Goal: Task Accomplishment & Management: Manage account settings

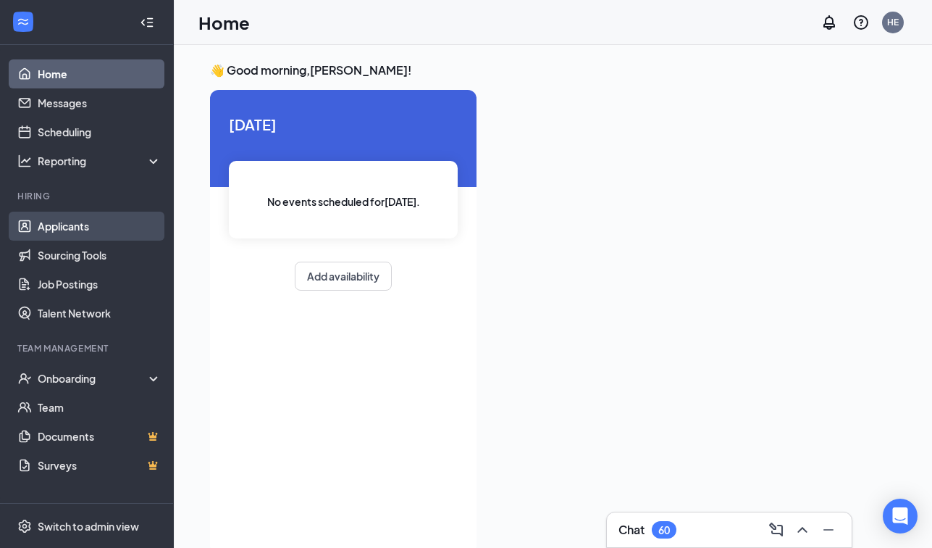
click at [121, 232] on link "Applicants" at bounding box center [100, 226] width 124 height 29
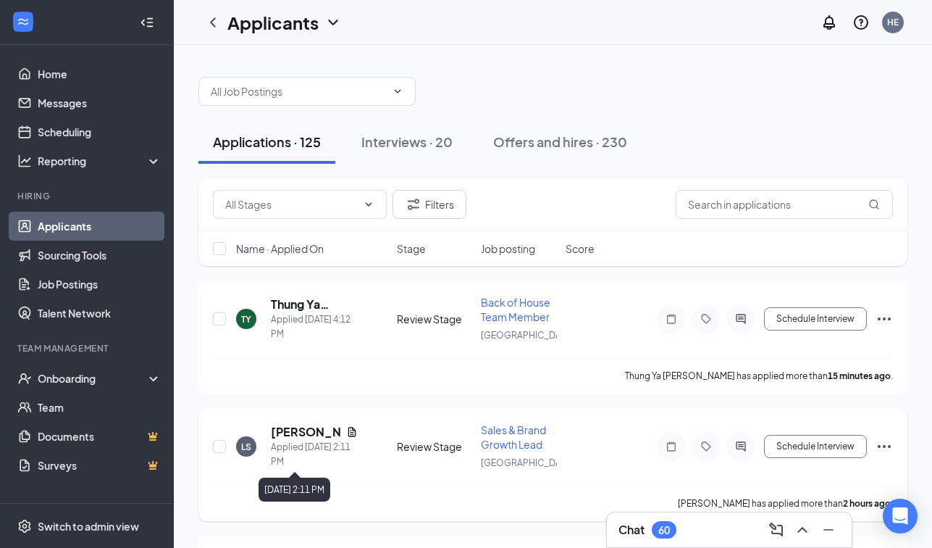
click at [298, 441] on div "Applied [DATE] 2:11 PM" at bounding box center [314, 454] width 87 height 29
click at [298, 435] on h5 "[PERSON_NAME]" at bounding box center [306, 432] width 70 height 16
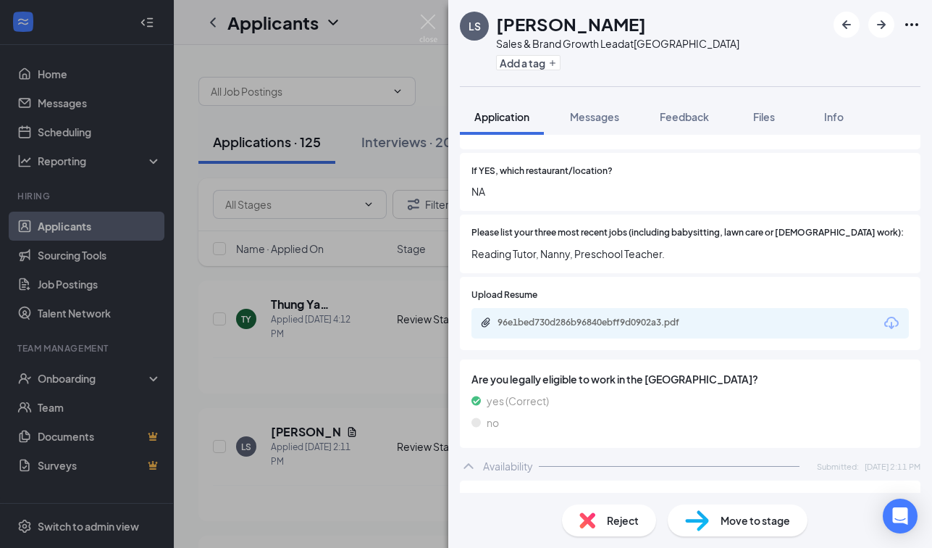
scroll to position [476, 0]
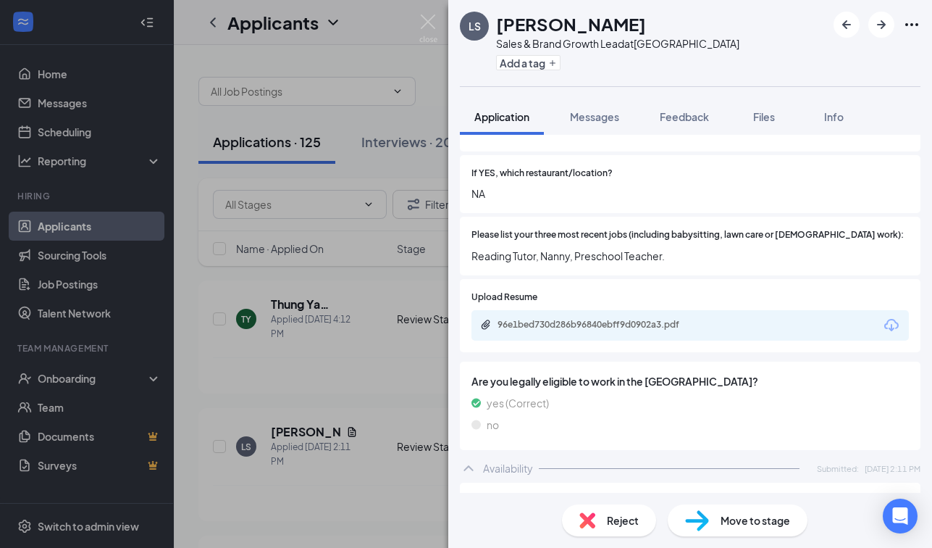
click at [663, 319] on div "96e1bed730d286b96840ebff9d0902a3.pdf" at bounding box center [597, 326] width 235 height 14
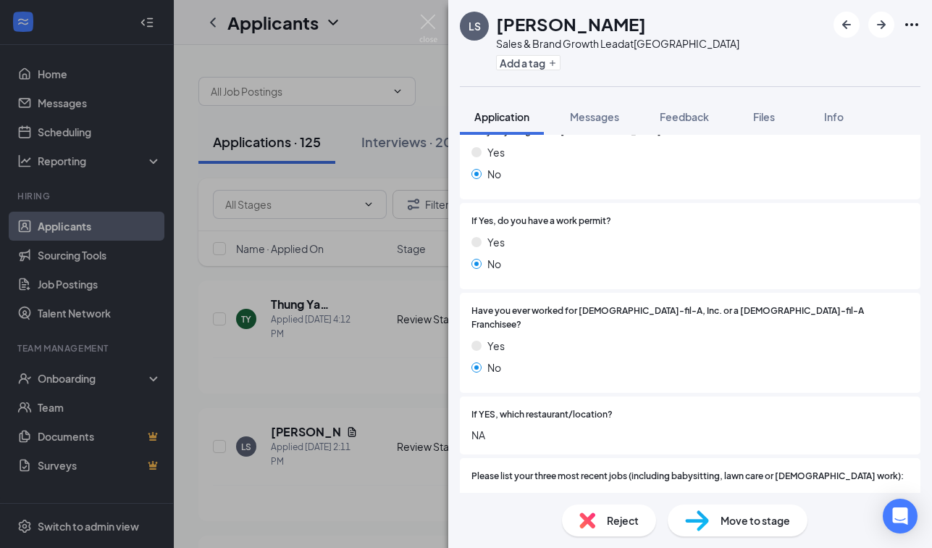
scroll to position [207, 0]
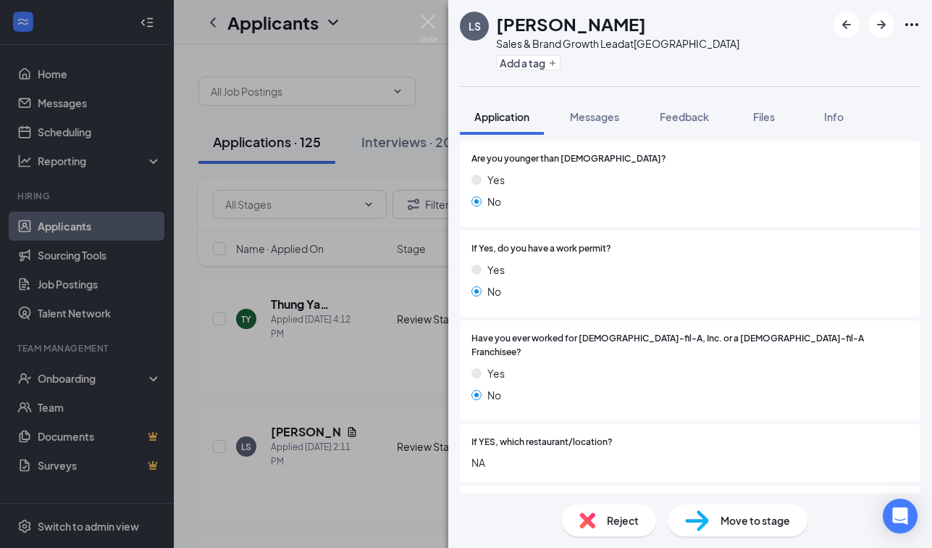
click at [359, 290] on div "LS Lauren Simmons Sales & Brand Growth Lead at New Bern Add a tag Application M…" at bounding box center [466, 274] width 932 height 548
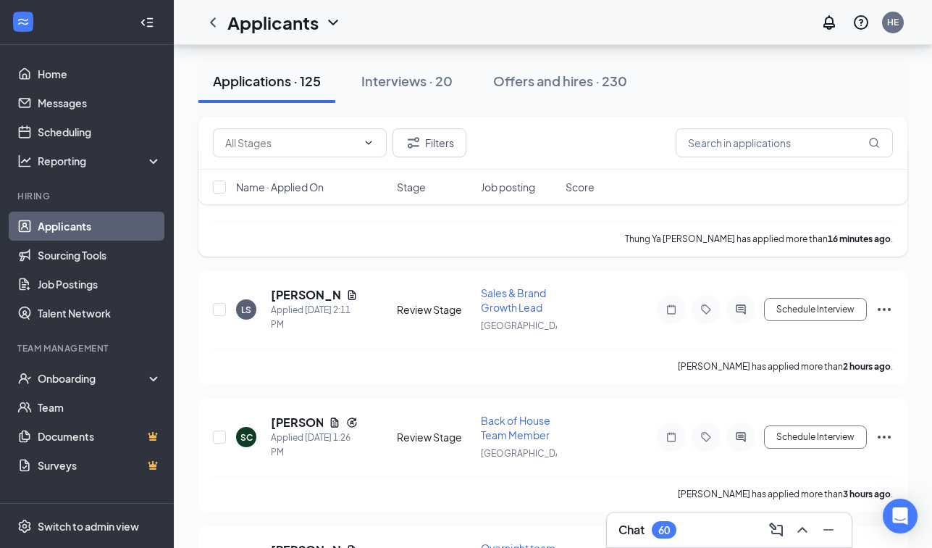
scroll to position [146, 0]
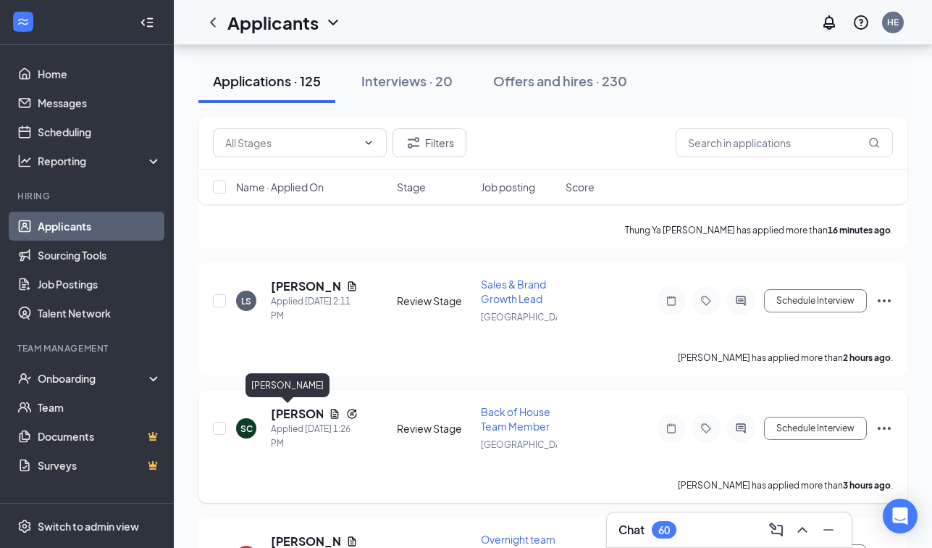
click at [281, 416] on h5 "Sevigne Colon-Chang" at bounding box center [297, 414] width 52 height 16
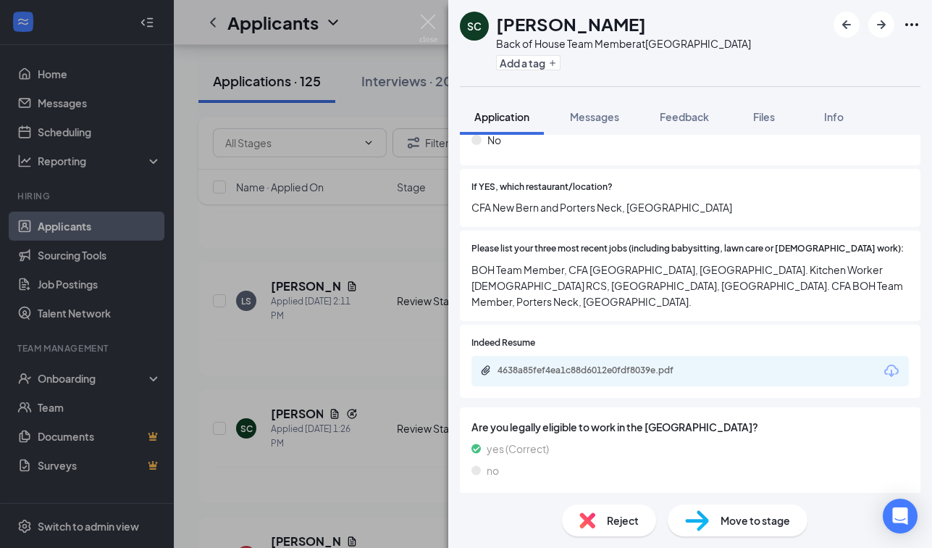
scroll to position [501, 0]
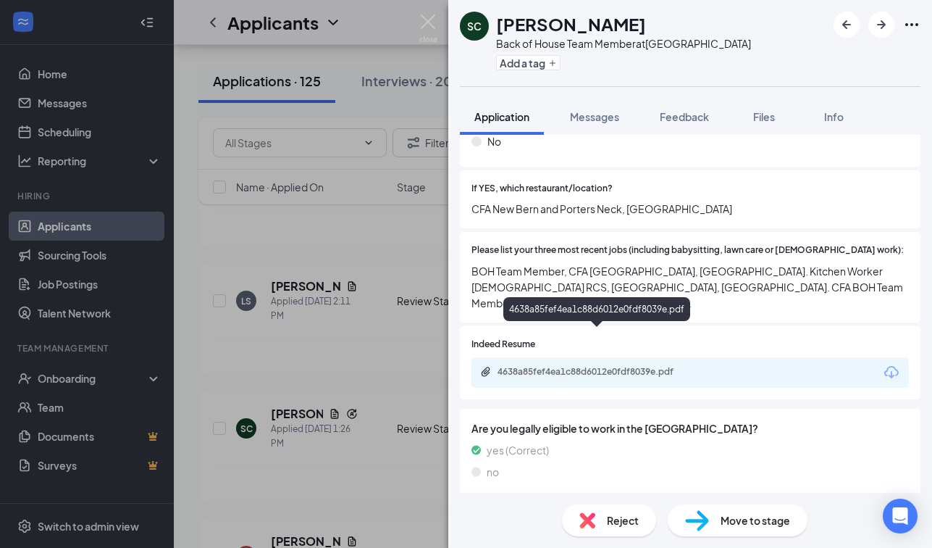
click at [662, 366] on div "4638a85fef4ea1c88d6012e0fdf8039e.pdf" at bounding box center [599, 372] width 203 height 12
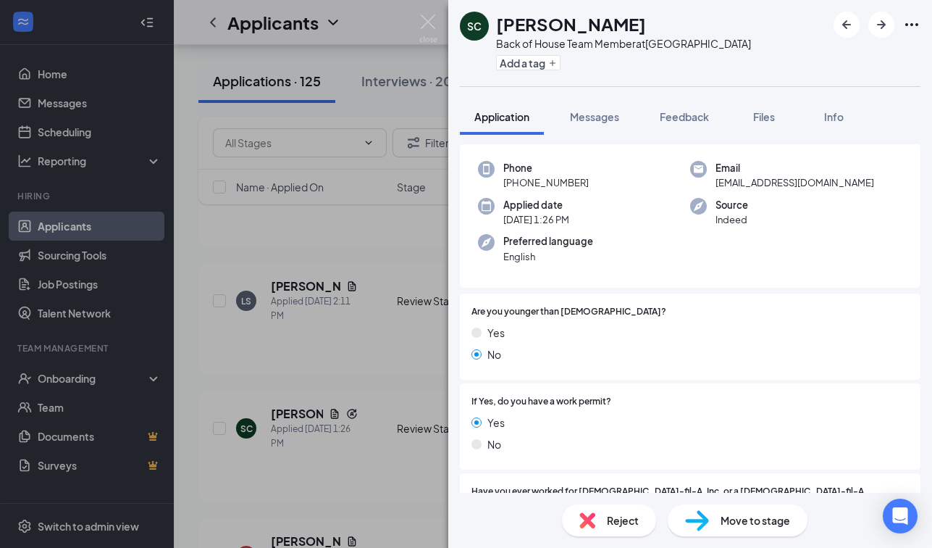
scroll to position [67, 0]
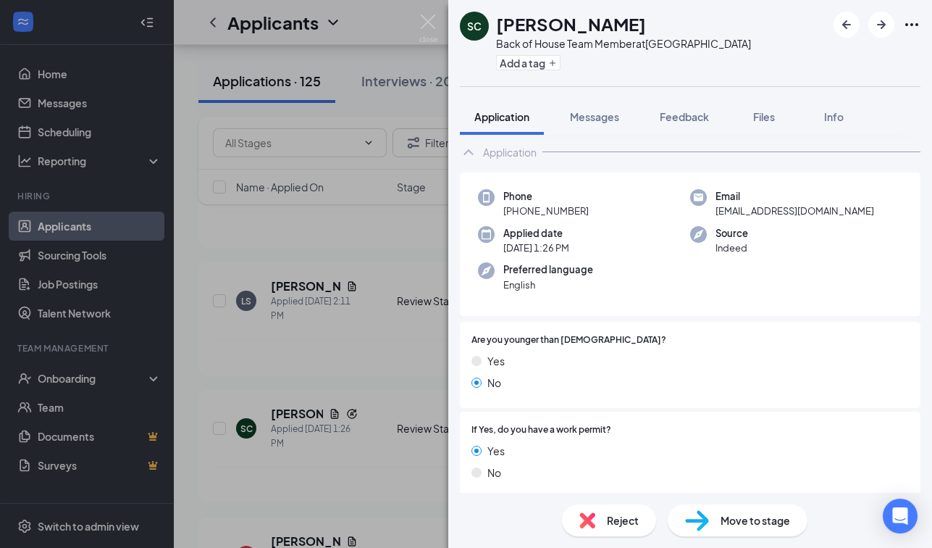
click at [632, 530] on div "Reject" at bounding box center [609, 520] width 94 height 32
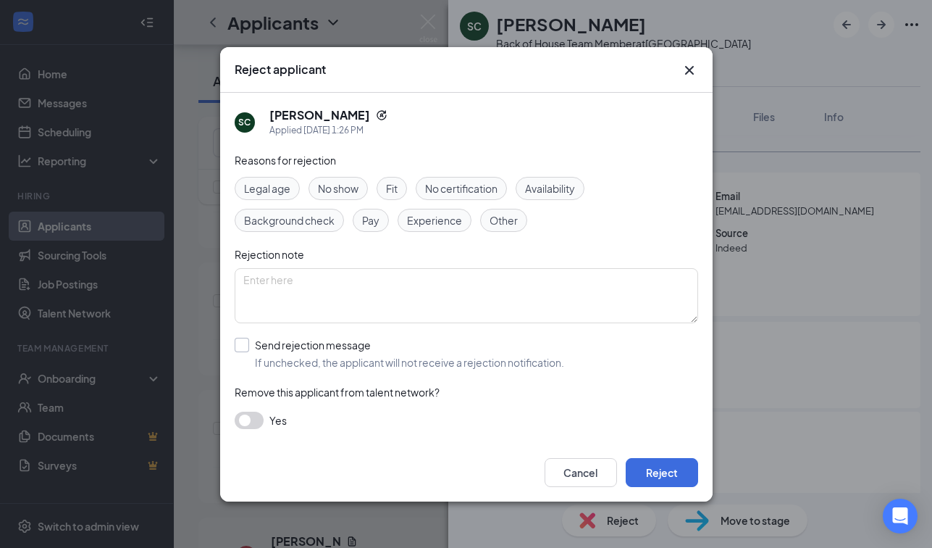
click at [296, 346] on div "Send rejection message" at bounding box center [409, 345] width 309 height 14
click at [296, 346] on input "Send rejection message If unchecked, the applicant will not receive a rejection…" at bounding box center [400, 354] width 330 height 32
checkbox input "true"
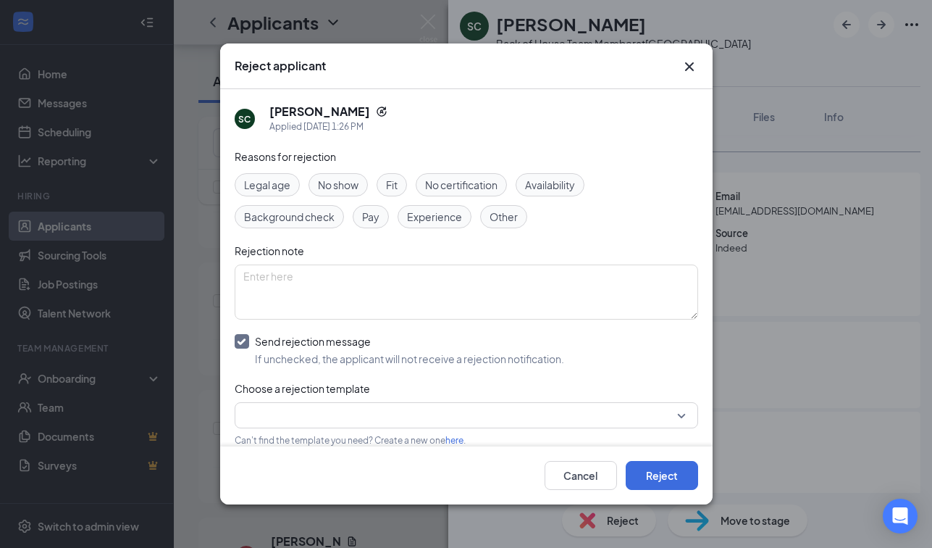
click at [290, 408] on input "search" at bounding box center [461, 415] width 436 height 25
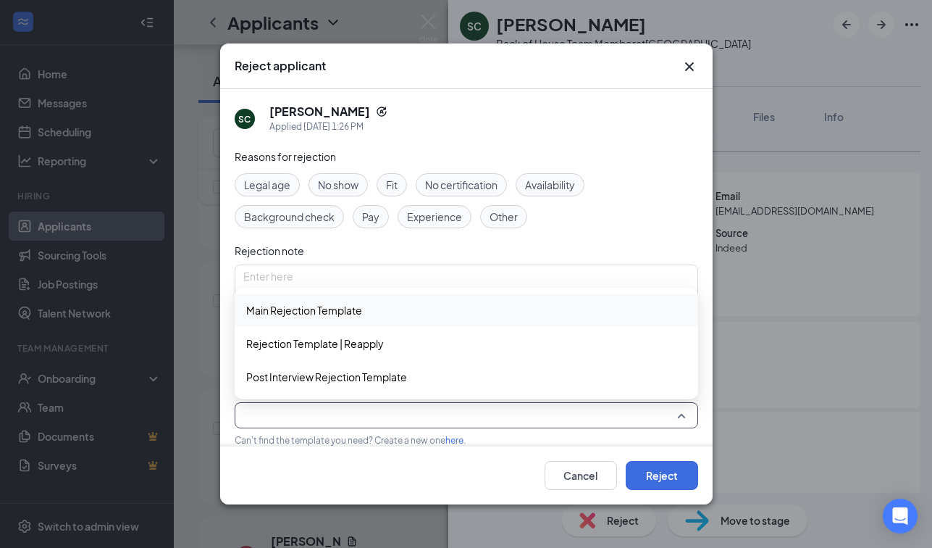
click at [327, 316] on span "Main Rejection Template" at bounding box center [304, 310] width 116 height 16
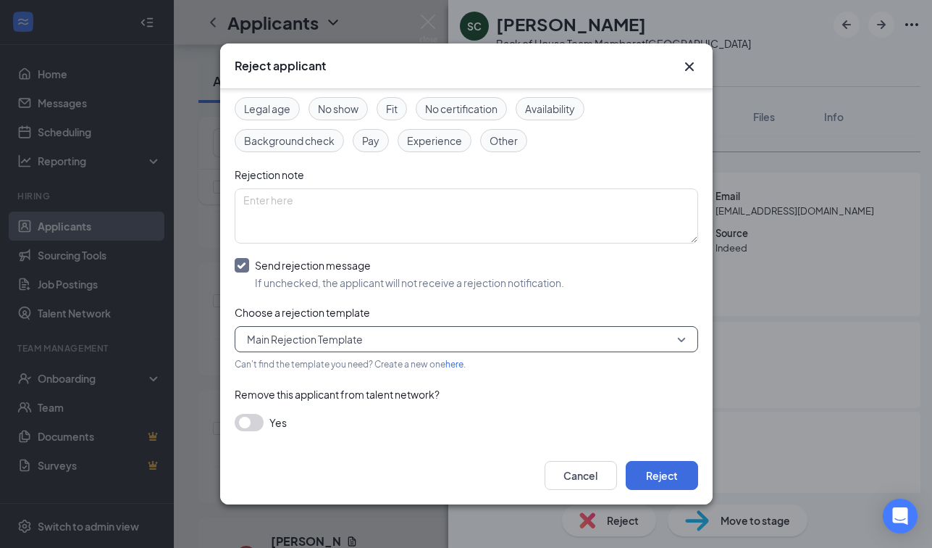
scroll to position [75, 0]
click at [436, 346] on span "Main Rejection Template" at bounding box center [460, 340] width 426 height 22
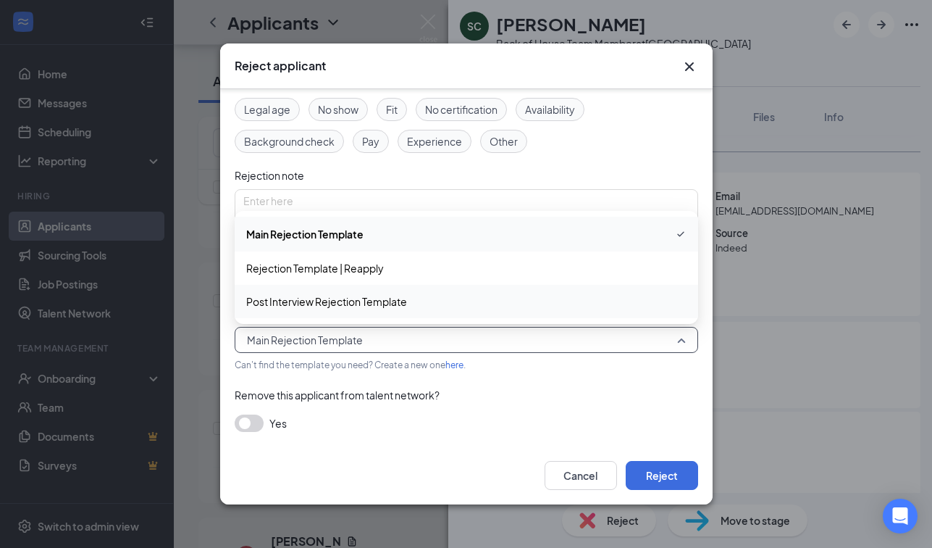
click at [416, 291] on div "Post Interview Rejection Template" at bounding box center [467, 301] width 464 height 33
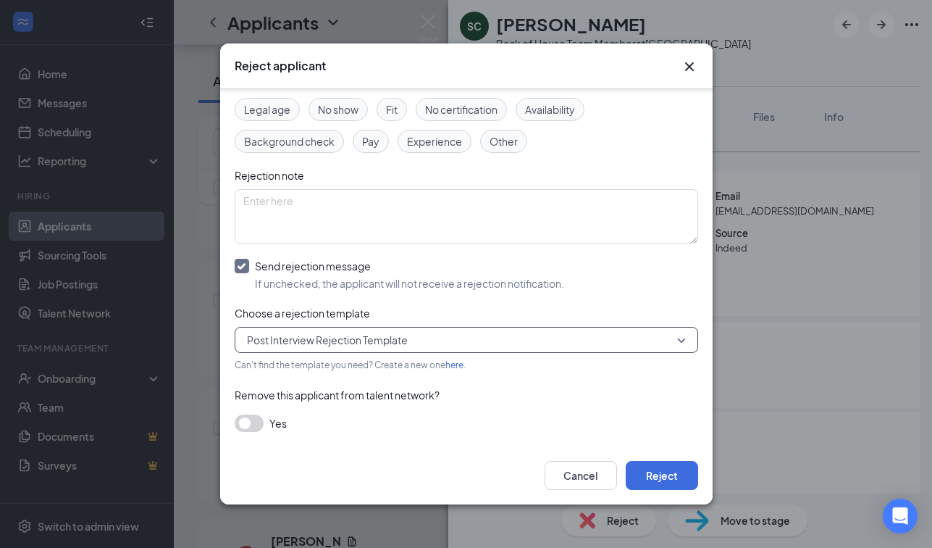
click at [407, 348] on span "Post Interview Rejection Template" at bounding box center [327, 340] width 161 height 22
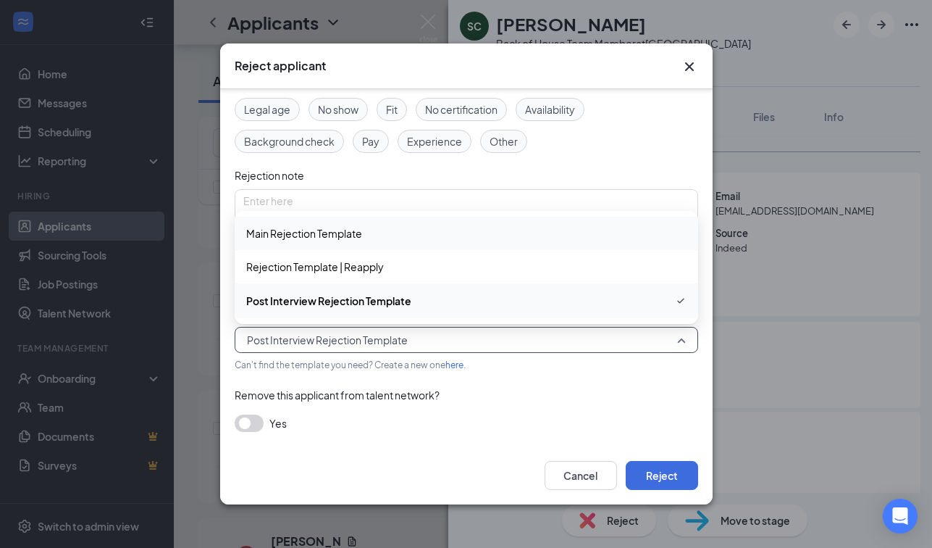
click at [406, 233] on span "Main Rejection Template" at bounding box center [466, 233] width 440 height 16
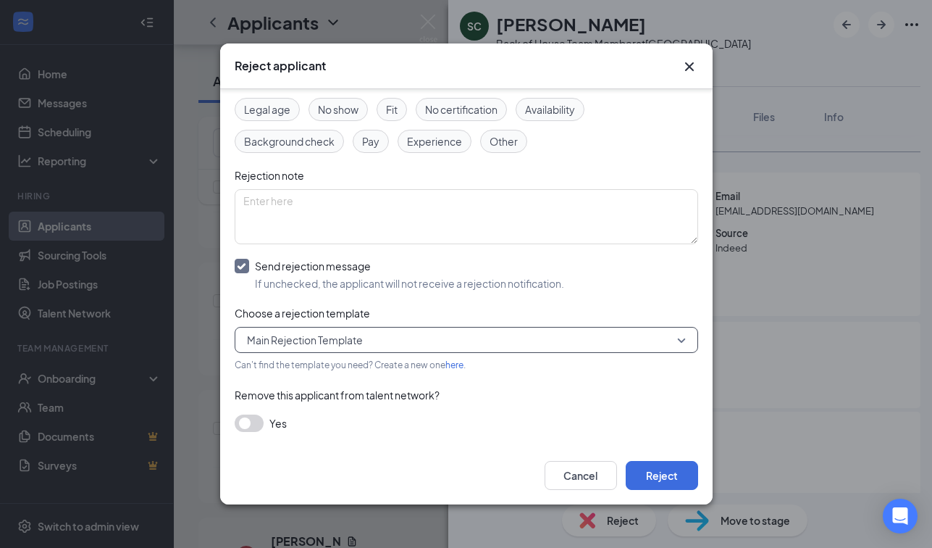
click at [248, 417] on button "button" at bounding box center [249, 422] width 29 height 17
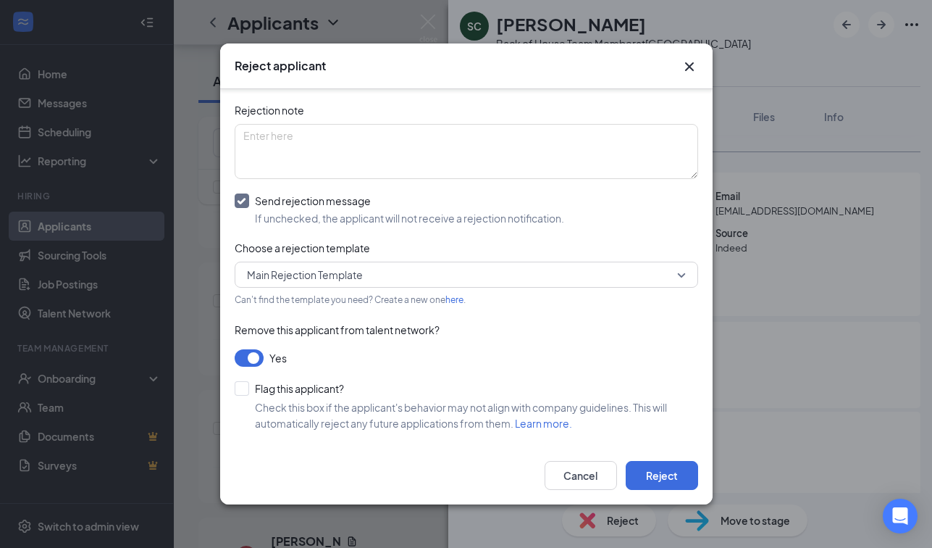
scroll to position [140, 0]
click at [280, 391] on div "Flag this applicant?" at bounding box center [299, 389] width 89 height 14
click at [280, 391] on input "Flag this applicant?" at bounding box center [289, 389] width 109 height 14
checkbox input "true"
click at [551, 424] on link "Learn more." at bounding box center [543, 422] width 57 height 13
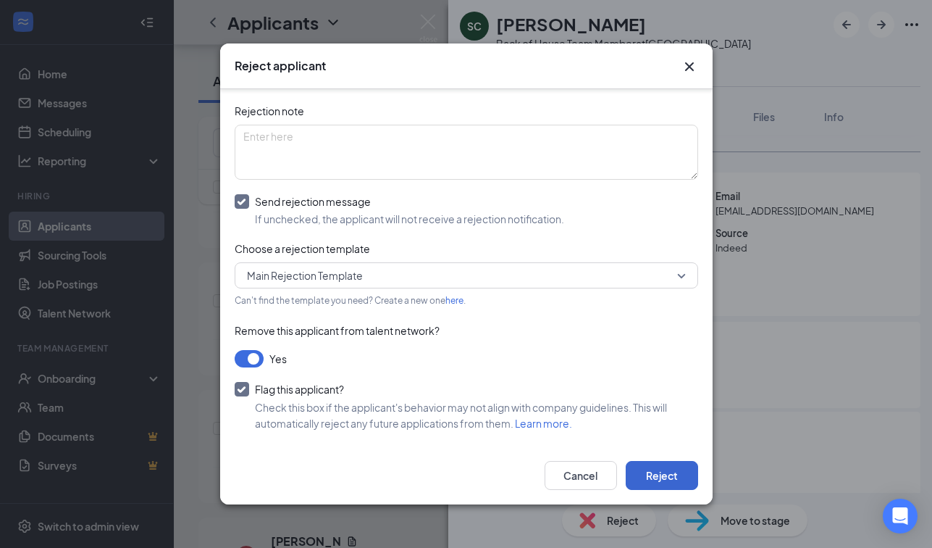
click at [656, 470] on button "Reject" at bounding box center [662, 475] width 72 height 29
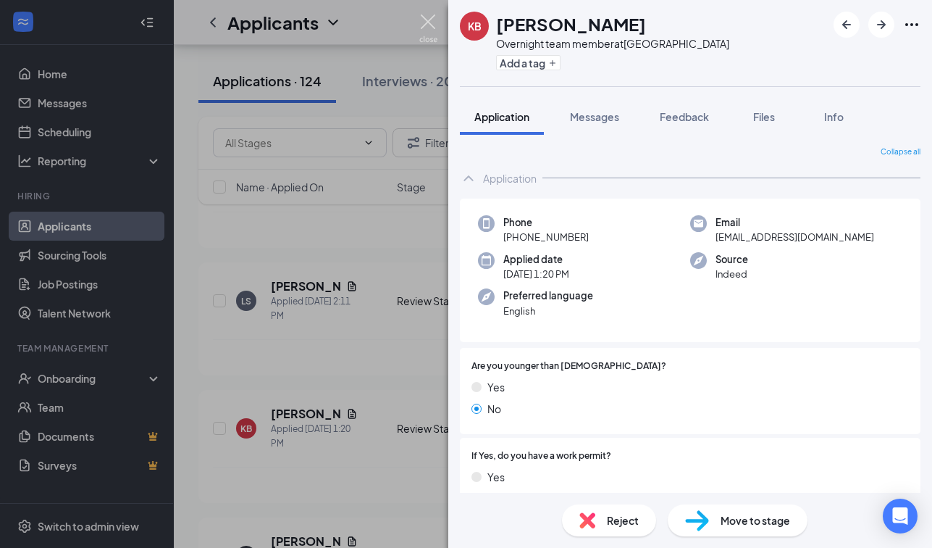
click at [419, 19] on img at bounding box center [428, 28] width 18 height 28
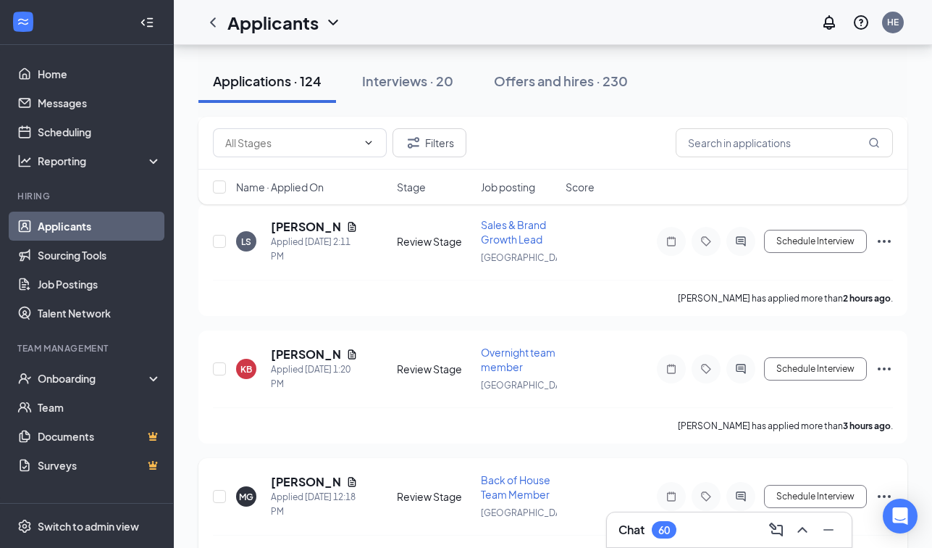
scroll to position [175, 0]
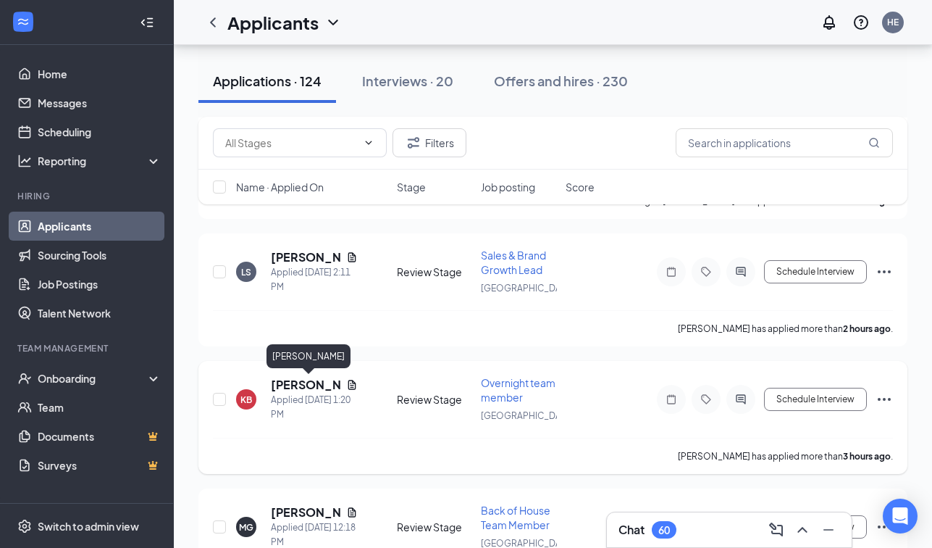
click at [297, 386] on h5 "Kayana Brimmer" at bounding box center [306, 385] width 70 height 16
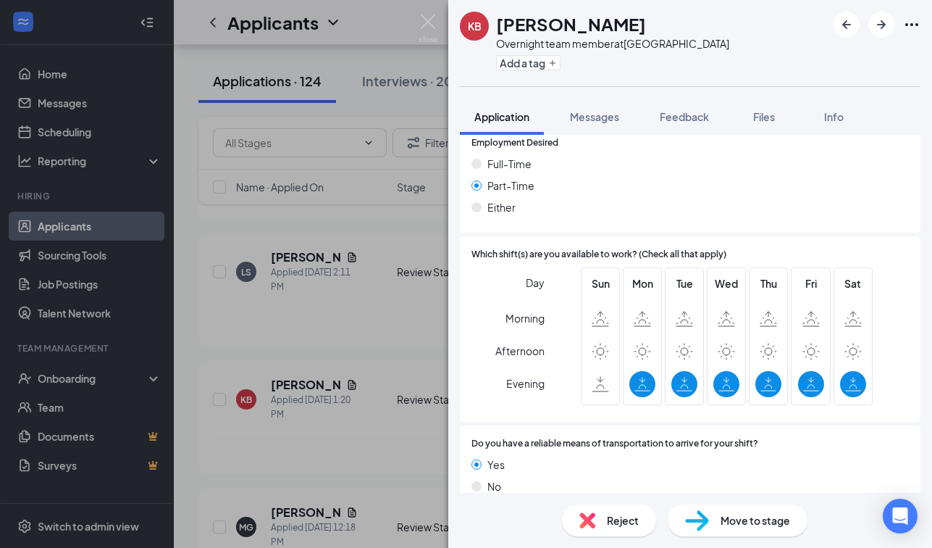
click at [585, 507] on div "Reject" at bounding box center [609, 520] width 94 height 32
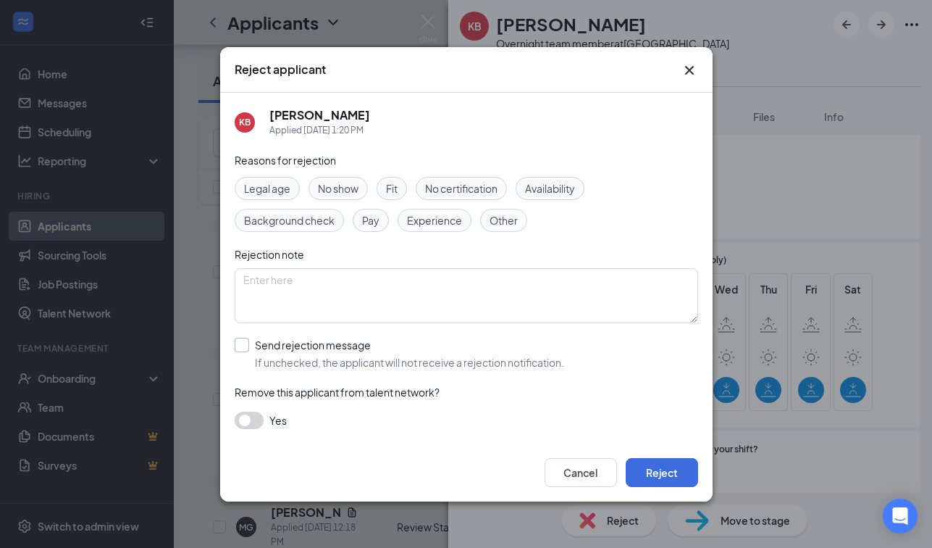
click at [311, 340] on div "Send rejection message" at bounding box center [409, 345] width 309 height 14
click at [311, 340] on input "Send rejection message If unchecked, the applicant will not receive a rejection…" at bounding box center [400, 354] width 330 height 32
checkbox input "true"
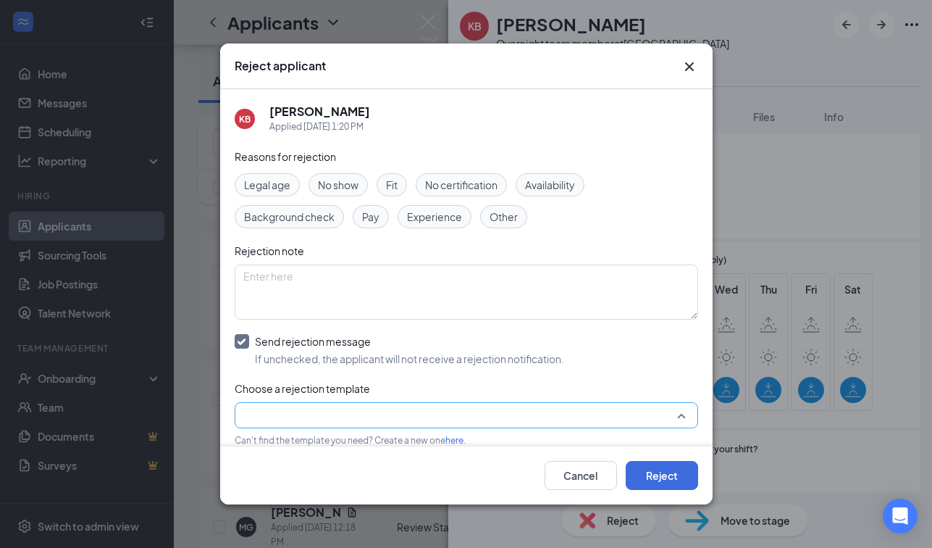
click at [315, 423] on input "search" at bounding box center [461, 415] width 436 height 25
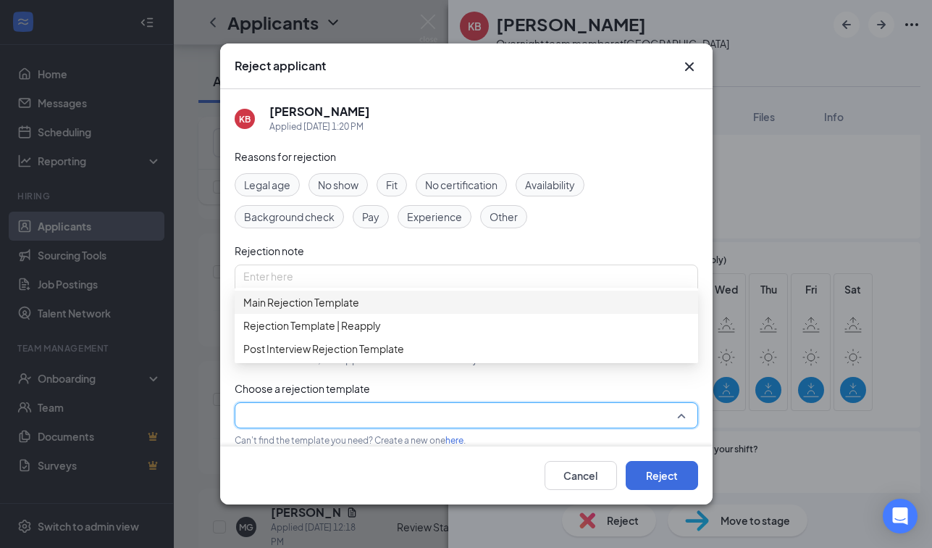
click at [316, 310] on span "Main Rejection Template" at bounding box center [301, 302] width 116 height 16
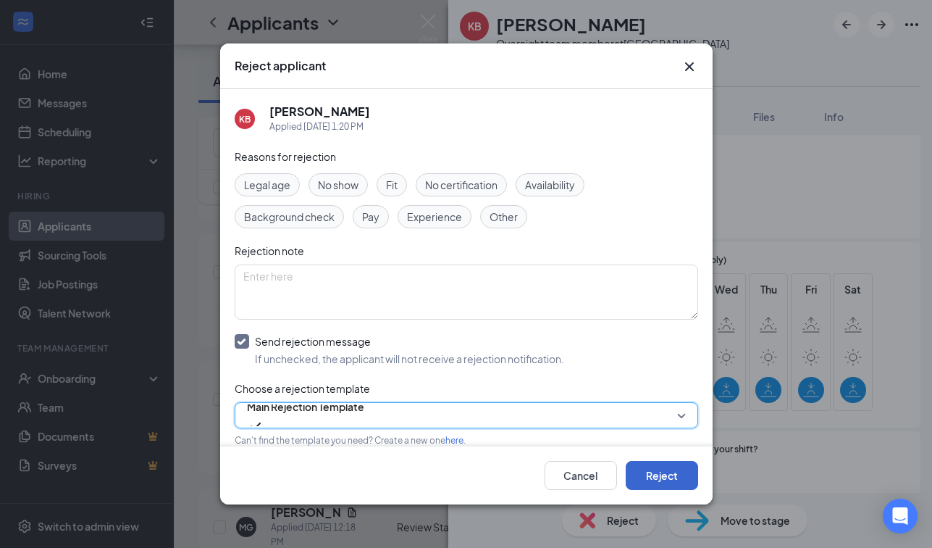
click at [674, 472] on button "Reject" at bounding box center [662, 475] width 72 height 29
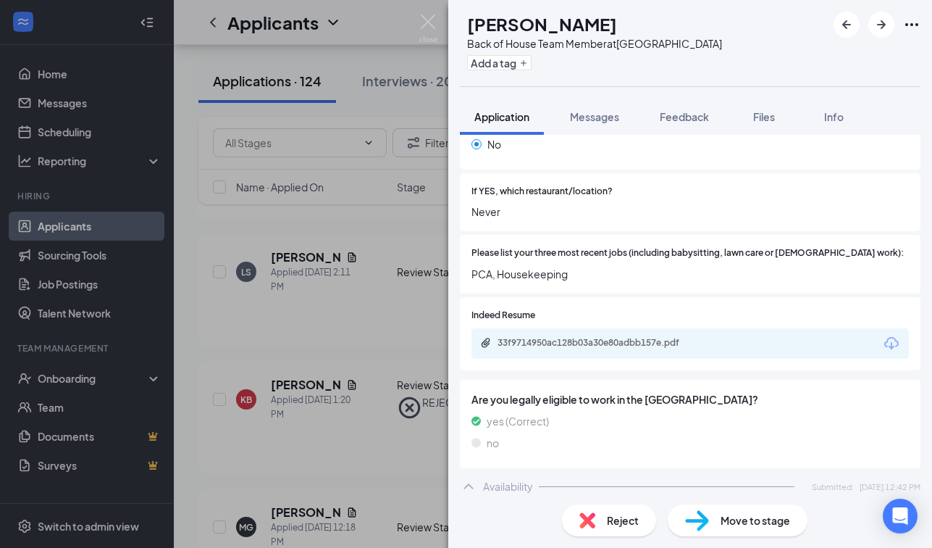
scroll to position [610, 0]
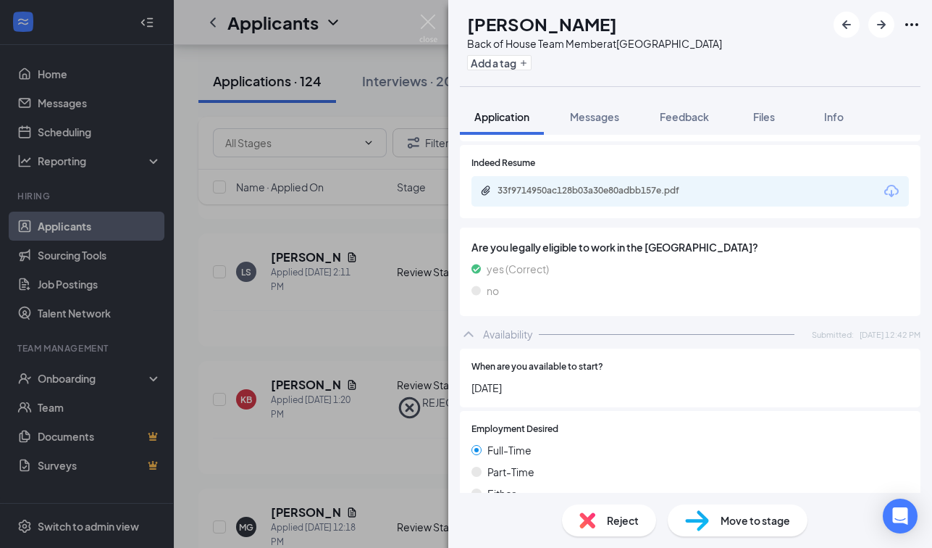
click at [578, 185] on div "33f9714950ac128b03a30e80adbb157e.pdf" at bounding box center [599, 191] width 203 height 12
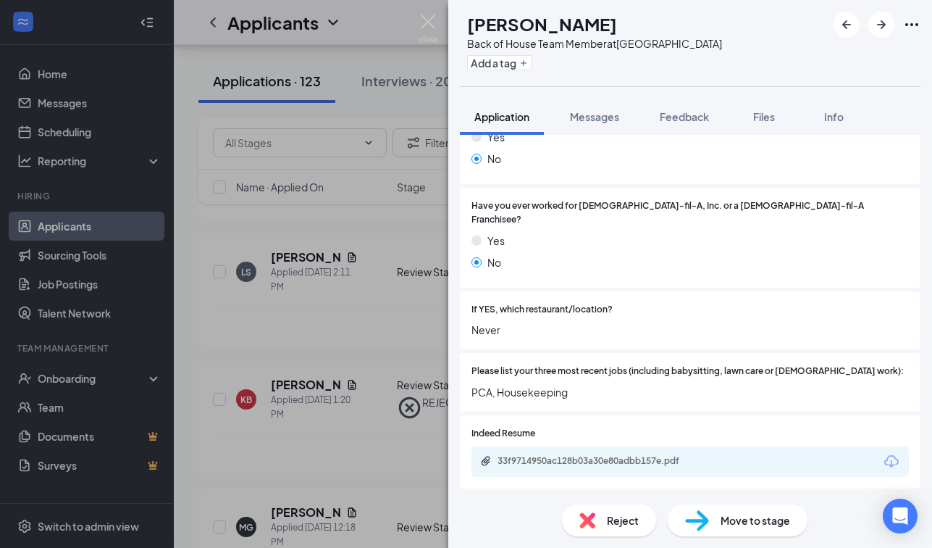
scroll to position [335, 0]
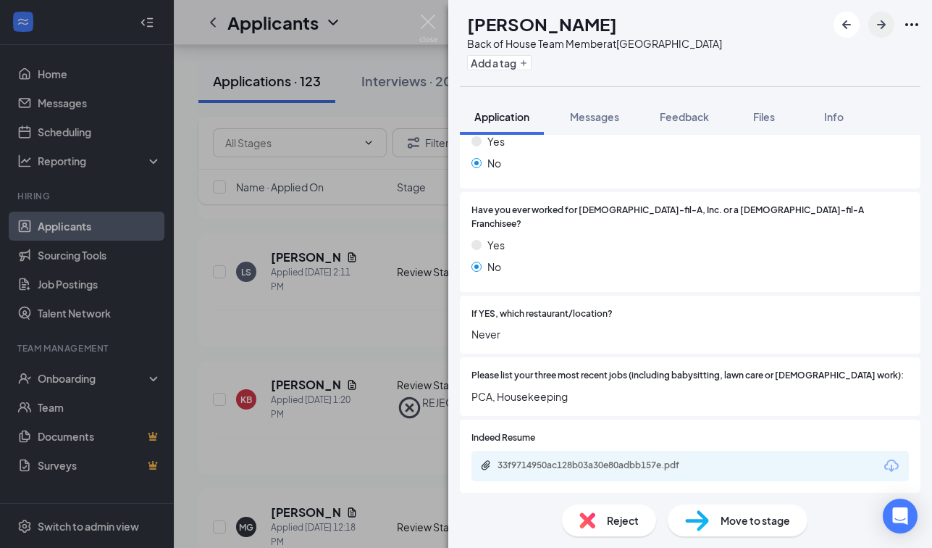
click at [885, 28] on icon "ArrowRight" at bounding box center [881, 24] width 17 height 17
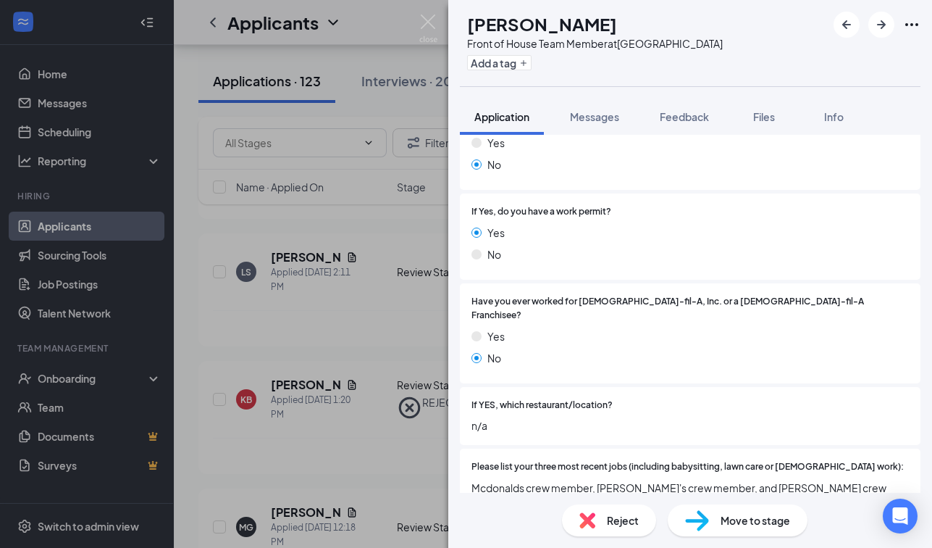
scroll to position [355, 0]
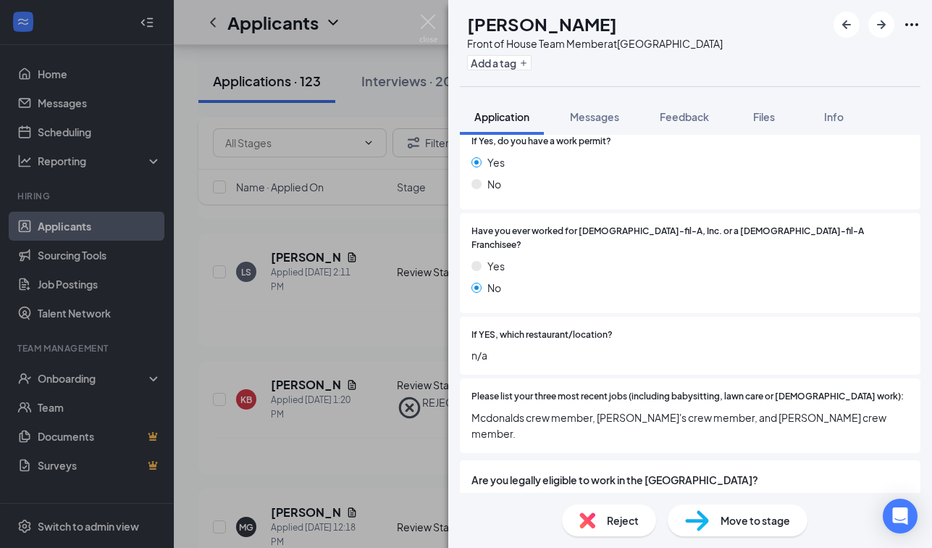
click at [732, 521] on span "Move to stage" at bounding box center [756, 520] width 70 height 16
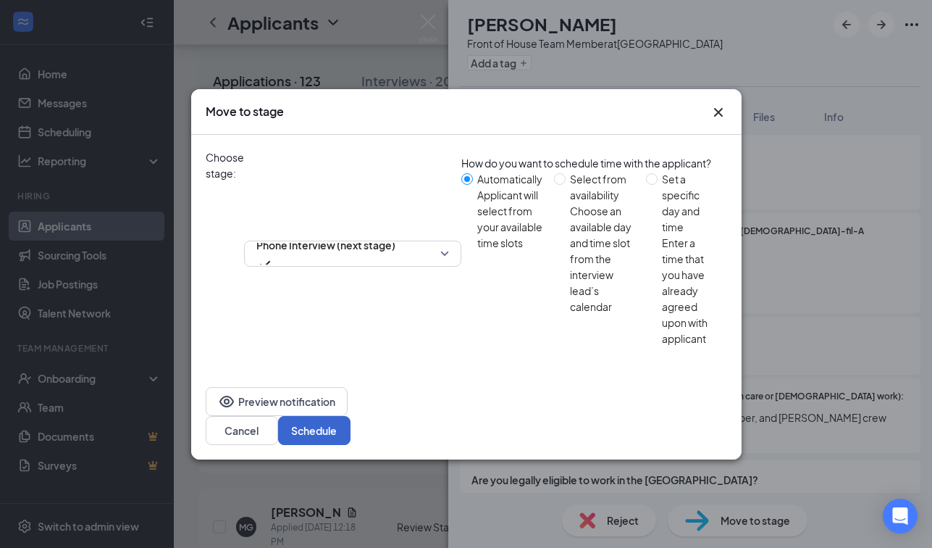
click at [351, 416] on button "Schedule" at bounding box center [314, 430] width 72 height 29
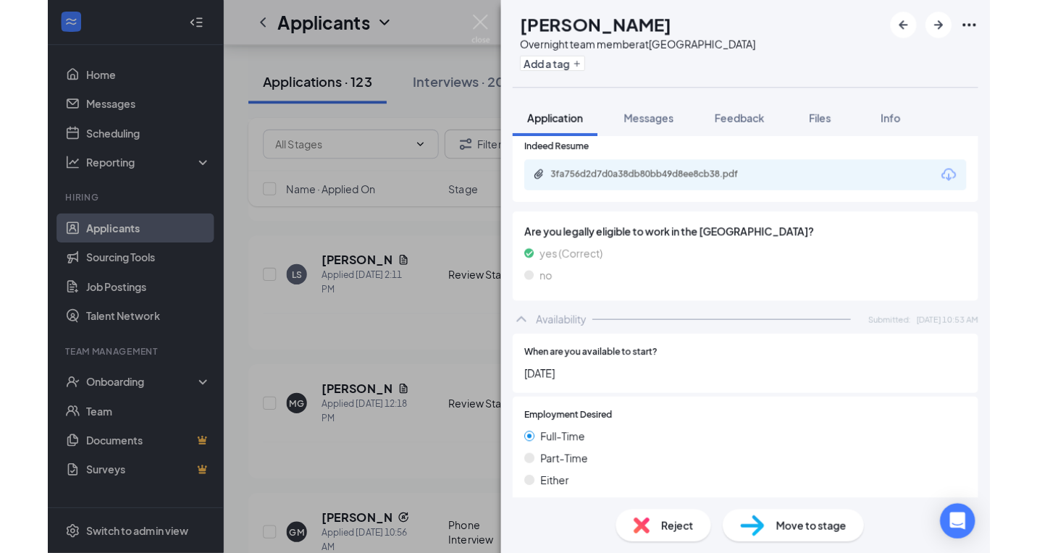
scroll to position [501, 0]
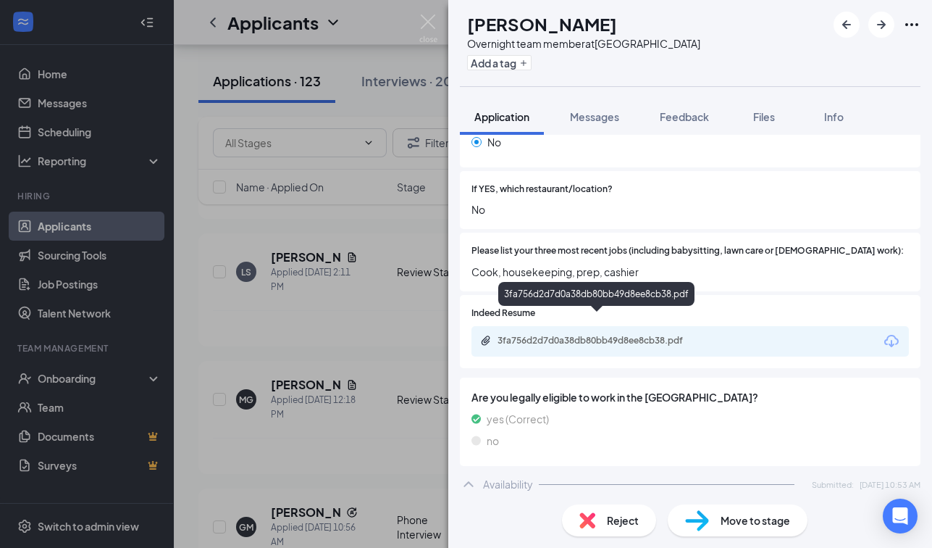
click at [663, 335] on div "3fa756d2d7d0a38db80bb49d8ee8cb38.pdf" at bounding box center [599, 341] width 203 height 12
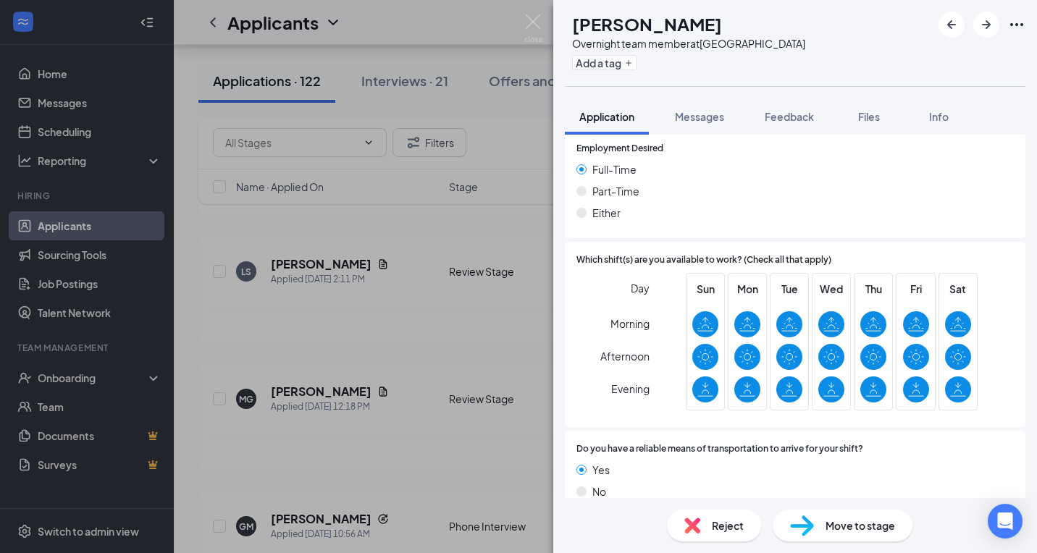
click at [844, 529] on span "Move to stage" at bounding box center [861, 526] width 70 height 16
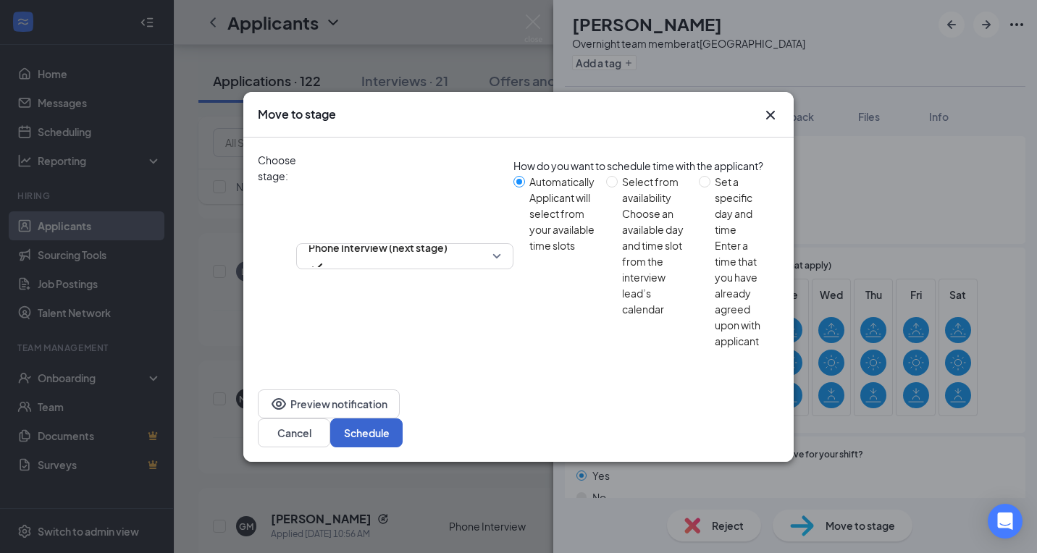
click at [403, 419] on button "Schedule" at bounding box center [366, 433] width 72 height 29
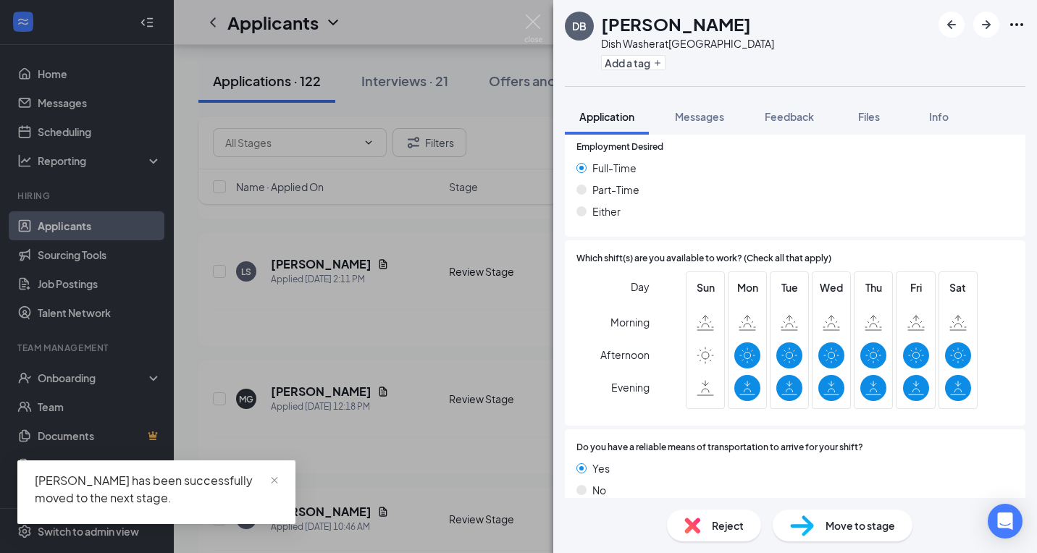
scroll to position [931, 0]
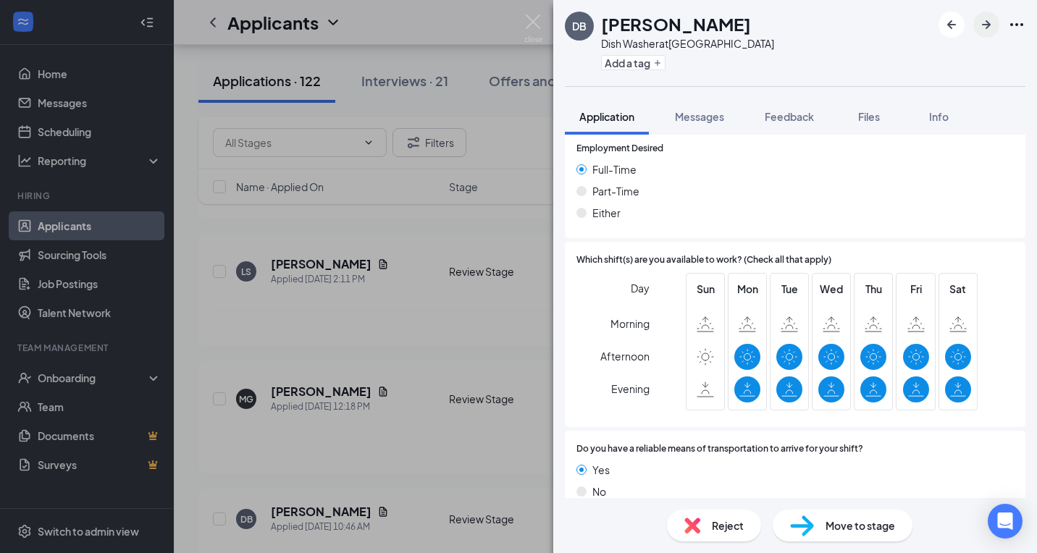
click at [931, 16] on icon "ArrowRight" at bounding box center [986, 24] width 17 height 17
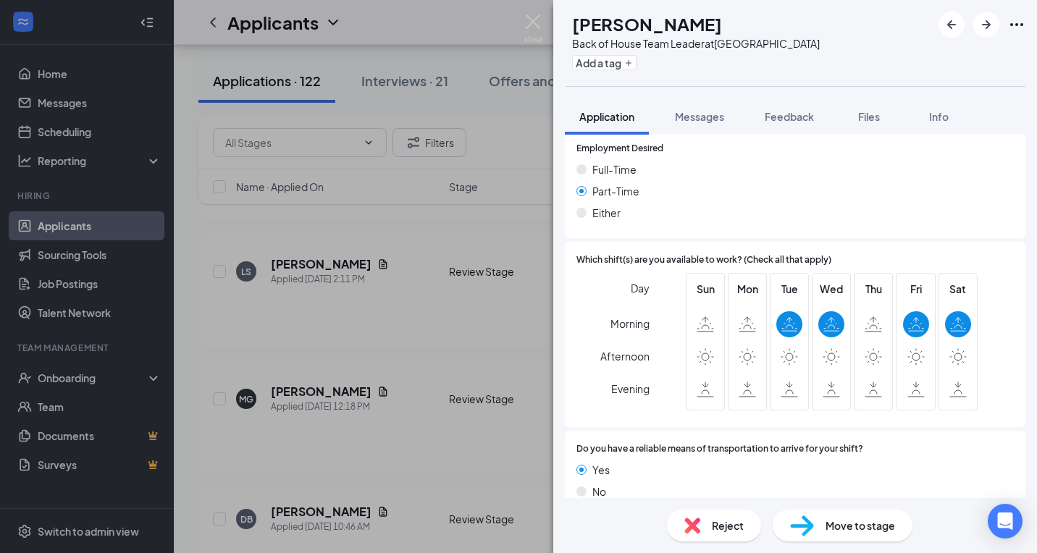
click at [710, 510] on div "Reject" at bounding box center [714, 526] width 94 height 32
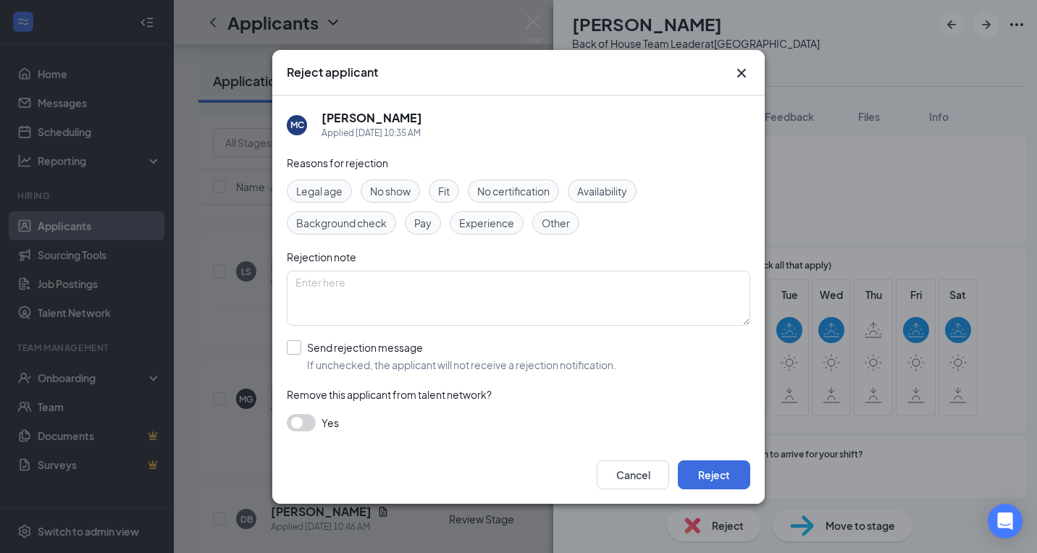
click at [382, 351] on div "Send rejection message" at bounding box center [461, 347] width 309 height 14
click at [382, 351] on input "Send rejection message If unchecked, the applicant will not receive a rejection…" at bounding box center [452, 356] width 330 height 32
checkbox input "true"
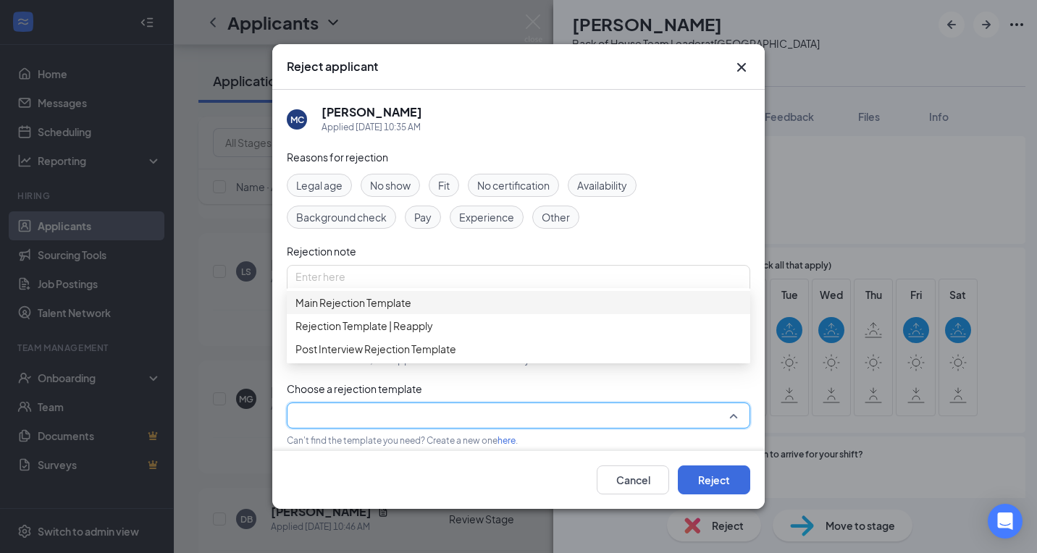
click at [351, 411] on input "search" at bounding box center [514, 415] width 436 height 25
click at [390, 299] on div "Main Rejection Template" at bounding box center [519, 302] width 464 height 23
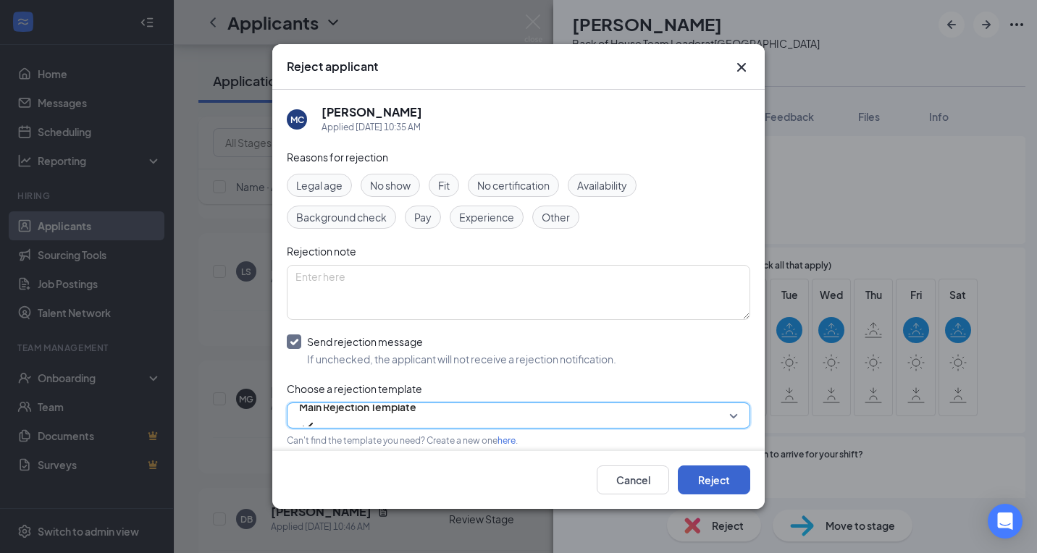
click at [729, 490] on button "Reject" at bounding box center [714, 480] width 72 height 29
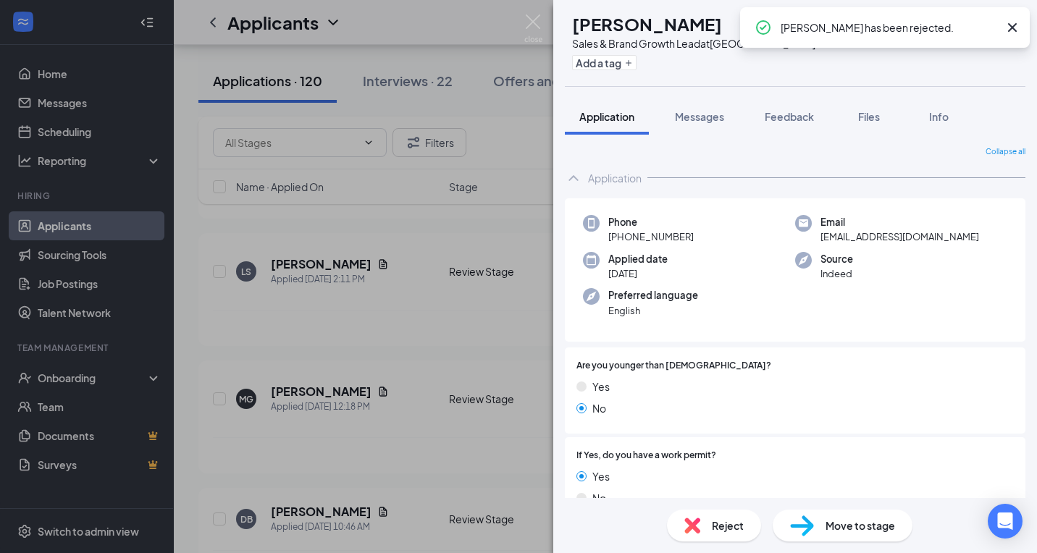
click at [931, 28] on icon "Cross" at bounding box center [1012, 27] width 17 height 17
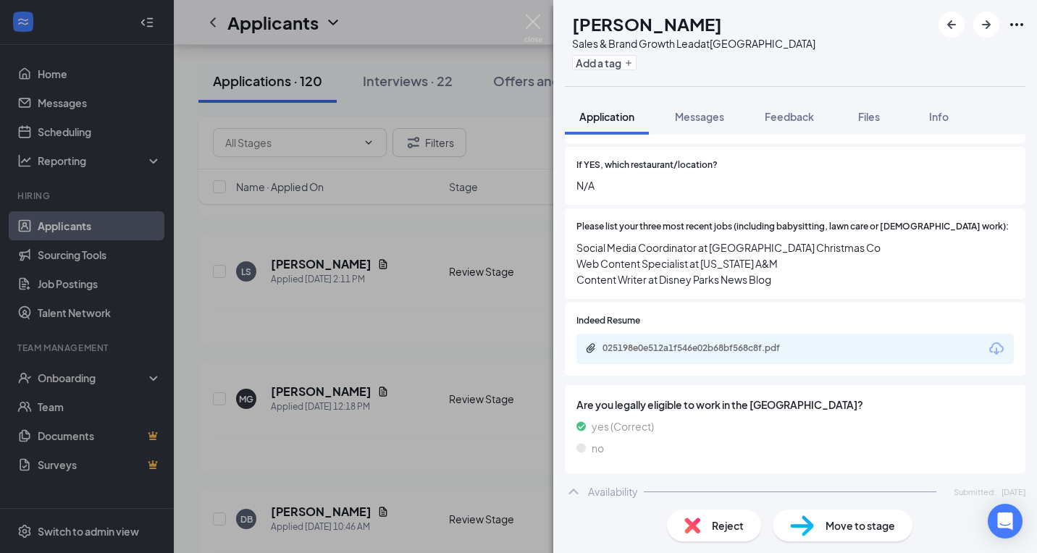
scroll to position [313, 0]
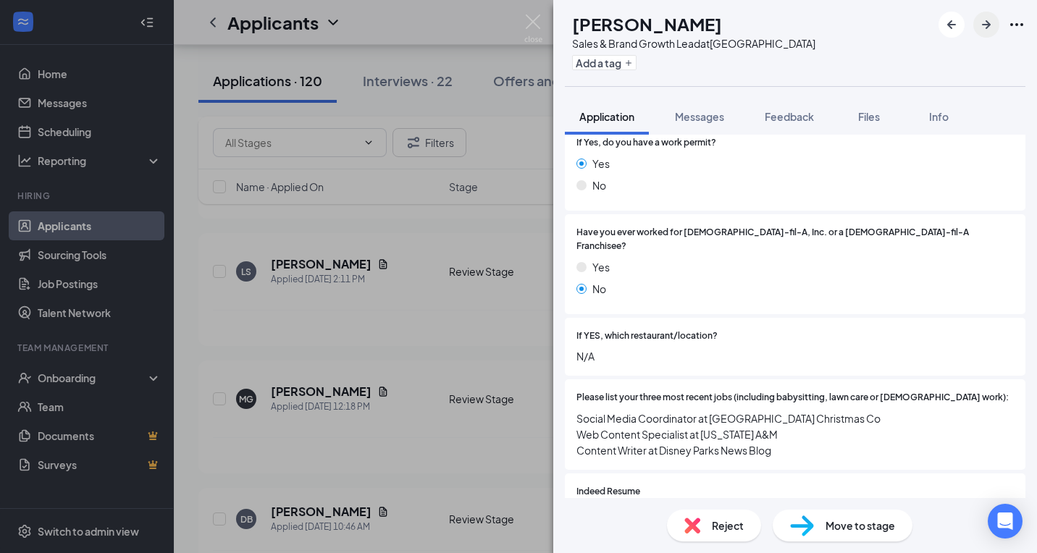
click at [931, 28] on icon "ArrowRight" at bounding box center [986, 24] width 9 height 9
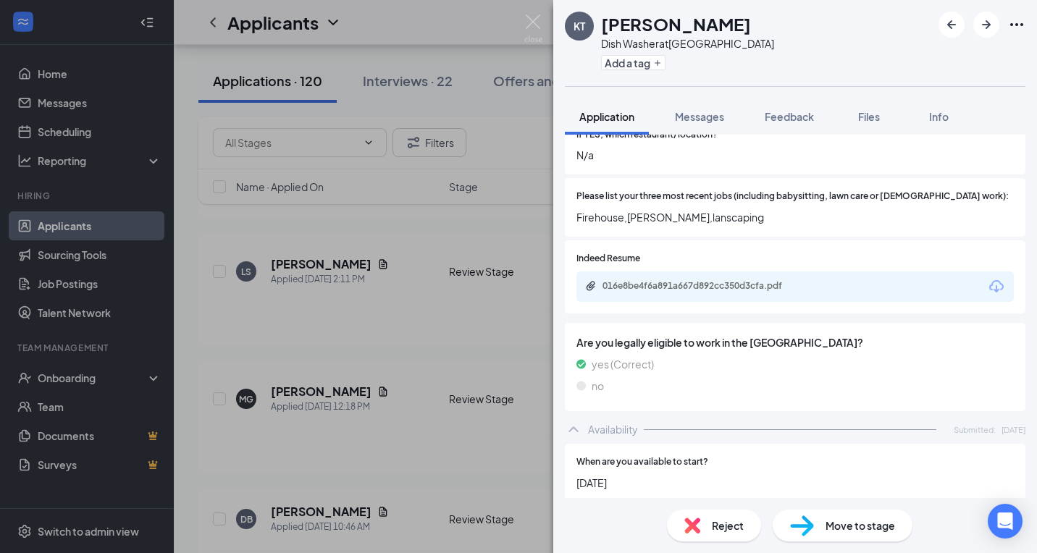
scroll to position [540, 0]
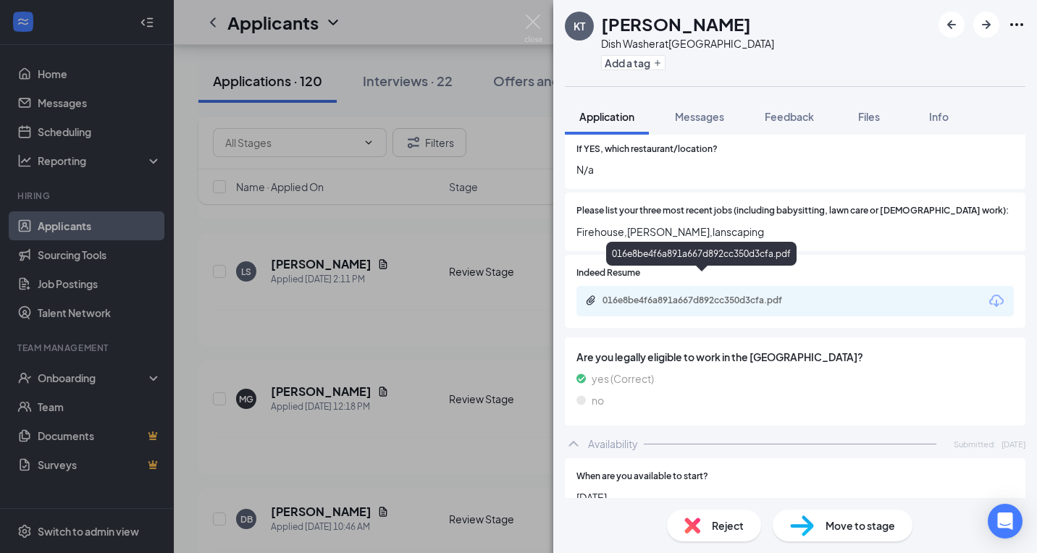
click at [712, 295] on div "016e8be4f6a891a667d892cc350d3cfa.pdf" at bounding box center [704, 301] width 203 height 12
click at [931, 24] on icon "ArrowRight" at bounding box center [986, 24] width 17 height 17
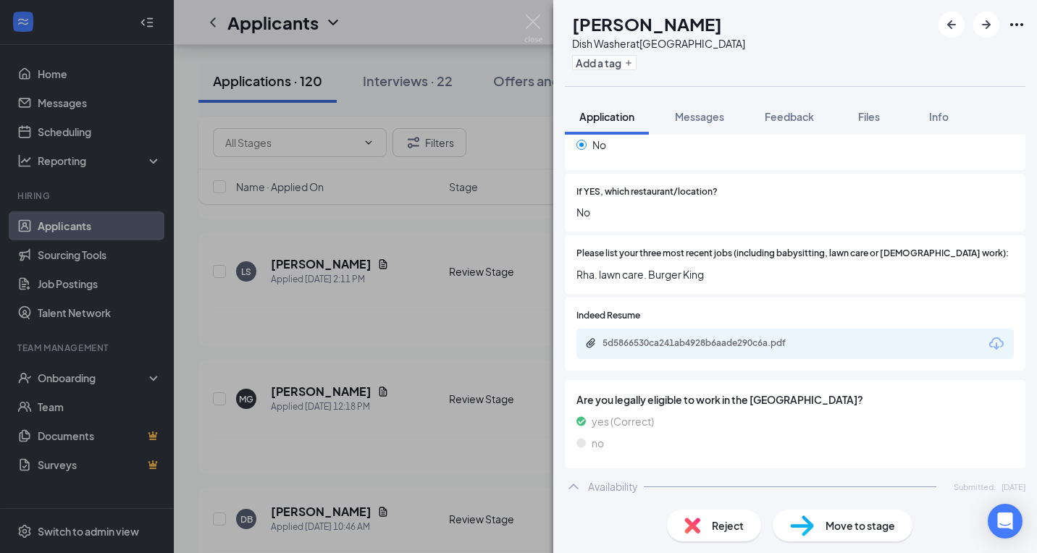
scroll to position [447, 0]
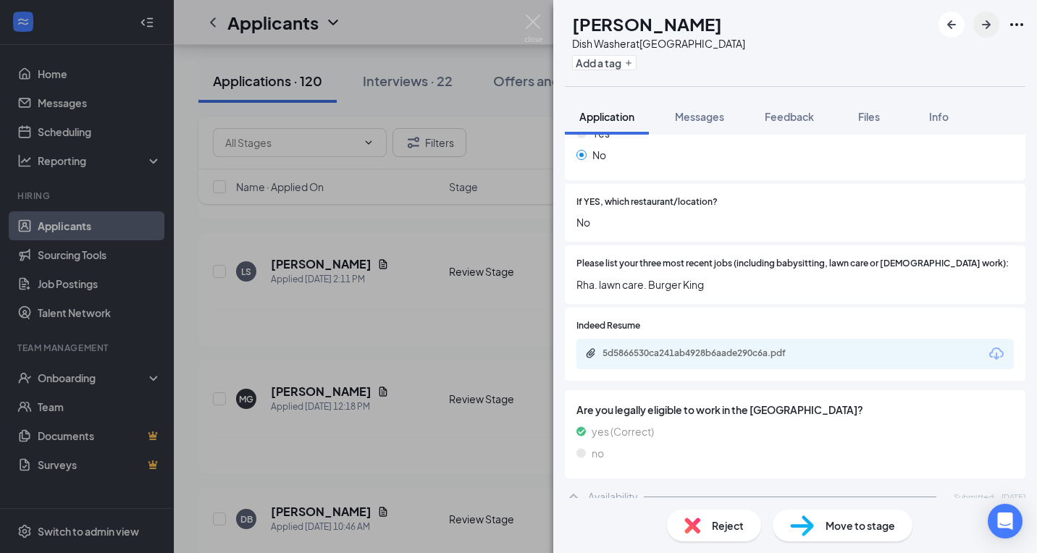
click at [931, 24] on icon "ArrowRight" at bounding box center [986, 24] width 9 height 9
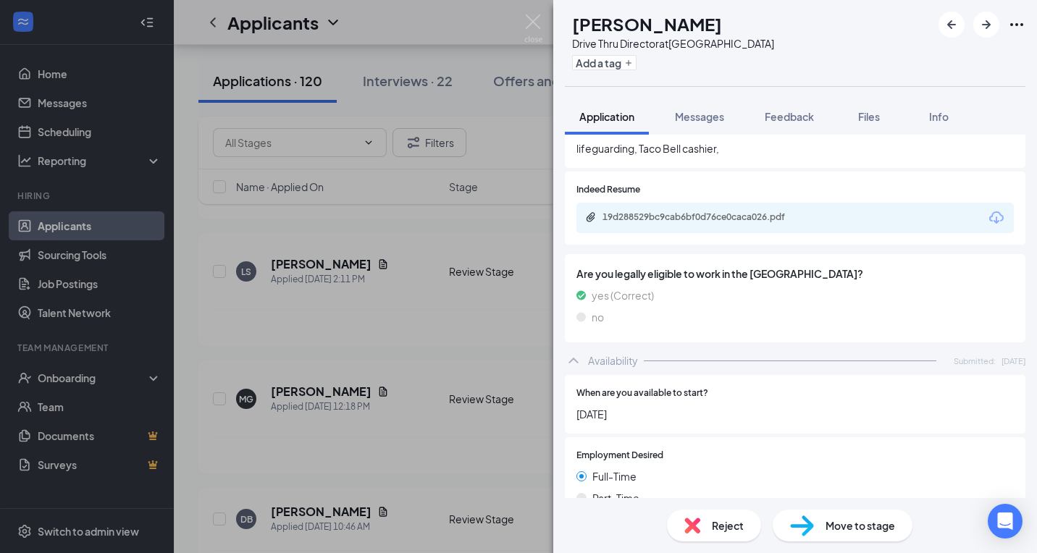
scroll to position [569, 0]
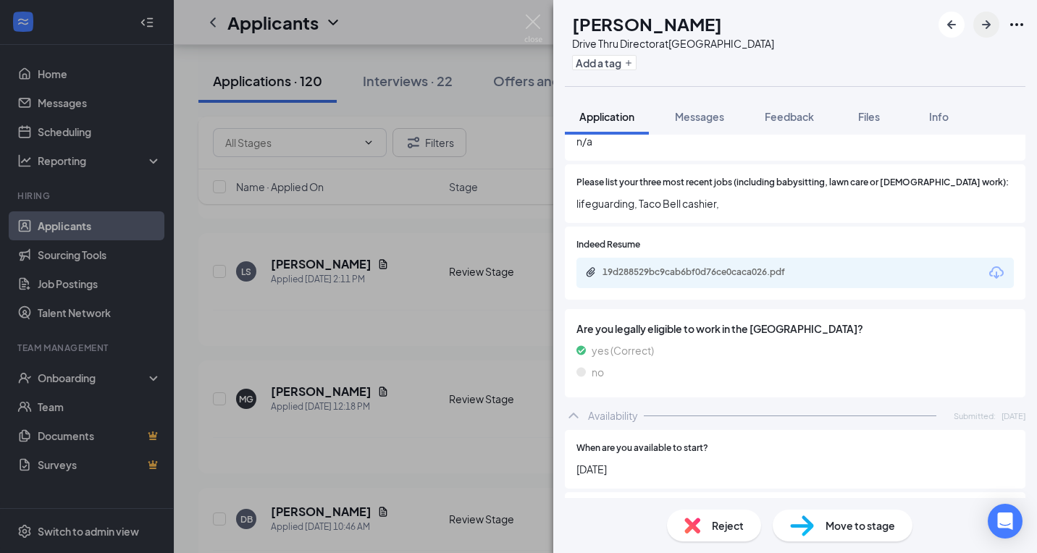
click at [931, 22] on icon "ArrowRight" at bounding box center [986, 24] width 9 height 9
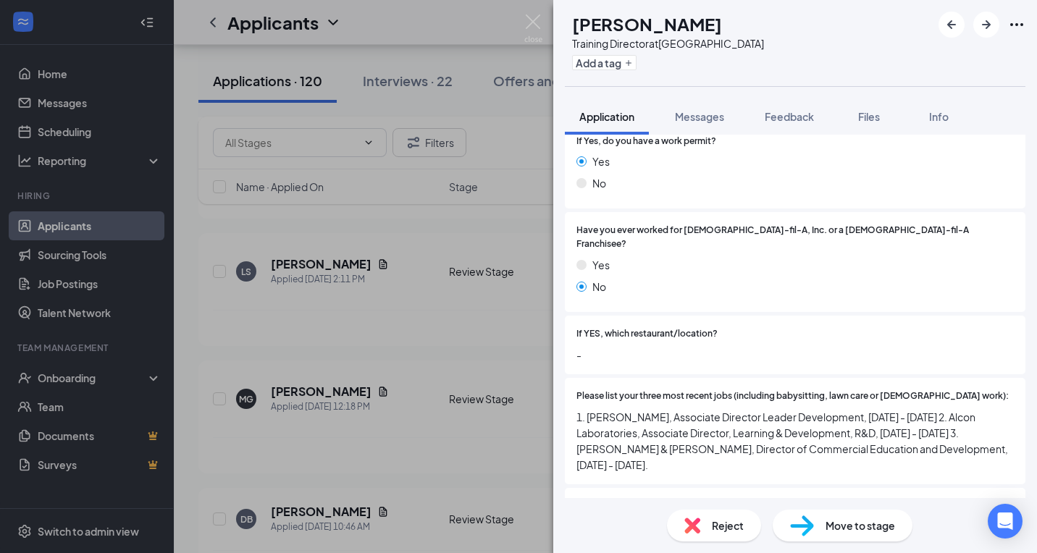
scroll to position [333, 0]
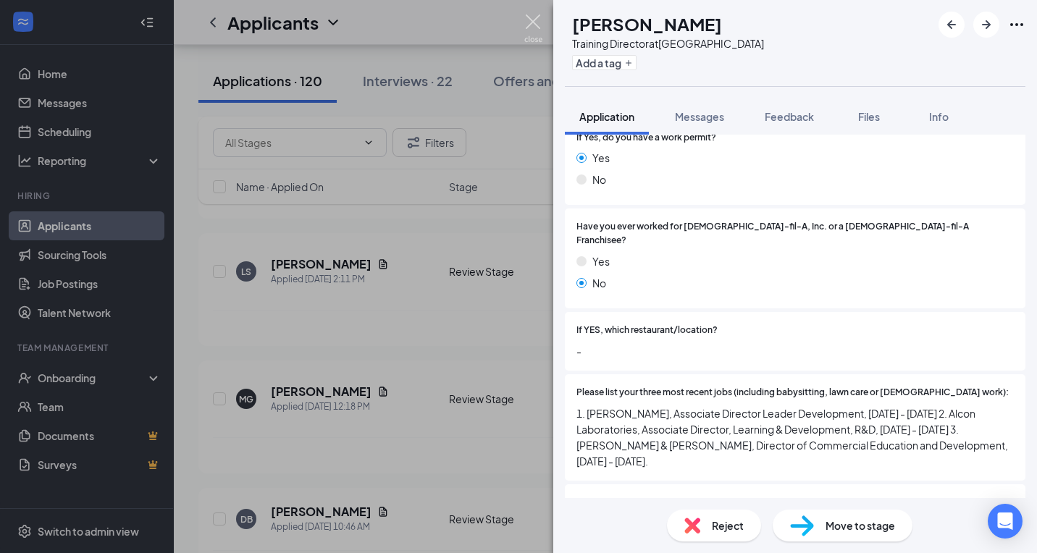
click at [540, 25] on img at bounding box center [533, 28] width 18 height 28
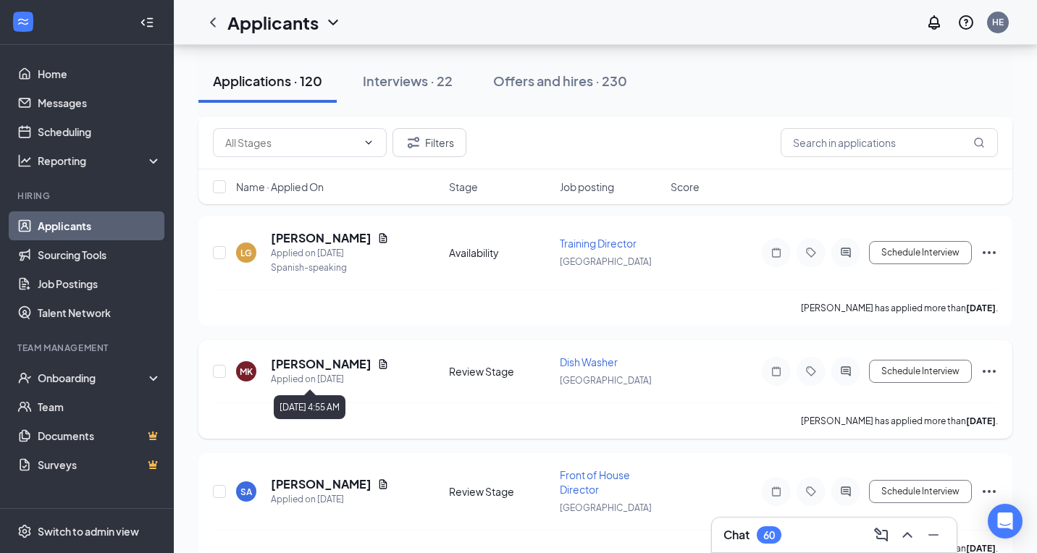
scroll to position [1207, 0]
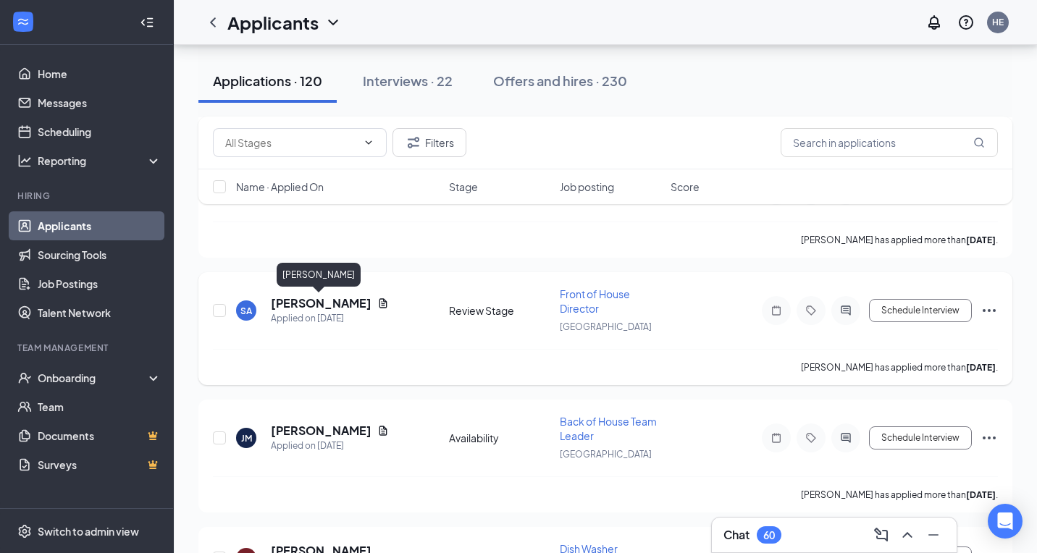
click at [325, 306] on h5 "[PERSON_NAME]" at bounding box center [321, 304] width 101 height 16
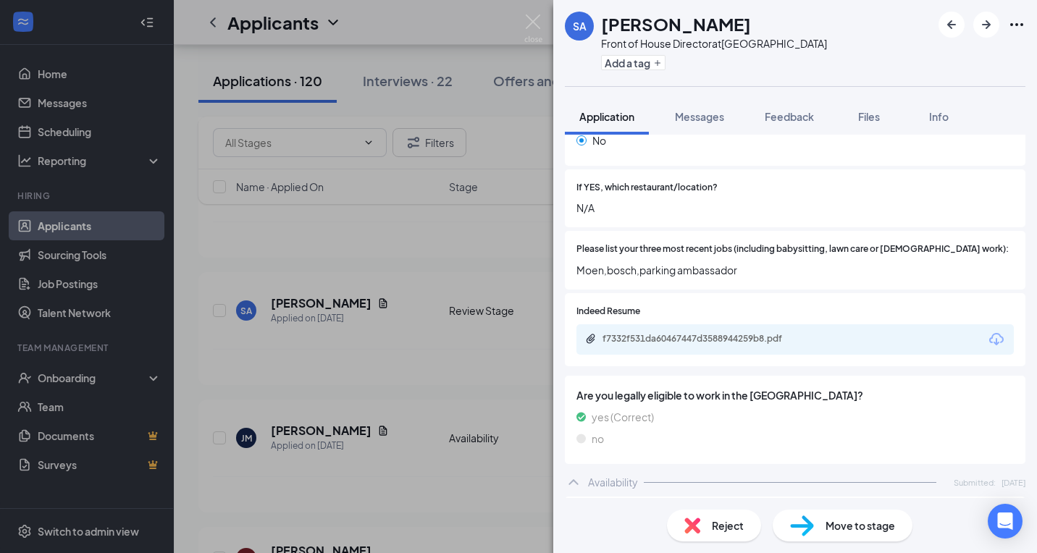
scroll to position [466, 0]
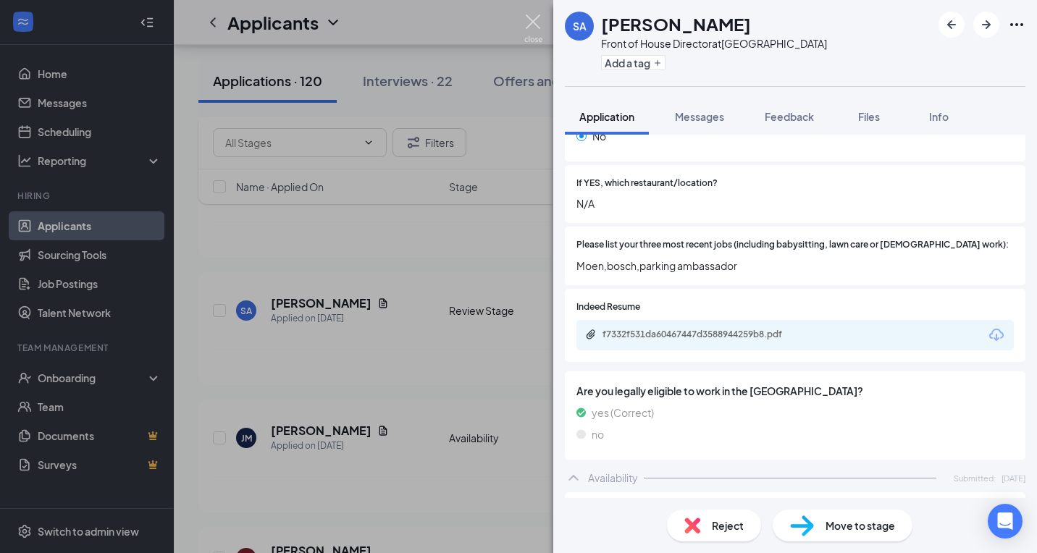
click at [532, 15] on img at bounding box center [533, 28] width 18 height 28
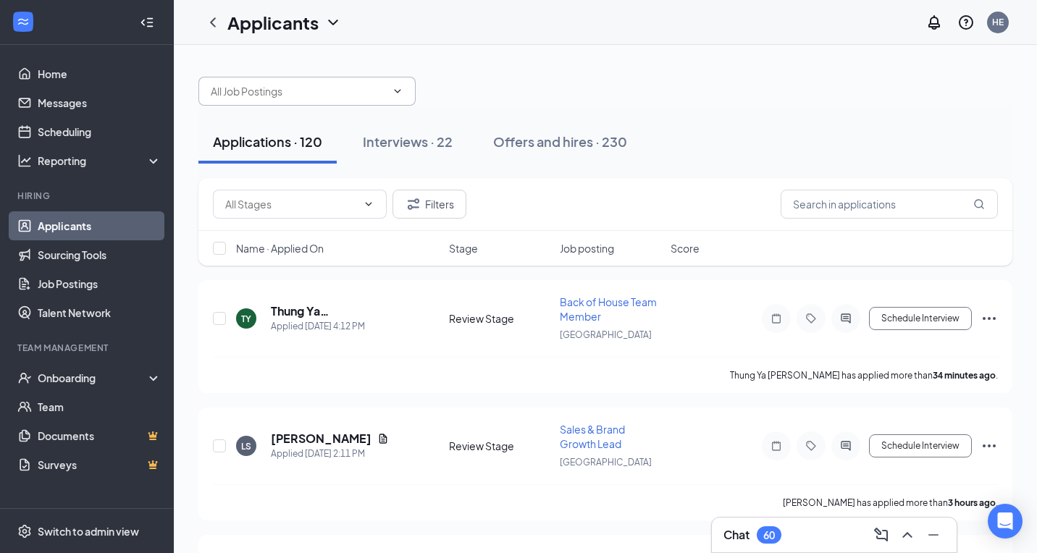
click at [305, 101] on span at bounding box center [306, 91] width 217 height 29
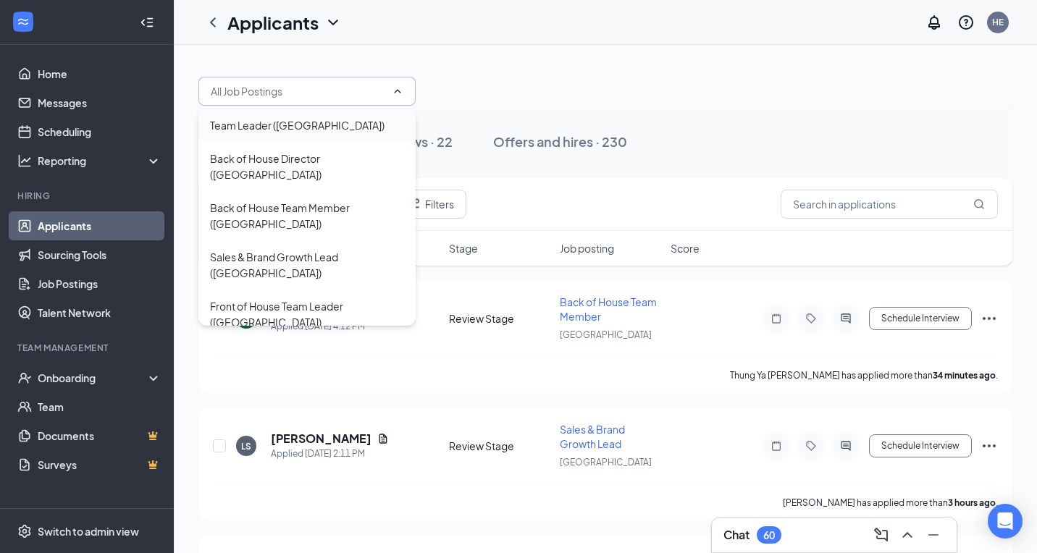
click at [338, 125] on div "Team Leader ([GEOGRAPHIC_DATA])" at bounding box center [307, 125] width 194 height 16
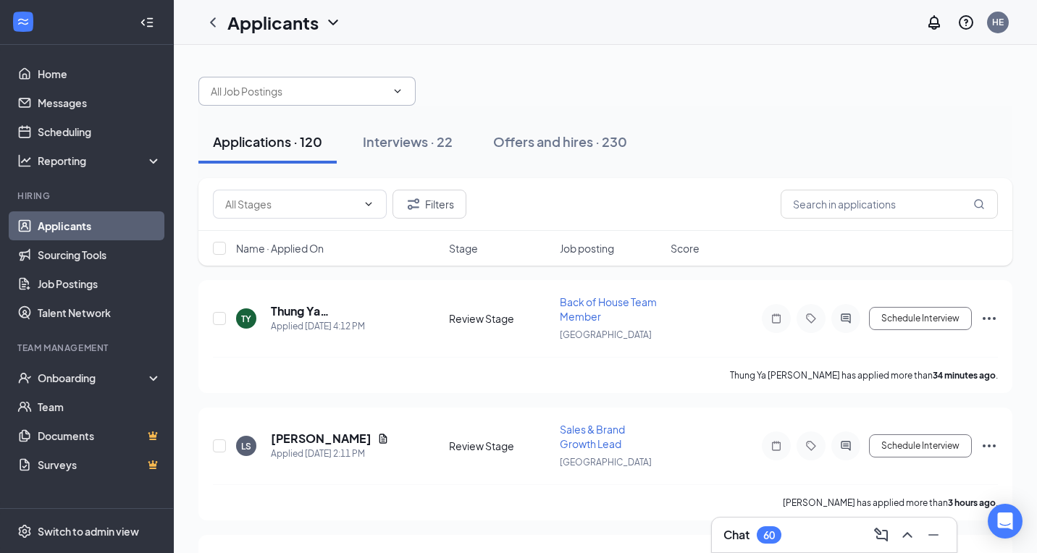
click at [316, 79] on span at bounding box center [306, 91] width 217 height 29
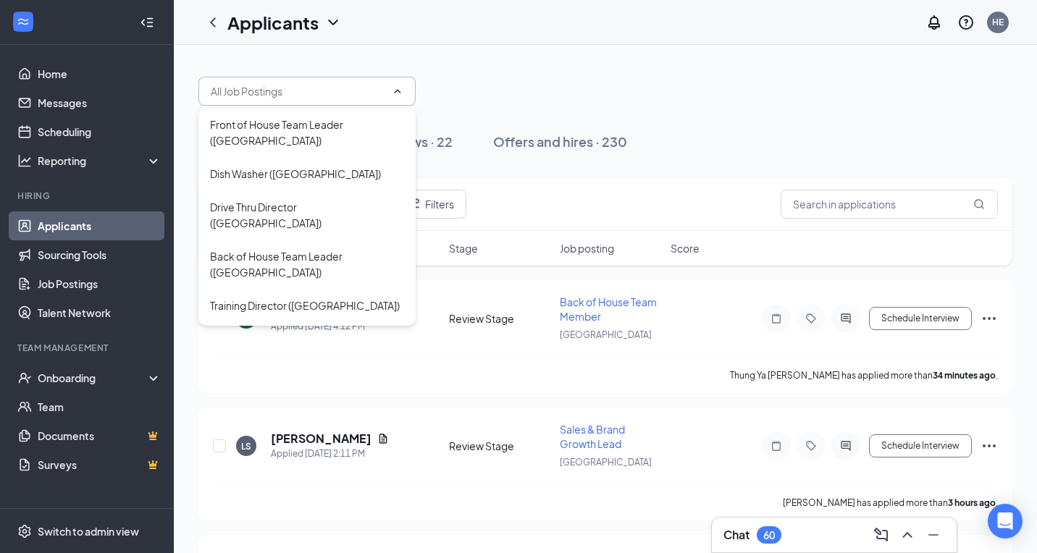
scroll to position [49, 0]
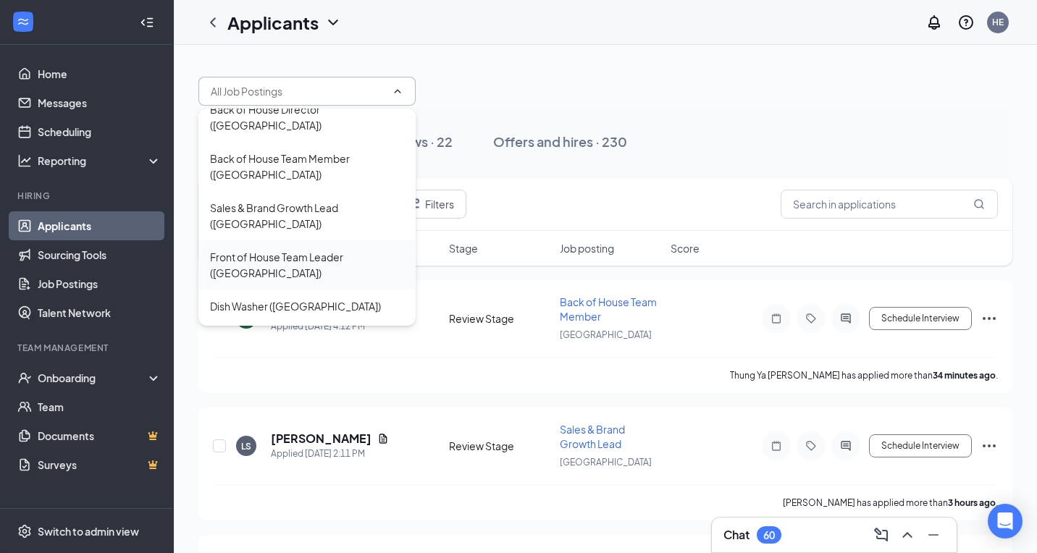
click at [332, 240] on div "Front of House Team Leader ([GEOGRAPHIC_DATA])" at bounding box center [306, 264] width 217 height 49
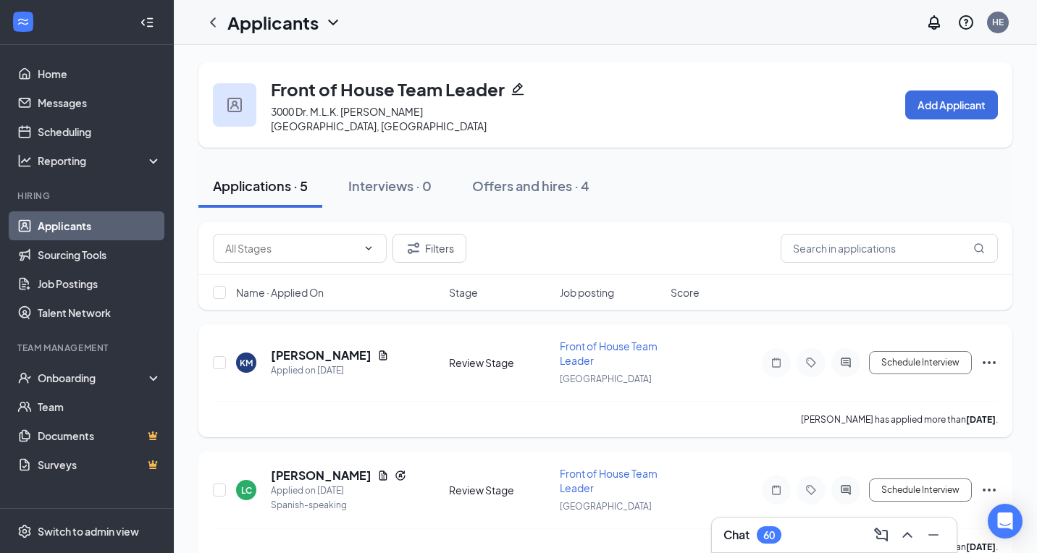
click at [303, 339] on div "KM [PERSON_NAME] Applied on [DATE] Review Stage Front of House Team Leader New …" at bounding box center [605, 370] width 785 height 62
click at [302, 348] on h5 "[PERSON_NAME]" at bounding box center [321, 356] width 101 height 16
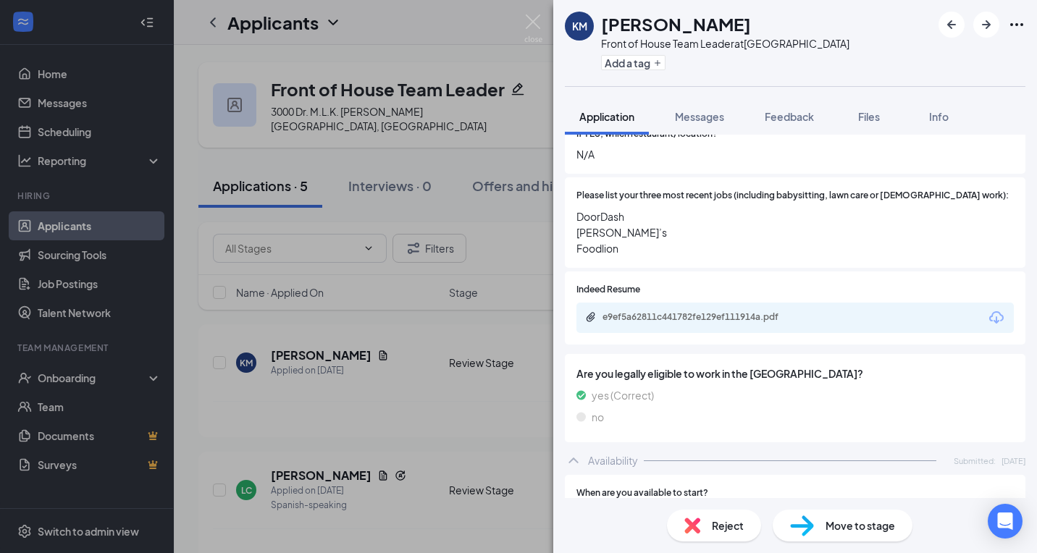
scroll to position [472, 0]
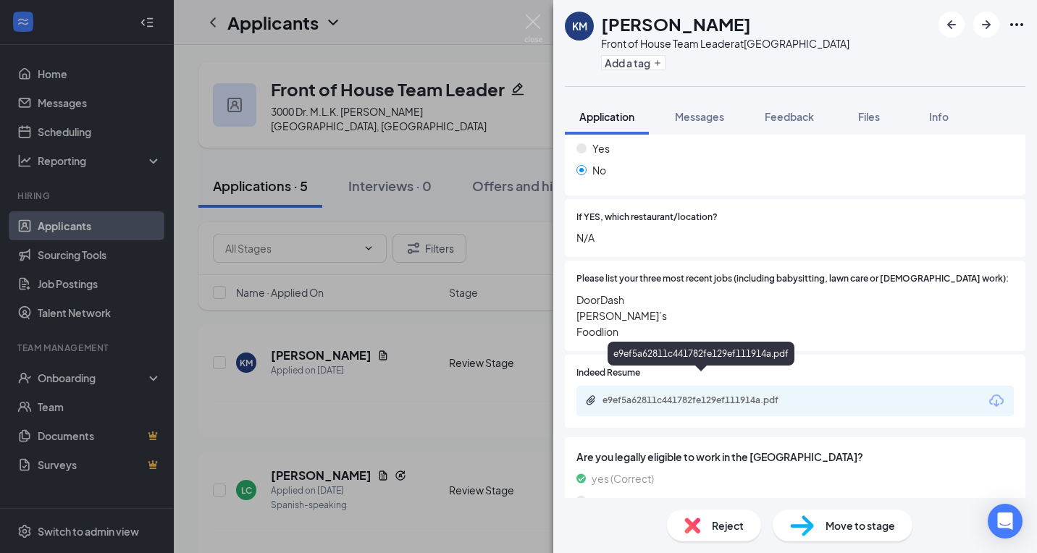
click at [657, 395] on div "e9ef5a62811c441782fe129ef111914a.pdf" at bounding box center [702, 402] width 235 height 14
click at [688, 516] on div "Reject" at bounding box center [714, 526] width 94 height 32
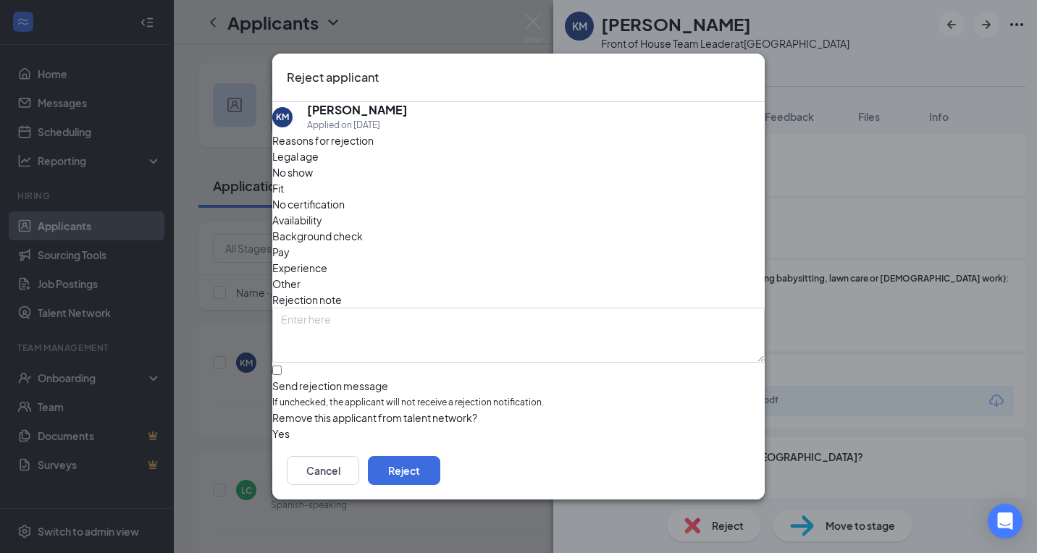
click at [426, 396] on span "If unchecked, the applicant will not receive a rejection notification." at bounding box center [518, 403] width 493 height 14
click at [282, 366] on input "Send rejection message If unchecked, the applicant will not receive a rejection…" at bounding box center [276, 370] width 9 height 9
checkbox input "true"
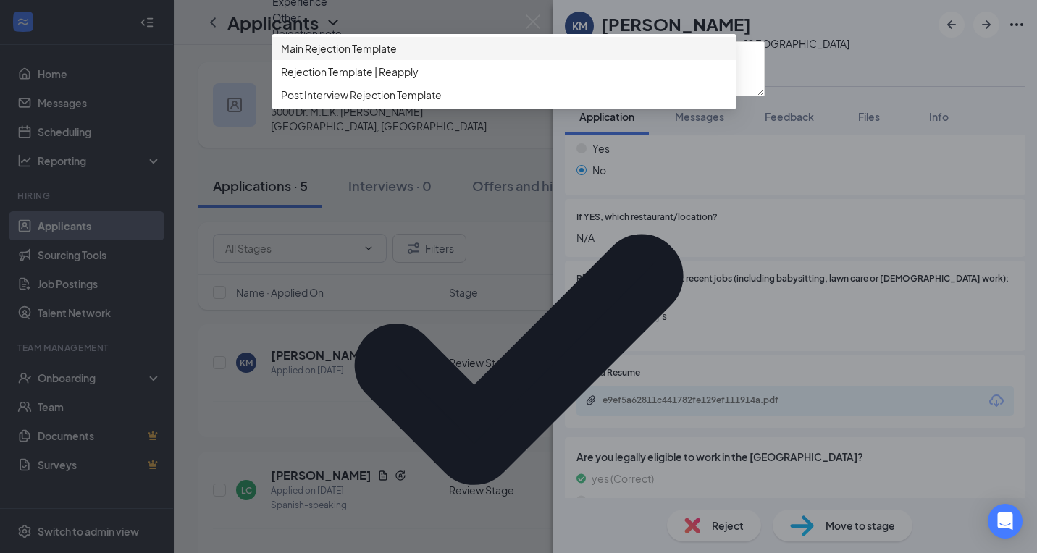
click at [390, 56] on span "Main Rejection Template" at bounding box center [339, 49] width 116 height 16
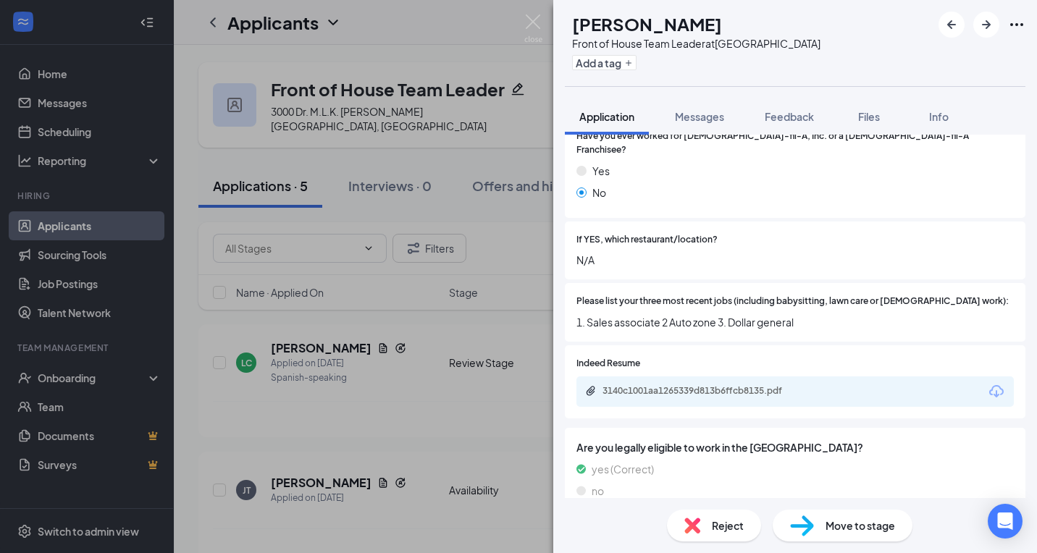
scroll to position [374, 0]
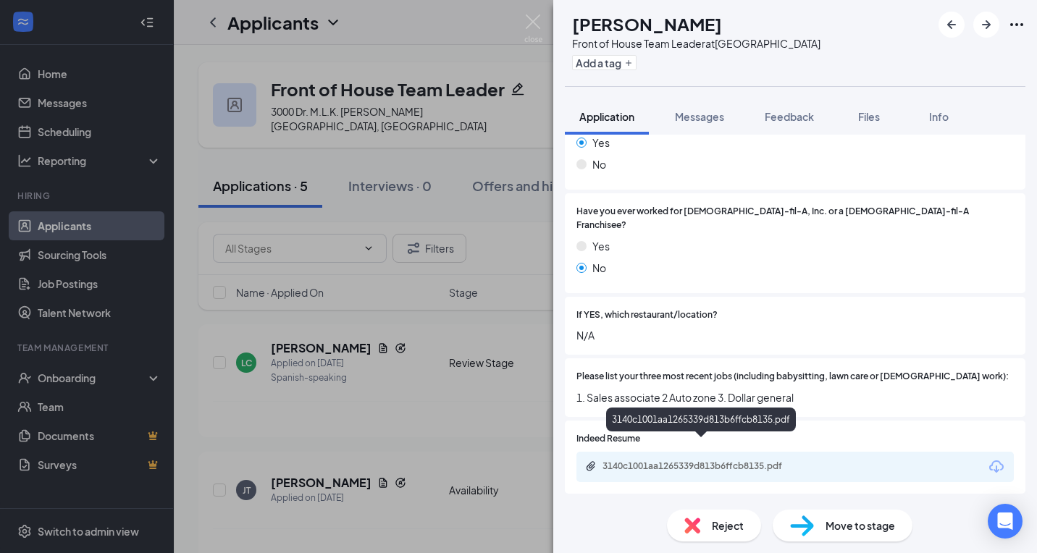
click at [742, 461] on div "3140c1001aa1265339d813b6ffcb8135.pdf" at bounding box center [704, 467] width 203 height 12
click at [984, 33] on button "button" at bounding box center [987, 25] width 26 height 26
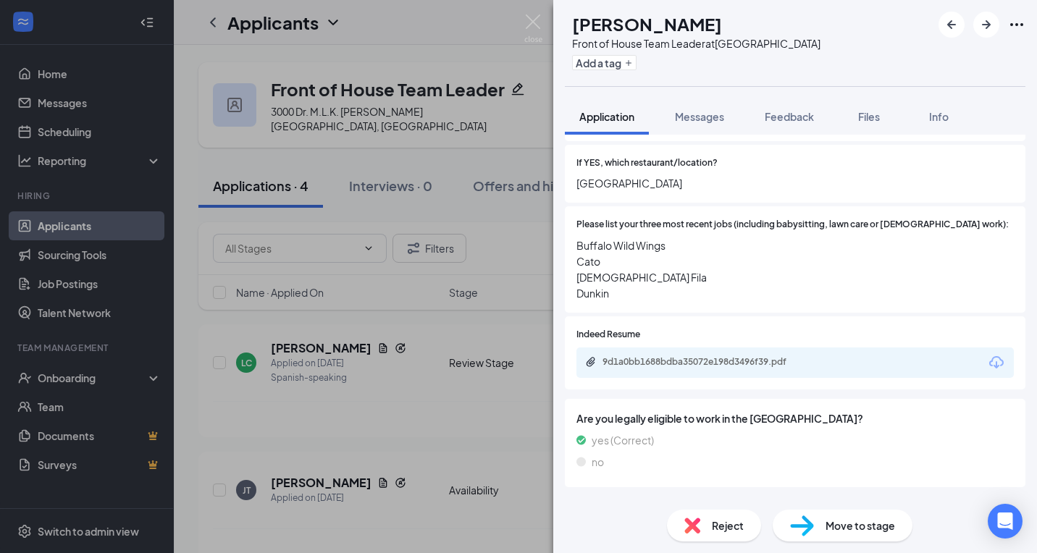
scroll to position [529, 0]
click at [732, 346] on div "9d1a0bb1688bdba35072e198d3496f39.pdf" at bounding box center [795, 361] width 437 height 30
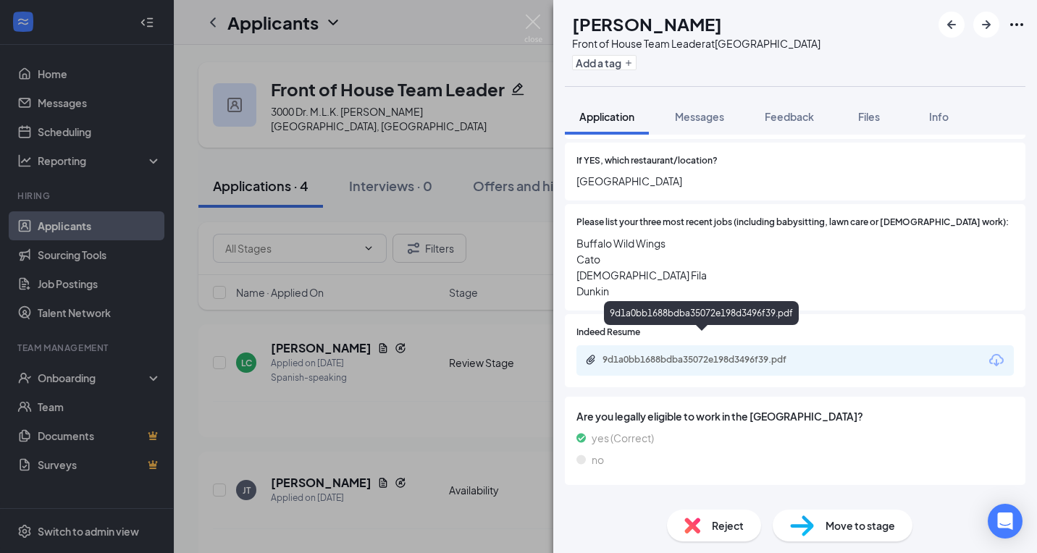
click at [730, 354] on div "9d1a0bb1688bdba35072e198d3496f39.pdf" at bounding box center [704, 360] width 203 height 12
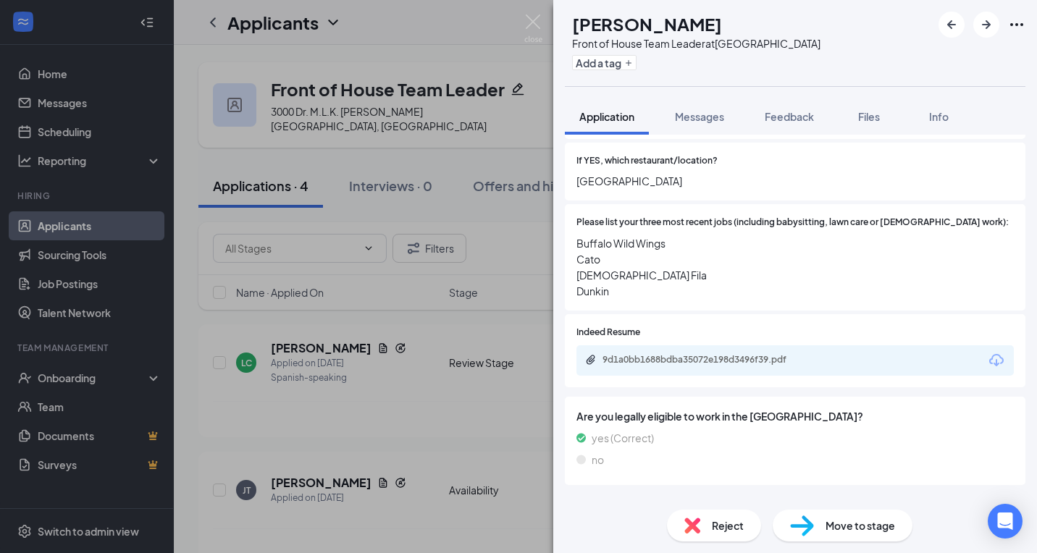
click at [635, 496] on div "Availability" at bounding box center [613, 503] width 50 height 14
click at [824, 519] on div "Move to stage" at bounding box center [843, 526] width 140 height 32
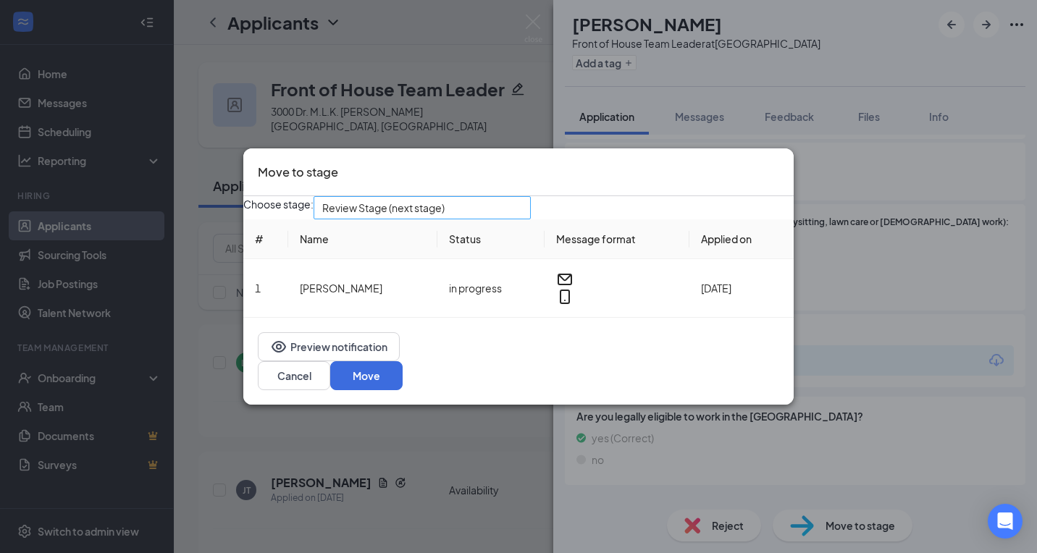
click at [505, 207] on div "Review Stage (next stage)" at bounding box center [422, 207] width 217 height 23
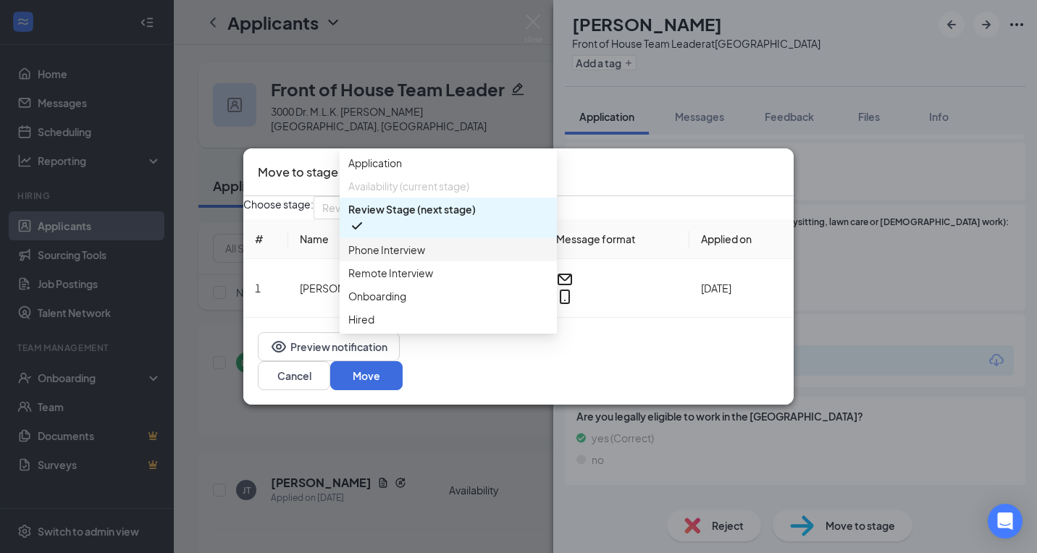
click at [488, 260] on div "Phone Interview" at bounding box center [448, 249] width 217 height 23
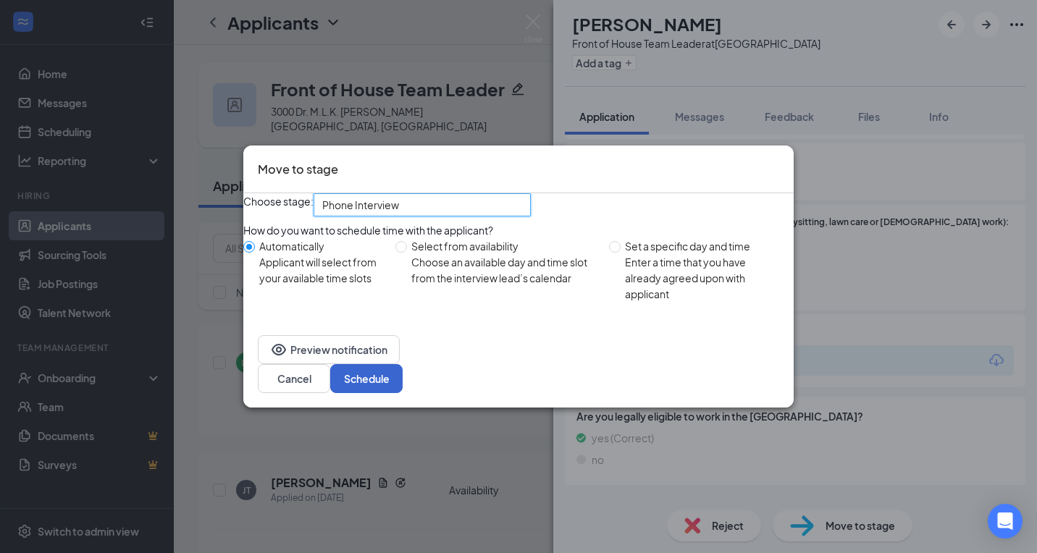
click at [403, 393] on button "Schedule" at bounding box center [366, 378] width 72 height 29
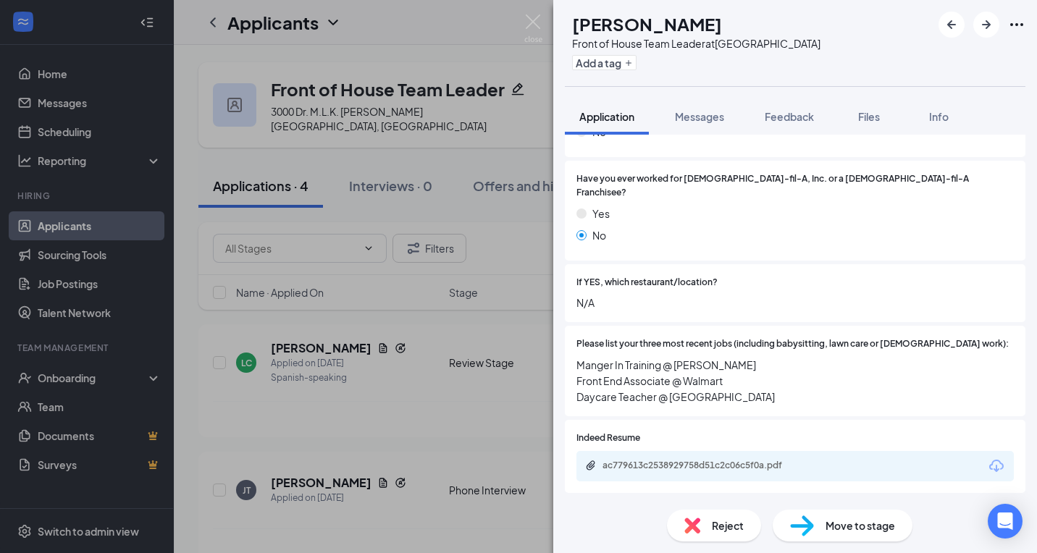
scroll to position [366, 0]
click at [505, 364] on div "AA [PERSON_NAME] Front of House Team Leader at [GEOGRAPHIC_DATA] Add a tag Appl…" at bounding box center [518, 276] width 1037 height 553
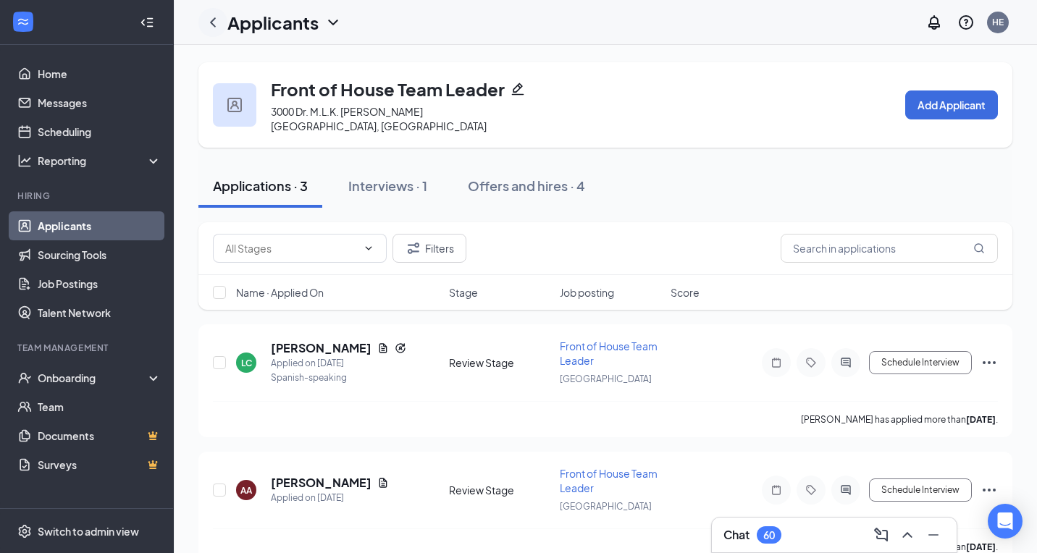
click at [209, 21] on icon "ChevronLeft" at bounding box center [212, 22] width 17 height 17
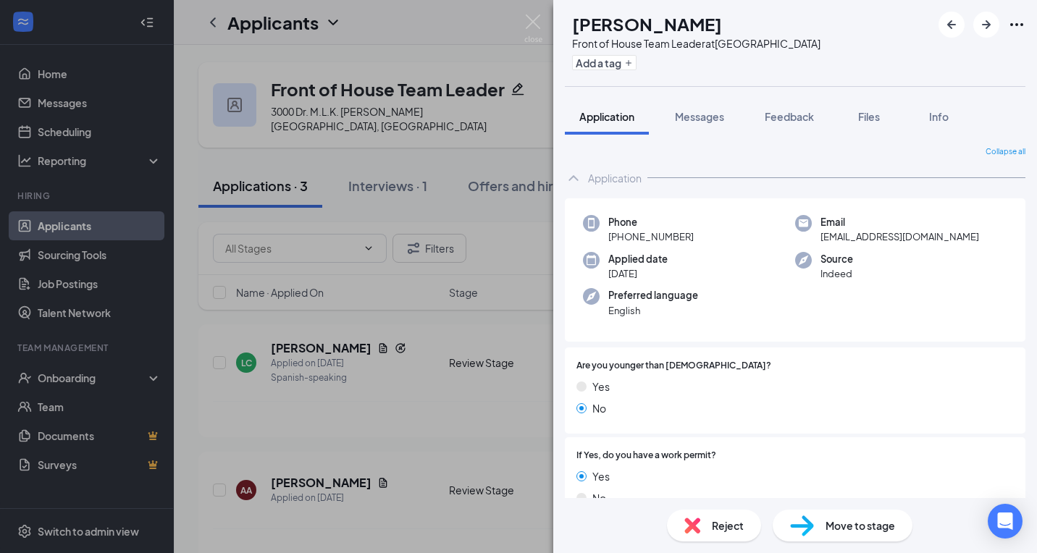
click at [213, 23] on div "AA [PERSON_NAME] Front of House Team Leader at [GEOGRAPHIC_DATA] Add a tag Appl…" at bounding box center [518, 276] width 1037 height 553
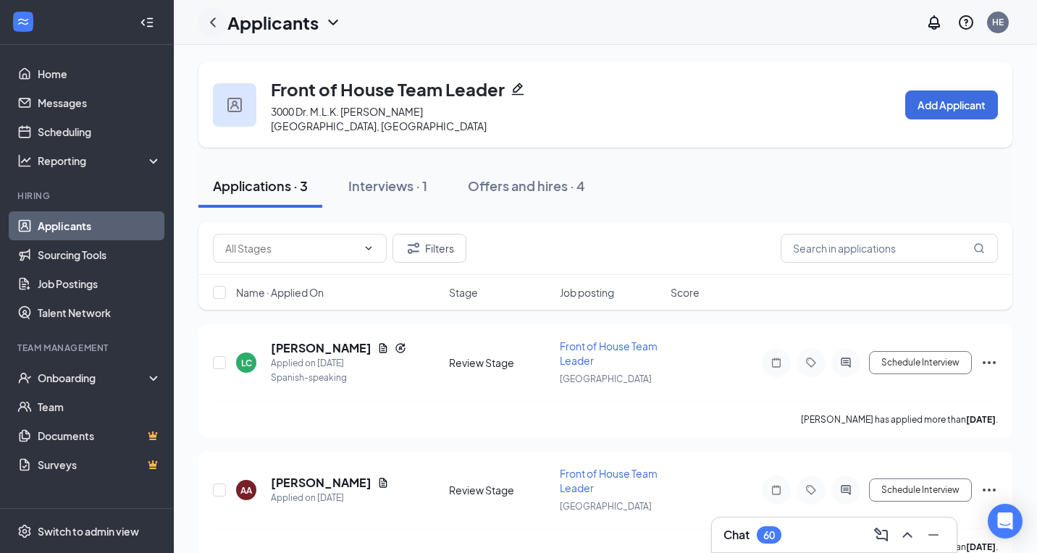
click at [213, 23] on icon "ChevronLeft" at bounding box center [213, 21] width 6 height 9
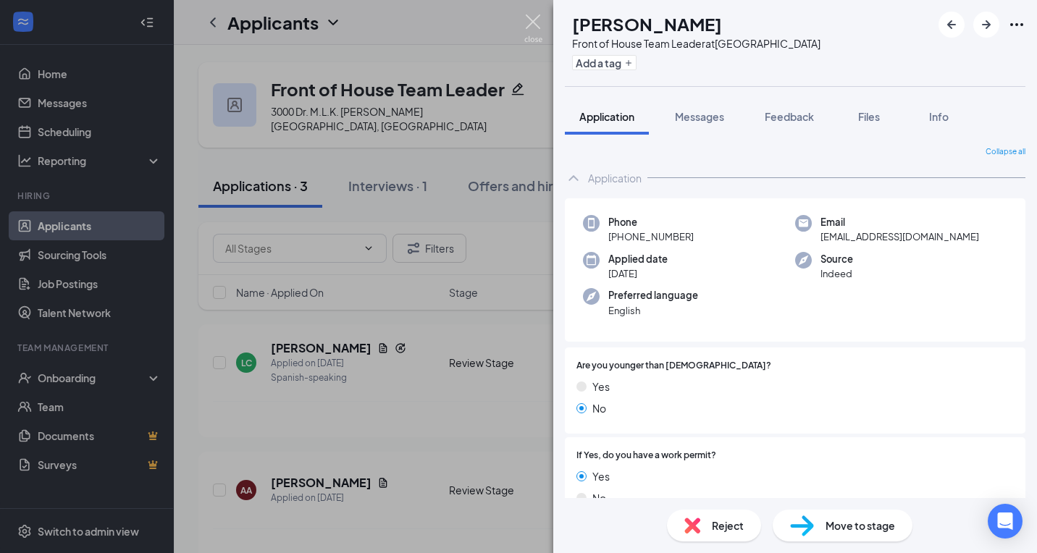
click at [526, 26] on img at bounding box center [533, 28] width 18 height 28
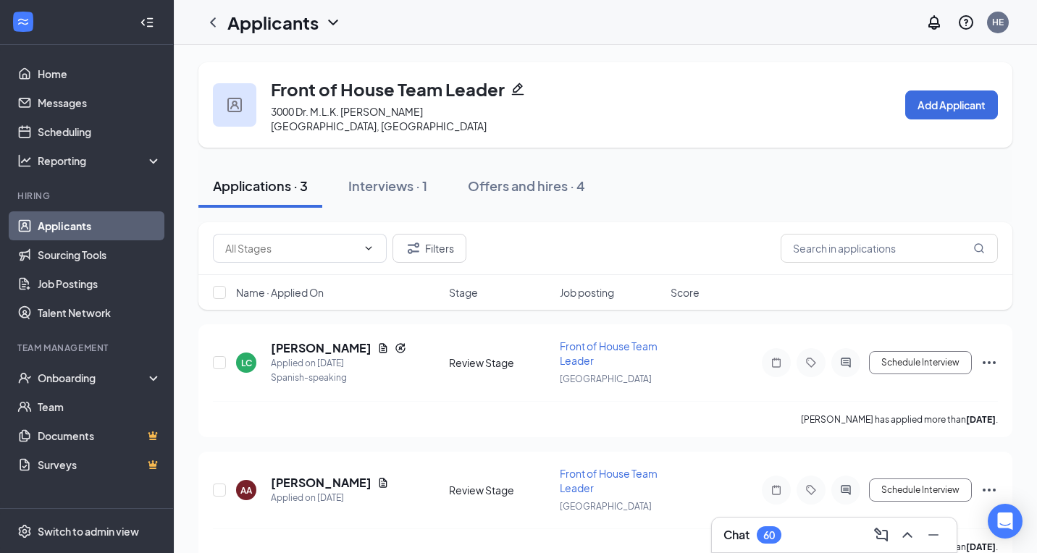
click at [343, 27] on div "Applicants HE" at bounding box center [605, 22] width 863 height 45
click at [342, 26] on icon "ChevronDown" at bounding box center [333, 22] width 17 height 17
click at [332, 25] on icon "ChevronDown" at bounding box center [333, 22] width 17 height 17
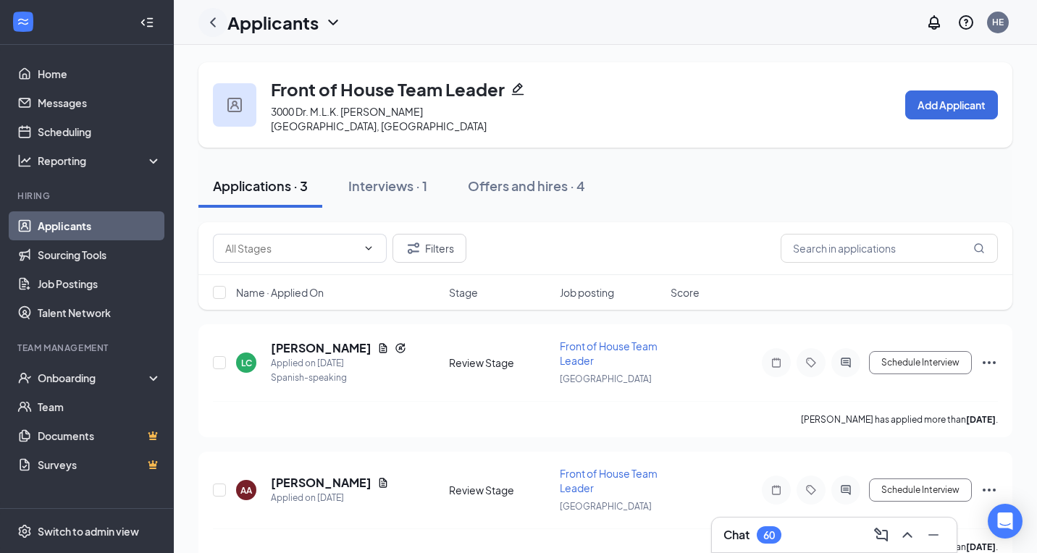
click at [212, 21] on icon "ChevronLeft" at bounding box center [213, 21] width 6 height 9
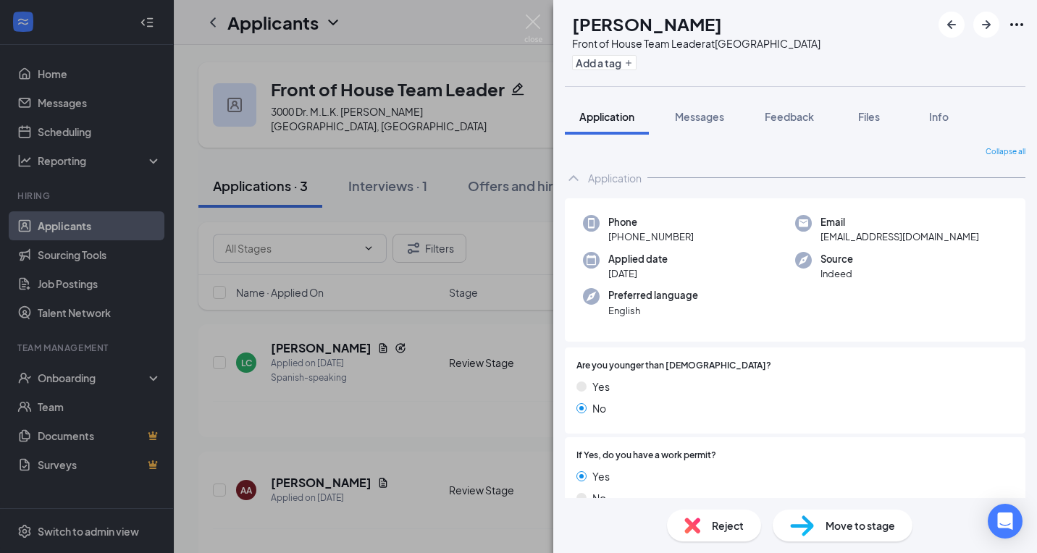
click at [212, 21] on div "AA [PERSON_NAME] Front of House Team Leader at [GEOGRAPHIC_DATA] Add a tag Appl…" at bounding box center [518, 276] width 1037 height 553
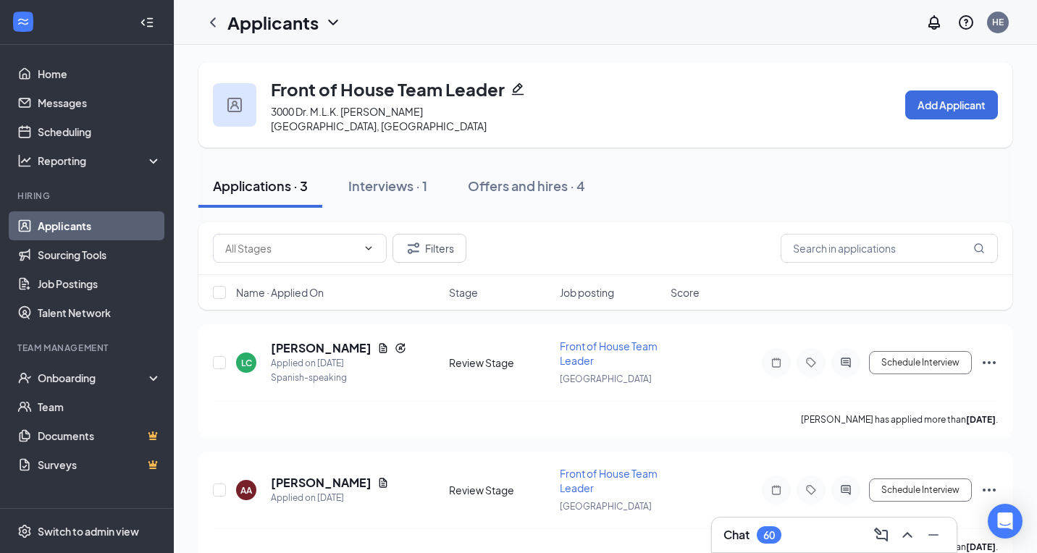
click at [212, 21] on icon "ChevronLeft" at bounding box center [213, 21] width 6 height 9
click at [212, 25] on div "AA [PERSON_NAME] Front of House Team Leader at [GEOGRAPHIC_DATA] Add a tag Appl…" at bounding box center [518, 276] width 1037 height 553
click at [212, 25] on icon "ChevronLeft" at bounding box center [212, 22] width 17 height 17
click at [212, 25] on div "AA [PERSON_NAME] Front of House Team Leader at [GEOGRAPHIC_DATA] Add a tag Appl…" at bounding box center [518, 276] width 1037 height 553
click at [133, 217] on link "Applicants" at bounding box center [100, 226] width 124 height 29
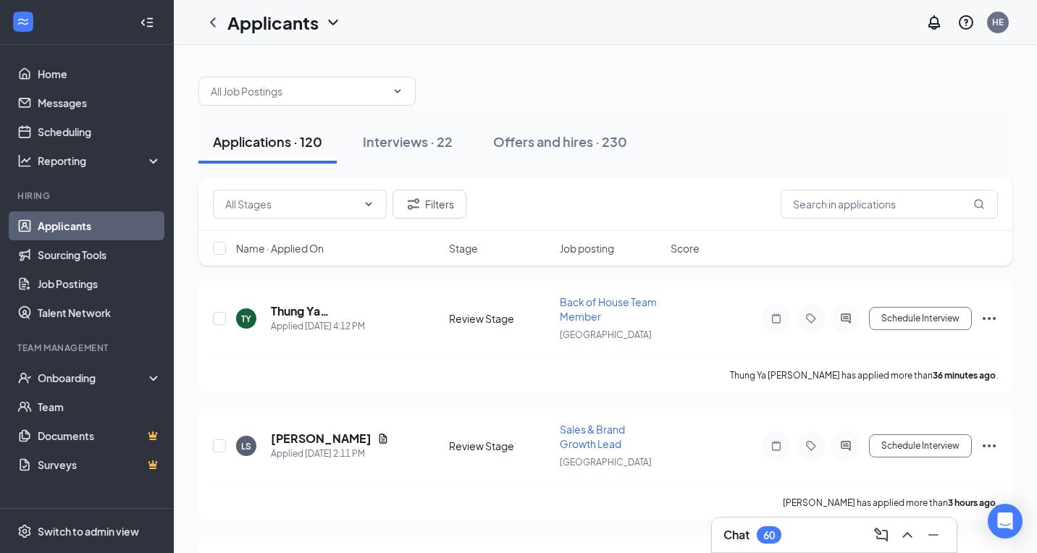
click at [133, 225] on link "Applicants" at bounding box center [100, 226] width 124 height 29
click at [337, 83] on input "text" at bounding box center [298, 91] width 175 height 16
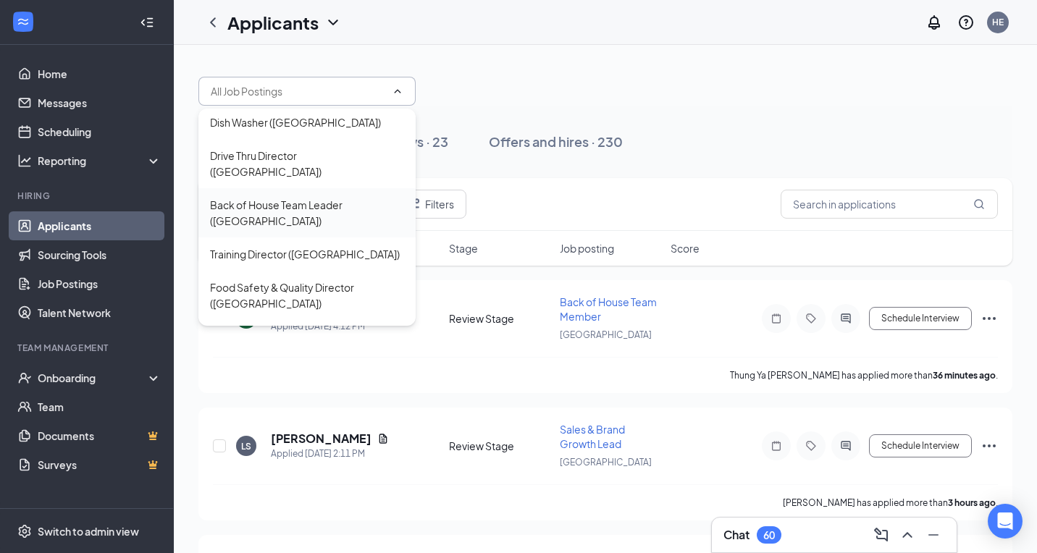
scroll to position [232, 0]
click at [315, 380] on div "Front of House Director ([GEOGRAPHIC_DATA])" at bounding box center [307, 396] width 194 height 32
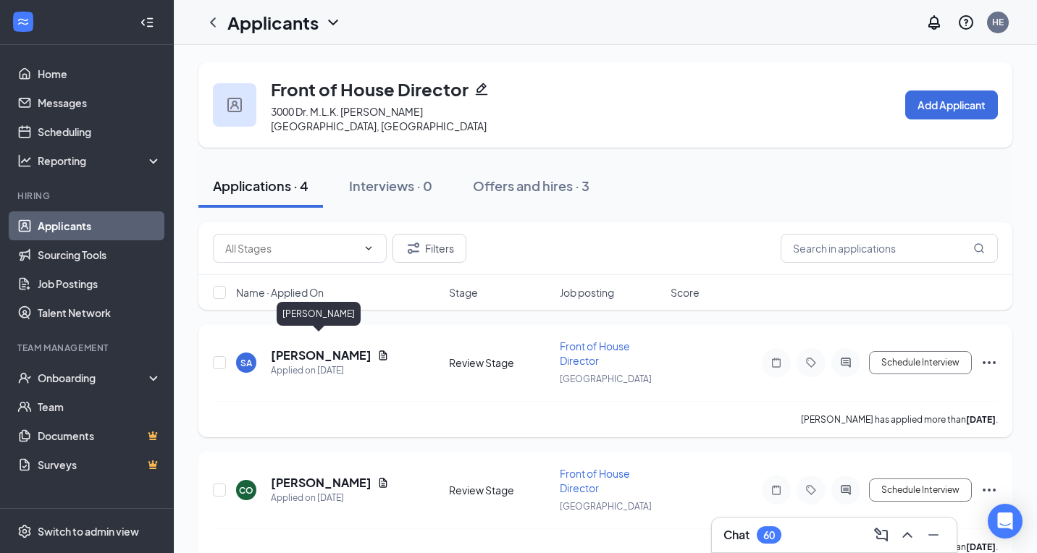
click at [297, 339] on div "SA [PERSON_NAME] Applied on [DATE] Review Stage Front of House Director New Ber…" at bounding box center [605, 370] width 785 height 62
click at [524, 164] on button "Offers and hires · 3" at bounding box center [532, 185] width 146 height 43
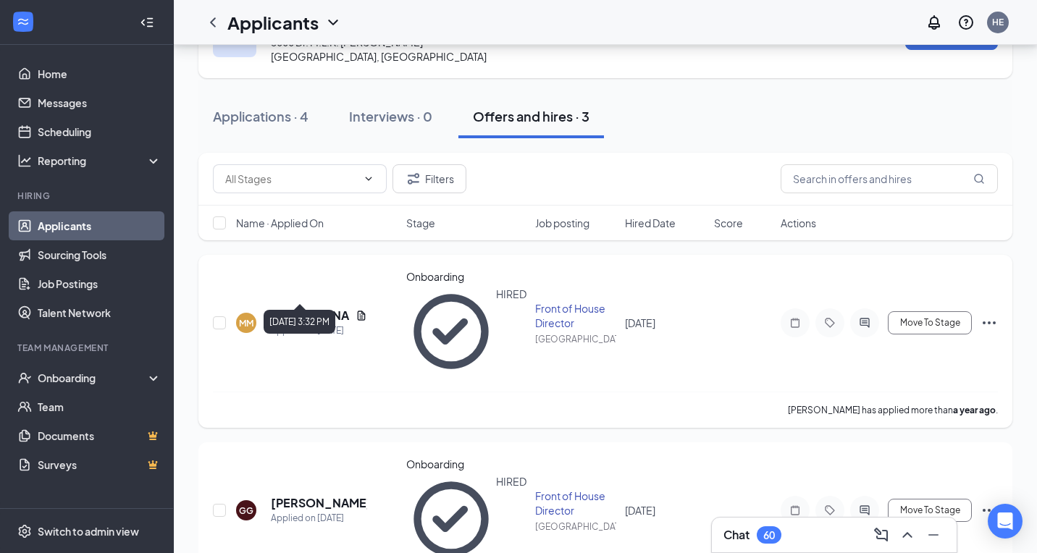
scroll to position [66, 0]
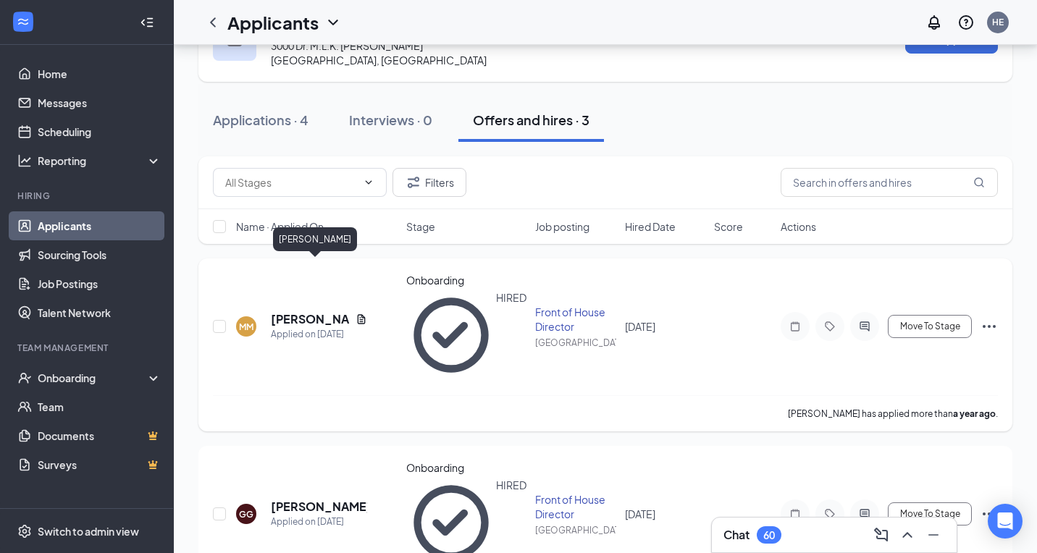
click at [301, 311] on h5 "[PERSON_NAME]" at bounding box center [310, 319] width 79 height 16
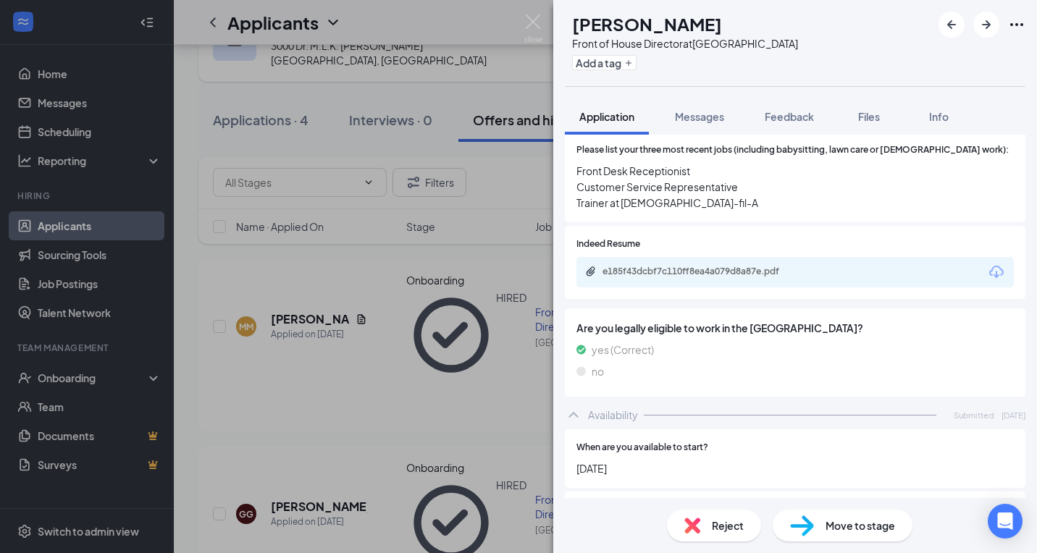
scroll to position [533, 0]
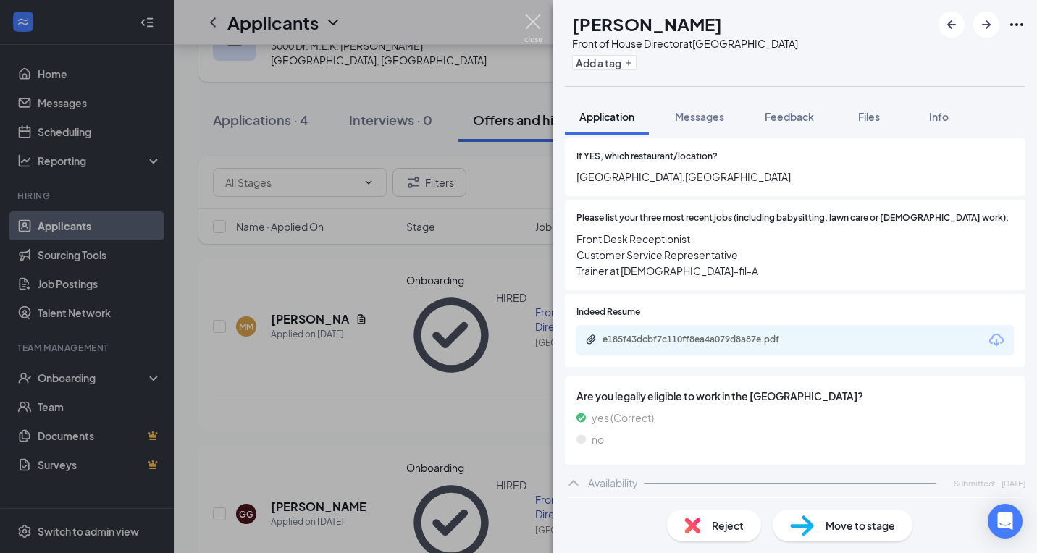
click at [536, 16] on img at bounding box center [533, 28] width 18 height 28
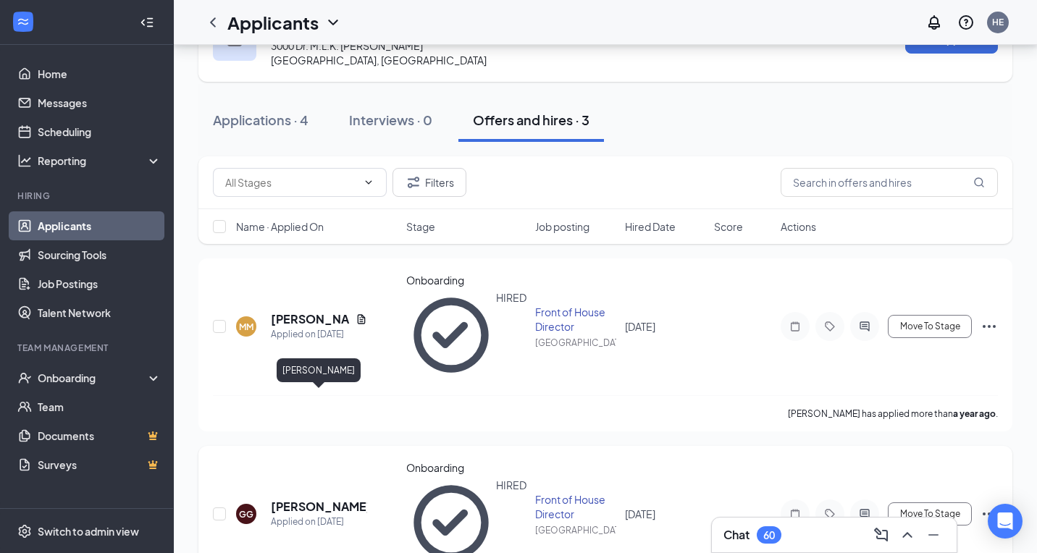
click at [300, 499] on h5 "[PERSON_NAME]" at bounding box center [319, 507] width 96 height 16
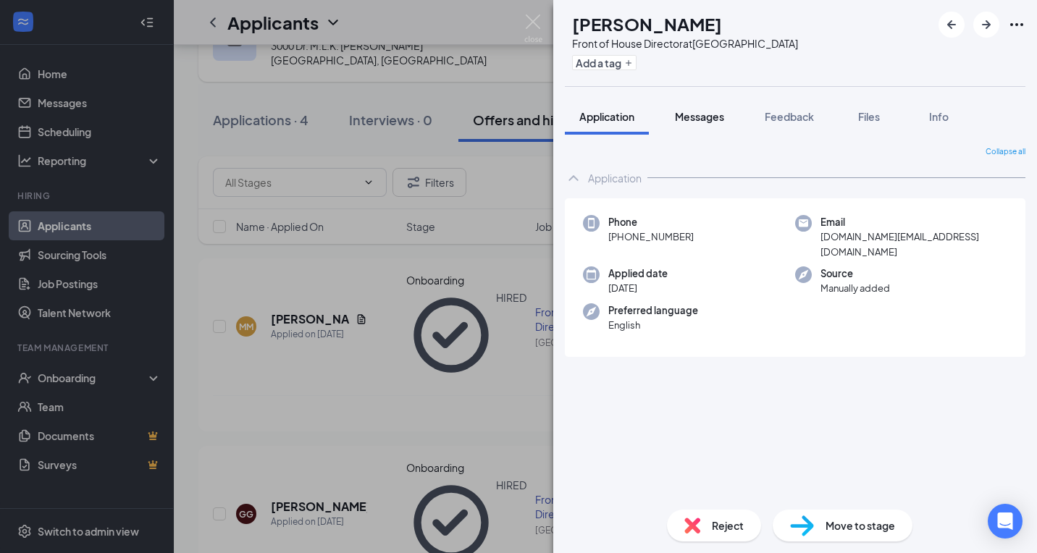
click at [720, 119] on span "Messages" at bounding box center [699, 116] width 49 height 13
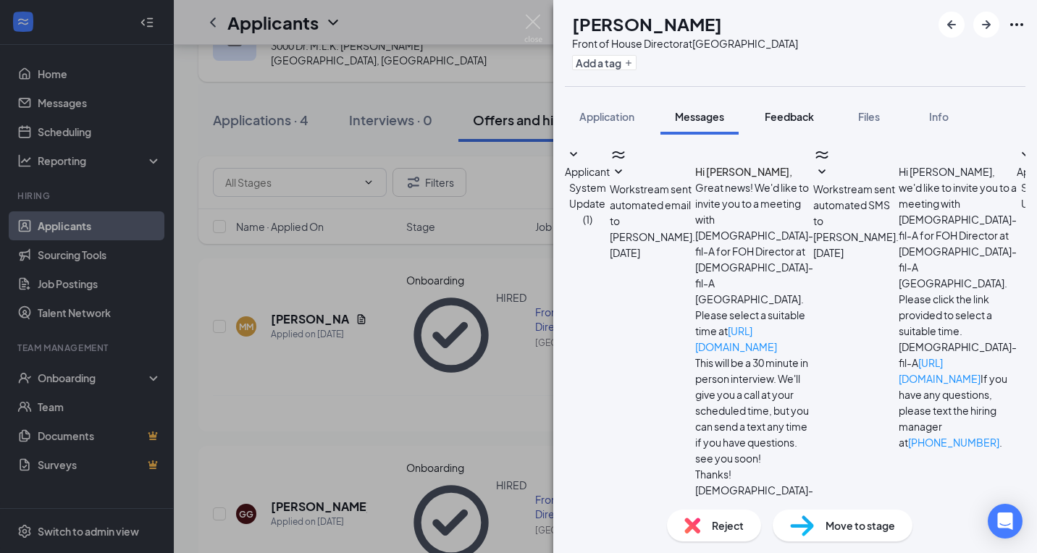
click at [794, 117] on span "Feedback" at bounding box center [789, 116] width 49 height 13
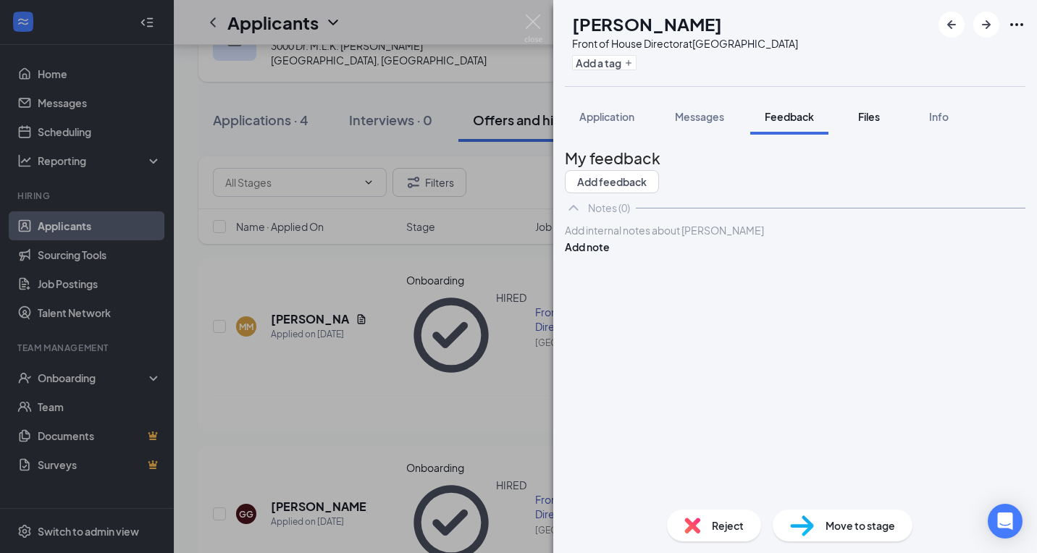
click at [853, 113] on button "Files" at bounding box center [869, 117] width 58 height 36
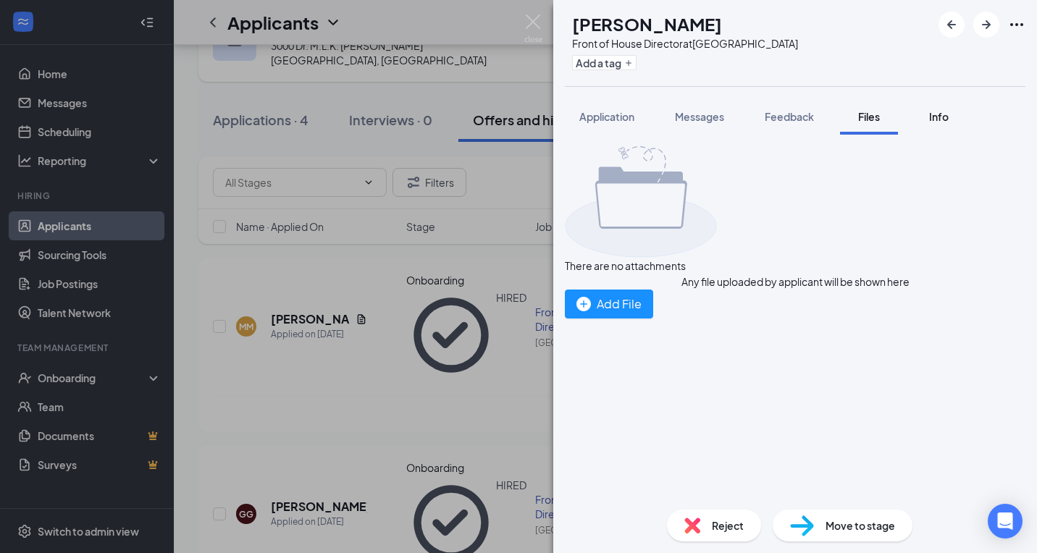
click at [940, 106] on button "Info" at bounding box center [939, 117] width 58 height 36
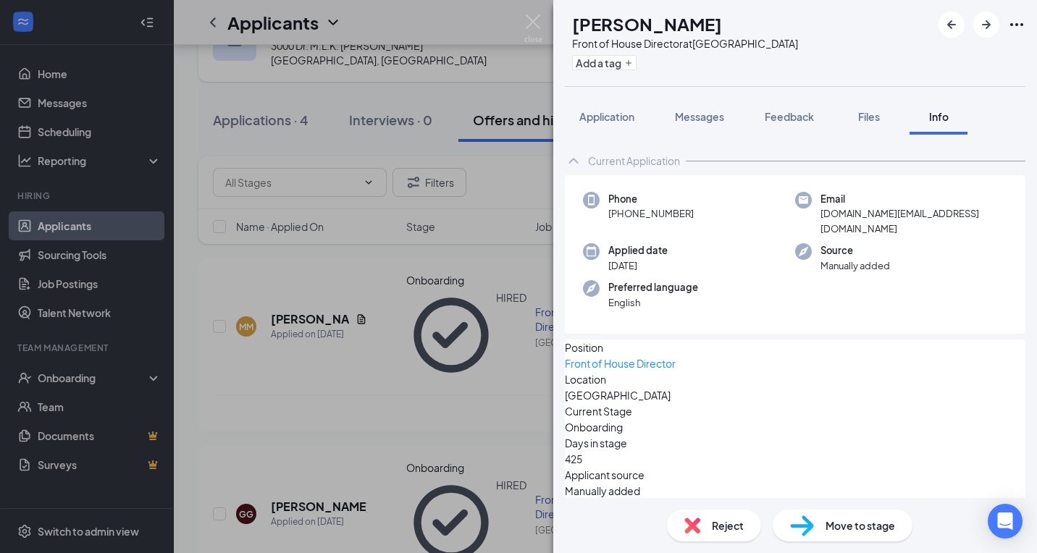
click at [543, 20] on div "[PERSON_NAME] Green Front of House Director at [GEOGRAPHIC_DATA] Add a tag Appl…" at bounding box center [518, 276] width 1037 height 553
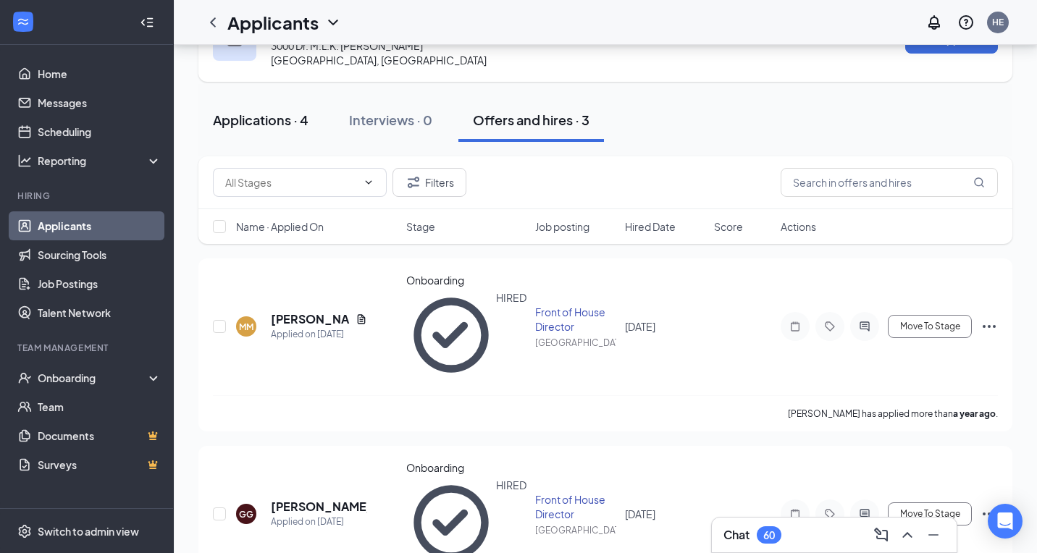
click at [300, 111] on div "Applications · 4" at bounding box center [261, 120] width 96 height 18
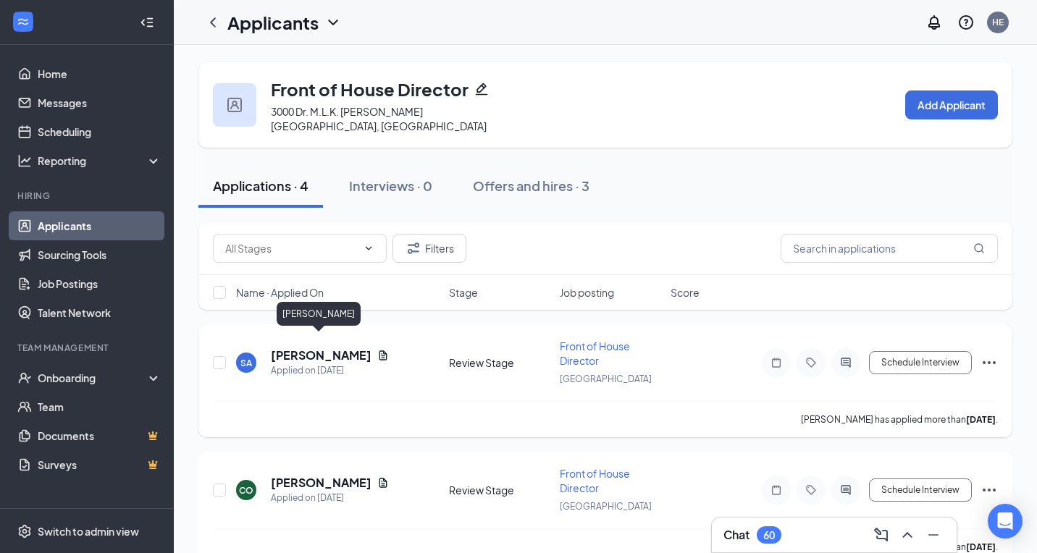
click at [311, 348] on h5 "[PERSON_NAME]" at bounding box center [321, 356] width 101 height 16
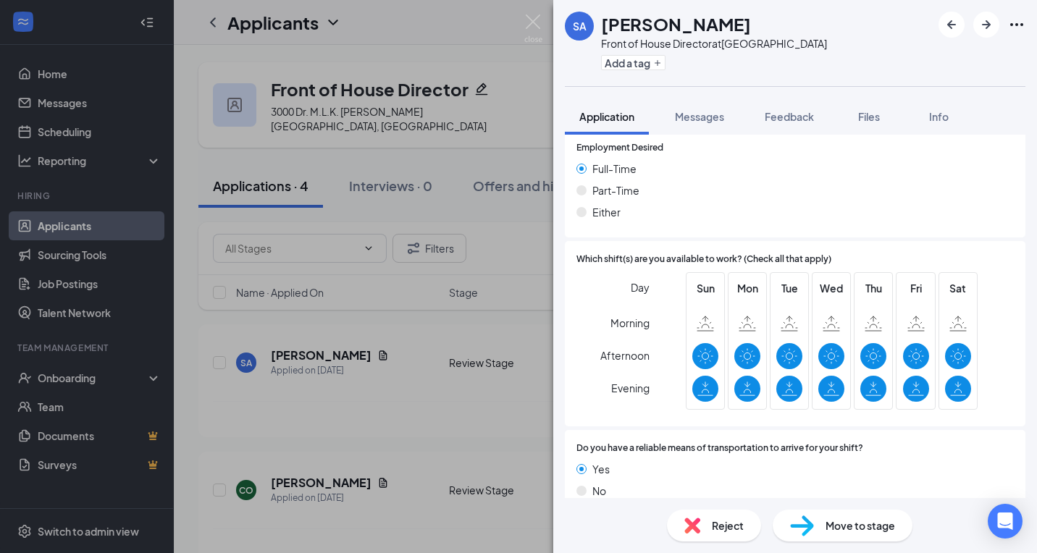
scroll to position [890, 0]
click at [700, 537] on div "Reject" at bounding box center [714, 526] width 94 height 32
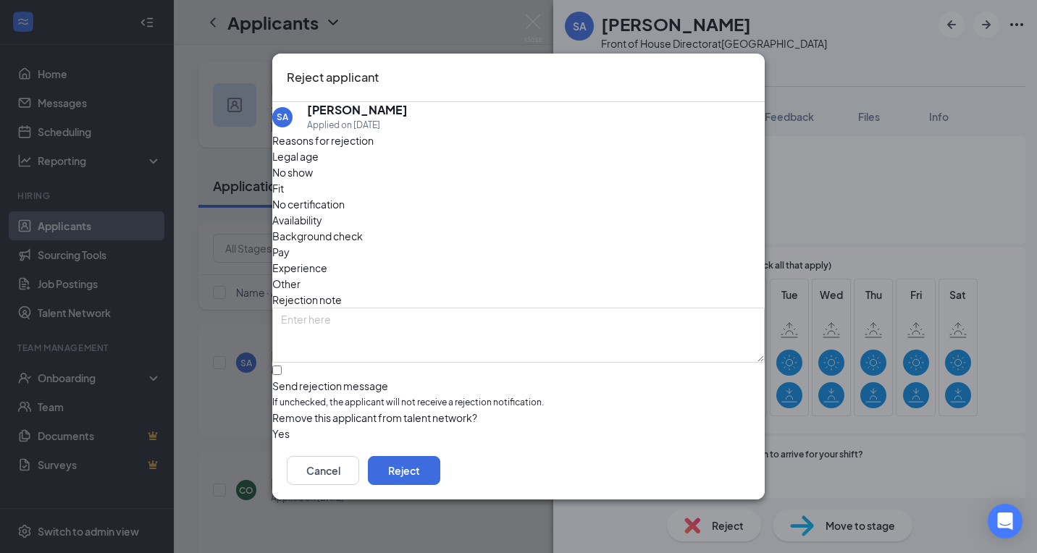
click at [388, 396] on span "If unchecked, the applicant will not receive a rejection notification." at bounding box center [518, 403] width 493 height 14
click at [282, 366] on input "Send rejection message If unchecked, the applicant will not receive a rejection…" at bounding box center [276, 370] width 9 height 9
checkbox input "true"
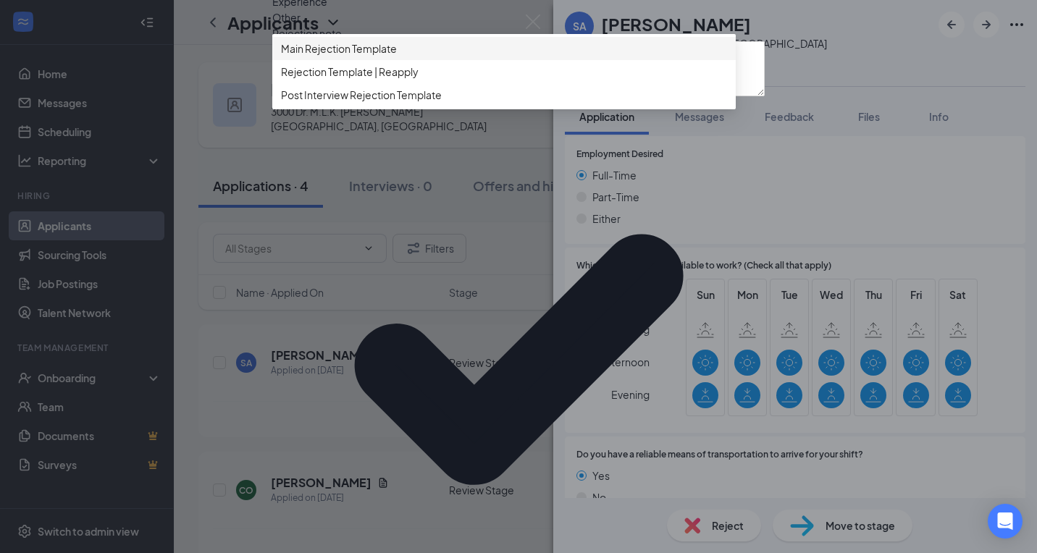
click at [372, 56] on span "Main Rejection Template" at bounding box center [339, 49] width 116 height 16
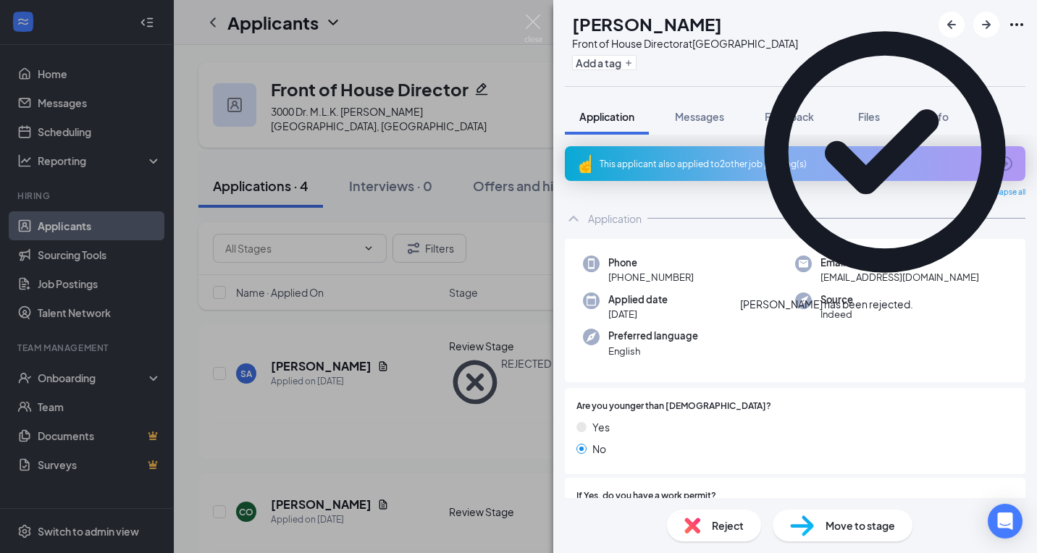
click at [926, 301] on icon "Cross" at bounding box center [922, 305] width 9 height 9
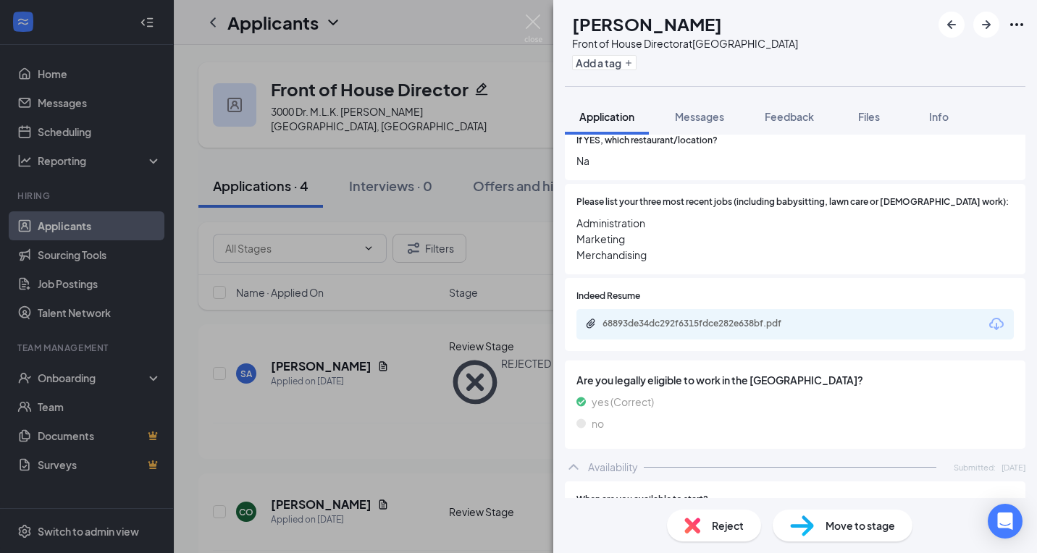
scroll to position [546, 0]
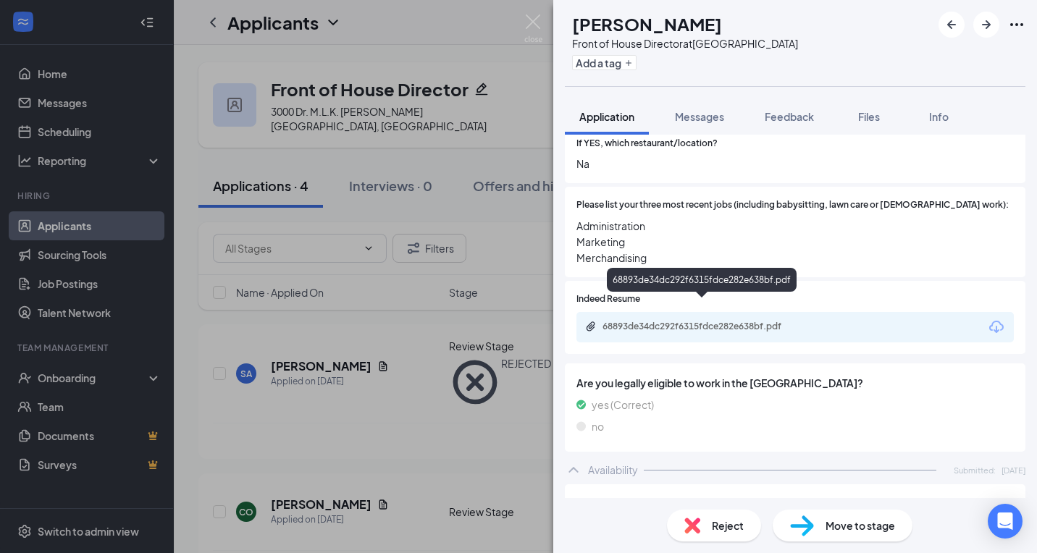
click at [750, 321] on div "68893de34dc292f6315fdce282e638bf.pdf" at bounding box center [704, 327] width 203 height 12
click at [717, 524] on span "Reject" at bounding box center [728, 526] width 32 height 16
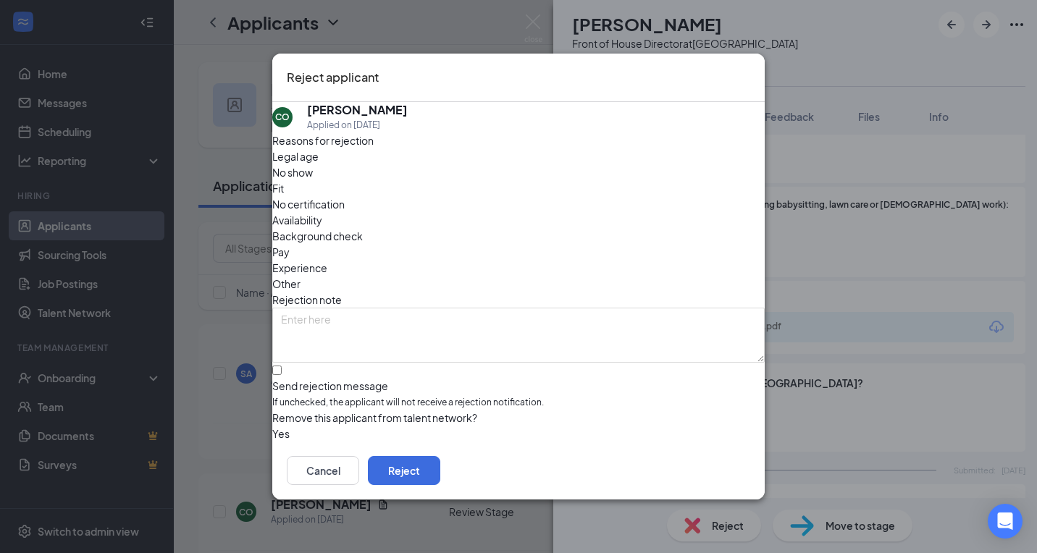
click at [365, 379] on div "Send rejection message" at bounding box center [518, 386] width 493 height 14
click at [282, 366] on input "Send rejection message If unchecked, the applicant will not receive a rejection…" at bounding box center [276, 370] width 9 height 9
checkbox input "true"
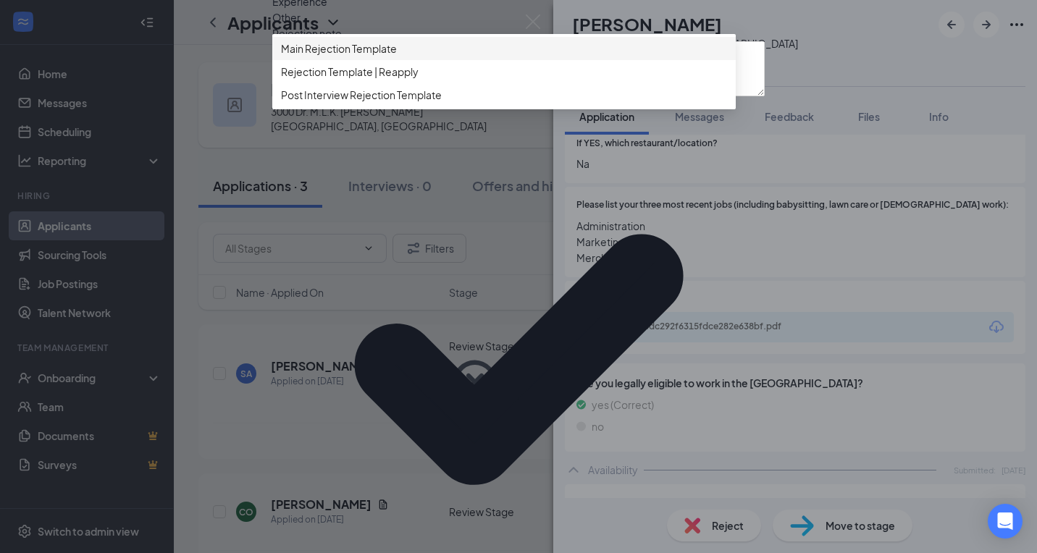
click at [392, 56] on span "Main Rejection Template" at bounding box center [339, 49] width 116 height 16
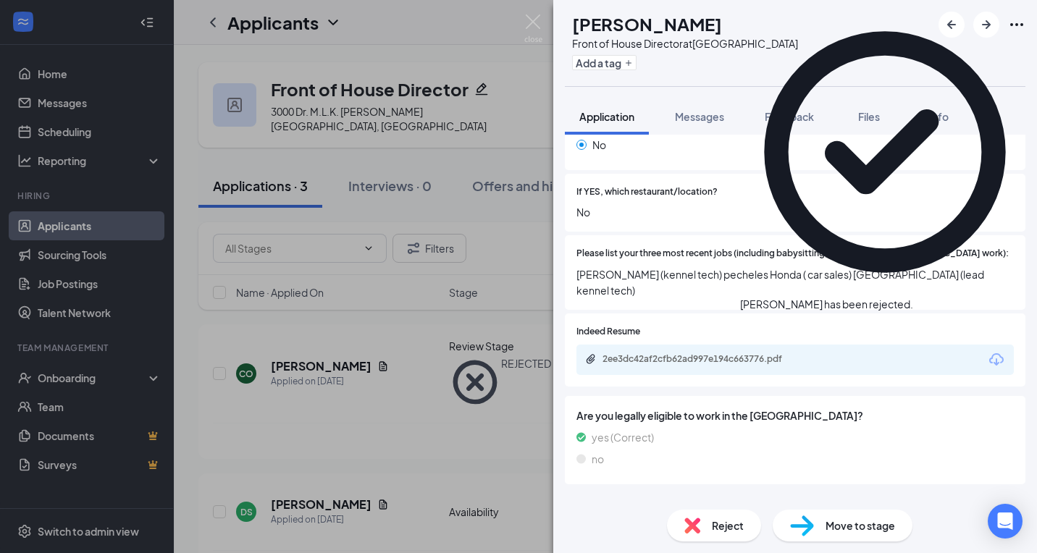
scroll to position [497, 0]
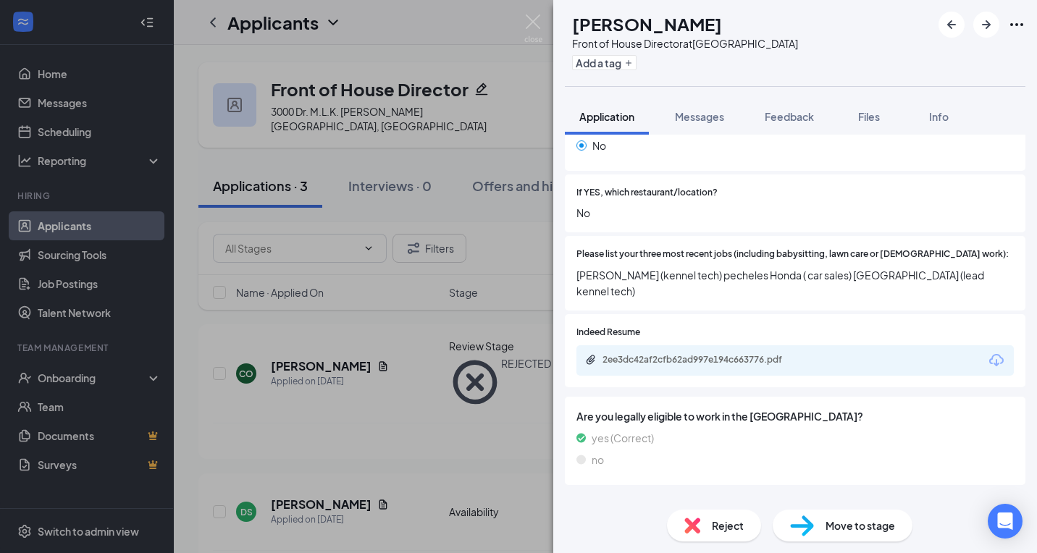
click at [705, 519] on div "Reject" at bounding box center [714, 526] width 94 height 32
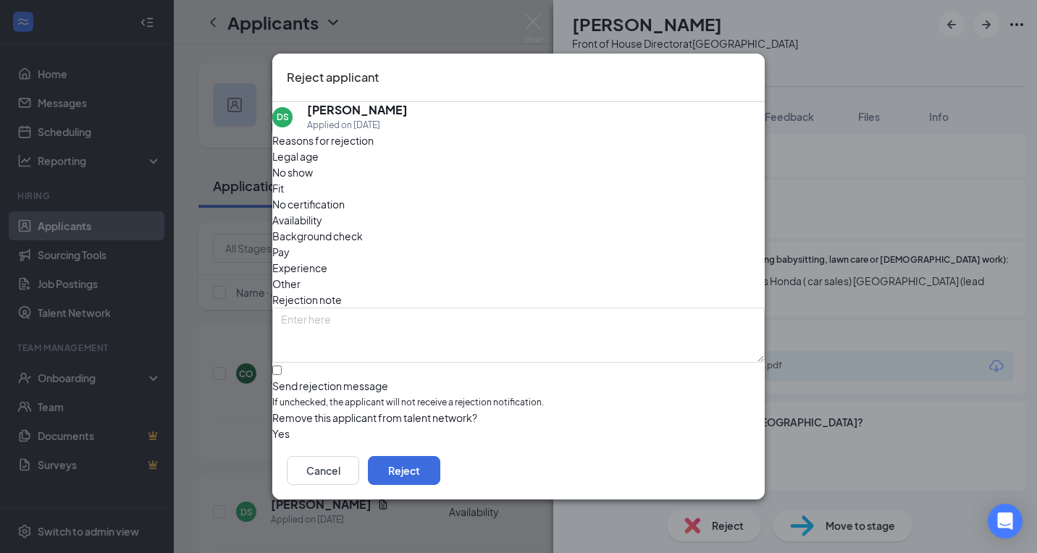
click at [376, 396] on span "If unchecked, the applicant will not receive a rejection notification." at bounding box center [518, 403] width 493 height 14
click at [282, 366] on input "Send rejection message If unchecked, the applicant will not receive a rejection…" at bounding box center [276, 370] width 9 height 9
checkbox input "true"
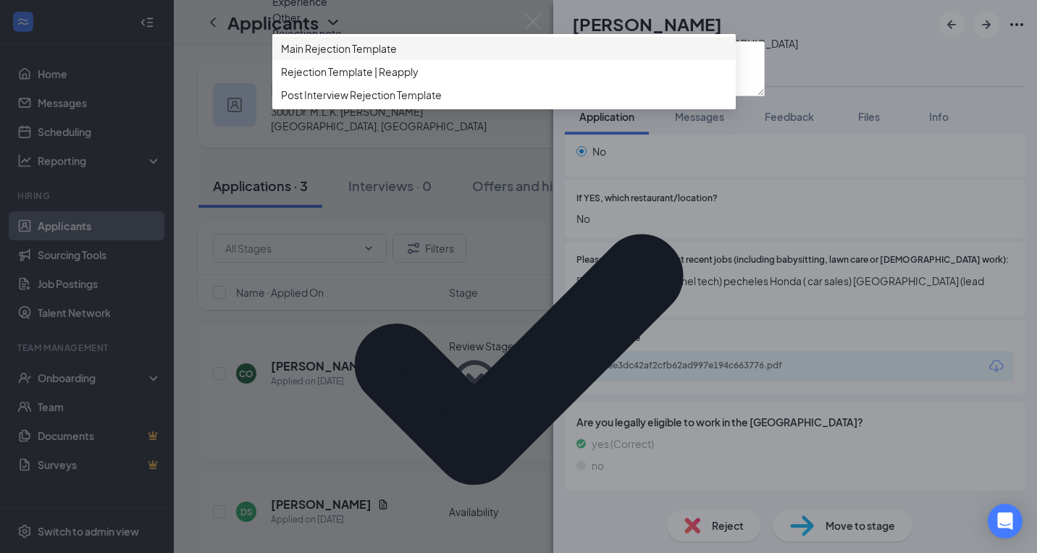
click at [387, 56] on span "Main Rejection Template" at bounding box center [339, 49] width 116 height 16
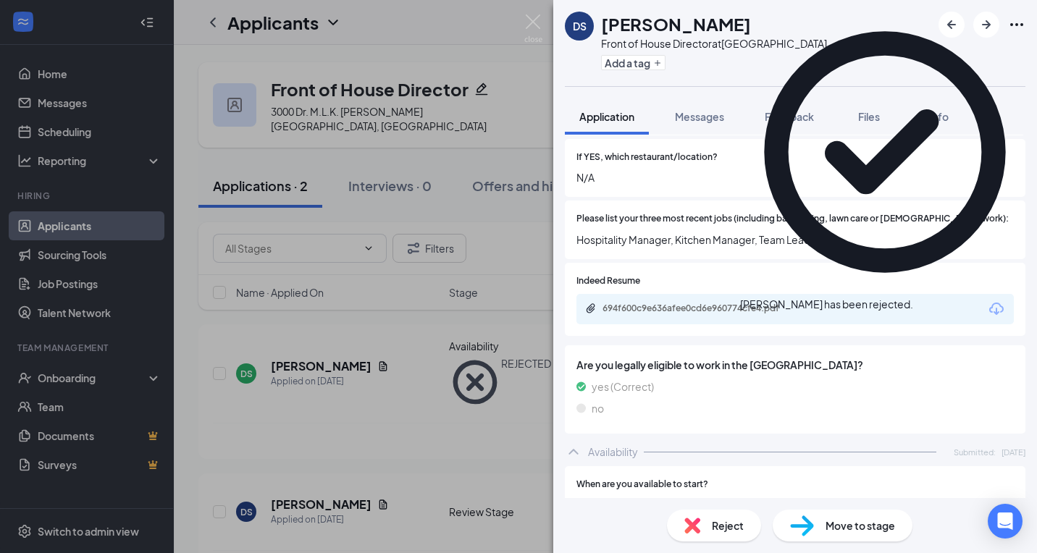
scroll to position [531, 0]
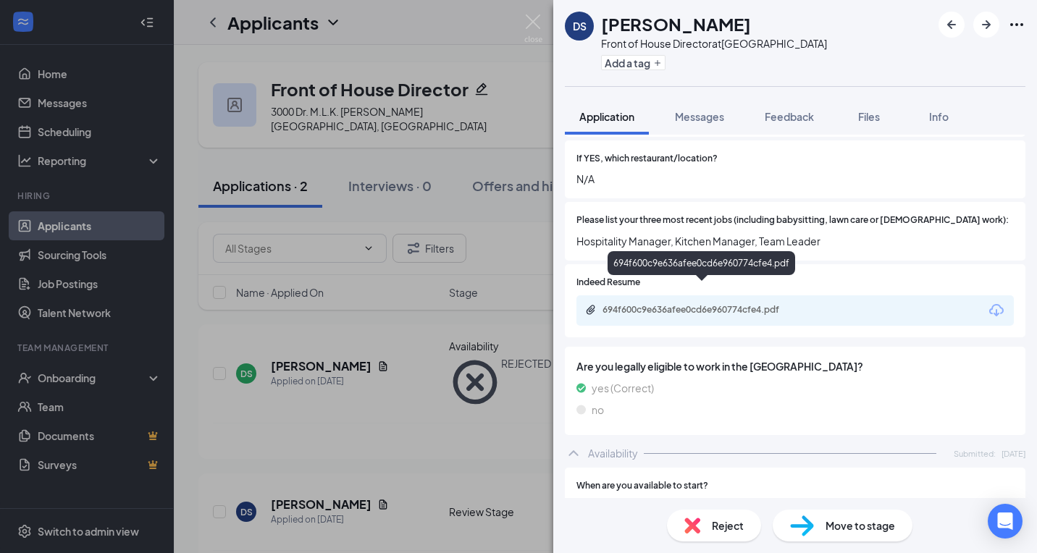
click at [696, 272] on div "694f600c9e636afee0cd6e960774cfe4.pdf" at bounding box center [702, 263] width 188 height 24
click at [695, 304] on div "694f600c9e636afee0cd6e960774cfe4.pdf" at bounding box center [704, 310] width 203 height 12
click at [823, 522] on div "Move to stage" at bounding box center [843, 526] width 140 height 32
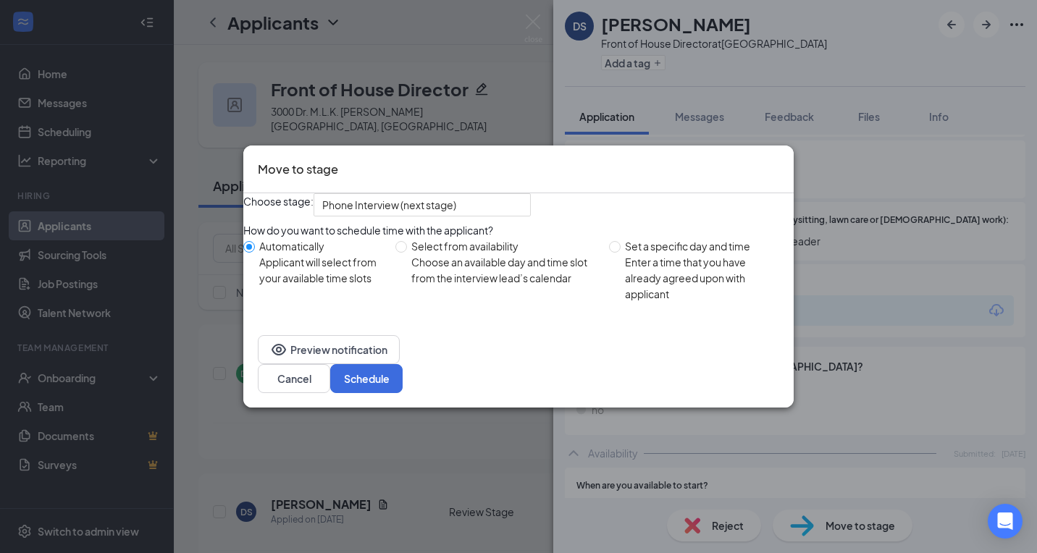
click at [740, 371] on div "Preview notification Cancel Schedule" at bounding box center [518, 364] width 550 height 87
click at [403, 388] on button "Schedule" at bounding box center [366, 378] width 72 height 29
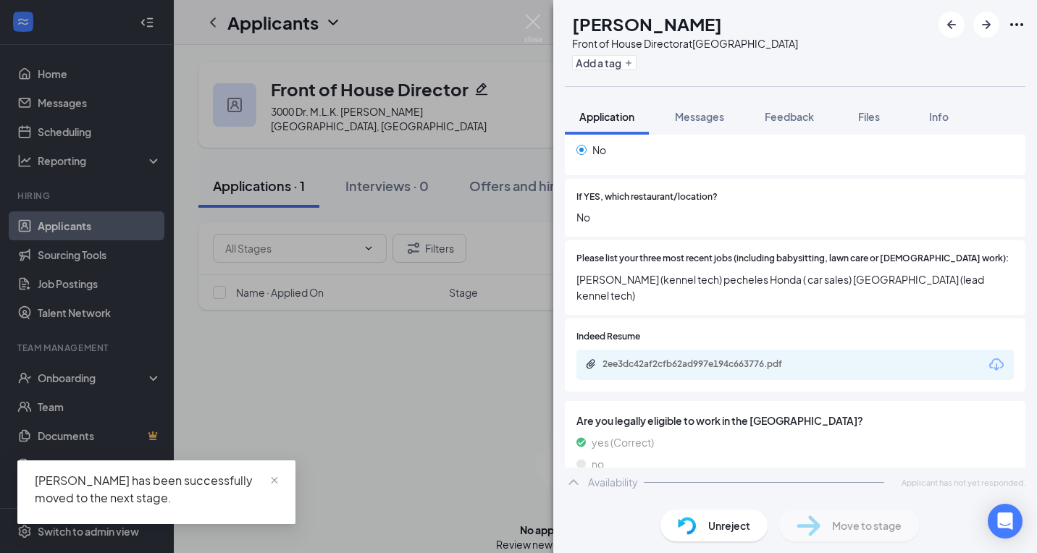
scroll to position [492, 0]
click at [527, 19] on img at bounding box center [533, 28] width 18 height 28
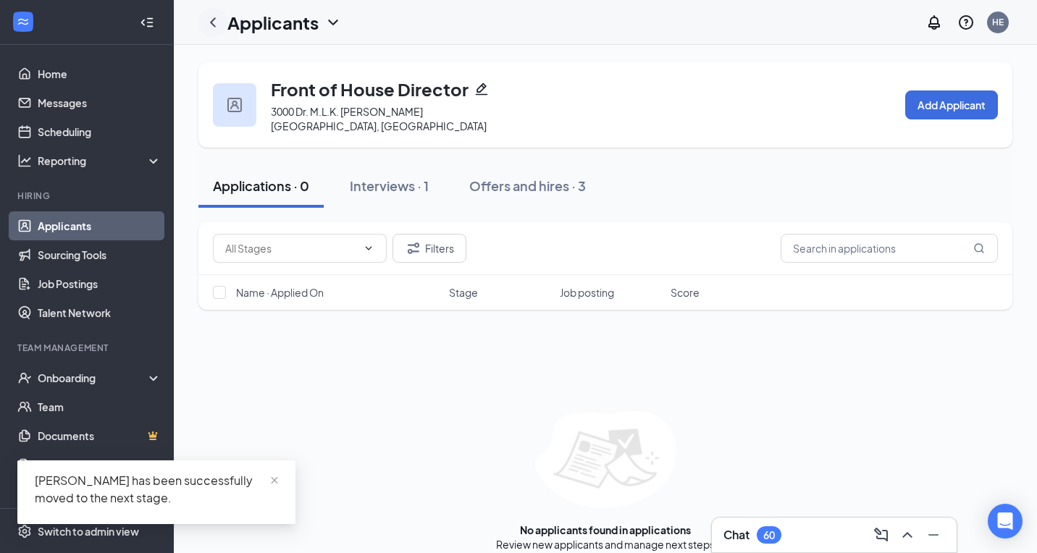
click at [212, 22] on icon "ChevronLeft" at bounding box center [213, 21] width 6 height 9
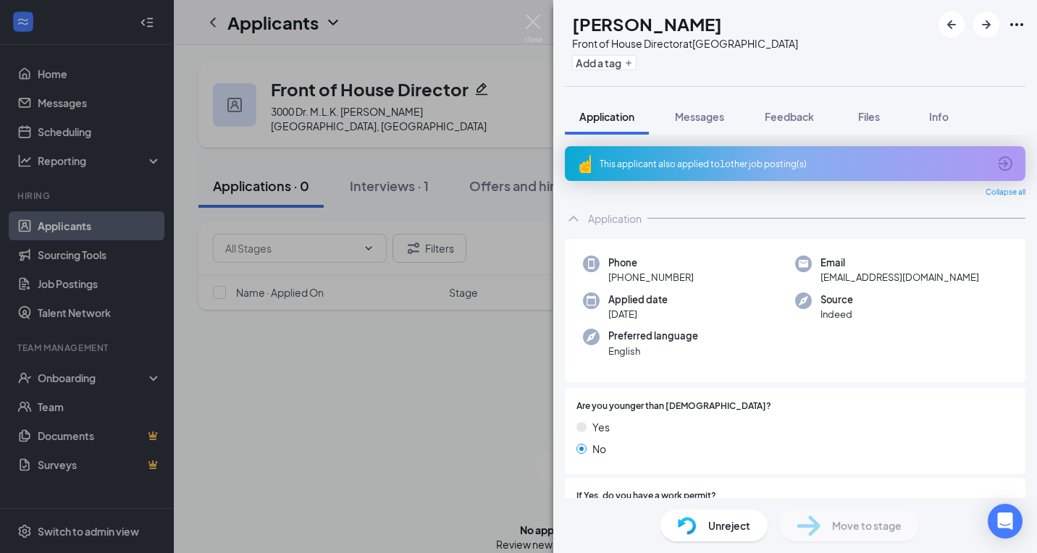
click at [212, 24] on div "DS [PERSON_NAME] Front of House Director at [GEOGRAPHIC_DATA] Add a tag Applica…" at bounding box center [518, 276] width 1037 height 553
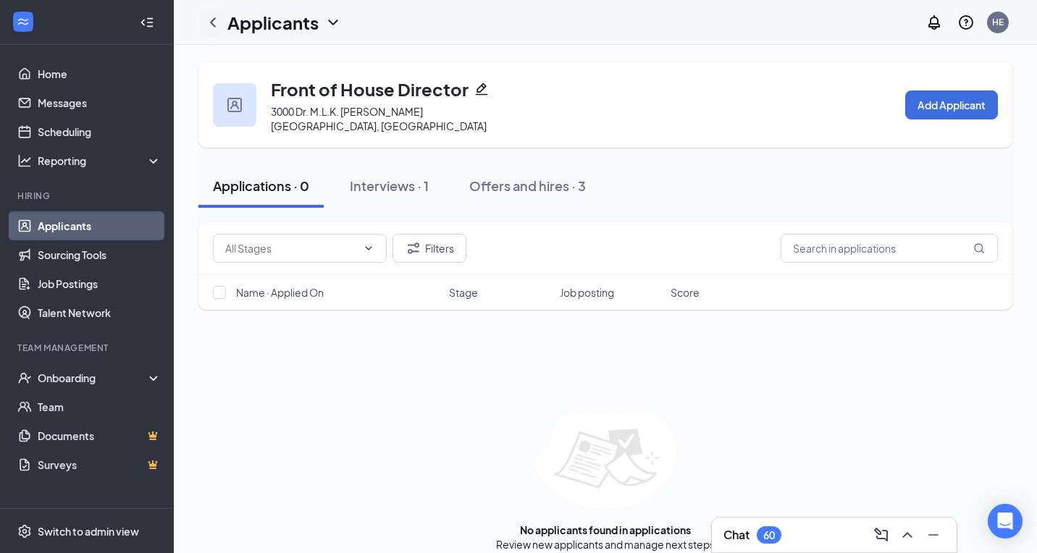
click at [212, 24] on icon "ChevronLeft" at bounding box center [213, 21] width 6 height 9
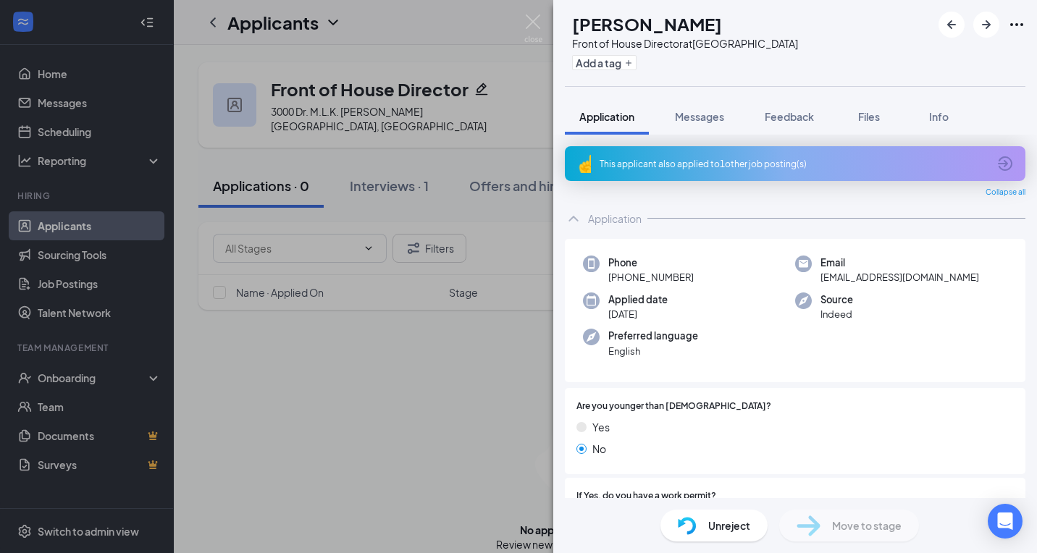
click at [269, 21] on div "DS [PERSON_NAME] Front of House Director at [GEOGRAPHIC_DATA] Add a tag Applica…" at bounding box center [518, 276] width 1037 height 553
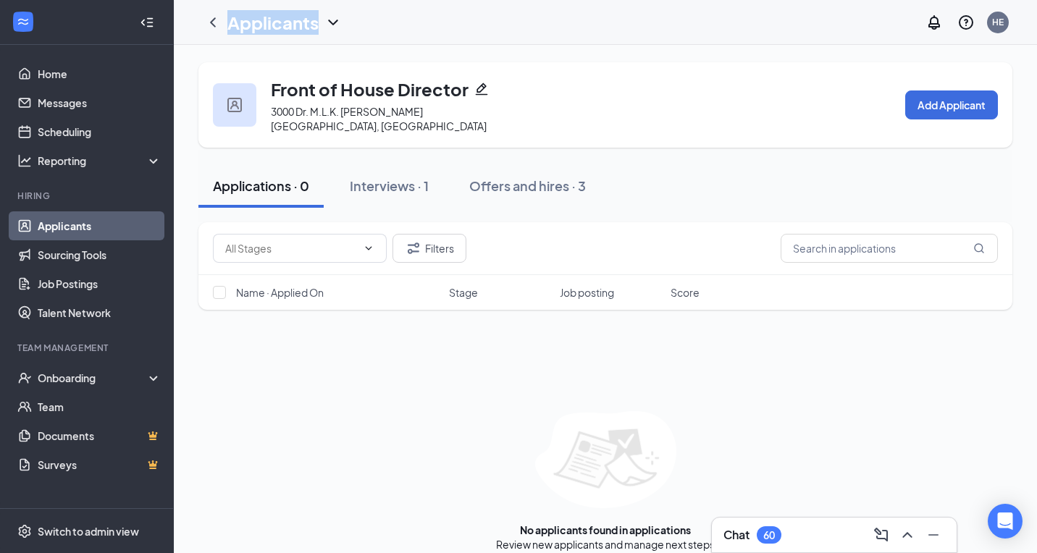
click at [269, 21] on h1 "Applicants" at bounding box center [272, 22] width 91 height 25
click at [247, 79] on link "Archived applicants" at bounding box center [284, 77] width 97 height 14
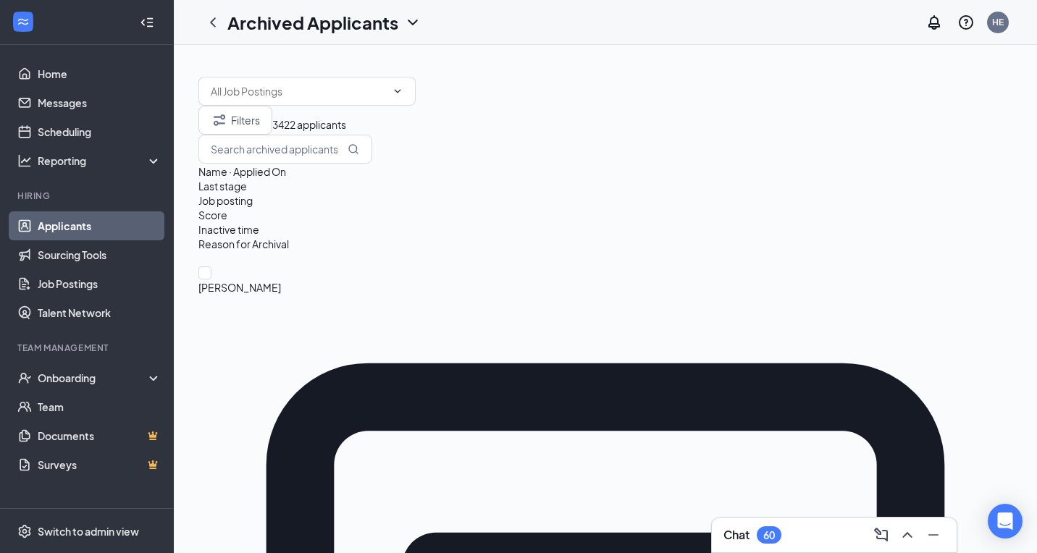
click at [299, 20] on h1 "Archived Applicants" at bounding box center [312, 22] width 171 height 25
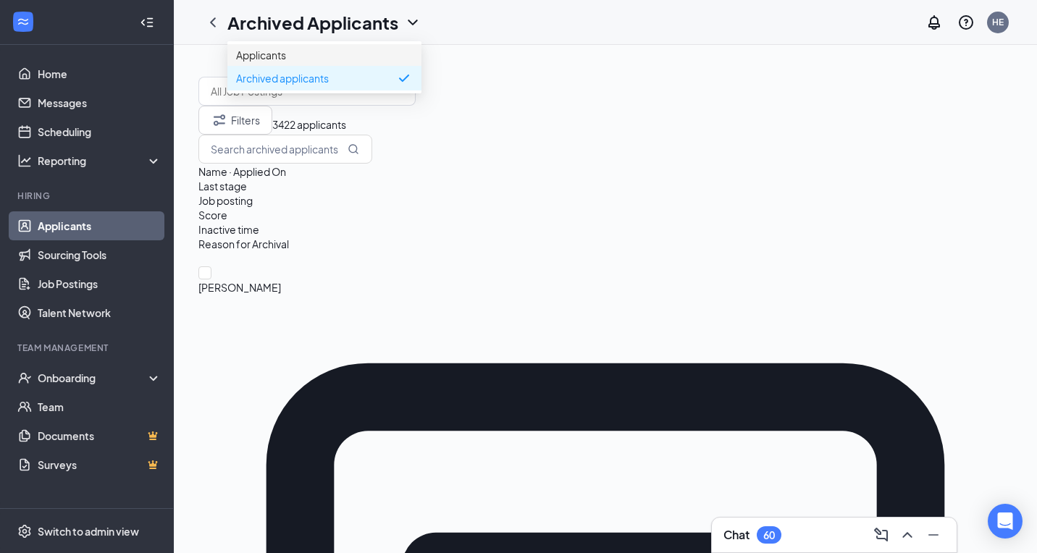
click at [307, 55] on link "Applicants" at bounding box center [324, 55] width 177 height 14
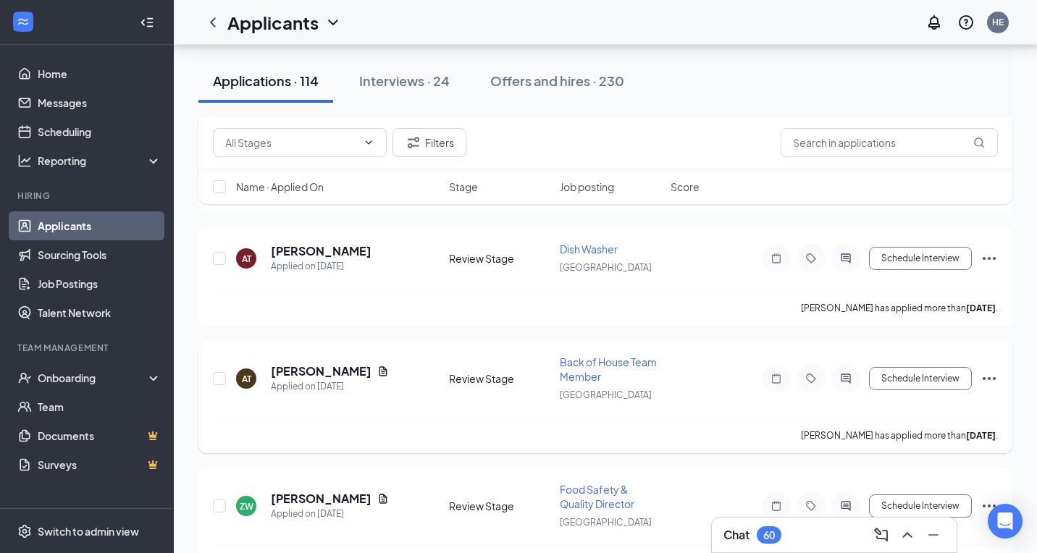
scroll to position [1381, 0]
click at [336, 369] on h5 "[PERSON_NAME]" at bounding box center [321, 371] width 101 height 16
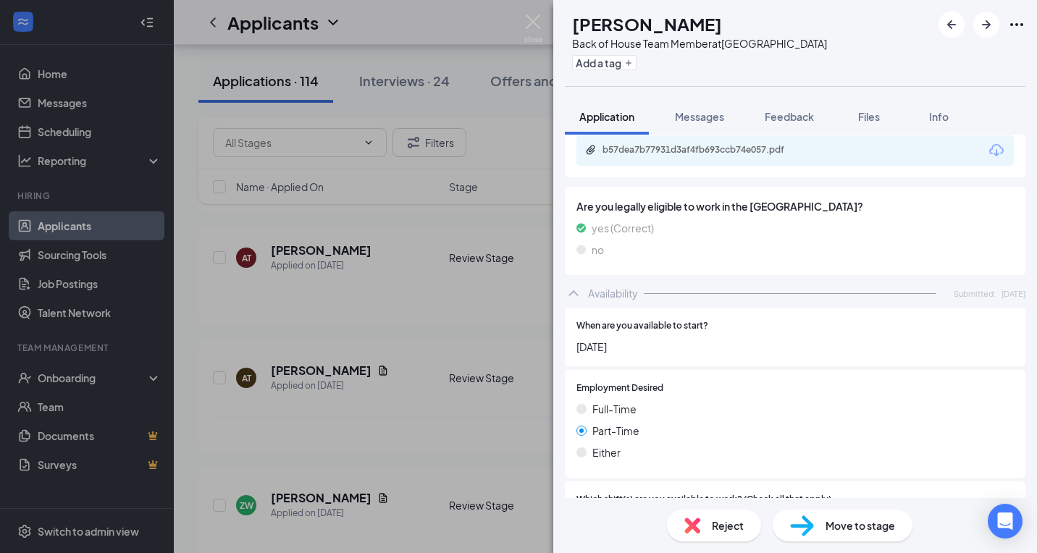
scroll to position [677, 0]
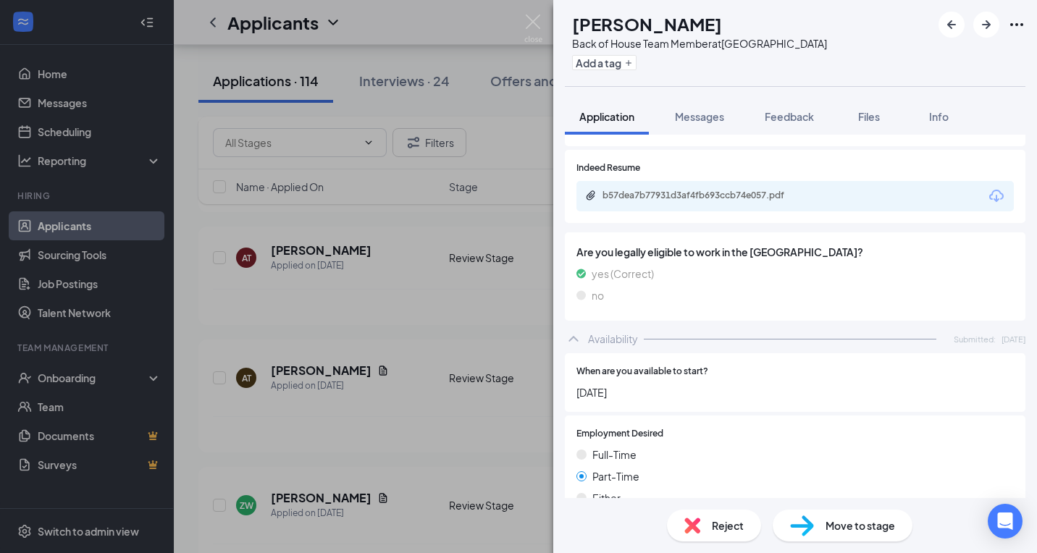
click at [731, 505] on div "Reject Move to stage" at bounding box center [795, 525] width 484 height 55
click at [718, 519] on span "Reject" at bounding box center [728, 526] width 32 height 16
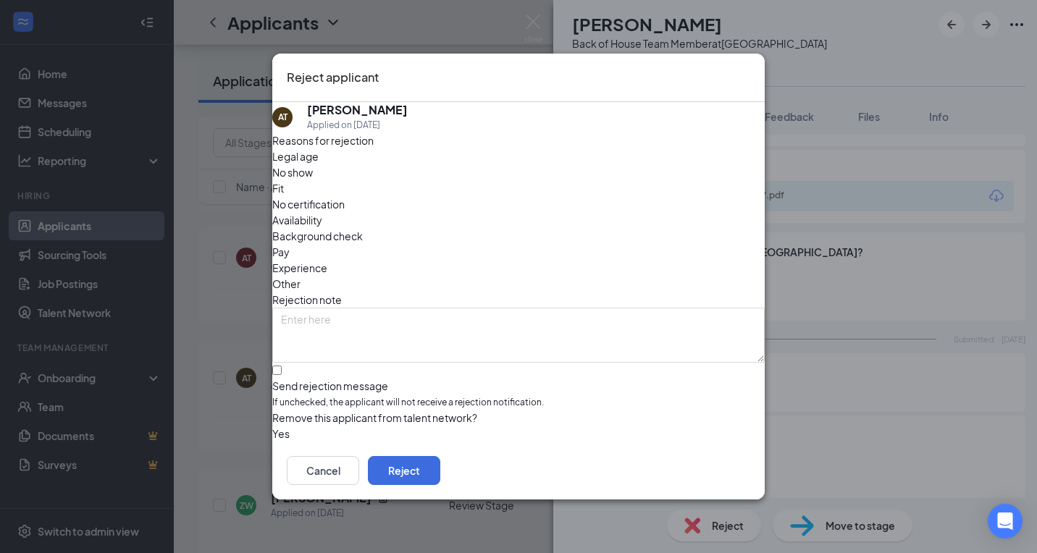
click at [365, 396] on span "If unchecked, the applicant will not receive a rejection notification." at bounding box center [518, 403] width 493 height 14
click at [282, 366] on input "Send rejection message If unchecked, the applicant will not receive a rejection…" at bounding box center [276, 370] width 9 height 9
checkbox input "true"
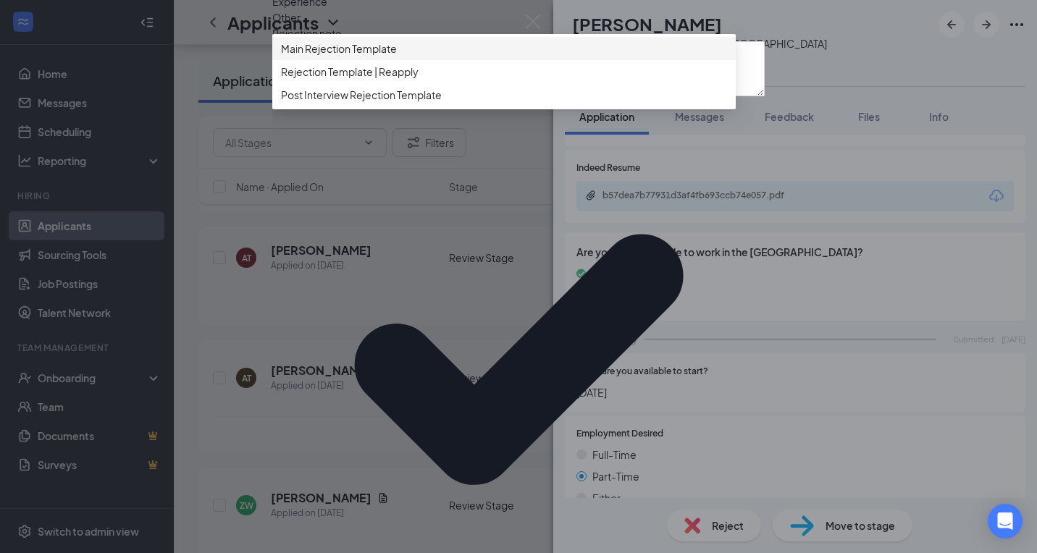
click at [401, 60] on div "Main Rejection Template" at bounding box center [504, 48] width 464 height 23
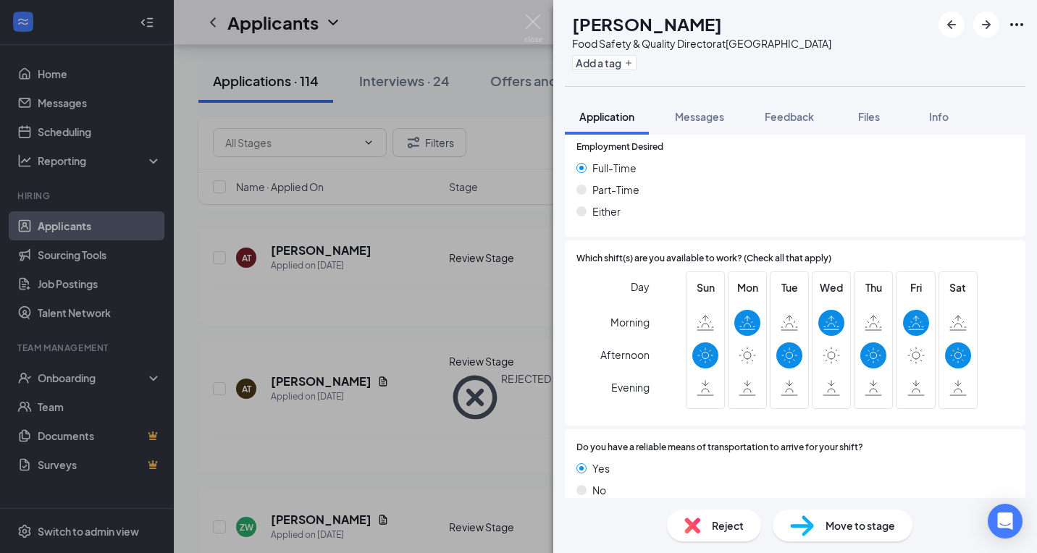
scroll to position [931, 0]
click at [729, 523] on span "Reject" at bounding box center [728, 526] width 32 height 16
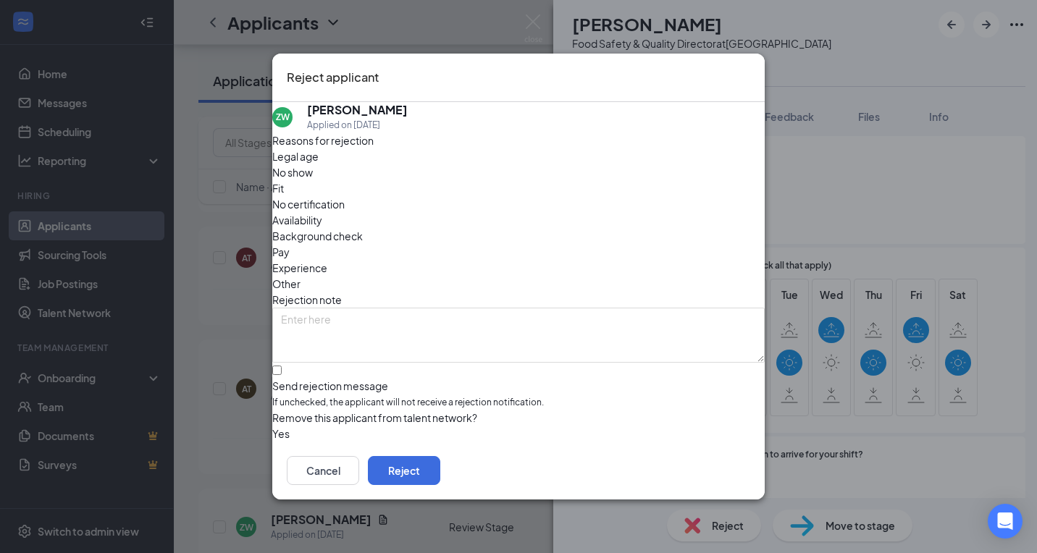
click at [359, 396] on span "If unchecked, the applicant will not receive a rejection notification." at bounding box center [518, 403] width 493 height 14
click at [282, 366] on input "Send rejection message If unchecked, the applicant will not receive a rejection…" at bounding box center [276, 370] width 9 height 9
checkbox input "true"
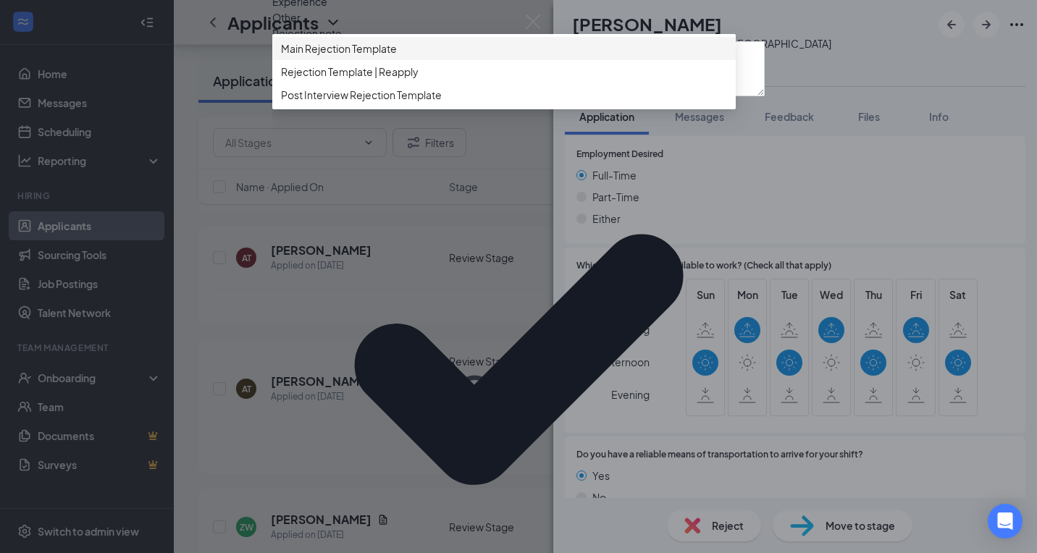
click at [364, 56] on span "Main Rejection Template" at bounding box center [339, 49] width 116 height 16
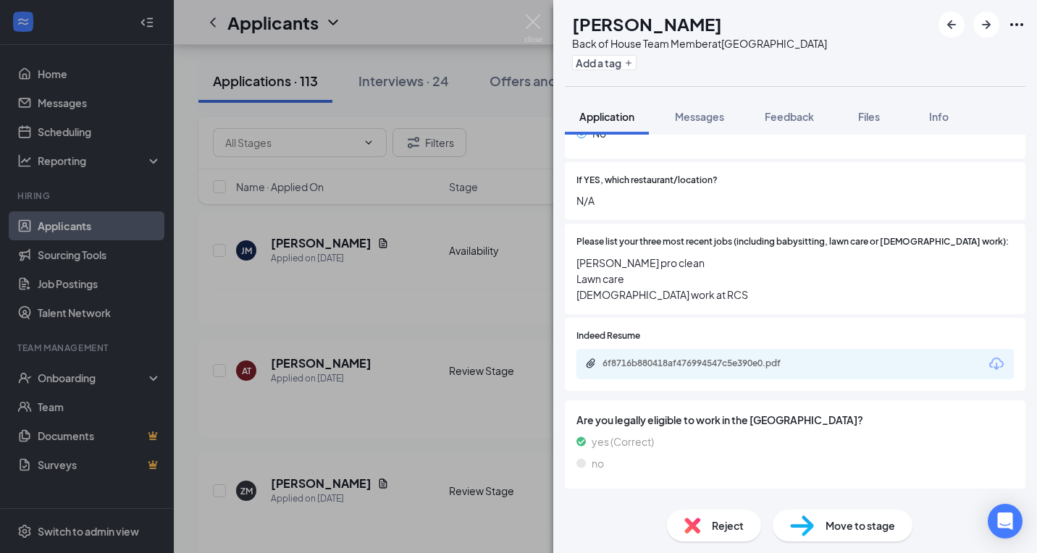
scroll to position [345, 0]
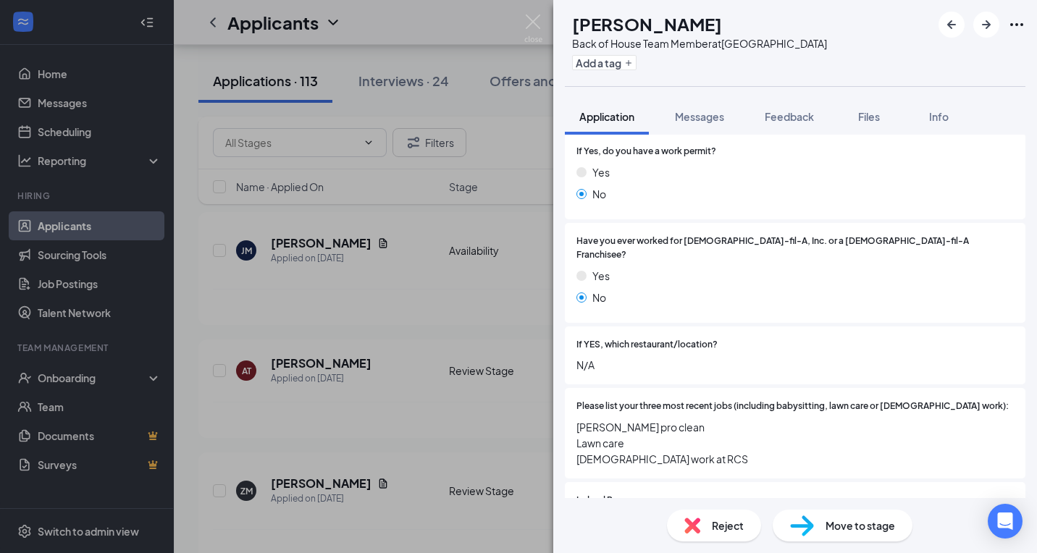
click at [711, 535] on div "Reject" at bounding box center [714, 526] width 94 height 32
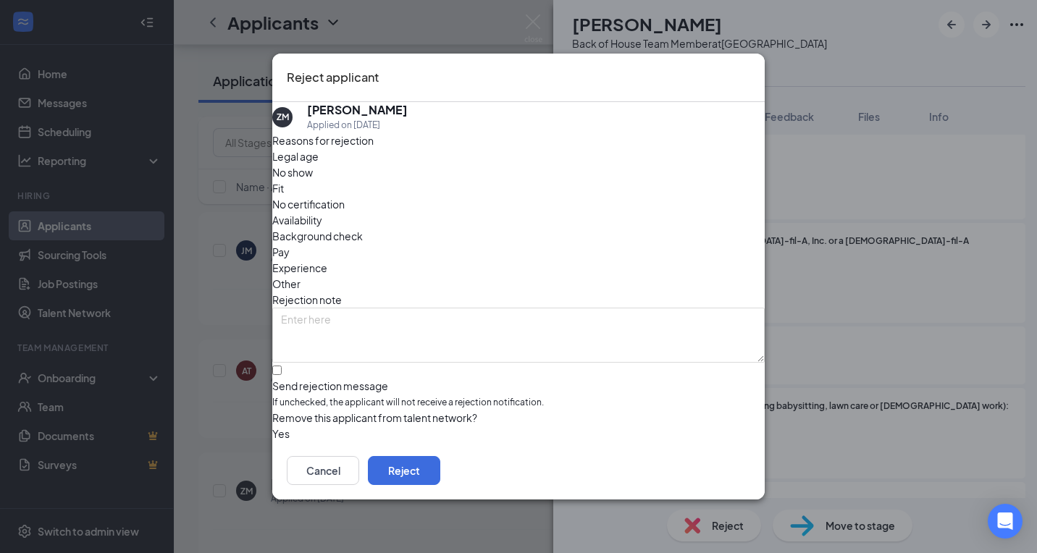
click at [429, 374] on div "Reasons for rejection Legal age No show Fit No certification Availability Backg…" at bounding box center [518, 288] width 493 height 310
click at [429, 379] on div "Send rejection message If unchecked, the applicant will not receive a rejection…" at bounding box center [518, 394] width 493 height 31
click at [282, 366] on input "Send rejection message If unchecked, the applicant will not receive a rejection…" at bounding box center [276, 370] width 9 height 9
checkbox input "true"
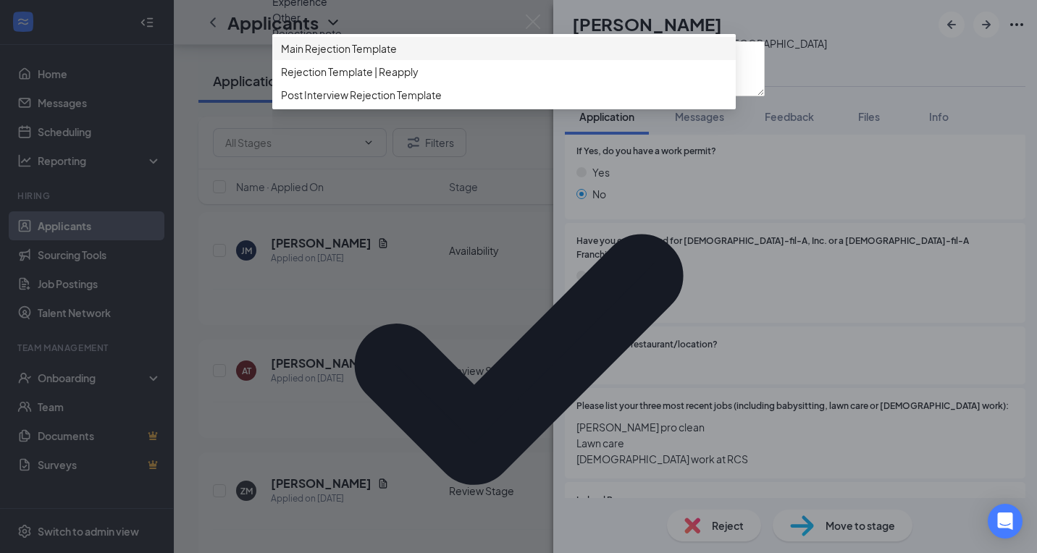
click at [412, 60] on div "Main Rejection Template" at bounding box center [504, 48] width 464 height 23
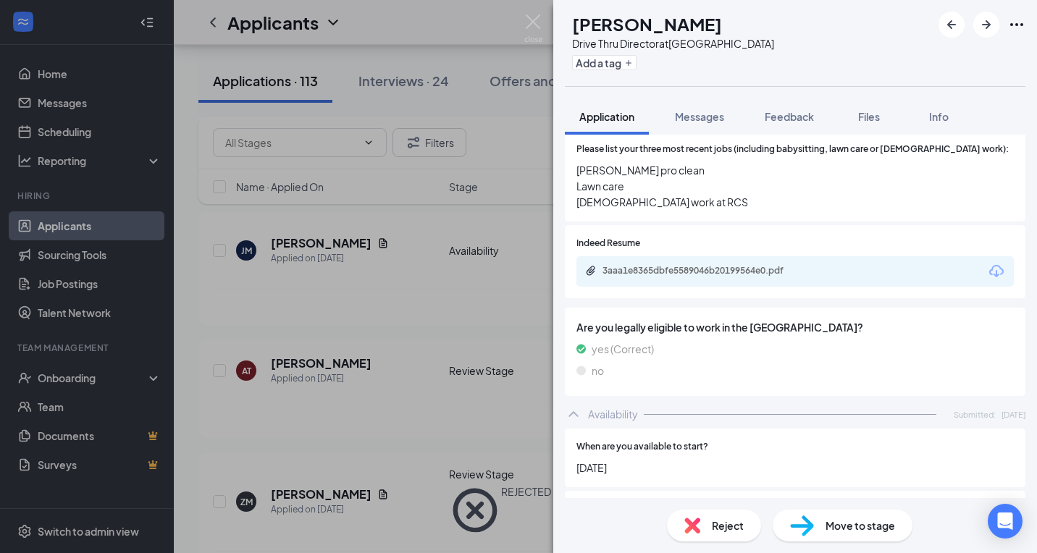
scroll to position [507, 0]
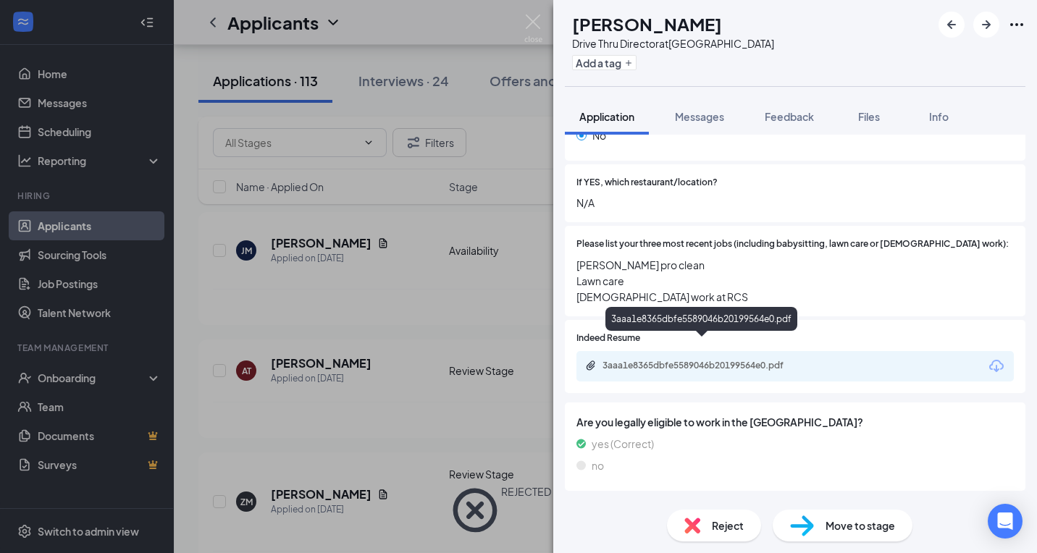
click at [692, 360] on div "3aaa1e8365dbfe5589046b20199564e0.pdf" at bounding box center [704, 366] width 203 height 12
click at [721, 532] on span "Reject" at bounding box center [728, 526] width 32 height 16
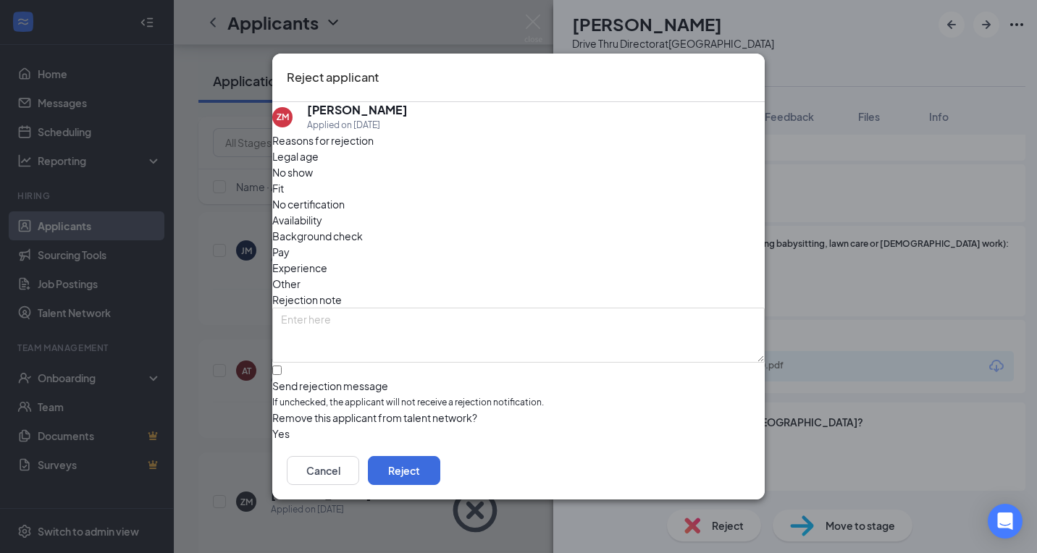
click at [329, 379] on div "Send rejection message" at bounding box center [518, 386] width 493 height 14
click at [282, 366] on input "Send rejection message If unchecked, the applicant will not receive a rejection…" at bounding box center [276, 370] width 9 height 9
checkbox input "true"
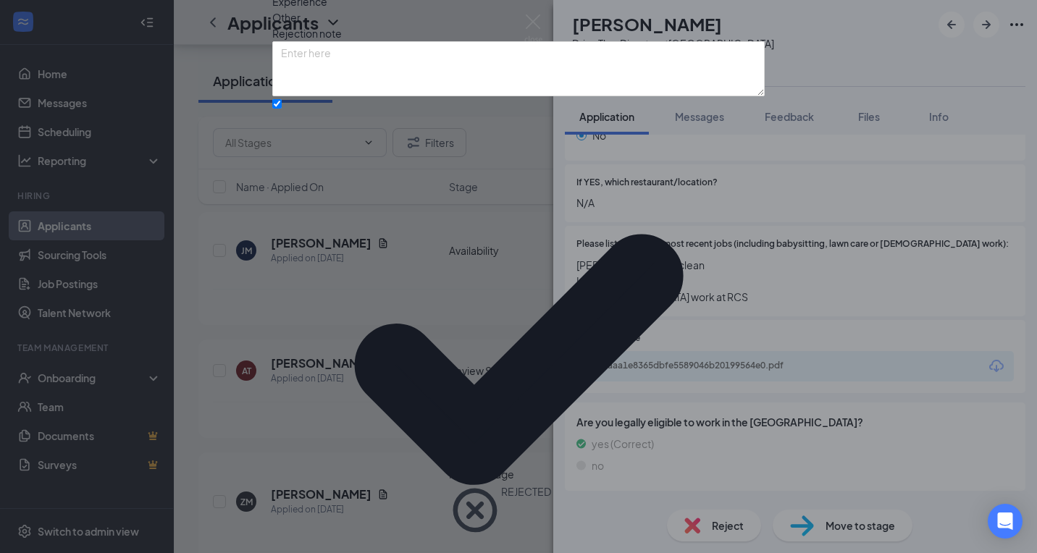
click at [373, 430] on div "Reasons for rejection Legal age No show Fit No certification Availability Backg…" at bounding box center [518, 295] width 493 height 858
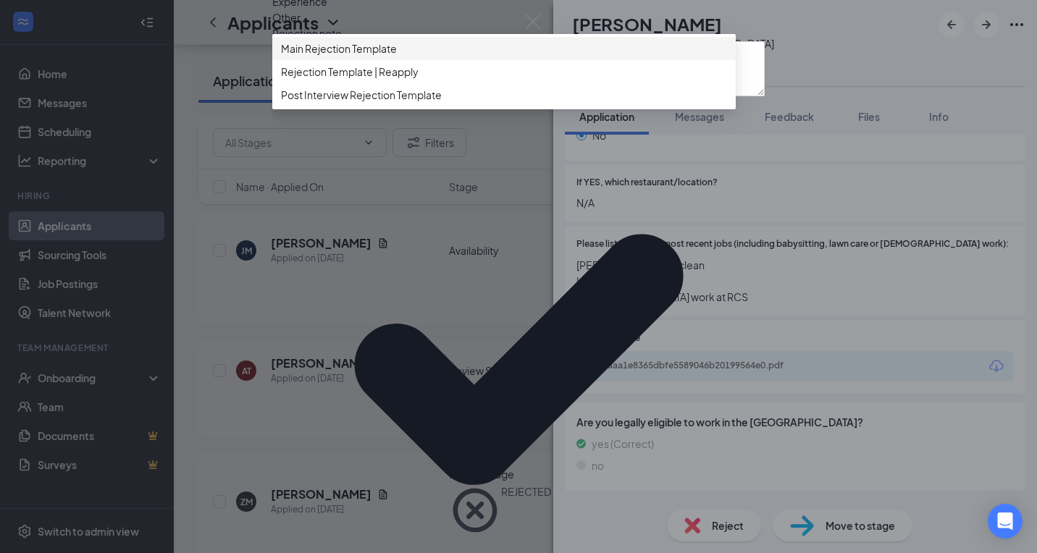
click at [395, 60] on div "Main Rejection Template" at bounding box center [504, 48] width 464 height 23
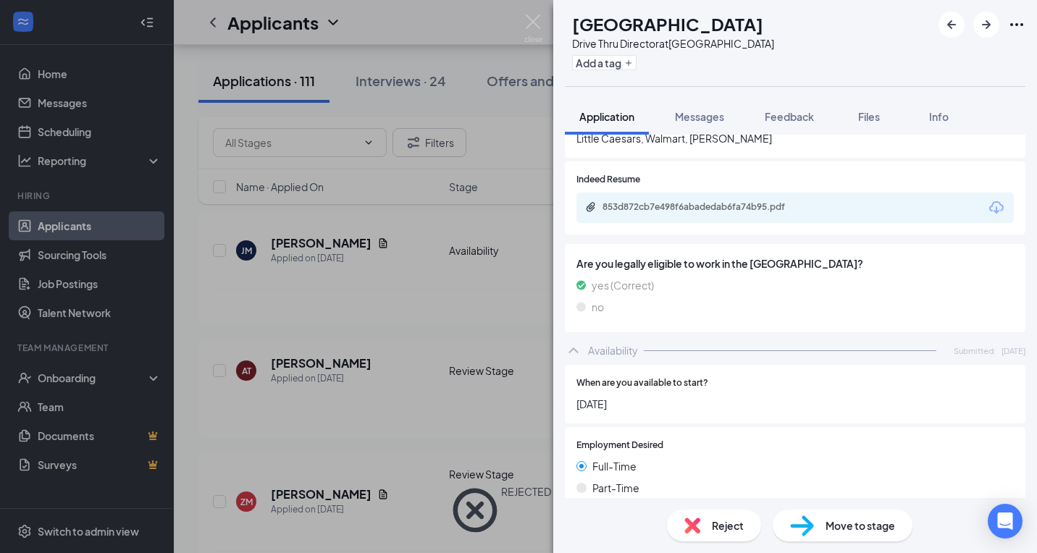
scroll to position [635, 0]
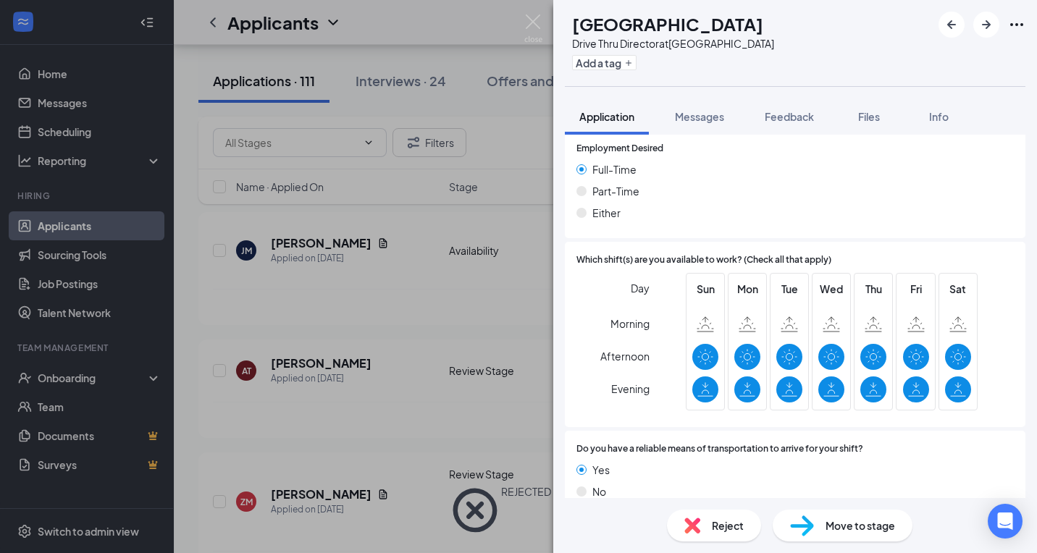
click at [740, 522] on span "Reject" at bounding box center [728, 526] width 32 height 16
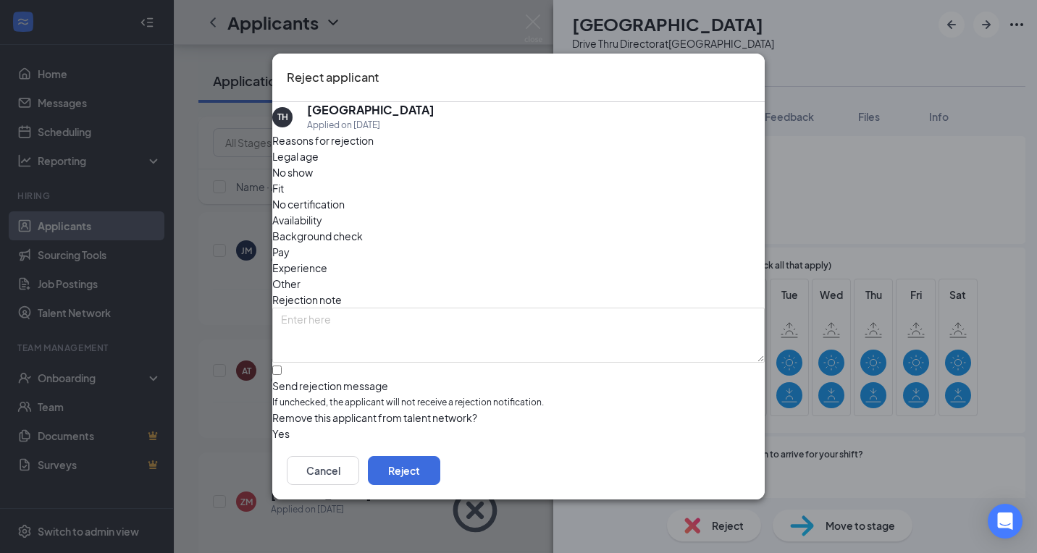
click at [347, 372] on div "Reasons for rejection Legal age No show Fit No certification Availability Backg…" at bounding box center [518, 288] width 493 height 310
click at [347, 379] on div "Send rejection message If unchecked, the applicant will not receive a rejection…" at bounding box center [518, 394] width 493 height 31
click at [282, 366] on input "Send rejection message If unchecked, the applicant will not receive a rejection…" at bounding box center [276, 370] width 9 height 9
checkbox input "true"
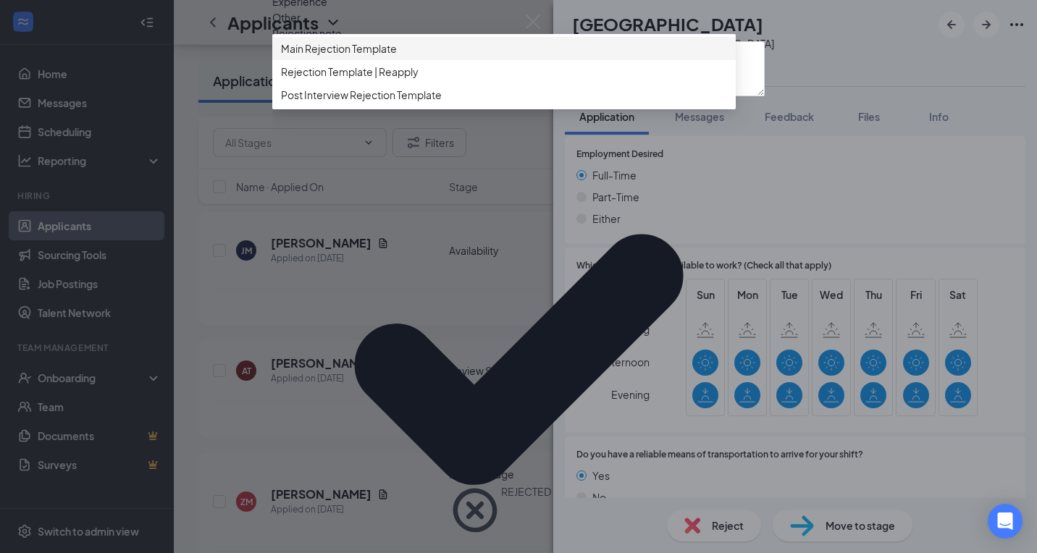
click at [356, 56] on span "Main Rejection Template" at bounding box center [339, 49] width 116 height 16
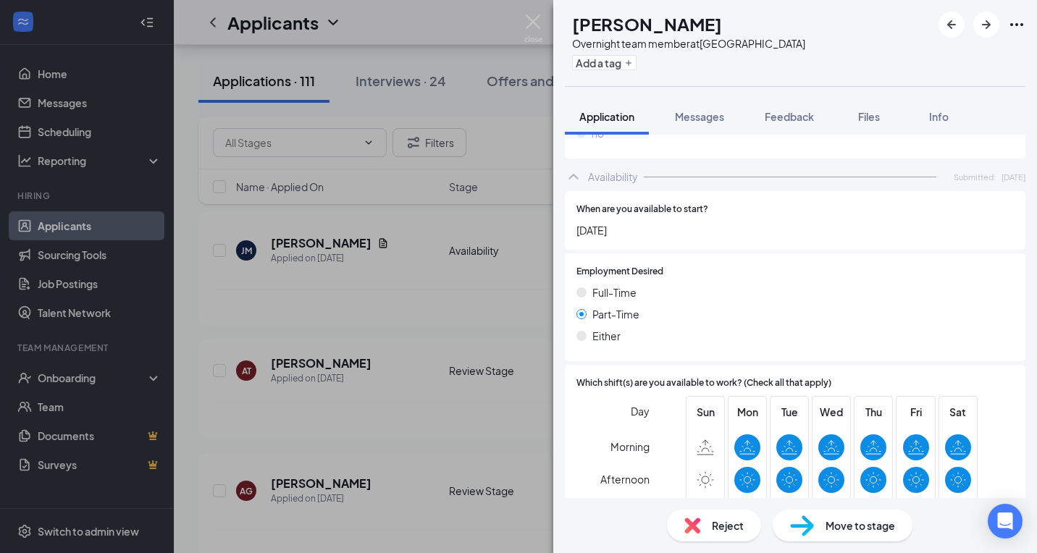
scroll to position [691, 0]
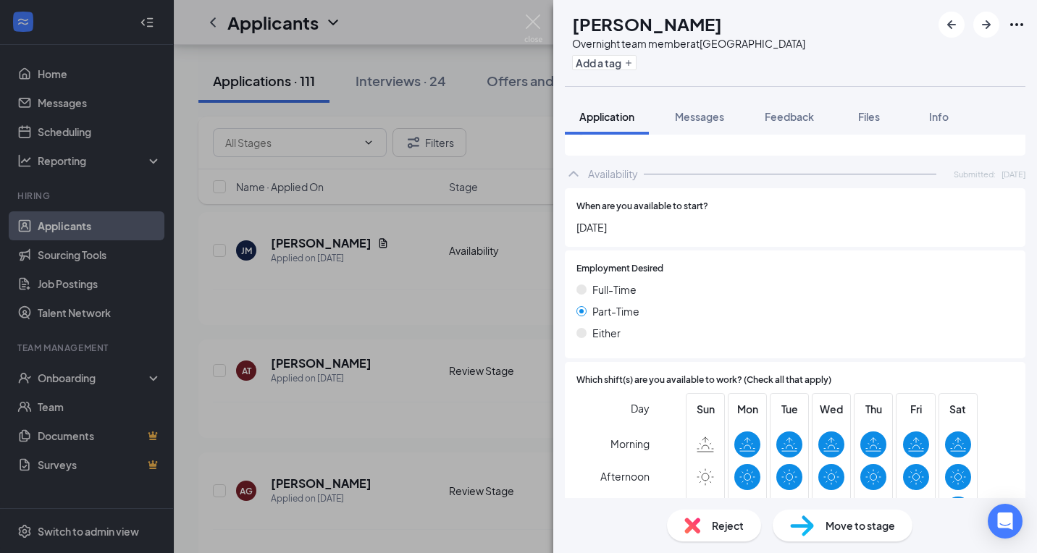
click at [703, 532] on div "Reject" at bounding box center [714, 526] width 94 height 32
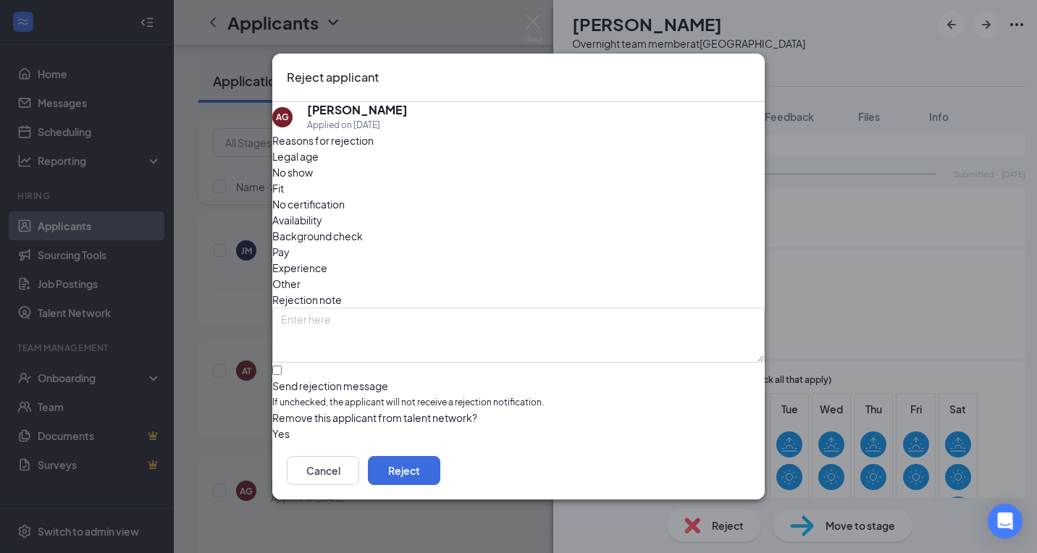
click at [364, 396] on span "If unchecked, the applicant will not receive a rejection notification." at bounding box center [518, 403] width 493 height 14
click at [282, 366] on input "Send rejection message If unchecked, the applicant will not receive a rejection…" at bounding box center [276, 370] width 9 height 9
checkbox input "true"
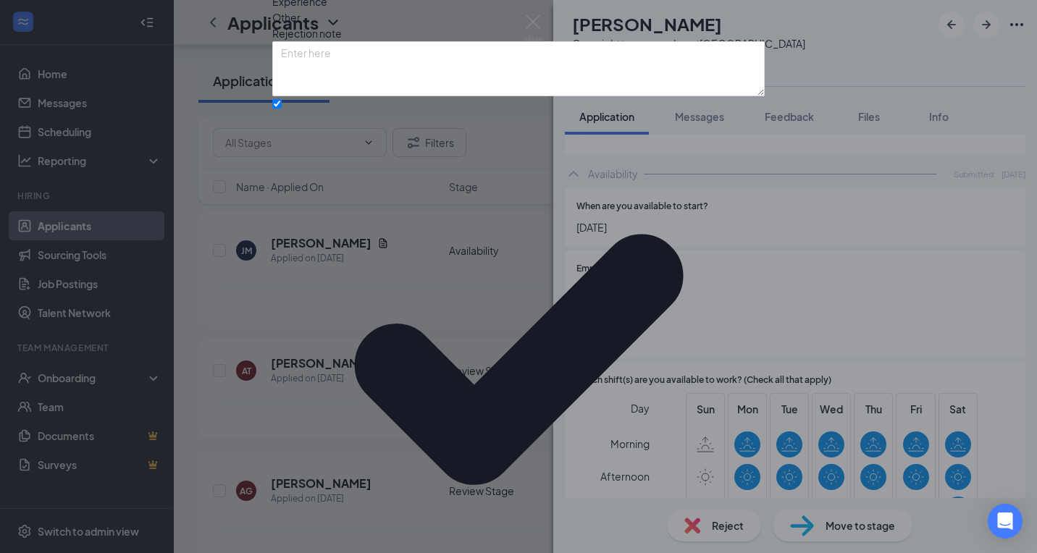
click at [411, 430] on div "Reasons for rejection Legal age No show Fit No certification Availability Backg…" at bounding box center [518, 295] width 493 height 858
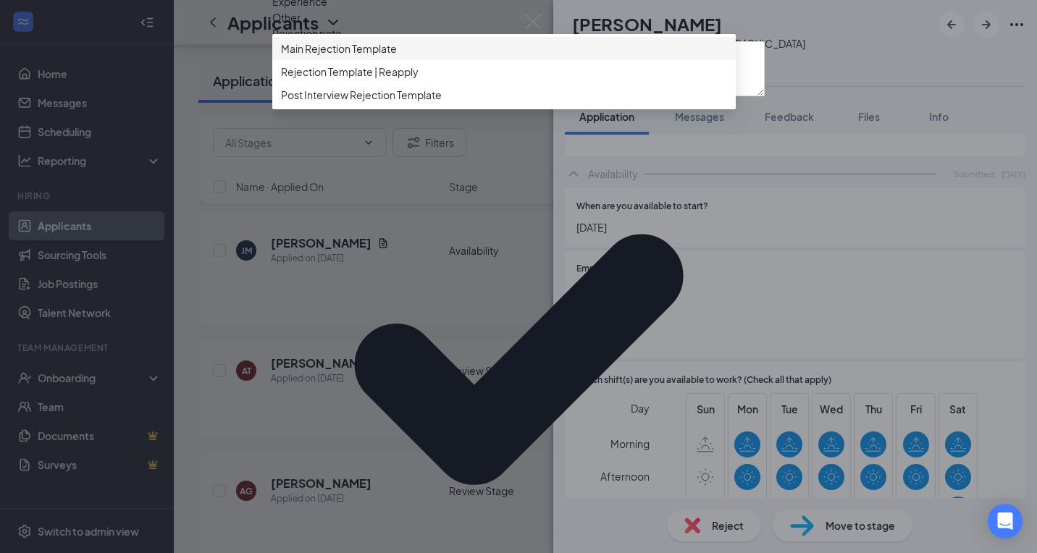
click at [448, 60] on div "Main Rejection Template" at bounding box center [504, 48] width 464 height 23
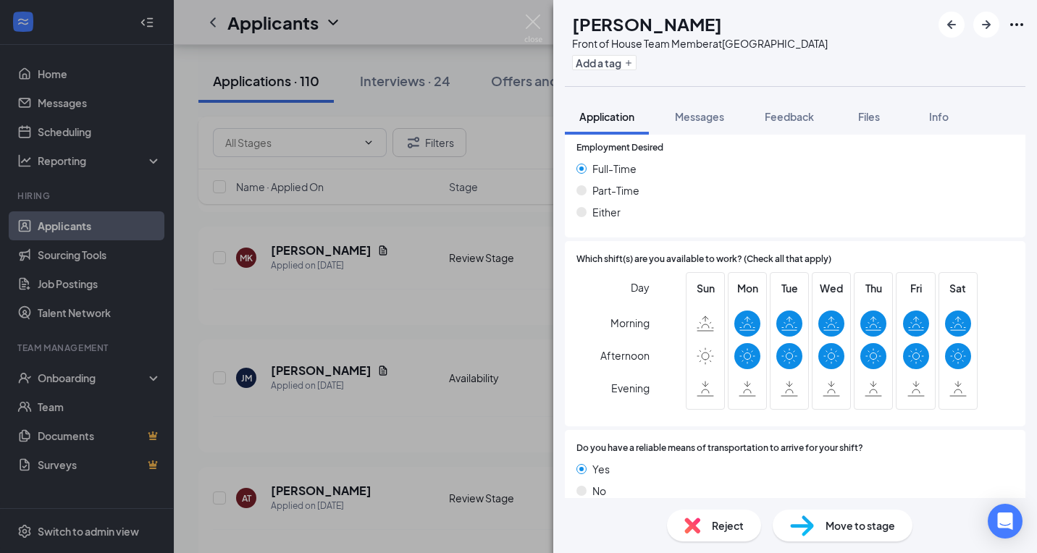
scroll to position [906, 0]
click at [726, 526] on span "Reject" at bounding box center [728, 526] width 32 height 16
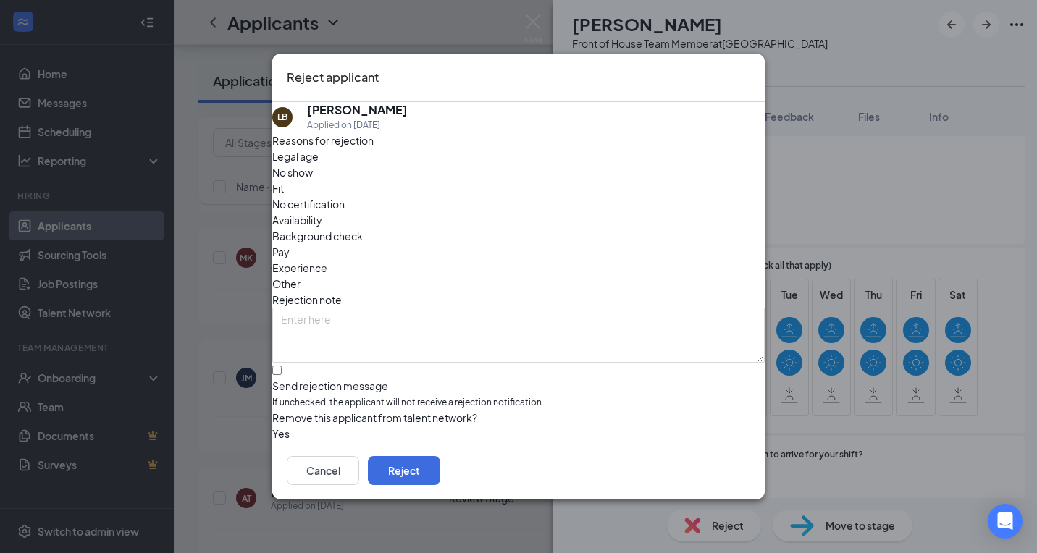
click at [406, 379] on div "Send rejection message If unchecked, the applicant will not receive a rejection…" at bounding box center [518, 394] width 493 height 31
click at [282, 366] on input "Send rejection message If unchecked, the applicant will not receive a rejection…" at bounding box center [276, 370] width 9 height 9
checkbox input "true"
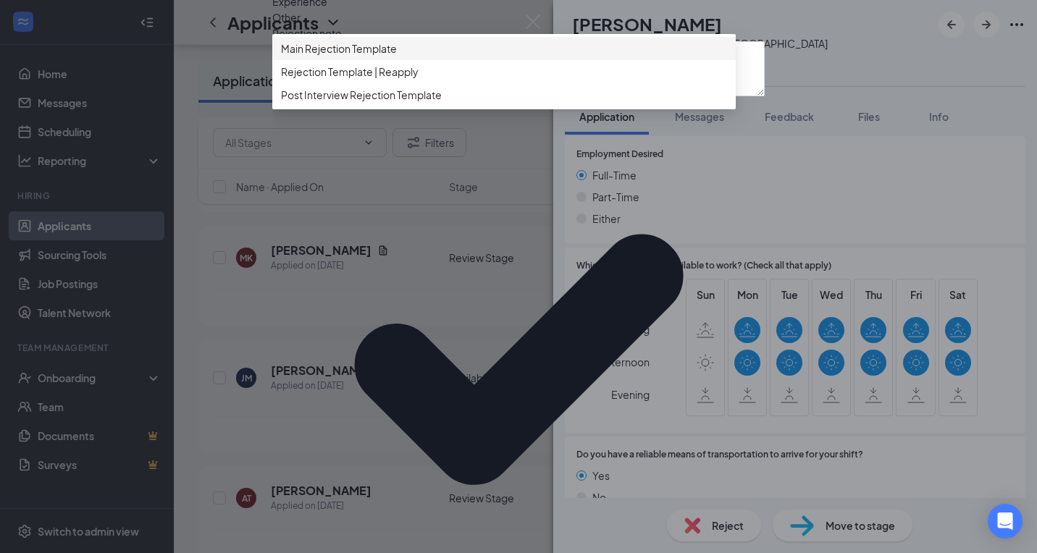
click at [422, 56] on span "Main Rejection Template" at bounding box center [504, 49] width 446 height 16
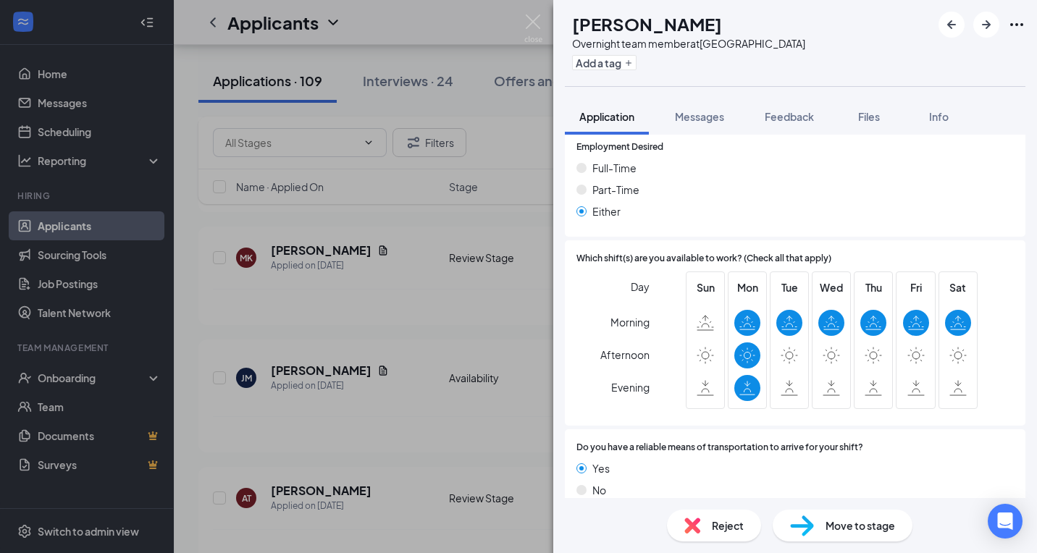
scroll to position [931, 0]
click at [987, 19] on icon "ArrowRight" at bounding box center [986, 24] width 17 height 17
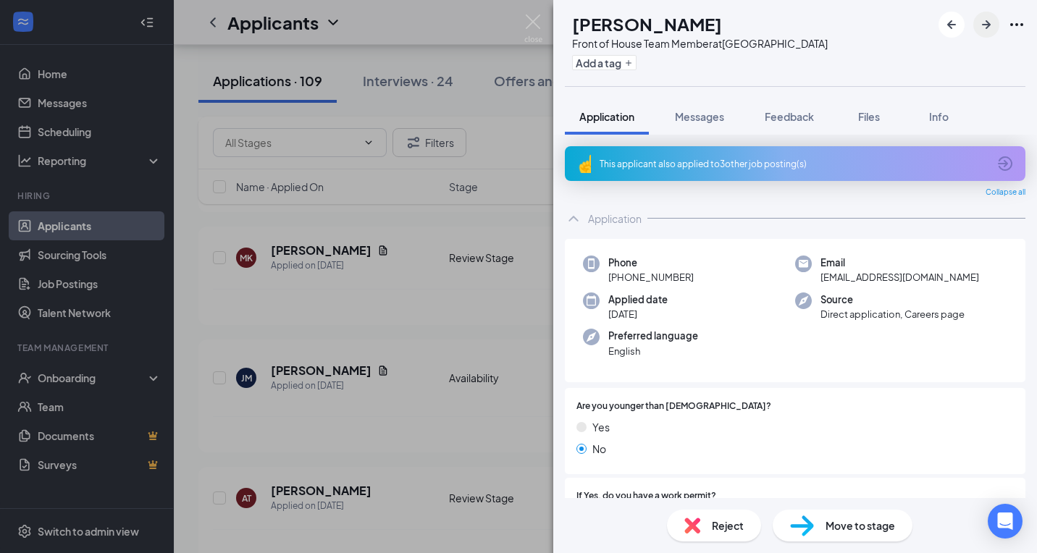
click at [986, 19] on icon "ArrowRight" at bounding box center [986, 24] width 17 height 17
click at [737, 514] on div "Reject" at bounding box center [714, 526] width 94 height 32
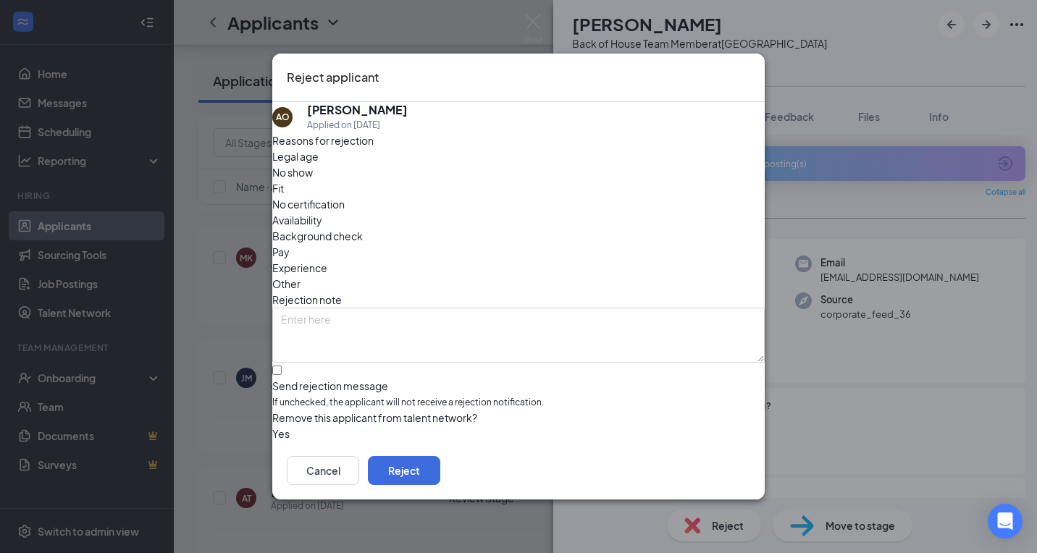
click at [319, 379] on div "Send rejection message If unchecked, the applicant will not receive a rejection…" at bounding box center [518, 394] width 493 height 31
click at [282, 366] on input "Send rejection message If unchecked, the applicant will not receive a rejection…" at bounding box center [276, 370] width 9 height 9
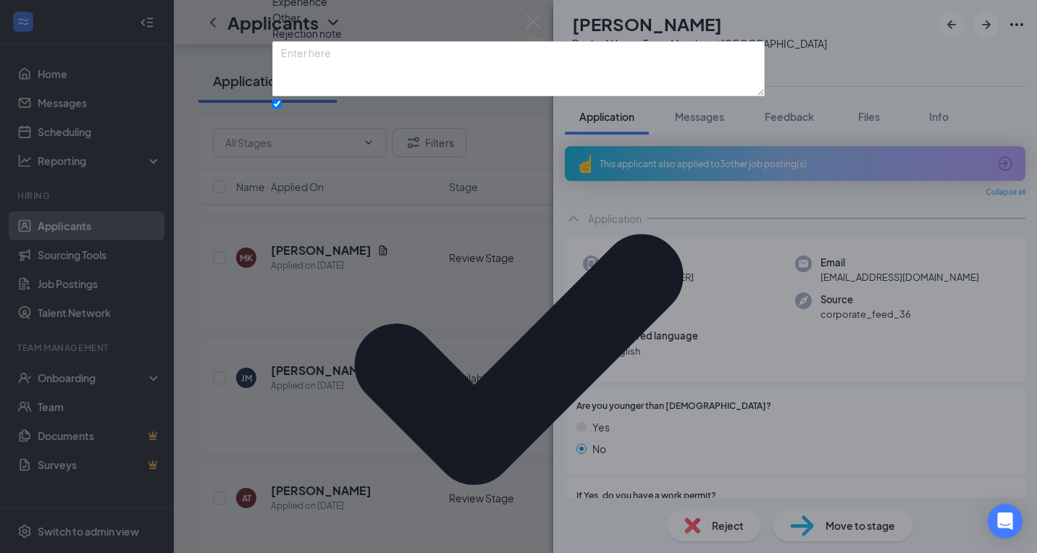
click at [282, 109] on input "Send rejection message If unchecked, the applicant will not receive a rejection…" at bounding box center [276, 103] width 9 height 9
checkbox input "false"
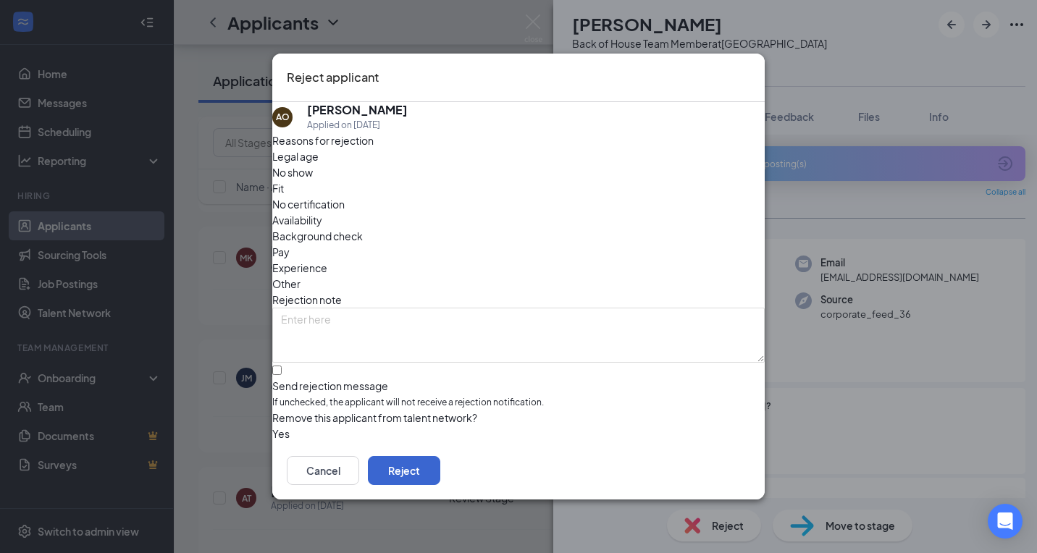
click at [440, 472] on button "Reject" at bounding box center [404, 470] width 72 height 29
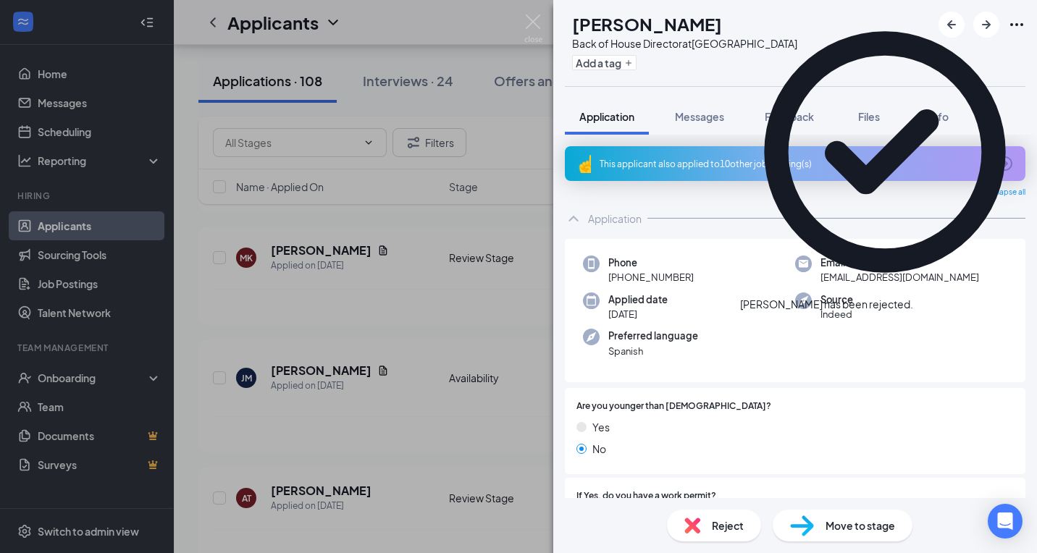
click at [913, 297] on icon "Cross" at bounding box center [913, 297] width 0 height 0
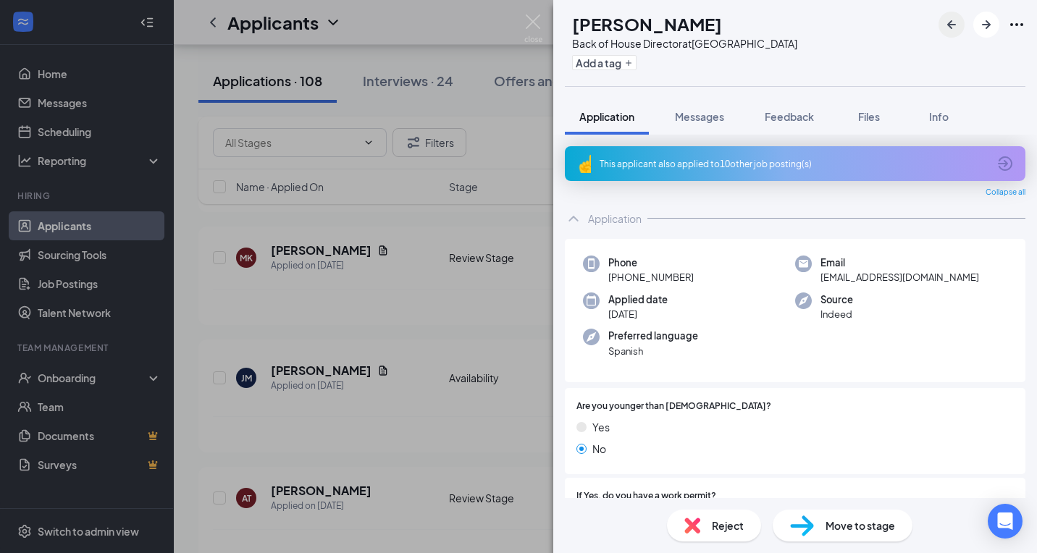
click at [954, 22] on icon "ArrowLeftNew" at bounding box center [951, 24] width 17 height 17
click at [702, 519] on div "Reject" at bounding box center [714, 526] width 94 height 32
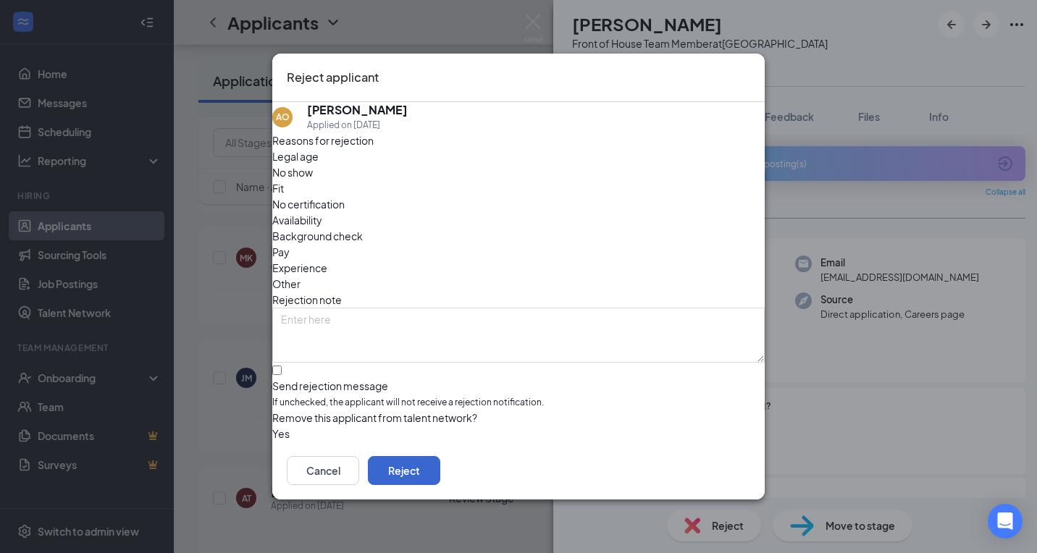
click at [440, 471] on button "Reject" at bounding box center [404, 470] width 72 height 29
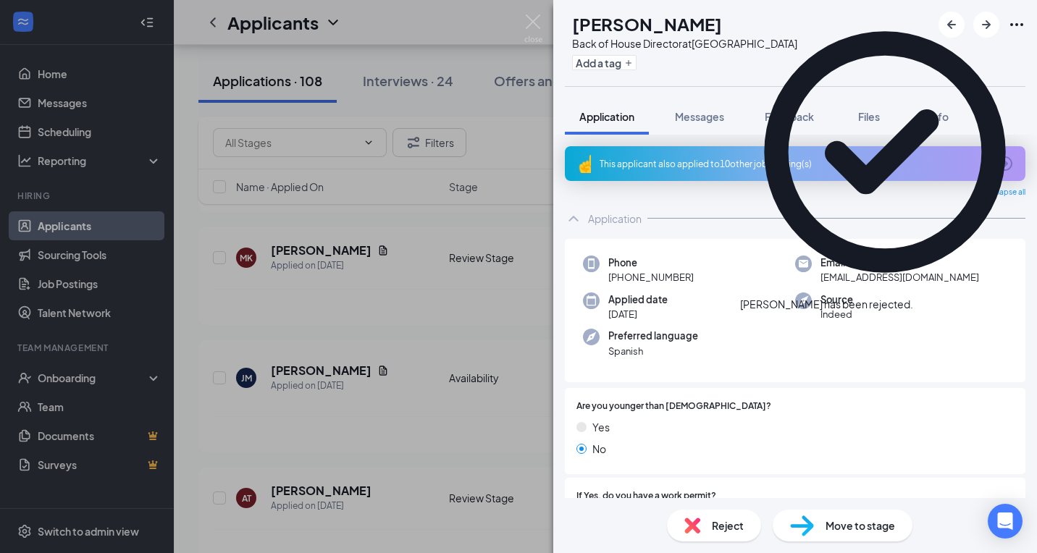
click at [913, 297] on div "[PERSON_NAME] has been rejected." at bounding box center [826, 304] width 173 height 15
click at [913, 297] on icon "Cross" at bounding box center [913, 297] width 0 height 0
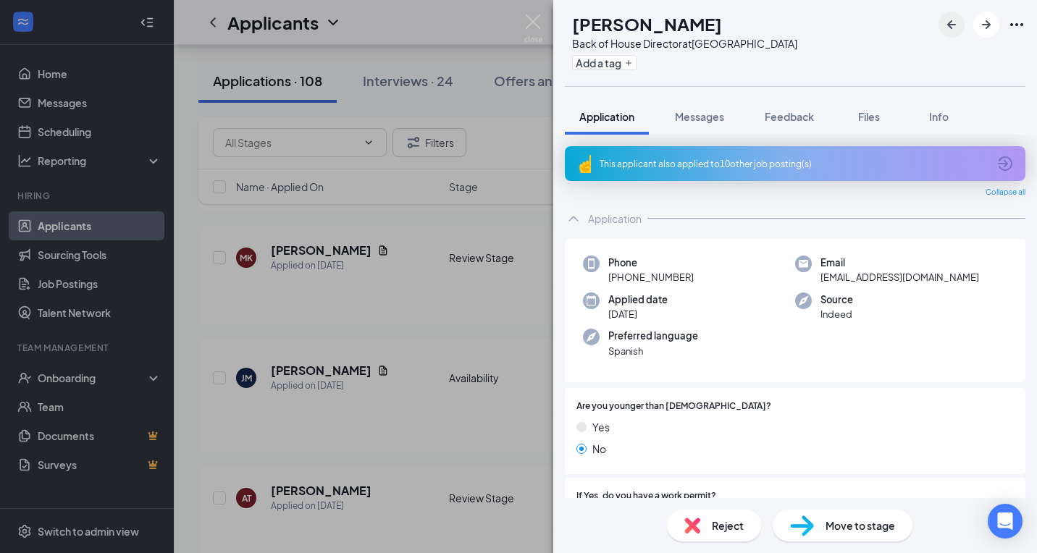
click at [952, 22] on icon "ArrowLeftNew" at bounding box center [951, 24] width 17 height 17
click at [748, 520] on div "Reject" at bounding box center [714, 526] width 94 height 32
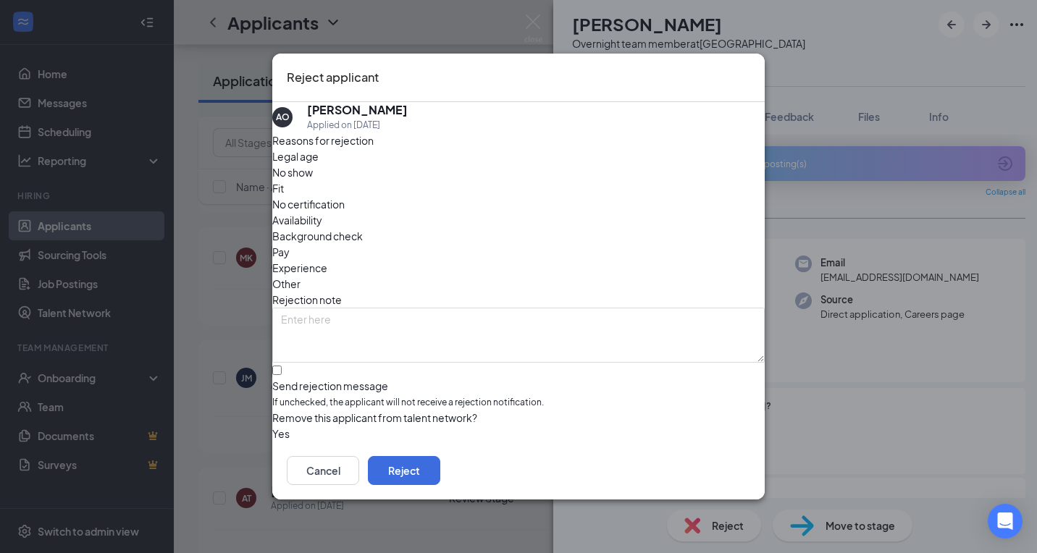
click at [403, 396] on span "If unchecked, the applicant will not receive a rejection notification." at bounding box center [518, 403] width 493 height 14
click at [282, 369] on input "Send rejection message If unchecked, the applicant will not receive a rejection…" at bounding box center [276, 370] width 9 height 9
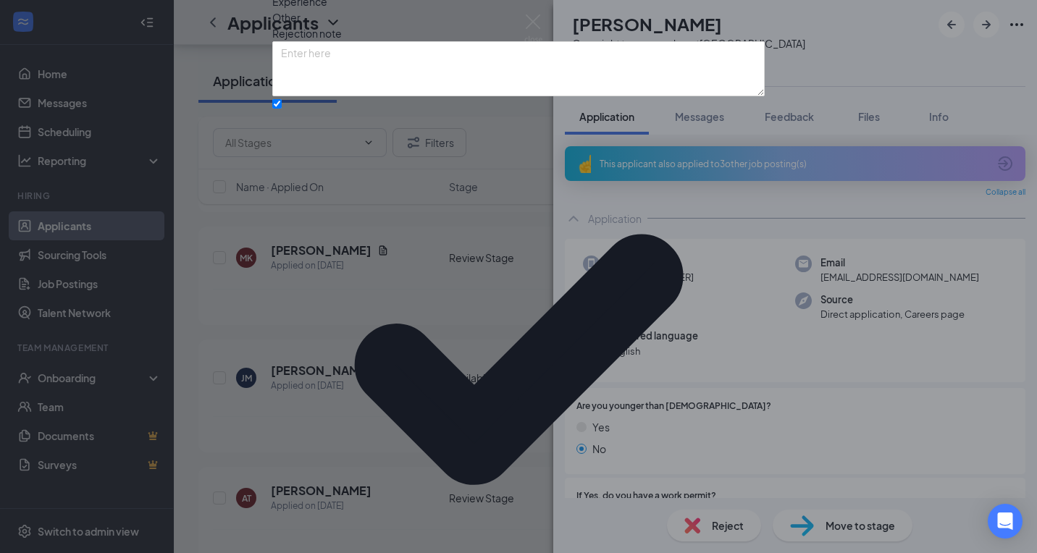
click at [282, 109] on input "Send rejection message If unchecked, the applicant will not receive a rejection…" at bounding box center [276, 103] width 9 height 9
checkbox input "false"
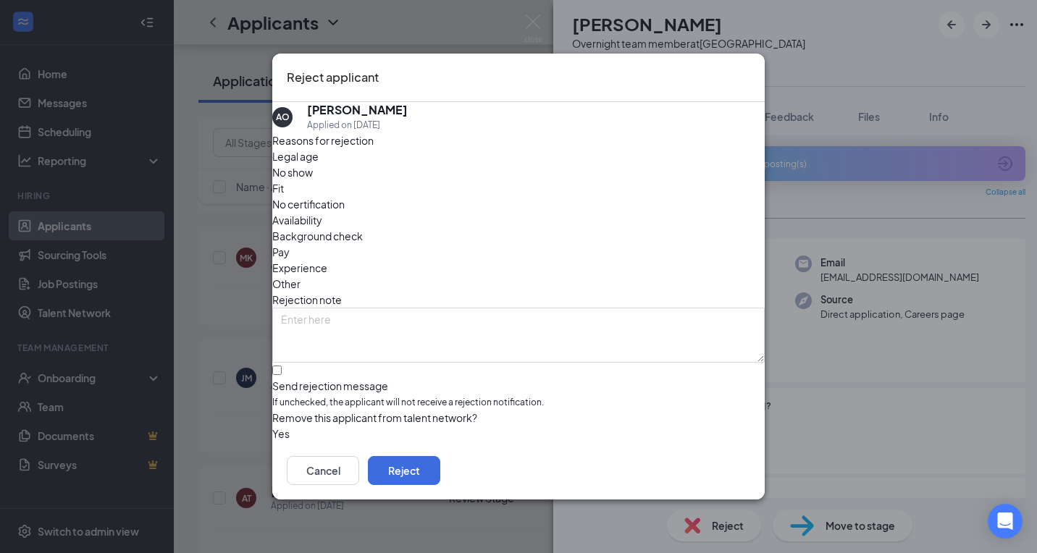
click at [684, 493] on div "Cancel Reject" at bounding box center [518, 471] width 493 height 58
click at [440, 485] on button "Reject" at bounding box center [404, 470] width 72 height 29
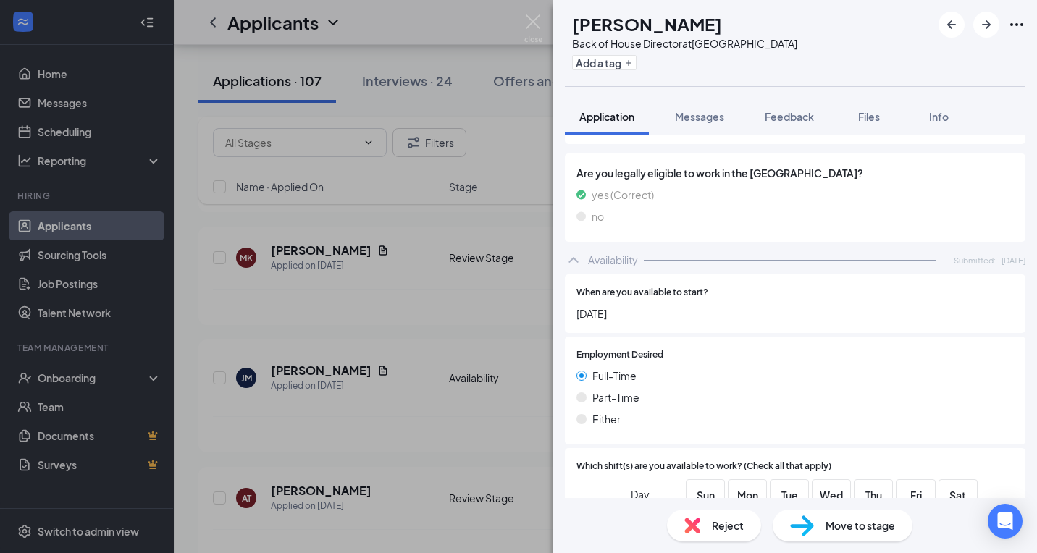
scroll to position [527, 0]
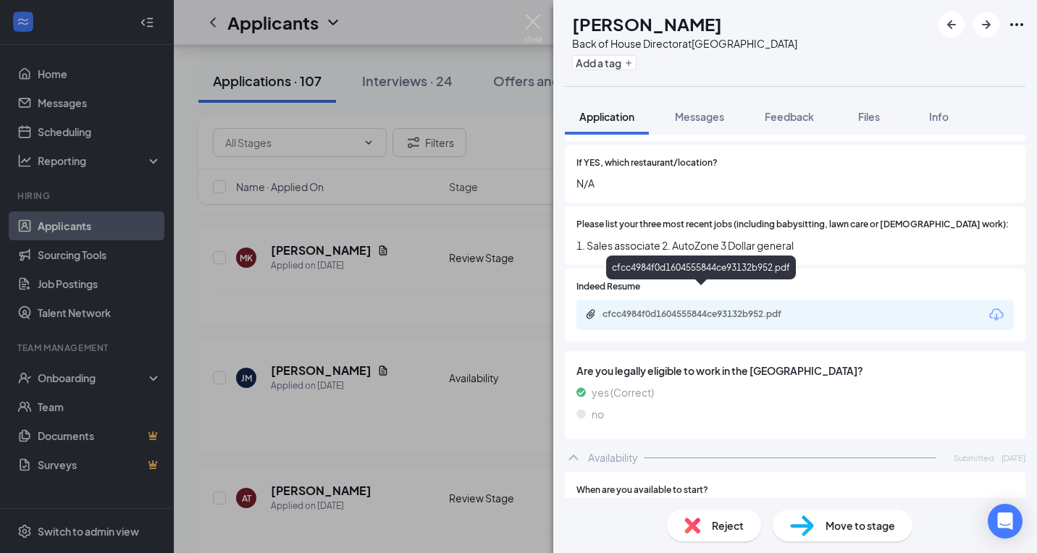
click at [732, 309] on div "cfcc4984f0d1604555844ce93132b952.pdf" at bounding box center [704, 315] width 203 height 12
click at [707, 512] on div "Reject" at bounding box center [714, 526] width 94 height 32
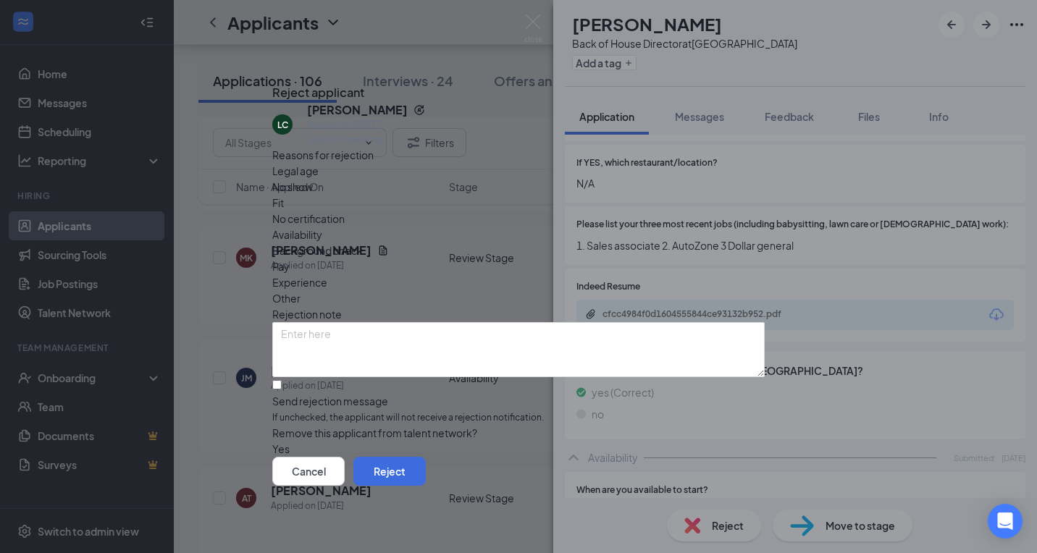
click at [336, 411] on span "If unchecked, the applicant will not receive a rejection notification." at bounding box center [518, 418] width 493 height 14
click at [282, 380] on input "Send rejection message If unchecked, the applicant will not receive a rejection…" at bounding box center [276, 384] width 9 height 9
checkbox input "true"
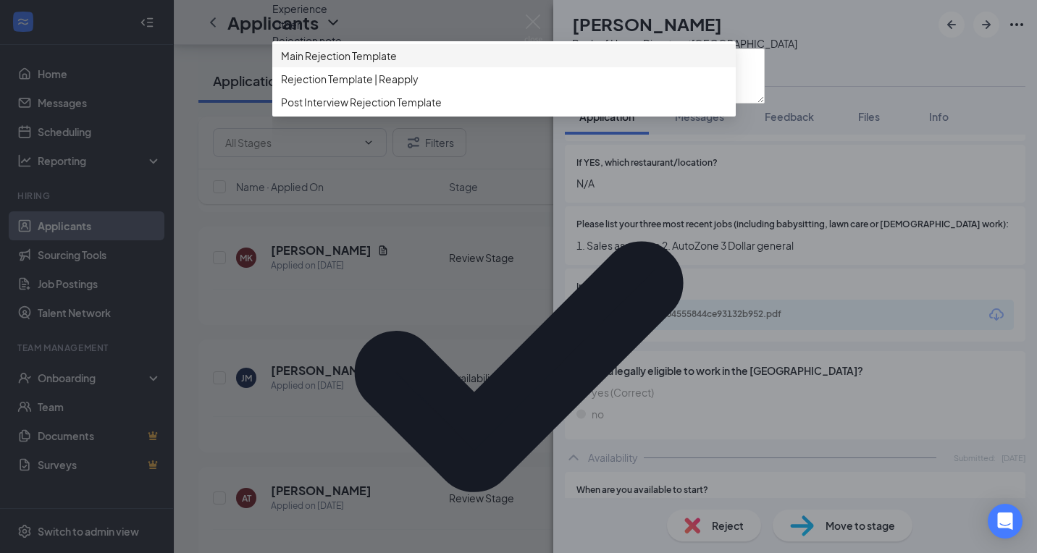
click at [401, 67] on div "Main Rejection Template" at bounding box center [504, 55] width 464 height 23
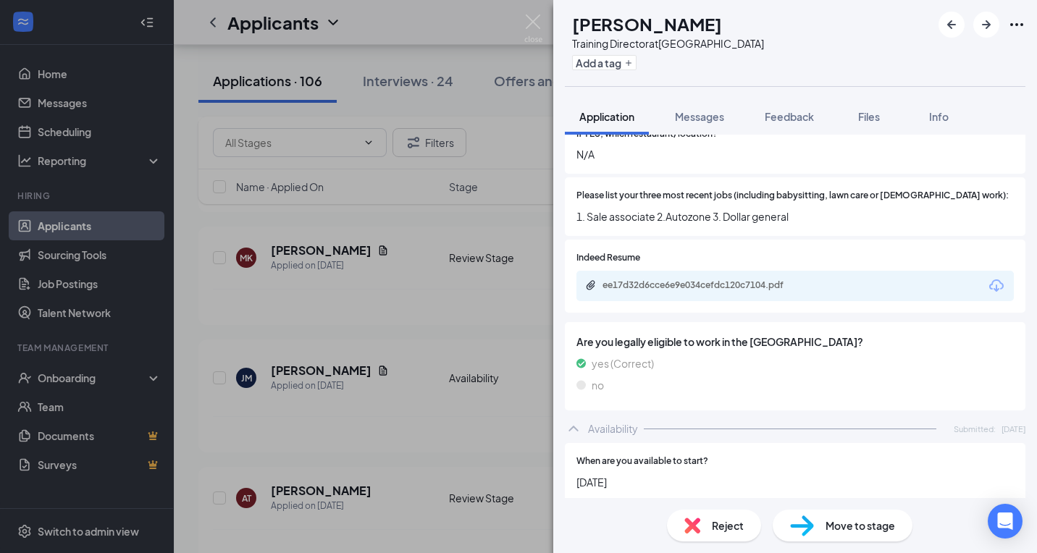
scroll to position [585, 0]
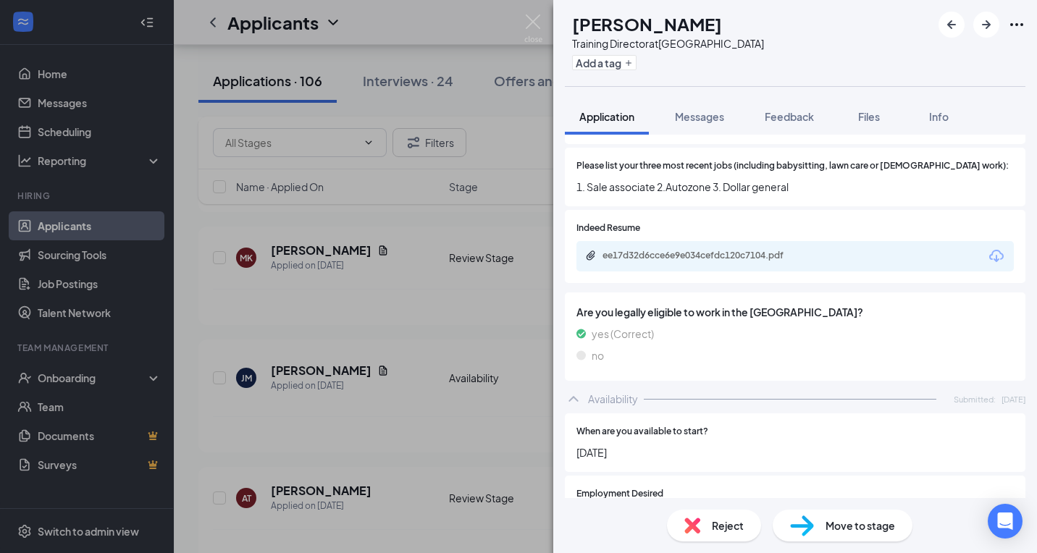
click at [712, 519] on span "Reject" at bounding box center [728, 526] width 32 height 16
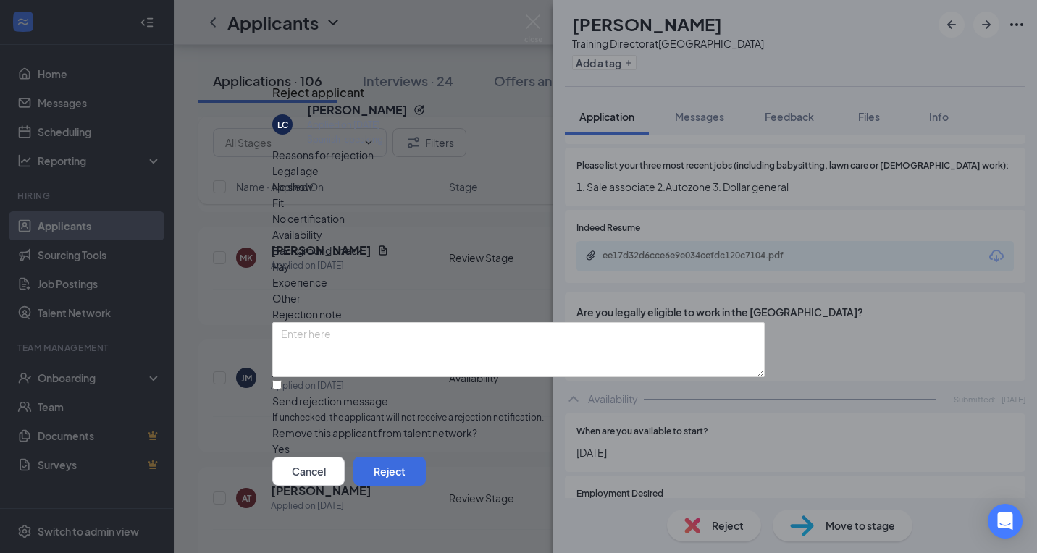
click at [340, 411] on span "If unchecked, the applicant will not receive a rejection notification." at bounding box center [518, 418] width 493 height 14
click at [282, 380] on input "Send rejection message If unchecked, the applicant will not receive a rejection…" at bounding box center [276, 384] width 9 height 9
checkbox input "true"
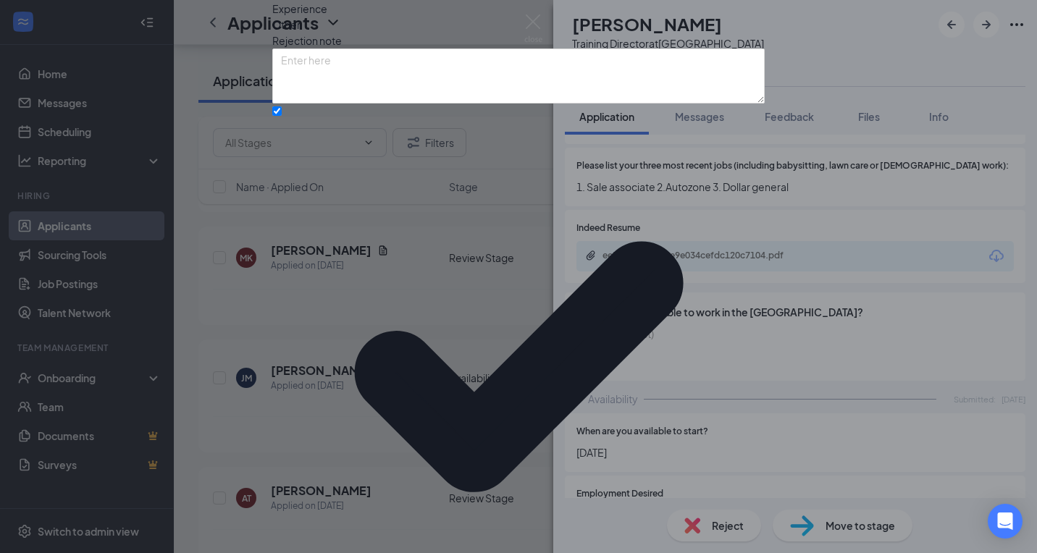
click at [351, 414] on div "Reasons for rejection Legal age No show Fit No certification Availability Backg…" at bounding box center [518, 302] width 493 height 858
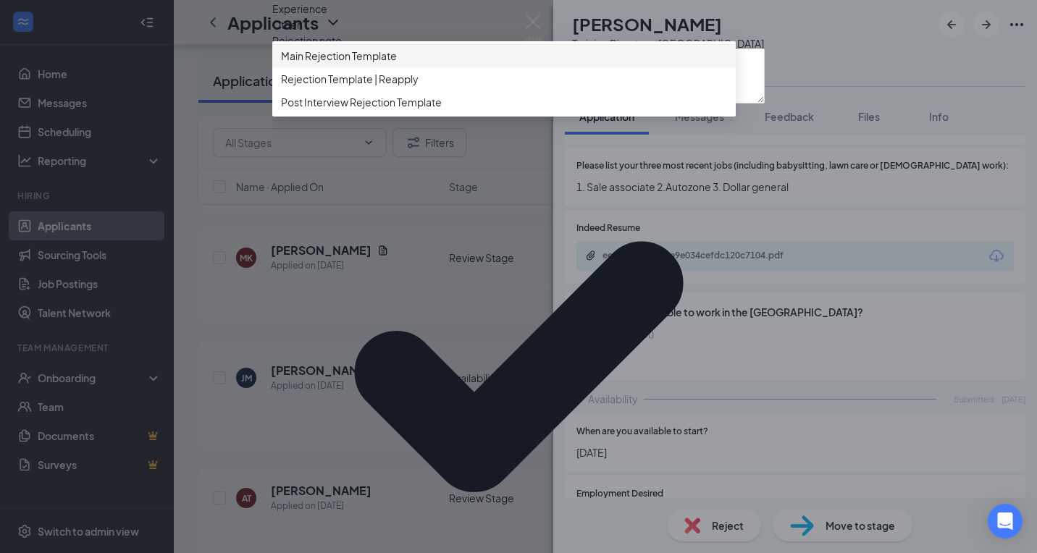
click at [362, 64] on span "Main Rejection Template" at bounding box center [339, 56] width 116 height 16
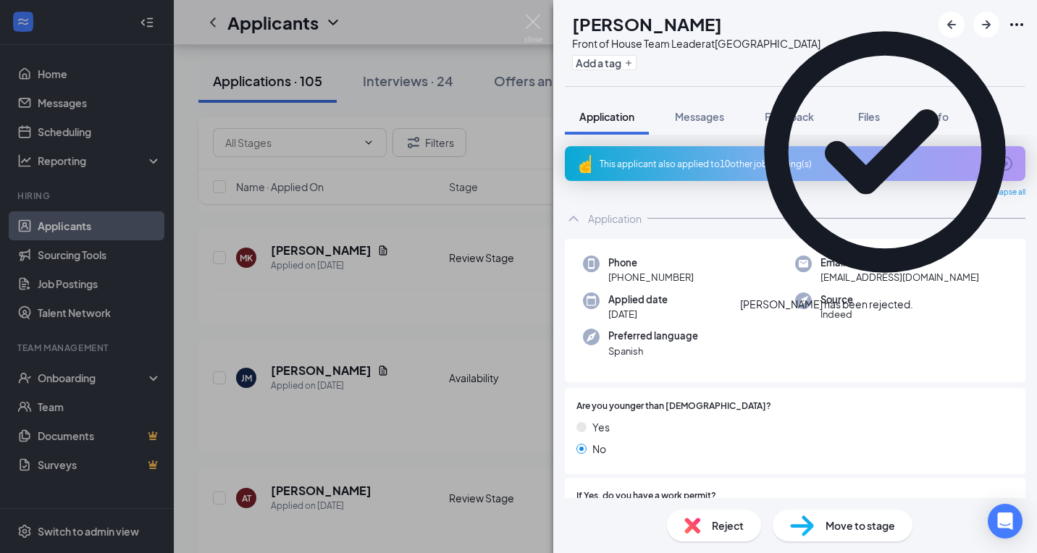
click at [693, 526] on img at bounding box center [692, 526] width 16 height 16
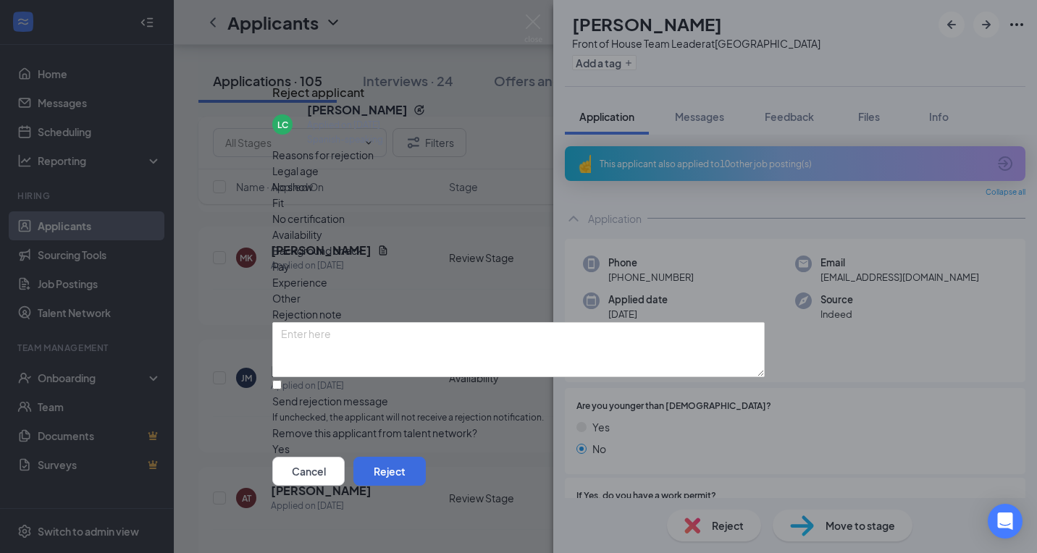
click at [351, 411] on span "If unchecked, the applicant will not receive a rejection notification." at bounding box center [518, 418] width 493 height 14
click at [282, 381] on input "Send rejection message If unchecked, the applicant will not receive a rejection…" at bounding box center [276, 384] width 9 height 9
checkbox input "true"
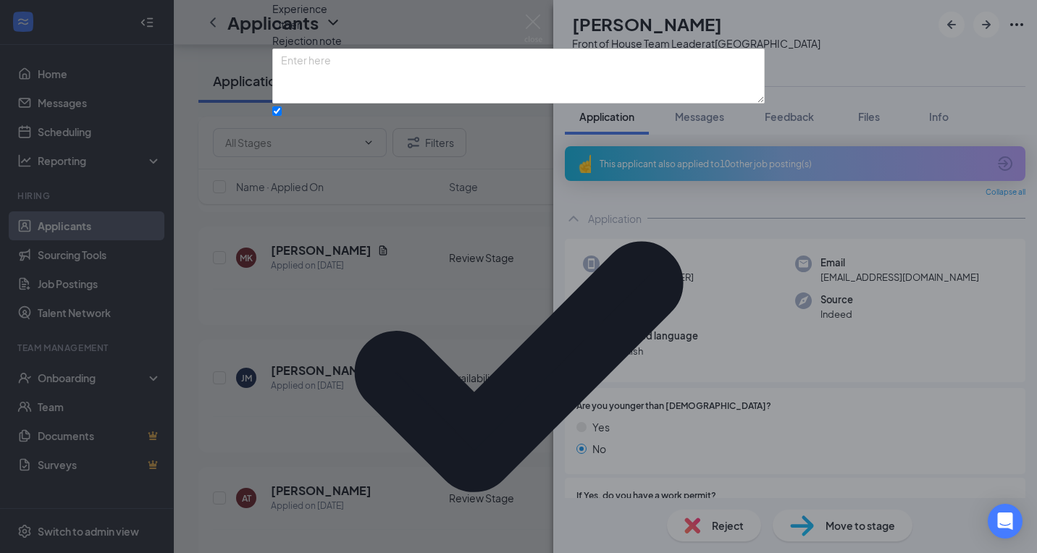
click at [378, 414] on div "Reasons for rejection Legal age No show Fit No certification Availability Backg…" at bounding box center [518, 302] width 493 height 858
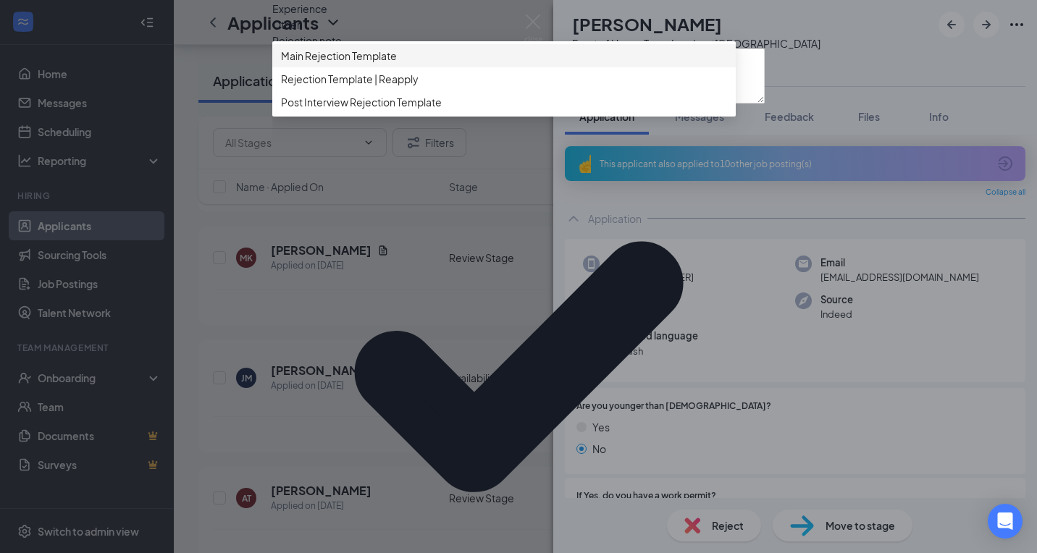
click at [380, 64] on span "Main Rejection Template" at bounding box center [339, 56] width 116 height 16
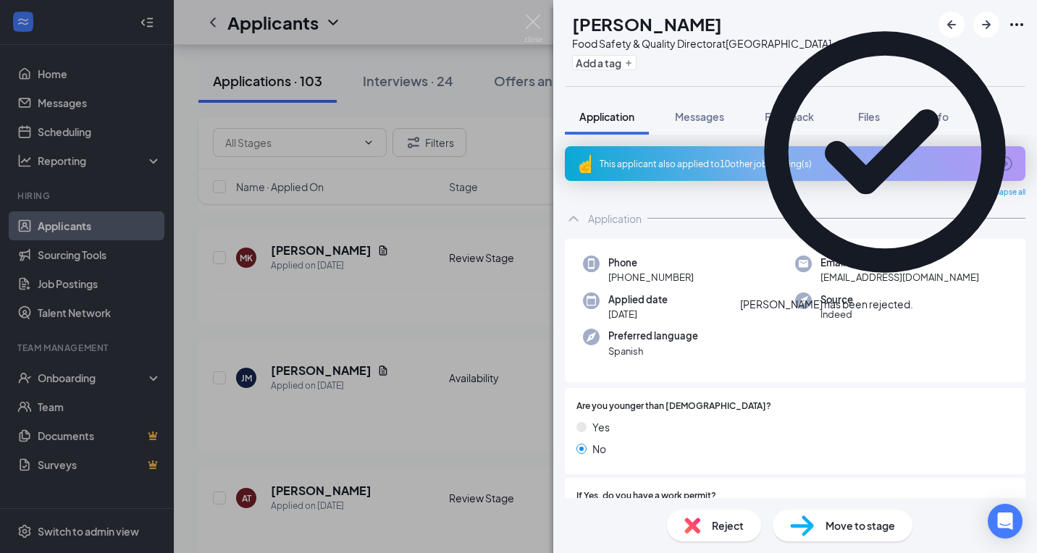
click at [705, 524] on div "Reject" at bounding box center [714, 526] width 94 height 32
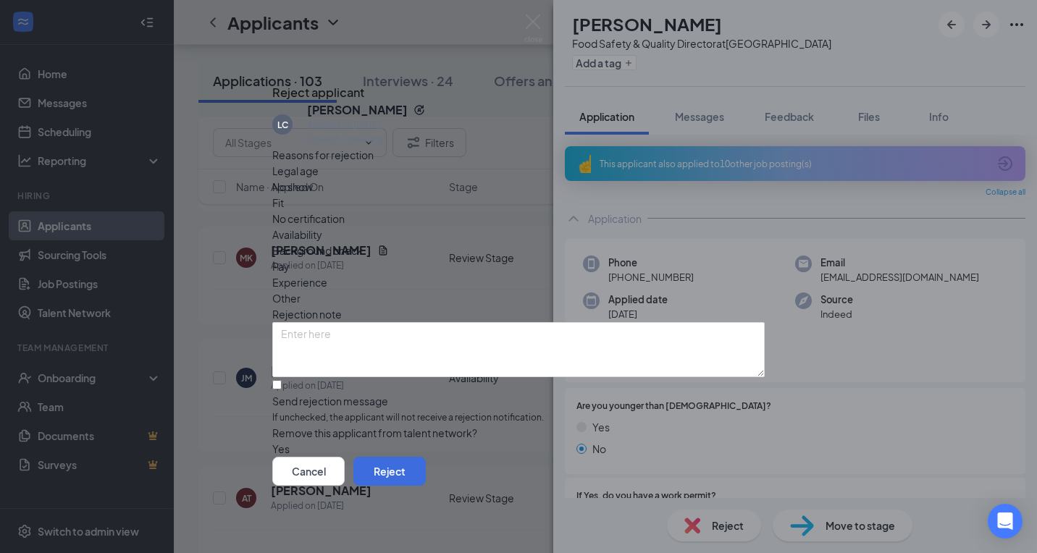
click at [319, 394] on div "Send rejection message" at bounding box center [518, 401] width 493 height 14
click at [282, 380] on input "Send rejection message If unchecked, the applicant will not receive a rejection…" at bounding box center [276, 384] width 9 height 9
checkbox input "true"
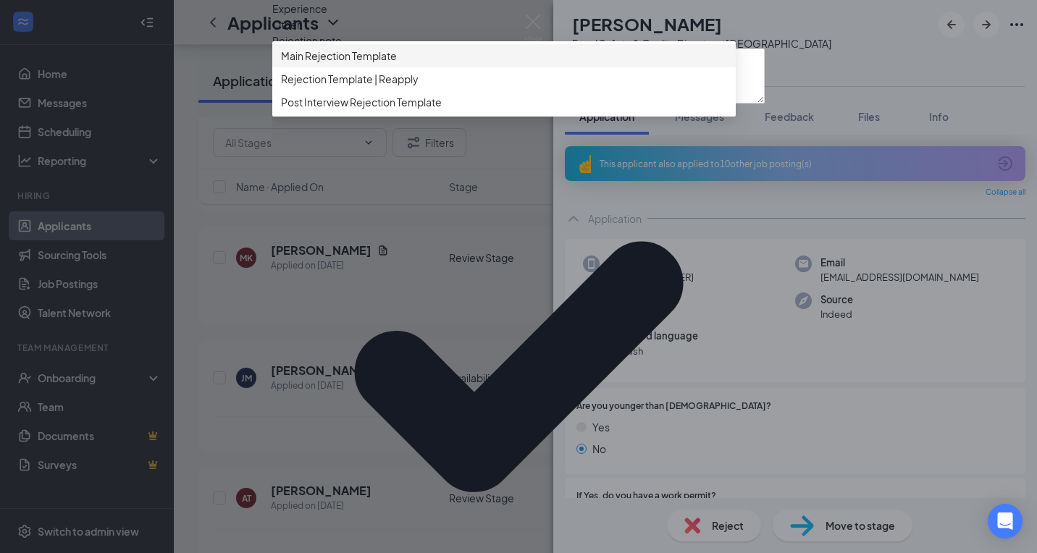
click at [385, 64] on span "Main Rejection Template" at bounding box center [339, 56] width 116 height 16
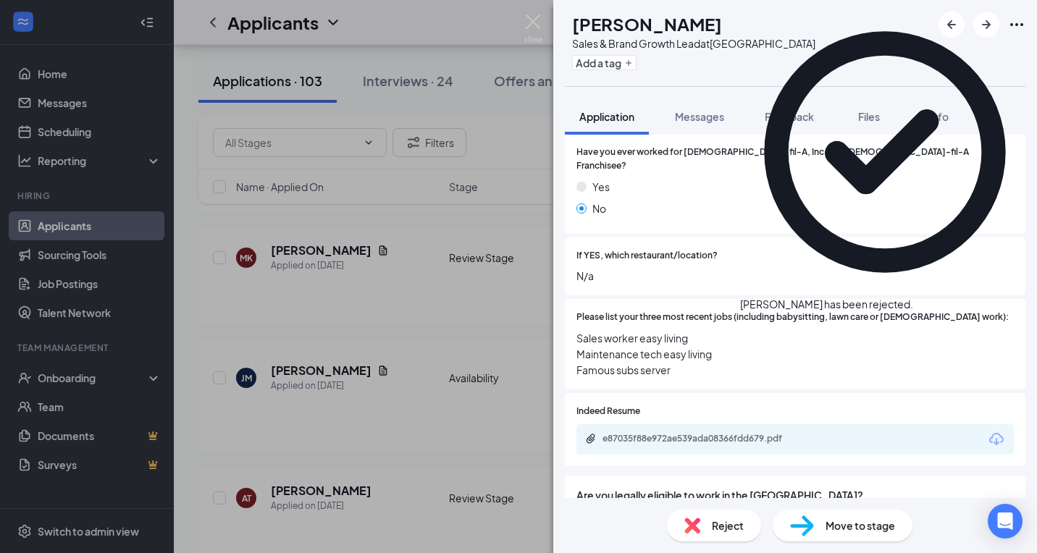
scroll to position [434, 0]
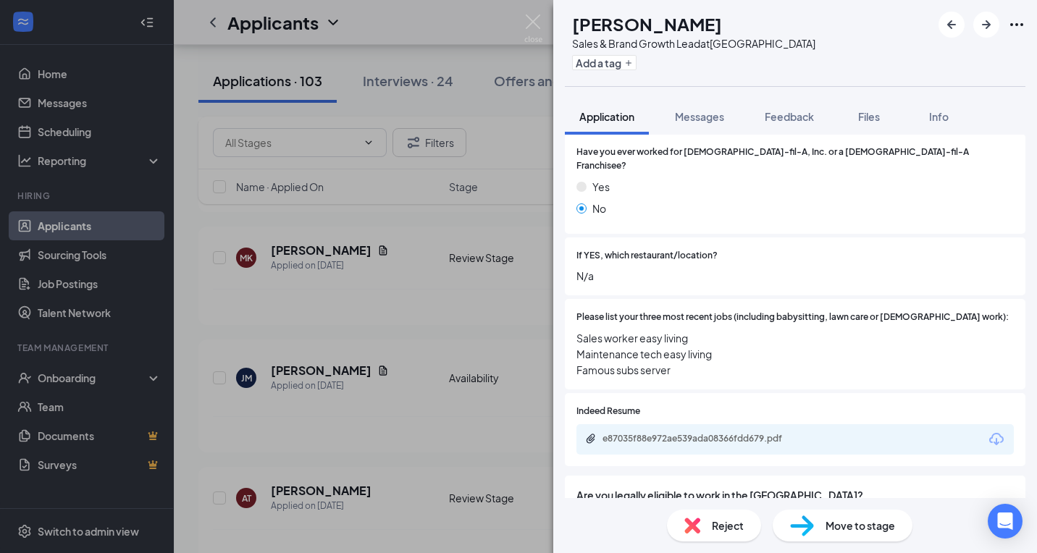
click at [713, 424] on div "e87035f88e972ae539ada08366fdd679.pdf" at bounding box center [795, 439] width 437 height 30
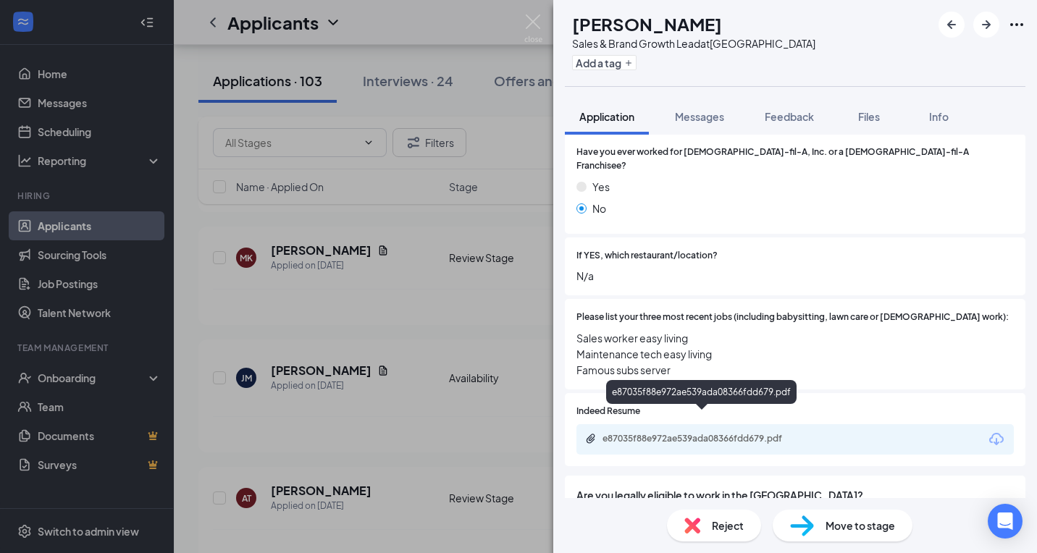
click at [709, 433] on div "e87035f88e972ae539ada08366fdd679.pdf" at bounding box center [704, 439] width 203 height 12
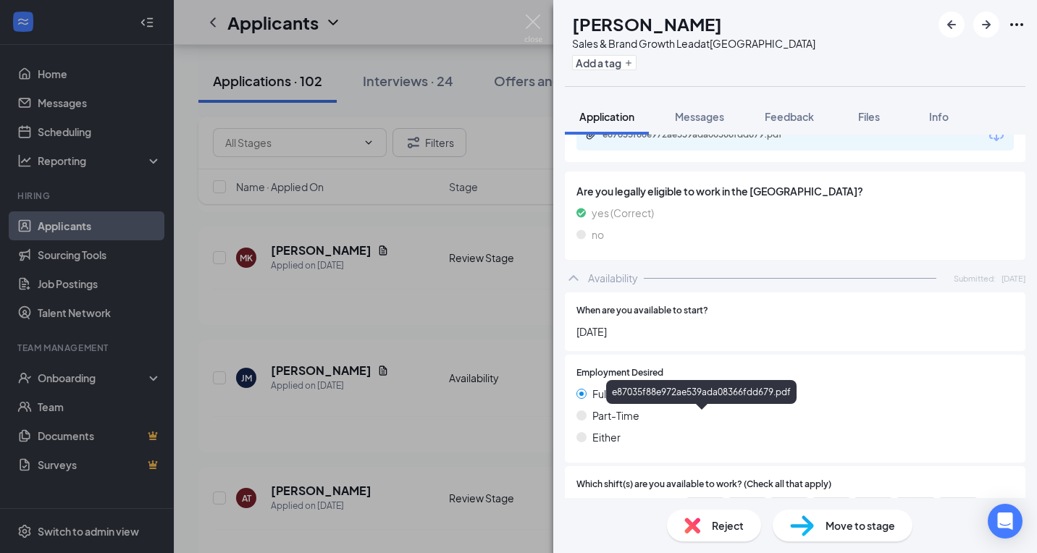
scroll to position [924, 0]
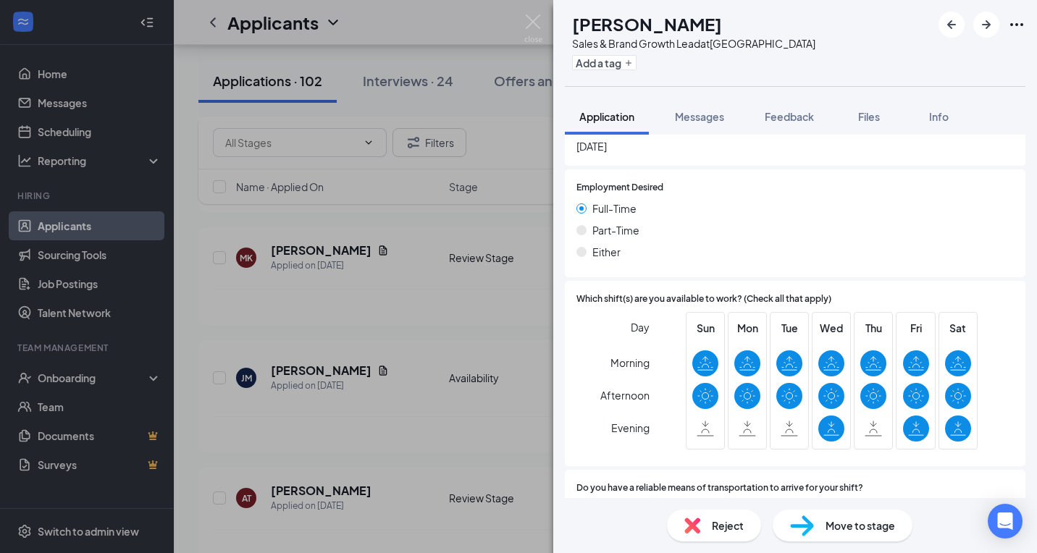
click at [809, 532] on img at bounding box center [802, 526] width 24 height 21
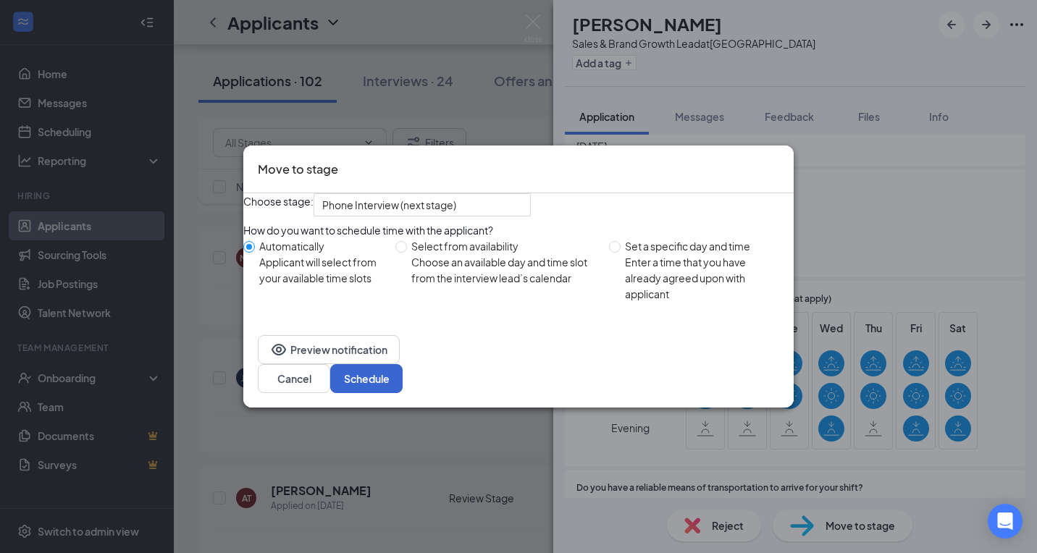
click at [403, 384] on button "Schedule" at bounding box center [366, 378] width 72 height 29
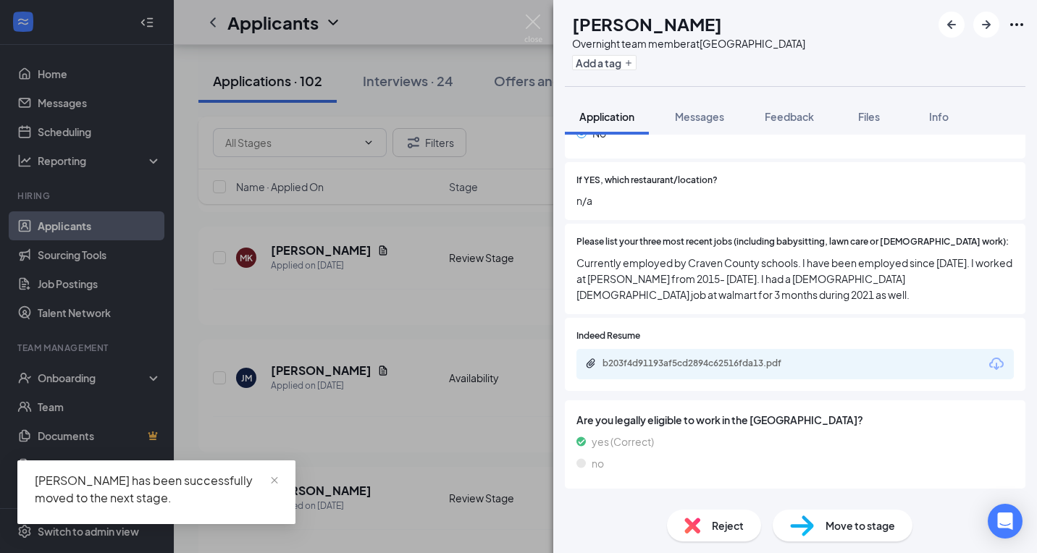
scroll to position [513, 0]
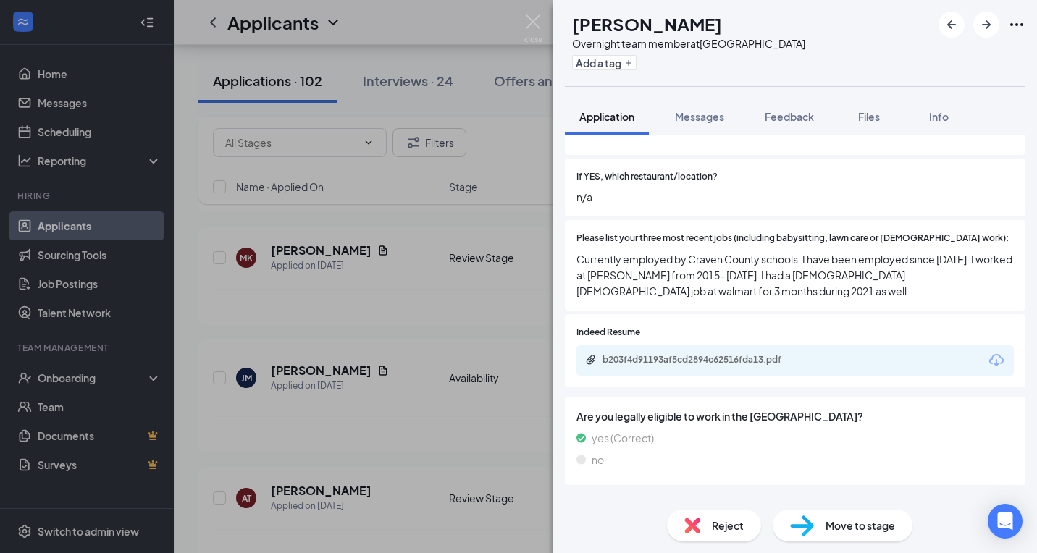
click at [712, 529] on span "Reject" at bounding box center [728, 526] width 32 height 16
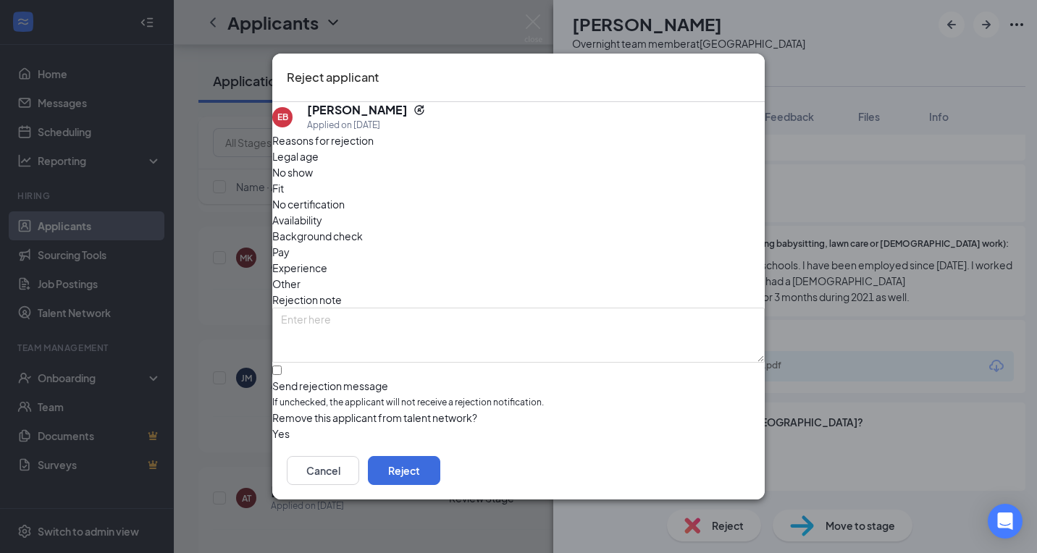
click at [349, 379] on div "Send rejection message" at bounding box center [518, 386] width 493 height 14
click at [282, 366] on input "Send rejection message If unchecked, the applicant will not receive a rejection…" at bounding box center [276, 370] width 9 height 9
checkbox input "true"
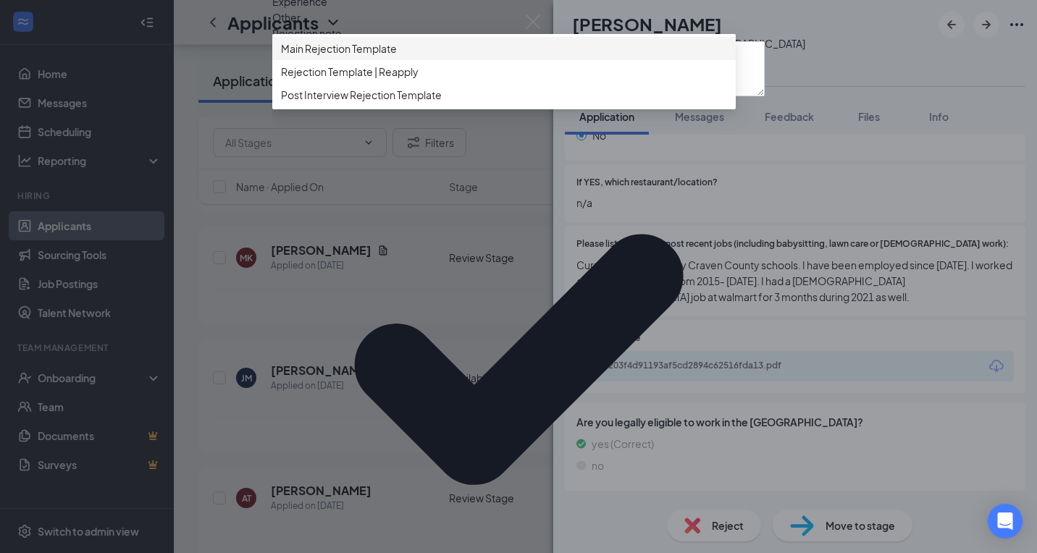
click at [383, 56] on span "Main Rejection Template" at bounding box center [339, 49] width 116 height 16
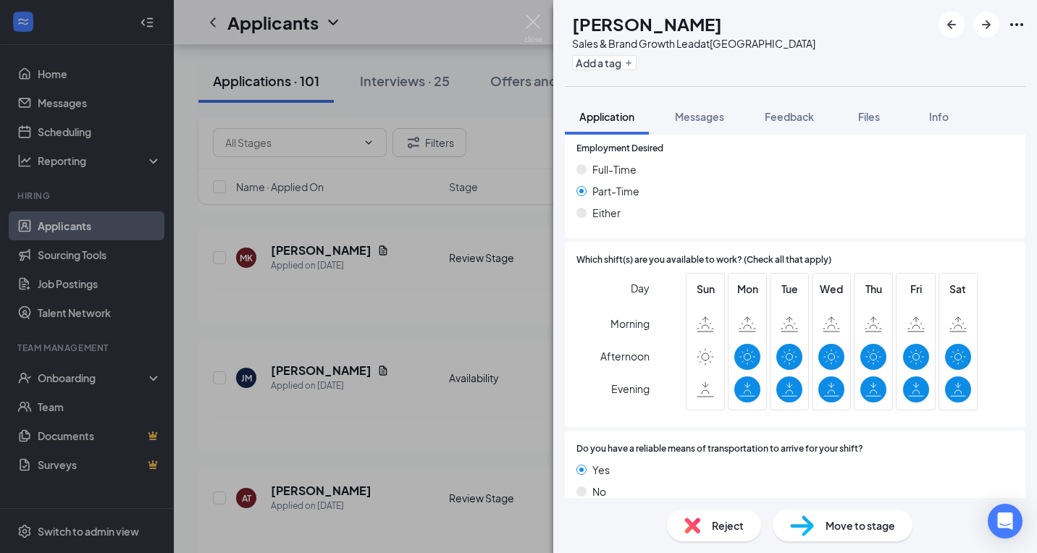
click at [707, 545] on div "Reject Move to stage" at bounding box center [795, 525] width 484 height 55
click at [707, 532] on div "Reject" at bounding box center [714, 526] width 94 height 32
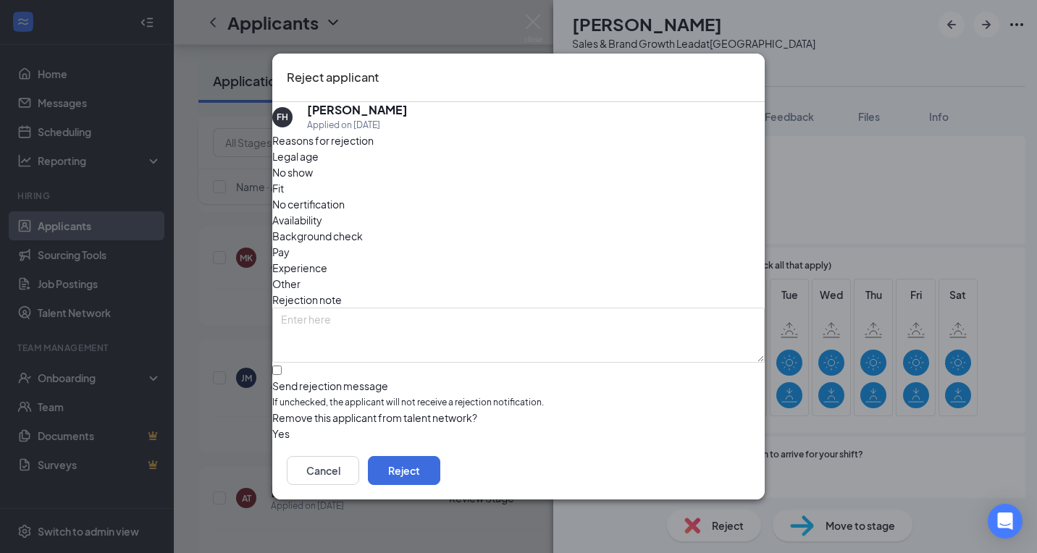
click at [382, 396] on span "If unchecked, the applicant will not receive a rejection notification." at bounding box center [518, 403] width 493 height 14
click at [282, 366] on input "Send rejection message If unchecked, the applicant will not receive a rejection…" at bounding box center [276, 370] width 9 height 9
checkbox input "true"
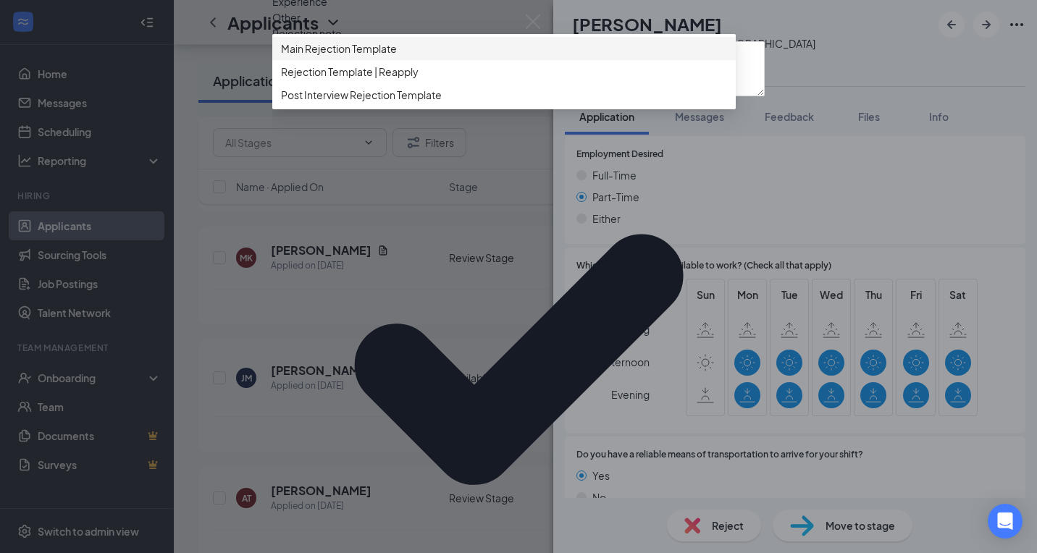
click at [405, 60] on div "Main Rejection Template" at bounding box center [504, 48] width 464 height 23
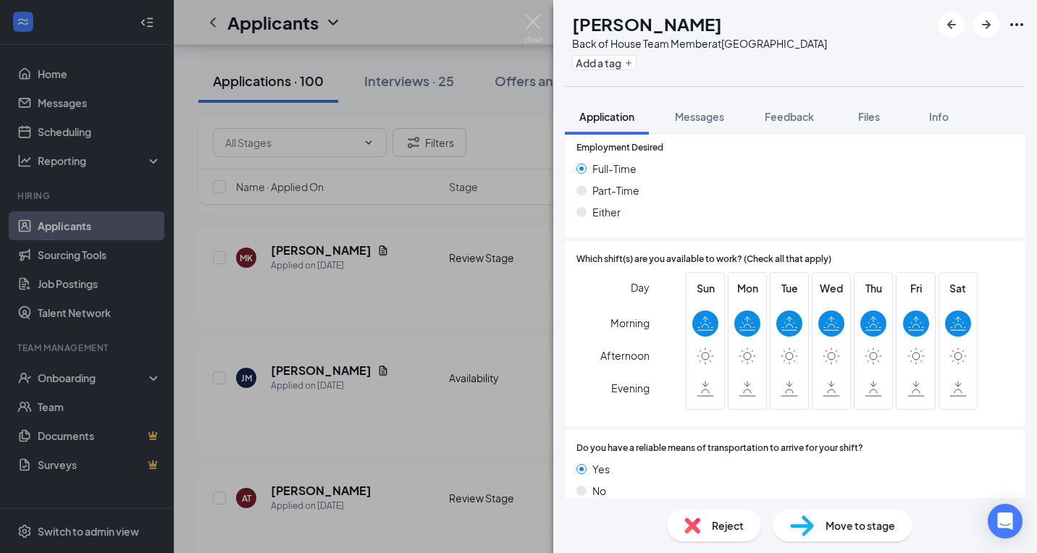
click at [698, 529] on img at bounding box center [692, 526] width 16 height 16
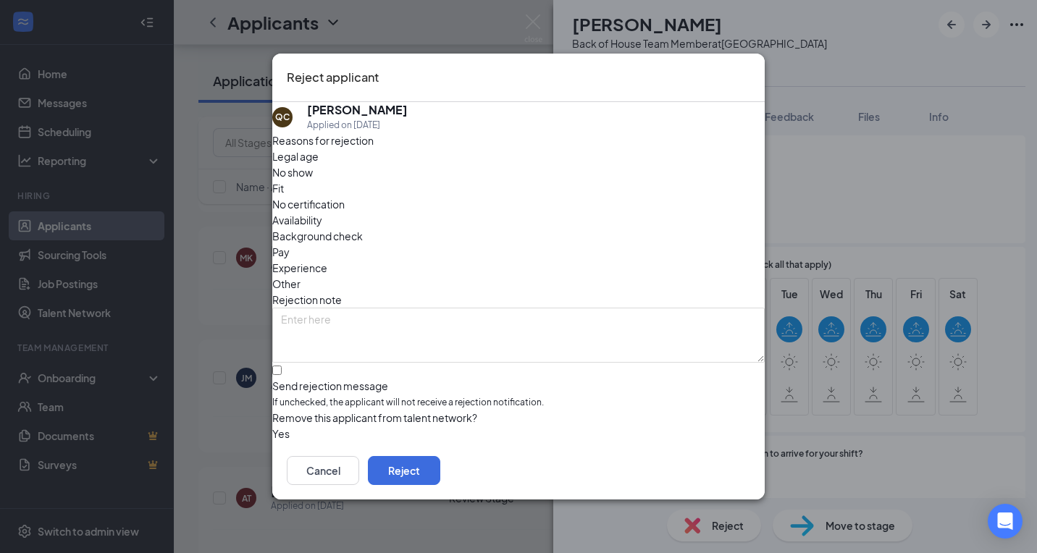
click at [358, 379] on div "Send rejection message If unchecked, the applicant will not receive a rejection…" at bounding box center [518, 394] width 493 height 31
click at [282, 366] on input "Send rejection message If unchecked, the applicant will not receive a rejection…" at bounding box center [276, 370] width 9 height 9
checkbox input "true"
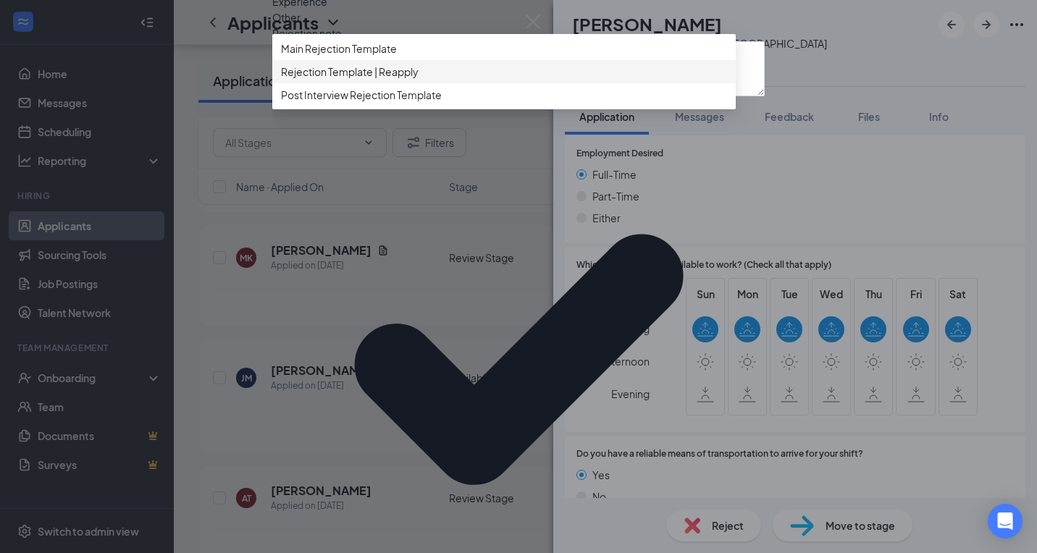
click at [358, 56] on span "Main Rejection Template" at bounding box center [339, 49] width 116 height 16
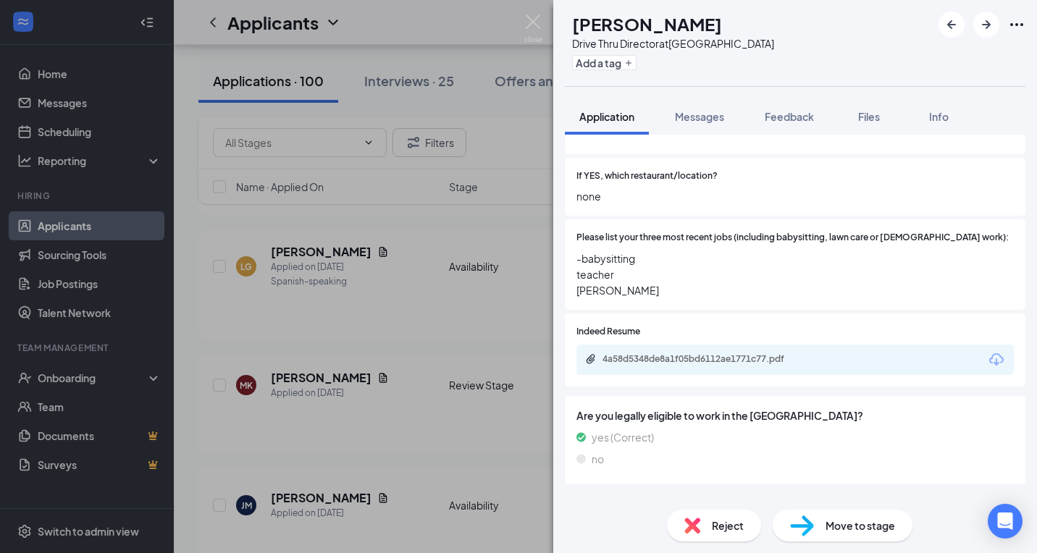
scroll to position [513, 0]
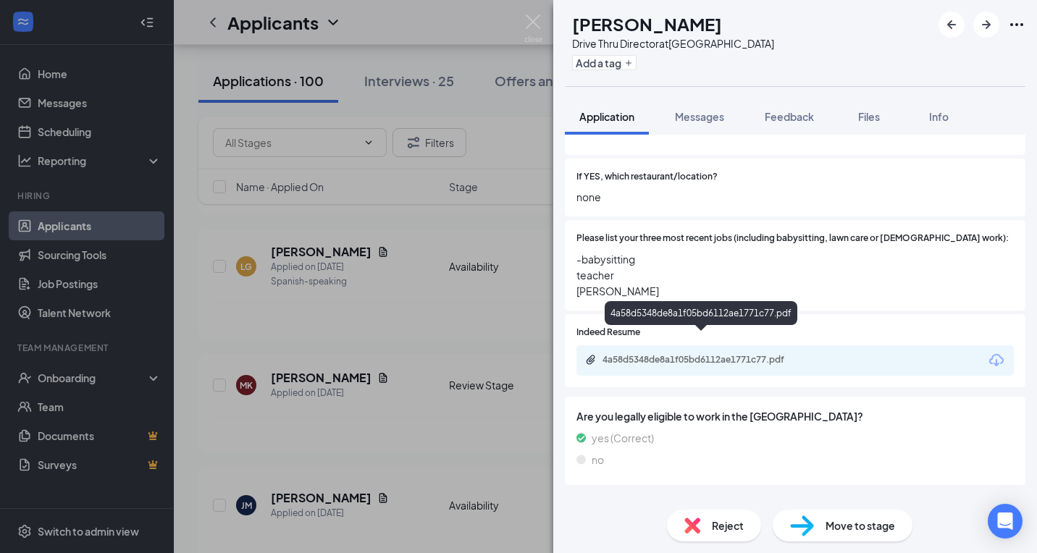
click at [686, 354] on div "4a58d5348de8a1f05bd6112ae1771c77.pdf" at bounding box center [704, 360] width 203 height 12
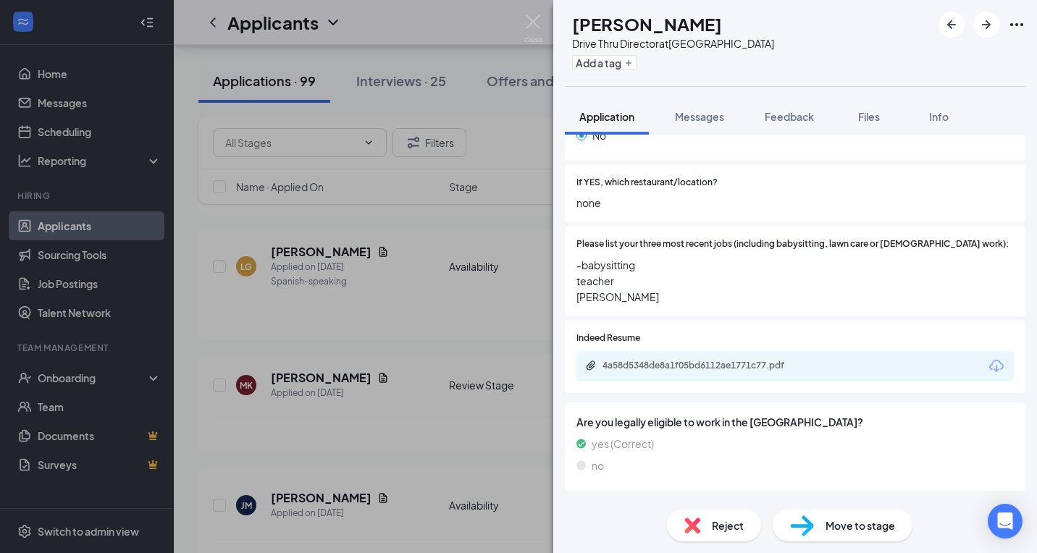
click at [723, 519] on span "Reject" at bounding box center [728, 526] width 32 height 16
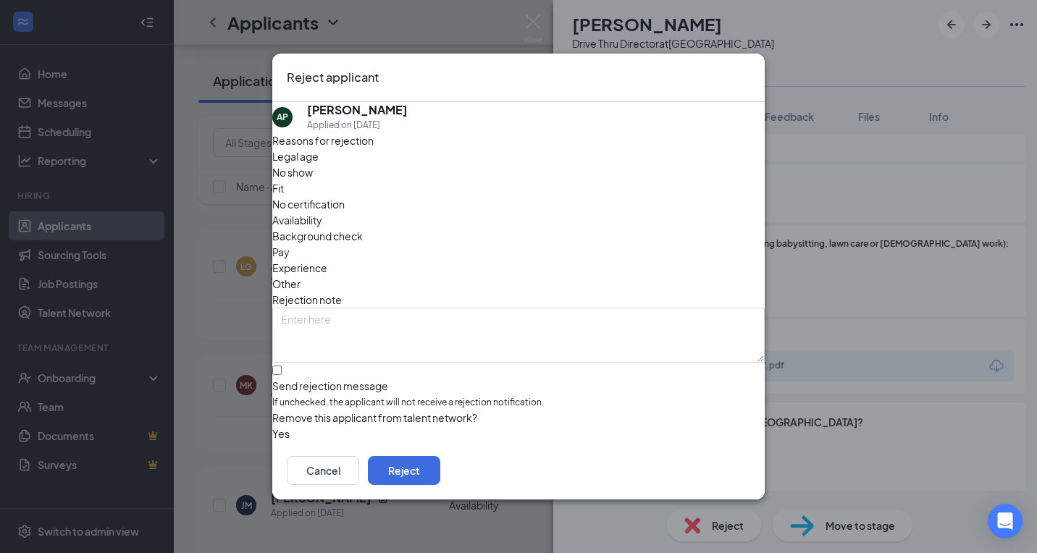
click at [357, 396] on span "If unchecked, the applicant will not receive a rejection notification." at bounding box center [518, 403] width 493 height 14
click at [282, 366] on input "Send rejection message If unchecked, the applicant will not receive a rejection…" at bounding box center [276, 370] width 9 height 9
checkbox input "true"
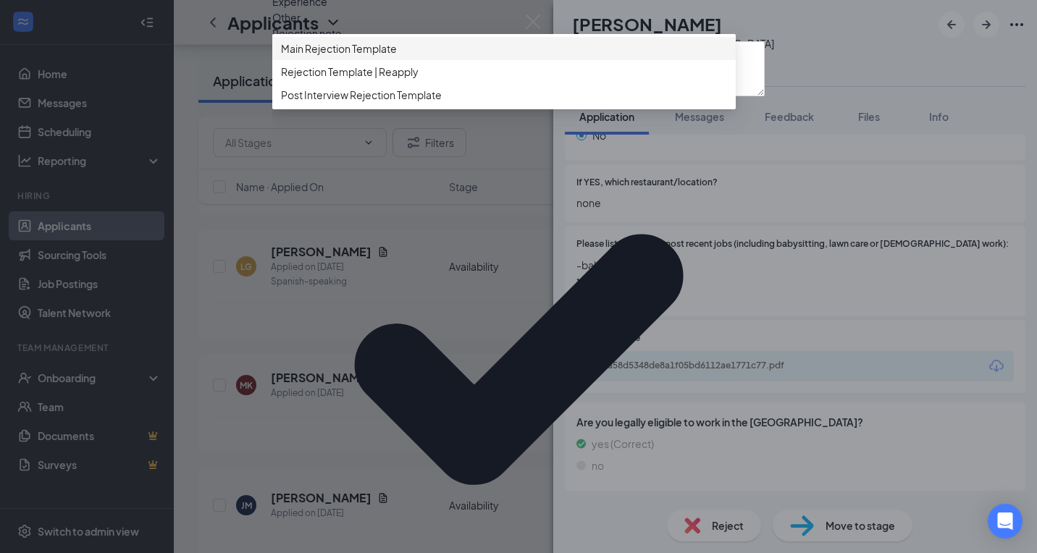
click at [397, 56] on span "Main Rejection Template" at bounding box center [339, 49] width 116 height 16
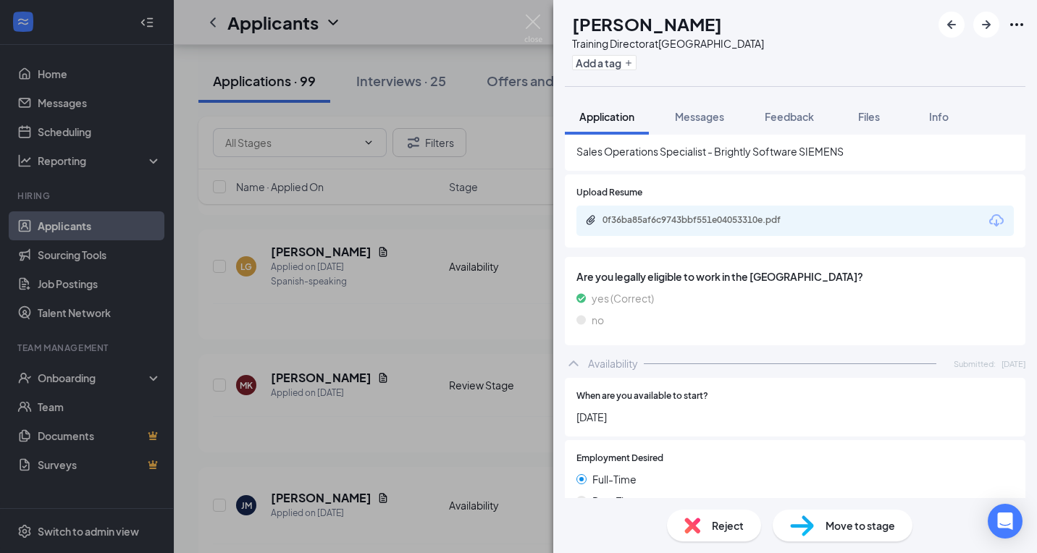
scroll to position [665, 0]
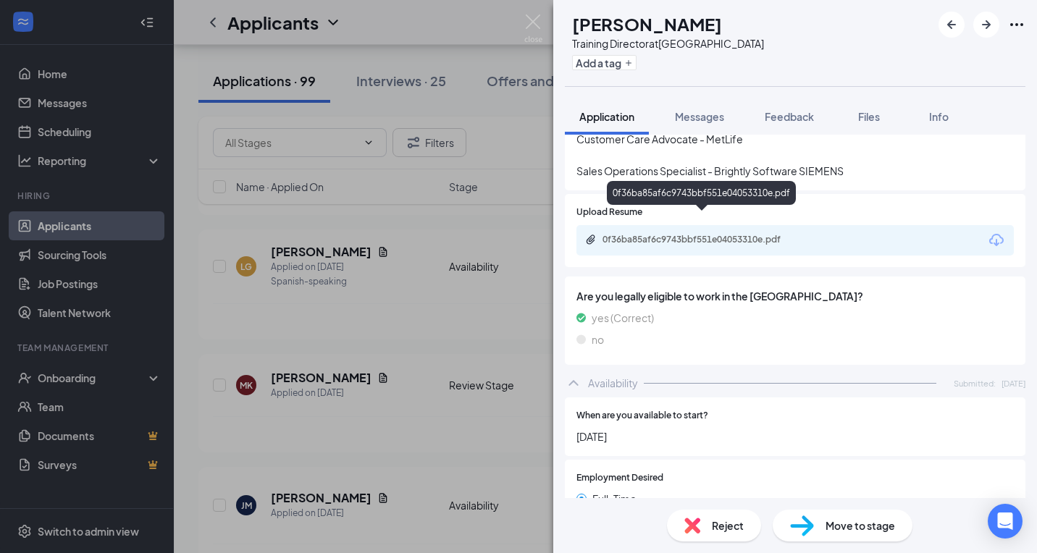
click at [694, 234] on div "0f36ba85af6c9743bbf551e04053310e.pdf" at bounding box center [704, 240] width 203 height 12
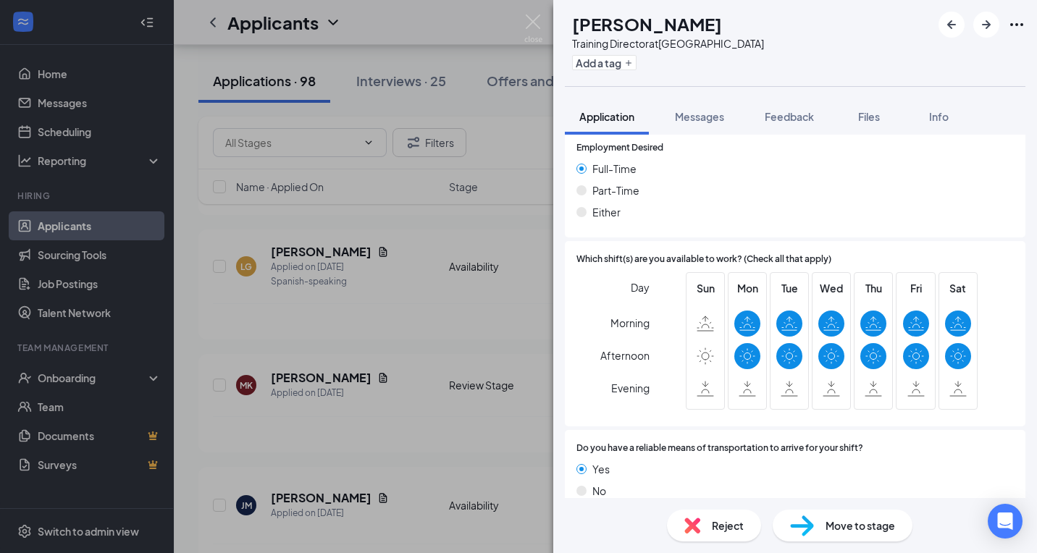
scroll to position [995, 0]
click at [712, 532] on span "Reject" at bounding box center [728, 526] width 32 height 16
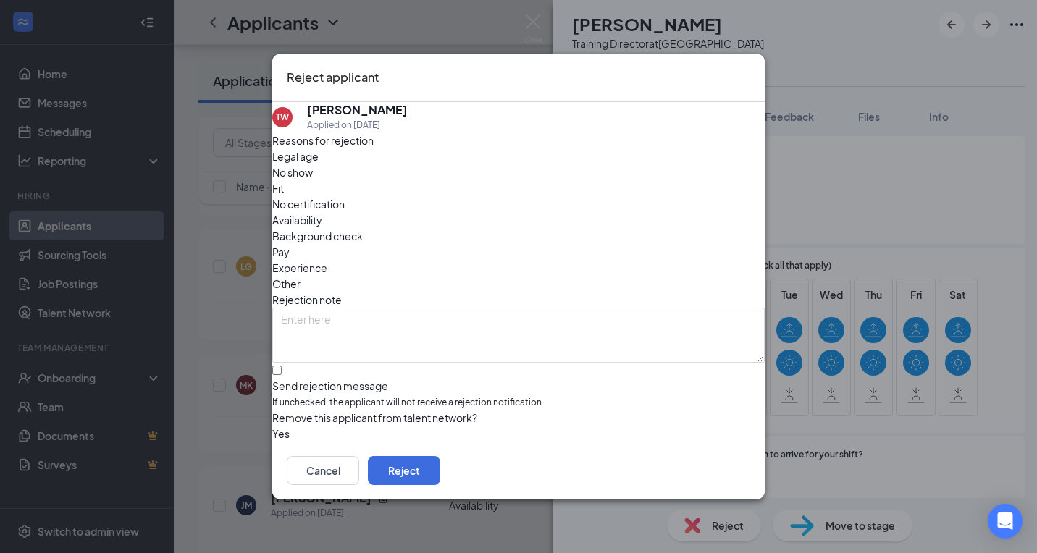
click at [377, 379] on div "Send rejection message" at bounding box center [518, 386] width 493 height 14
click at [282, 366] on input "Send rejection message If unchecked, the applicant will not receive a rejection…" at bounding box center [276, 370] width 9 height 9
checkbox input "true"
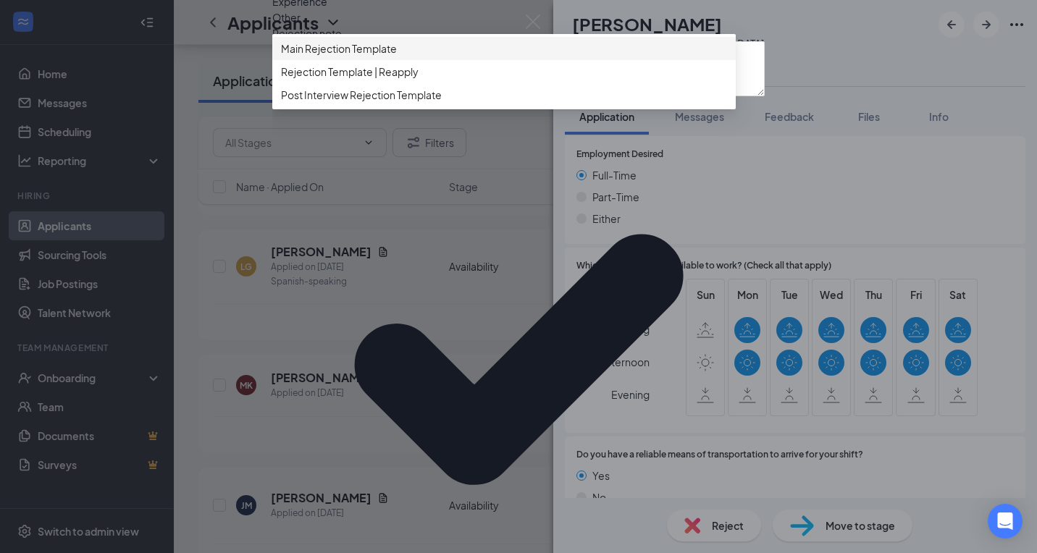
click at [401, 60] on div "Main Rejection Template" at bounding box center [504, 48] width 464 height 23
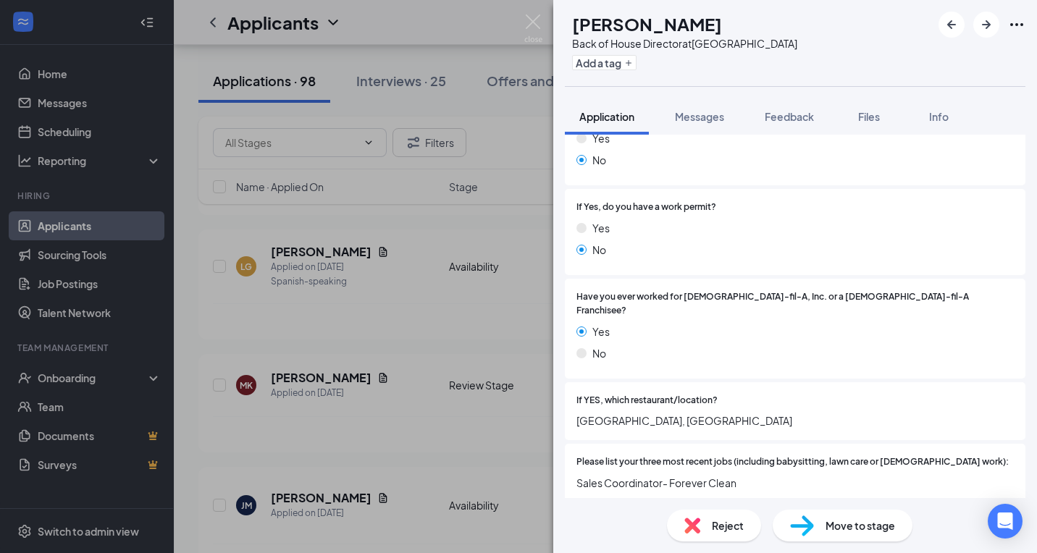
scroll to position [449, 0]
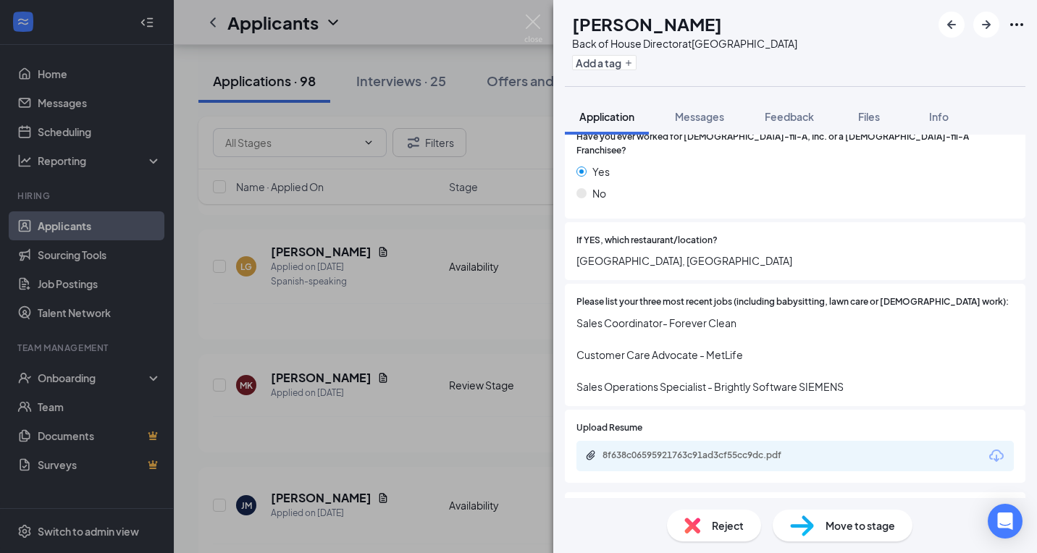
click at [722, 522] on span "Reject" at bounding box center [728, 526] width 32 height 16
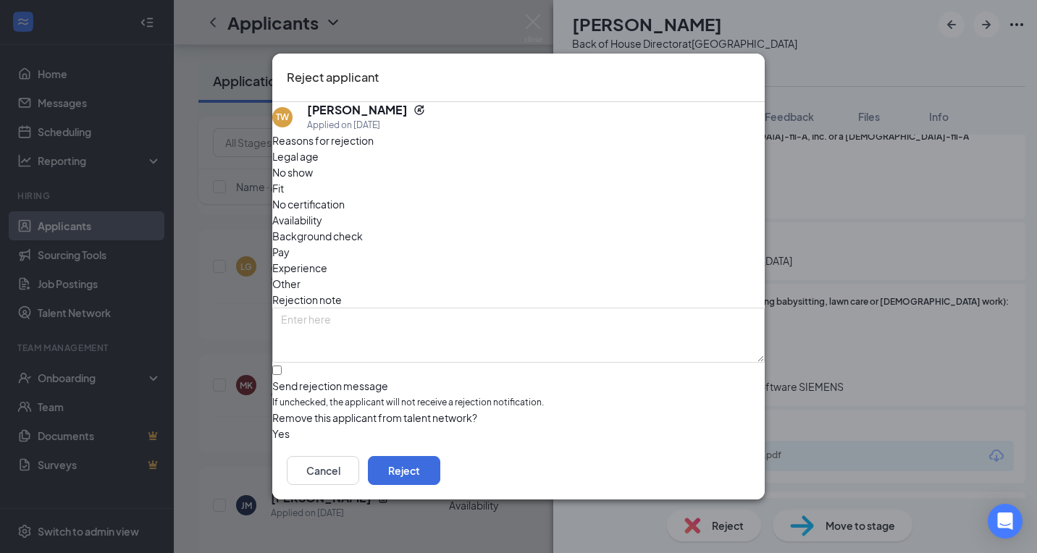
click at [376, 396] on span "If unchecked, the applicant will not receive a rejection notification." at bounding box center [518, 403] width 493 height 14
click at [282, 366] on input "Send rejection message If unchecked, the applicant will not receive a rejection…" at bounding box center [276, 370] width 9 height 9
checkbox input "true"
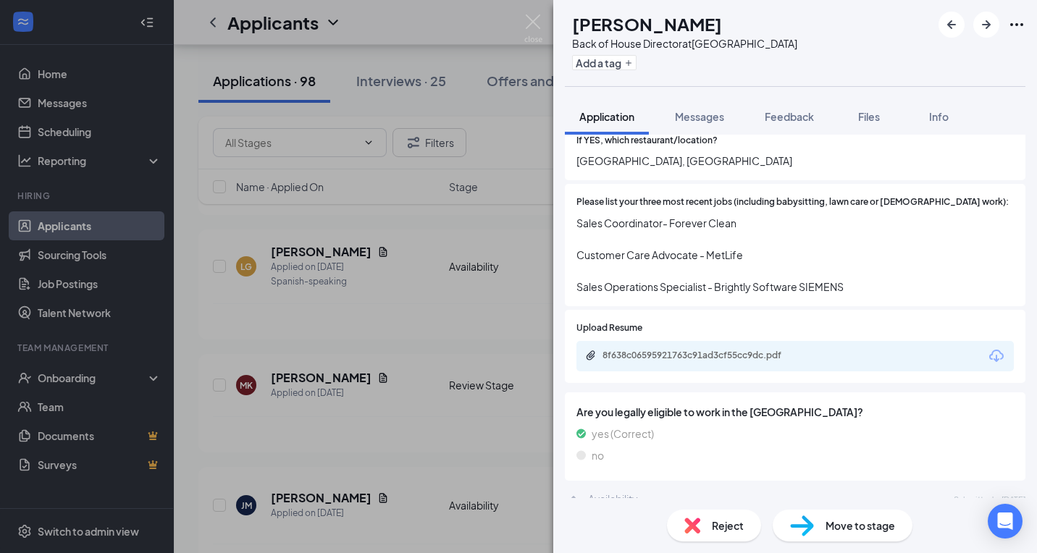
scroll to position [550, 0]
click at [693, 349] on div "8f638c06595921763c91ad3cf55cc9dc.pdf" at bounding box center [704, 355] width 203 height 12
click at [708, 535] on div "Reject" at bounding box center [714, 526] width 94 height 32
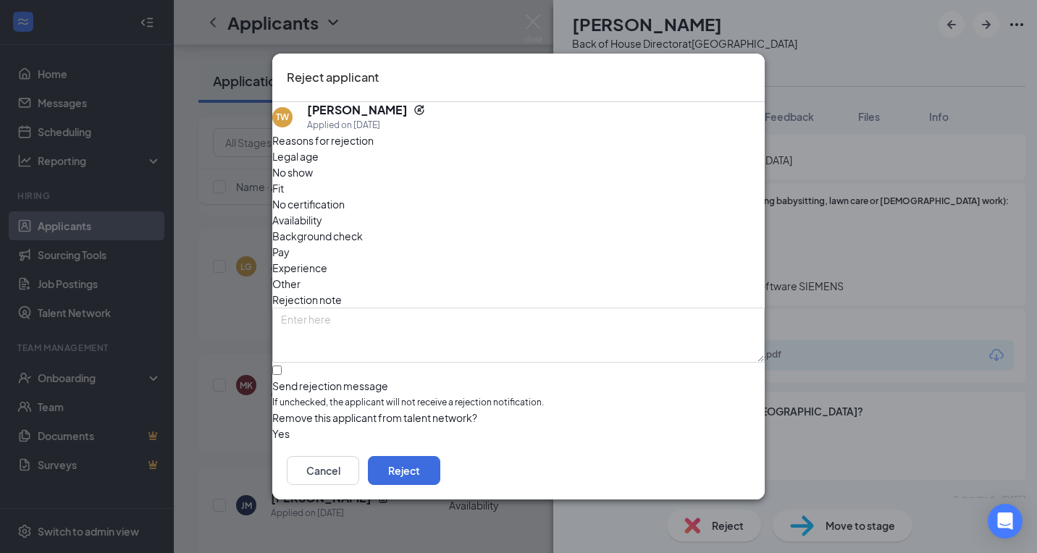
click at [339, 379] on div "Send rejection message" at bounding box center [518, 386] width 493 height 14
click at [282, 366] on input "Send rejection message If unchecked, the applicant will not receive a rejection…" at bounding box center [276, 370] width 9 height 9
checkbox input "true"
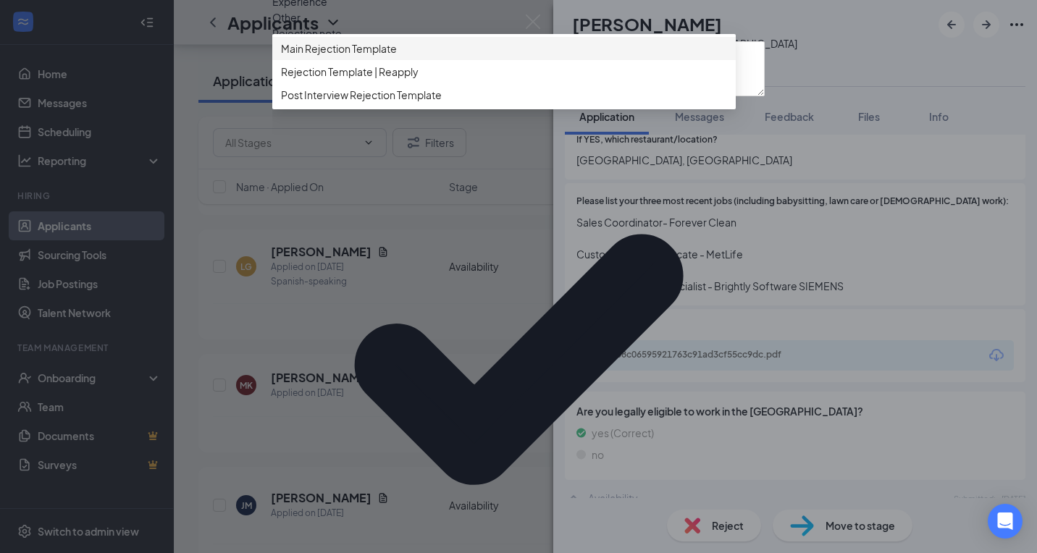
click at [411, 60] on div "Main Rejection Template" at bounding box center [504, 48] width 464 height 23
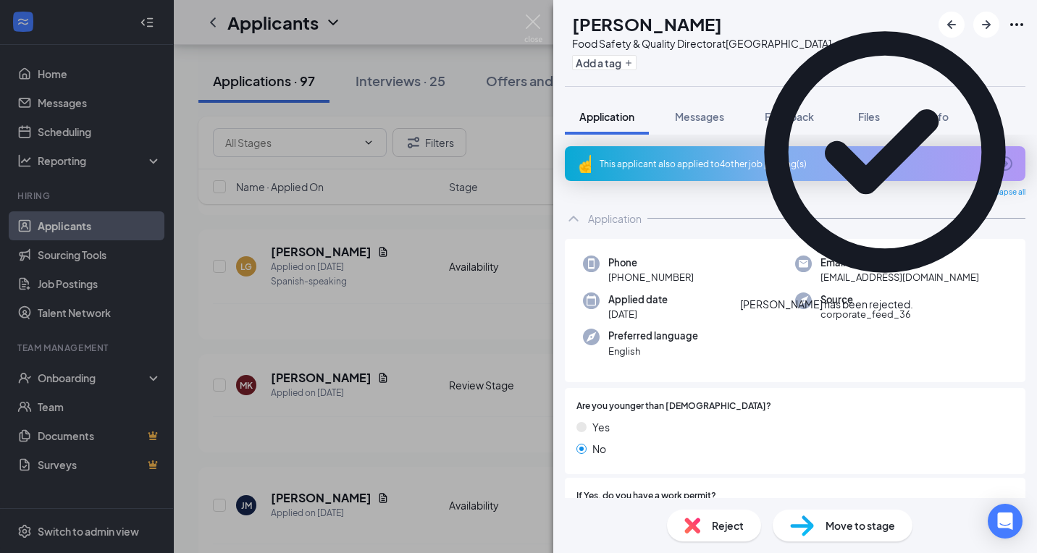
click at [712, 527] on span "Reject" at bounding box center [728, 526] width 32 height 16
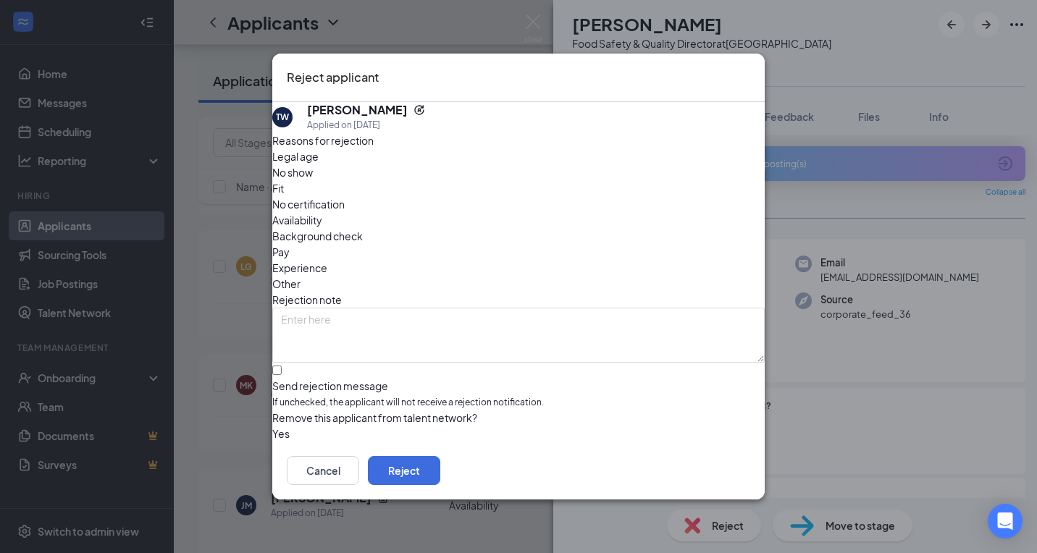
click at [366, 379] on div "Send rejection message" at bounding box center [518, 386] width 493 height 14
click at [282, 366] on input "Send rejection message If unchecked, the applicant will not receive a rejection…" at bounding box center [276, 370] width 9 height 9
checkbox input "true"
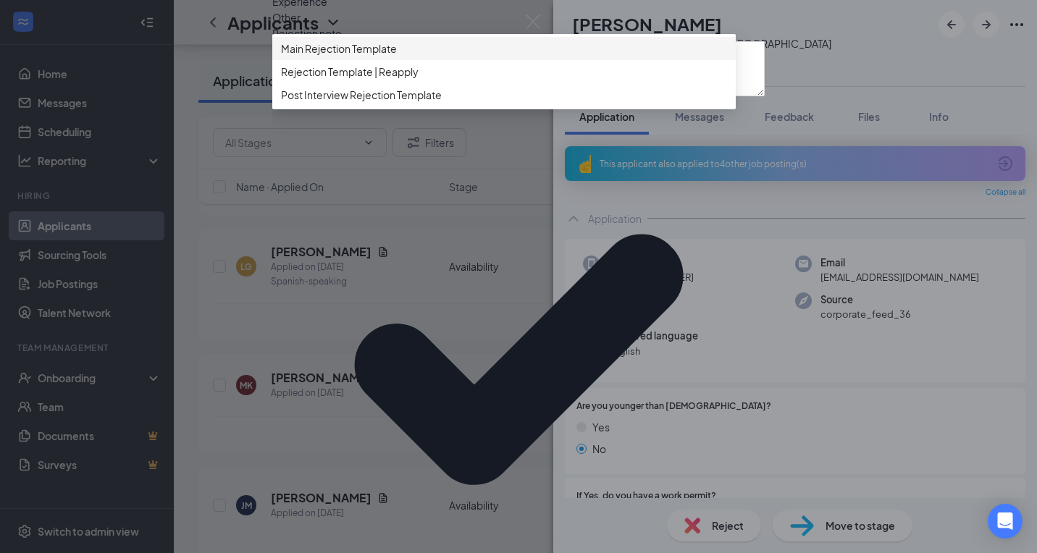
click at [385, 56] on span "Main Rejection Template" at bounding box center [339, 49] width 116 height 16
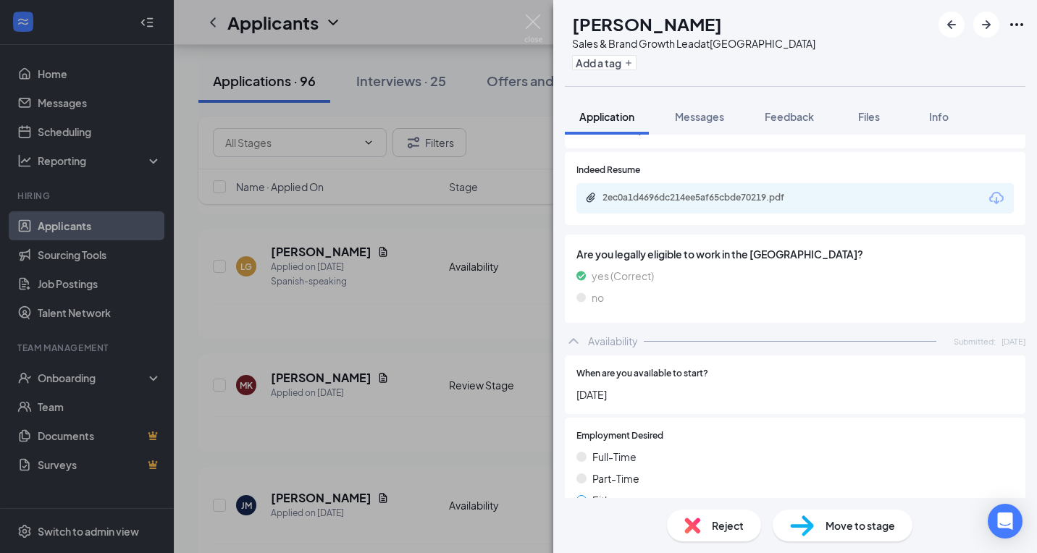
scroll to position [913, 0]
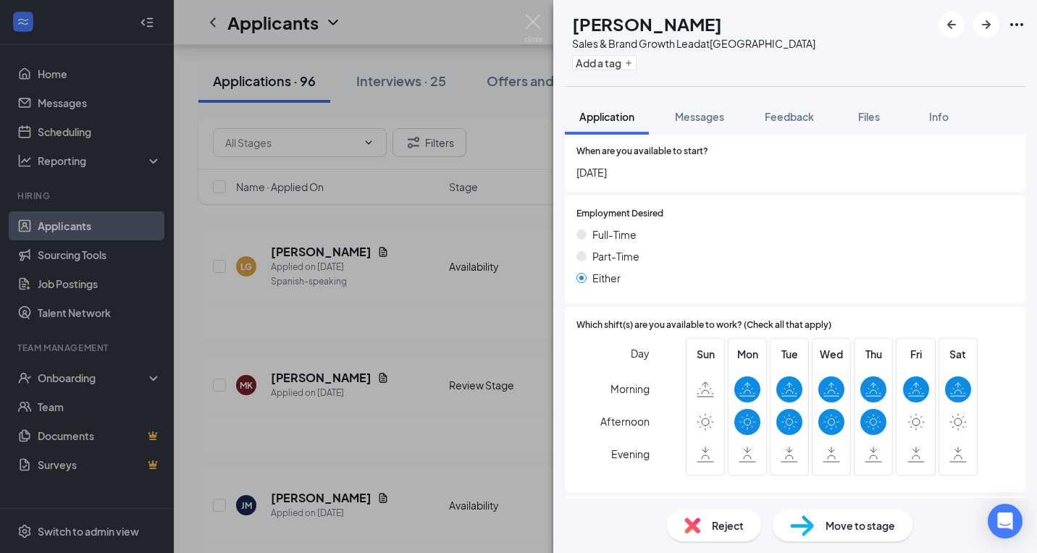
click at [709, 531] on div "Reject" at bounding box center [714, 526] width 94 height 32
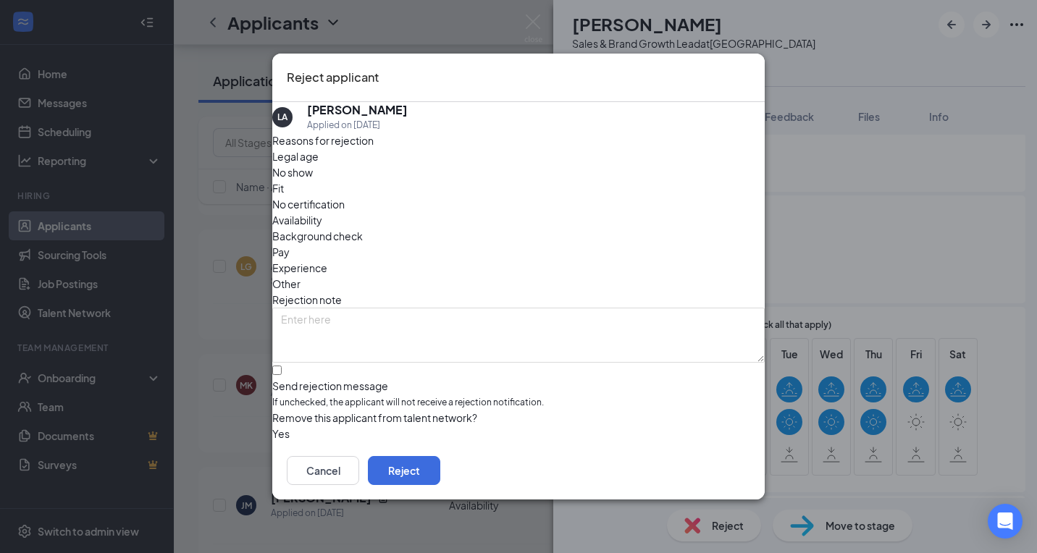
click at [430, 396] on span "If unchecked, the applicant will not receive a rejection notification." at bounding box center [518, 403] width 493 height 14
click at [282, 366] on input "Send rejection message If unchecked, the applicant will not receive a rejection…" at bounding box center [276, 370] width 9 height 9
checkbox input "true"
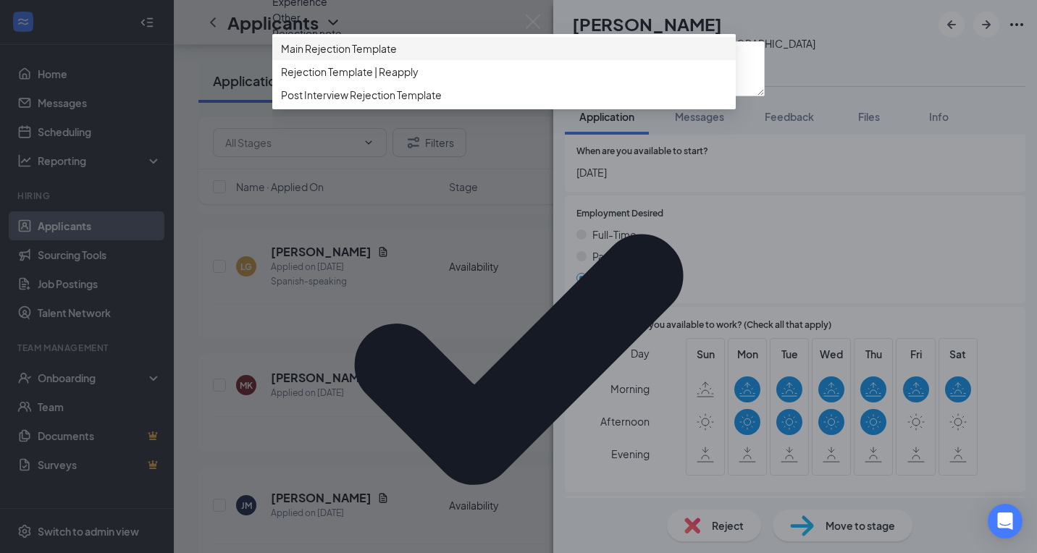
click at [396, 60] on div "Main Rejection Template" at bounding box center [504, 48] width 464 height 23
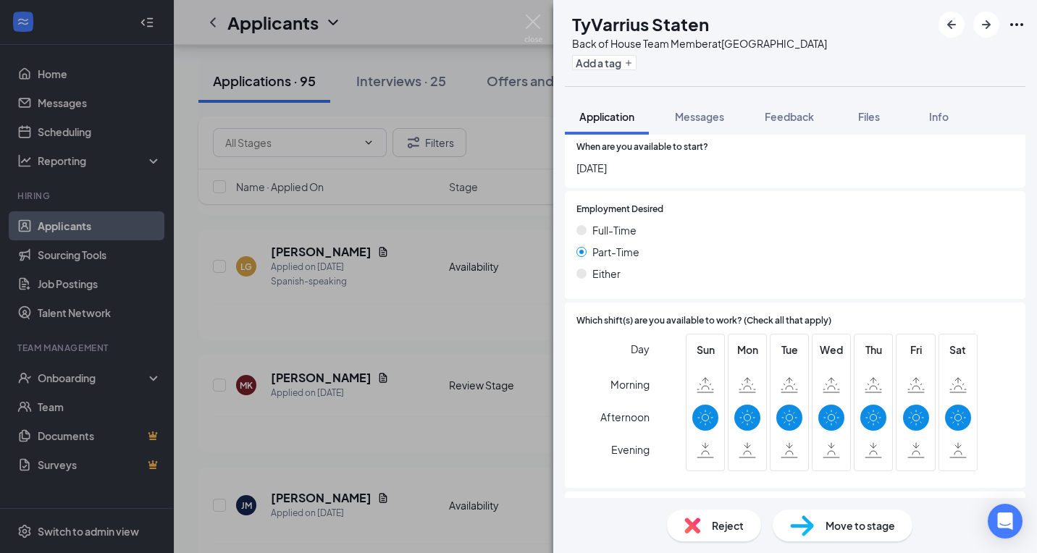
scroll to position [750, 0]
click at [709, 524] on div "Reject" at bounding box center [714, 526] width 94 height 32
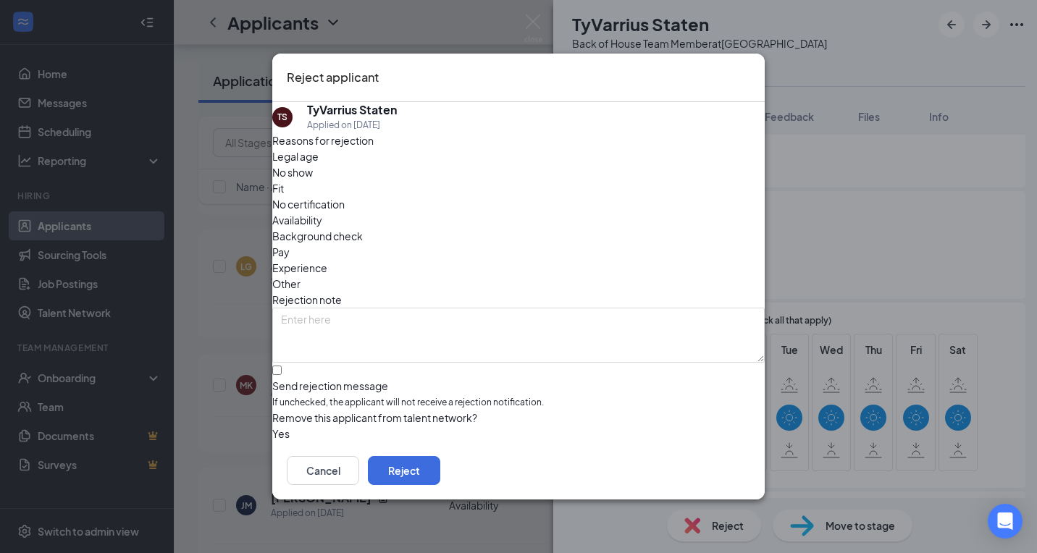
click at [398, 396] on span "If unchecked, the applicant will not receive a rejection notification." at bounding box center [518, 403] width 493 height 14
click at [282, 366] on input "Send rejection message If unchecked, the applicant will not receive a rejection…" at bounding box center [276, 370] width 9 height 9
checkbox input "true"
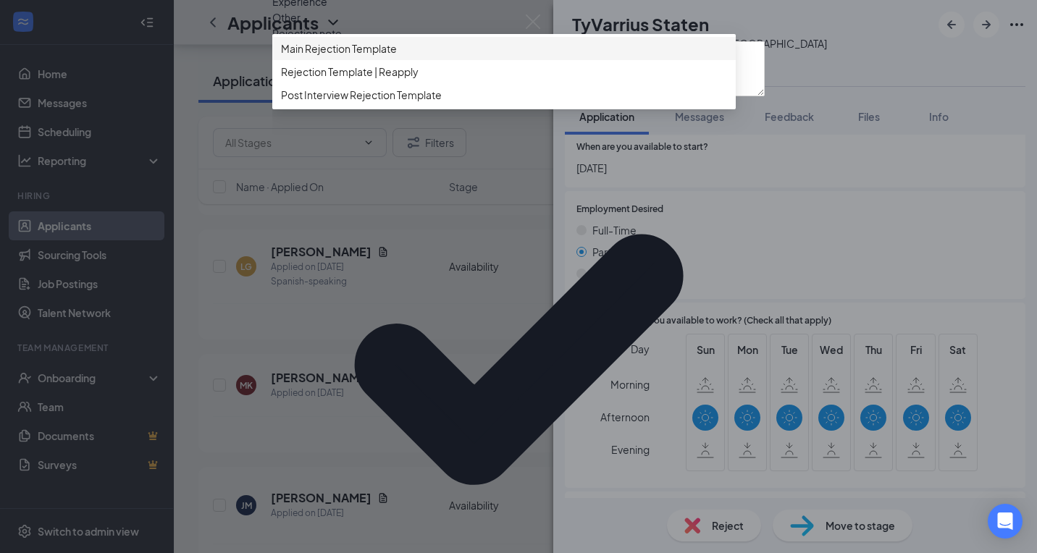
click at [383, 56] on span "Main Rejection Template" at bounding box center [339, 49] width 116 height 16
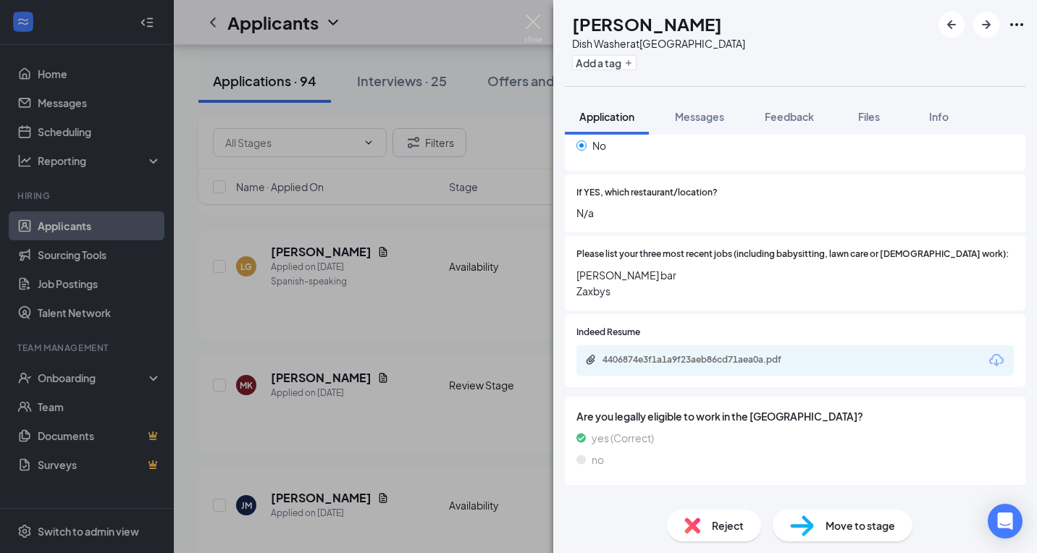
scroll to position [493, 0]
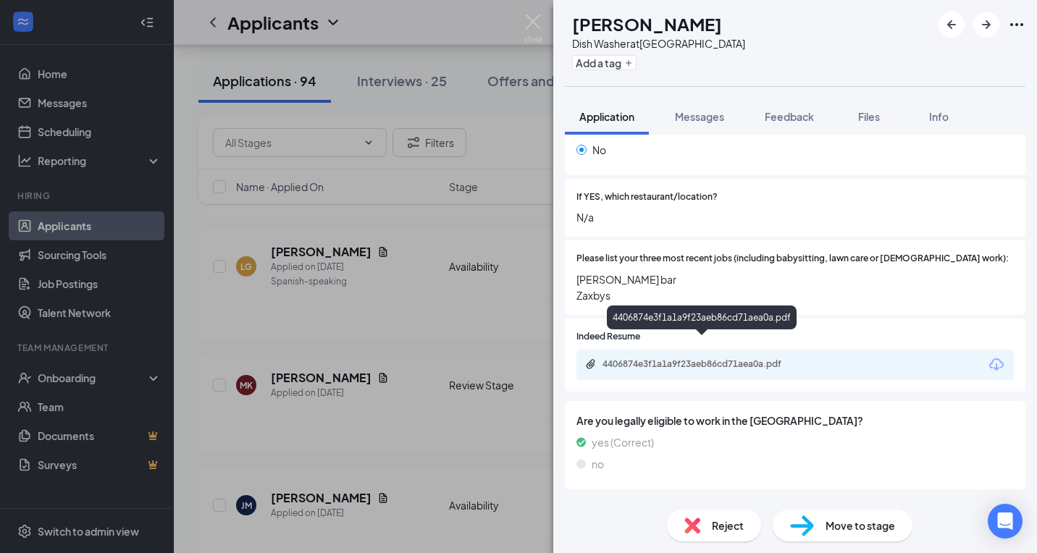
click at [703, 359] on div "4406874e3f1a1a9f23aeb86cd71aea0a.pdf" at bounding box center [704, 365] width 203 height 12
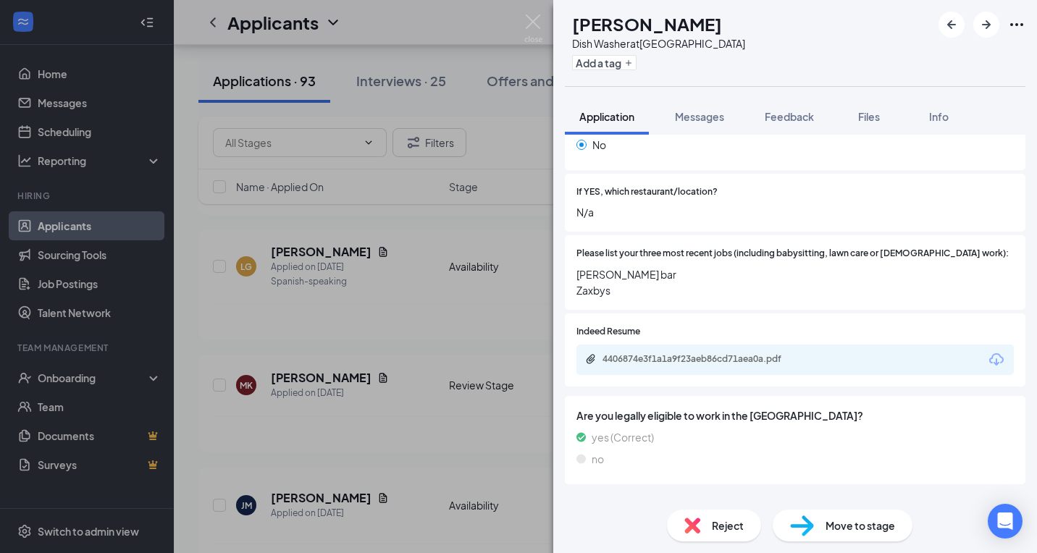
click at [698, 506] on div "Reject Move to stage" at bounding box center [795, 525] width 484 height 55
click at [696, 520] on img at bounding box center [692, 526] width 16 height 16
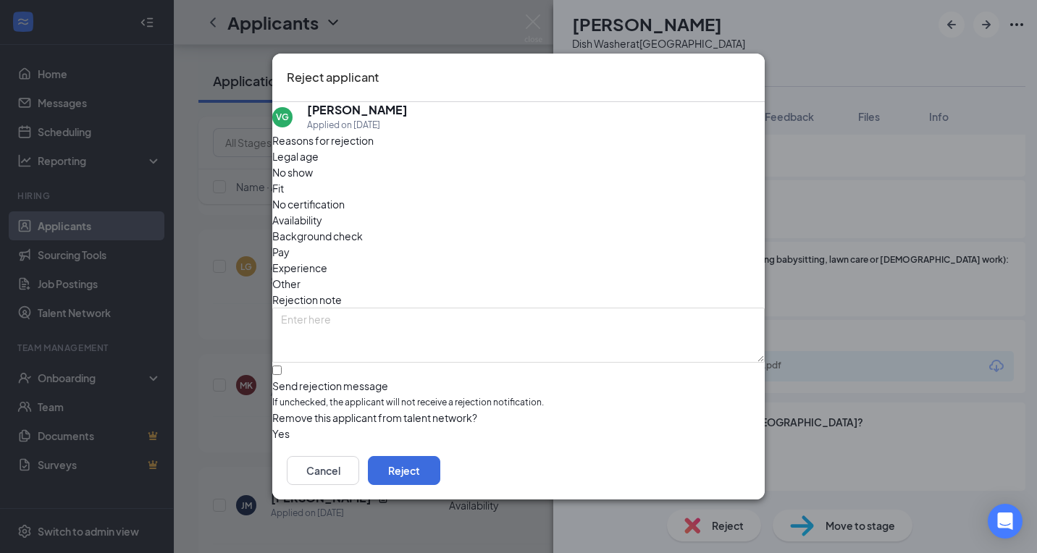
click at [382, 396] on span "If unchecked, the applicant will not receive a rejection notification." at bounding box center [518, 403] width 493 height 14
click at [282, 369] on input "Send rejection message If unchecked, the applicant will not receive a rejection…" at bounding box center [276, 370] width 9 height 9
checkbox input "true"
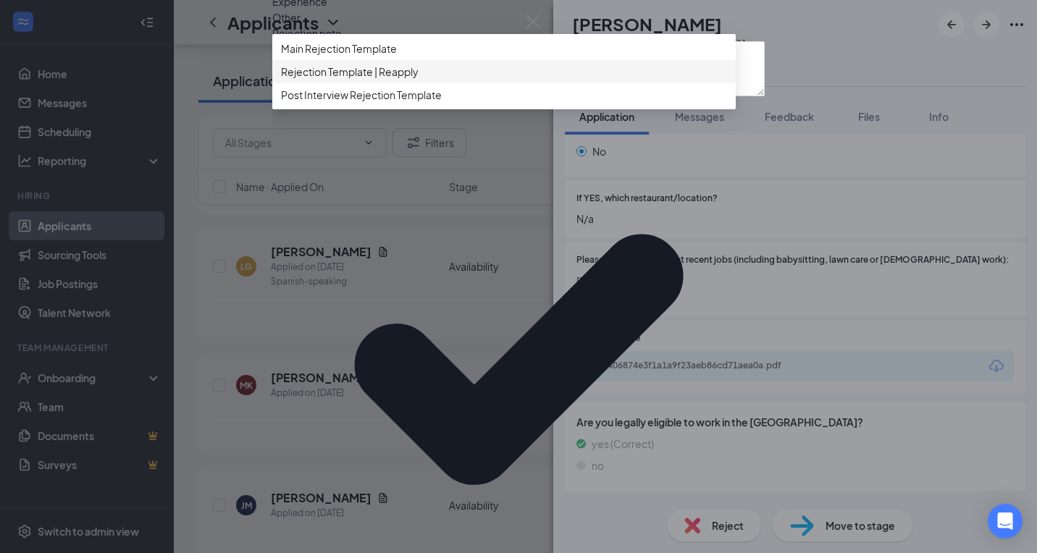
click at [382, 56] on span "Main Rejection Template" at bounding box center [339, 49] width 116 height 16
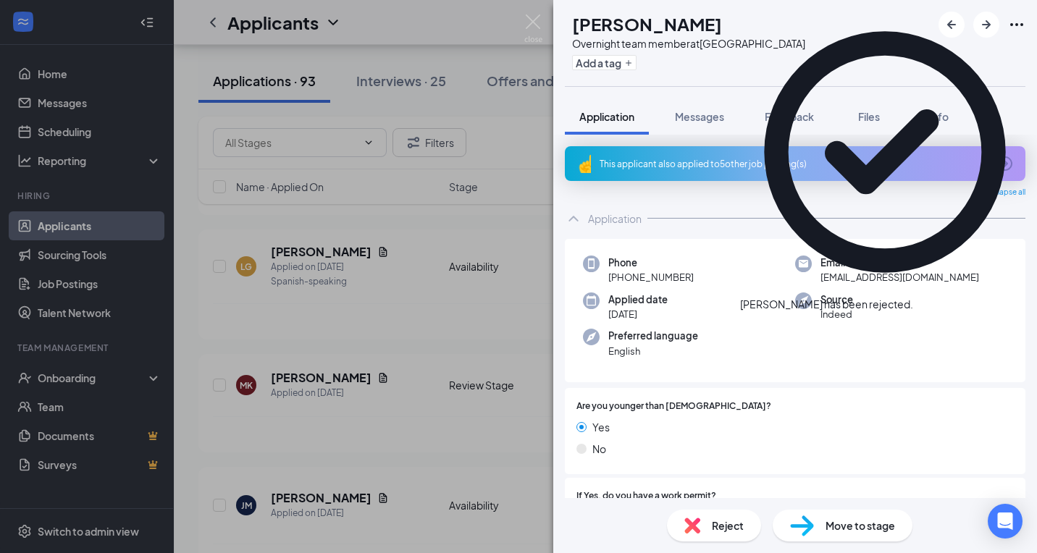
click at [913, 297] on icon "Cross" at bounding box center [913, 297] width 0 height 0
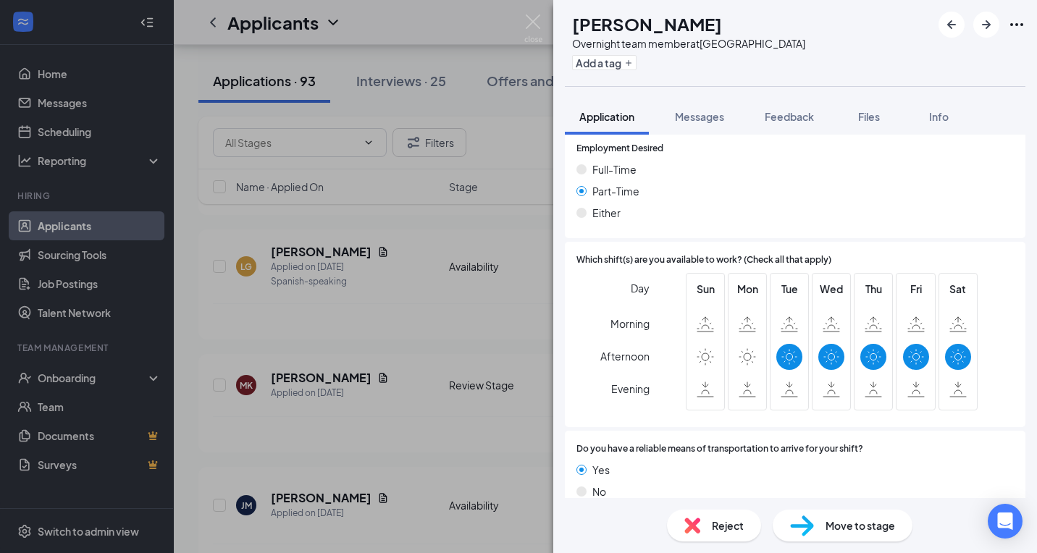
click at [711, 514] on div "Reject" at bounding box center [714, 526] width 94 height 32
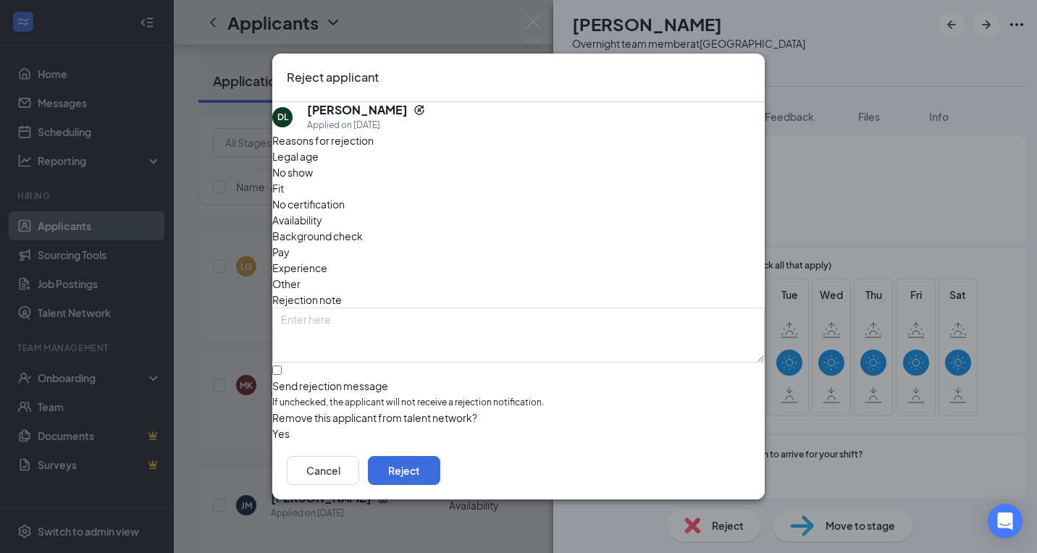
click at [382, 379] on div "Send rejection message" at bounding box center [518, 386] width 493 height 14
click at [282, 366] on input "Send rejection message If unchecked, the applicant will not receive a rejection…" at bounding box center [276, 370] width 9 height 9
checkbox input "true"
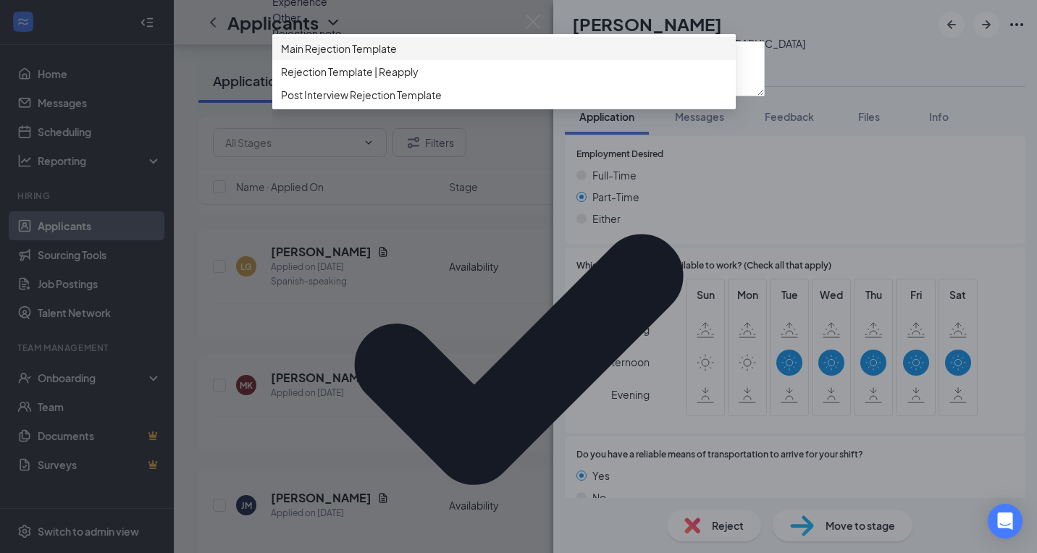
click at [391, 60] on div "Main Rejection Template" at bounding box center [504, 48] width 464 height 23
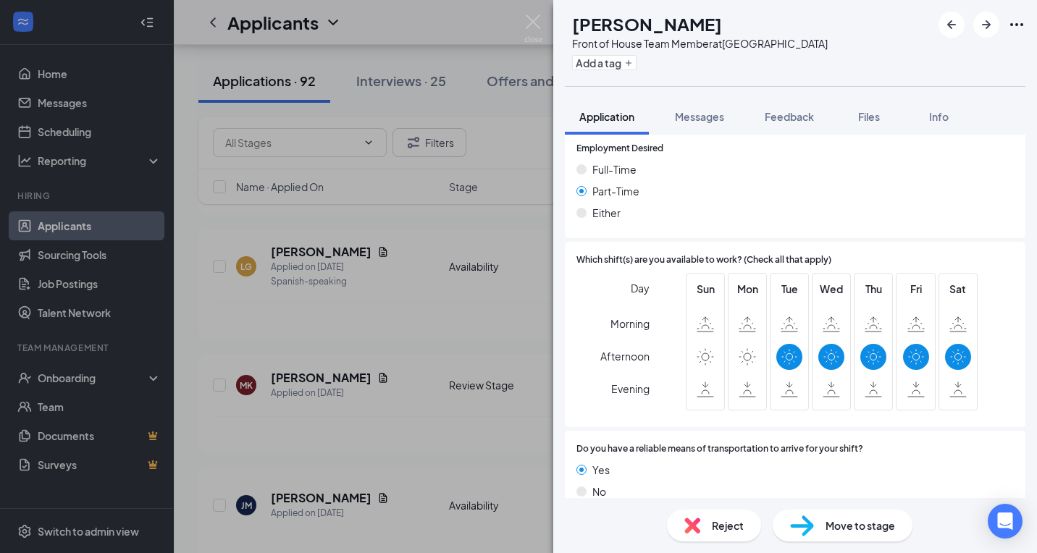
click at [724, 532] on span "Reject" at bounding box center [728, 526] width 32 height 16
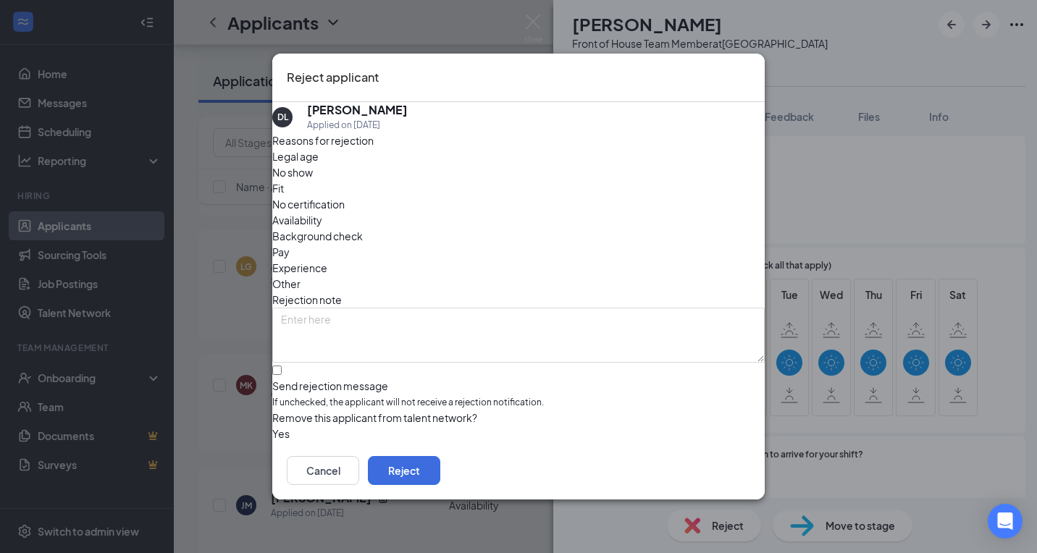
click at [420, 396] on span "If unchecked, the applicant will not receive a rejection notification." at bounding box center [518, 403] width 493 height 14
click at [282, 366] on input "Send rejection message If unchecked, the applicant will not receive a rejection…" at bounding box center [276, 370] width 9 height 9
checkbox input "true"
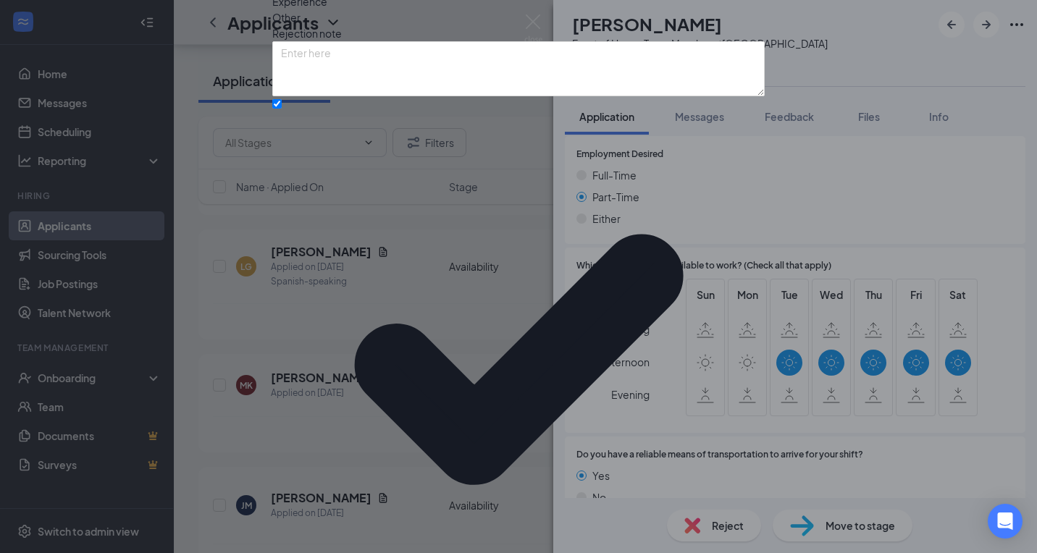
click at [356, 402] on div "Reasons for rejection Legal age No show Fit No certification Availability Backg…" at bounding box center [518, 295] width 493 height 858
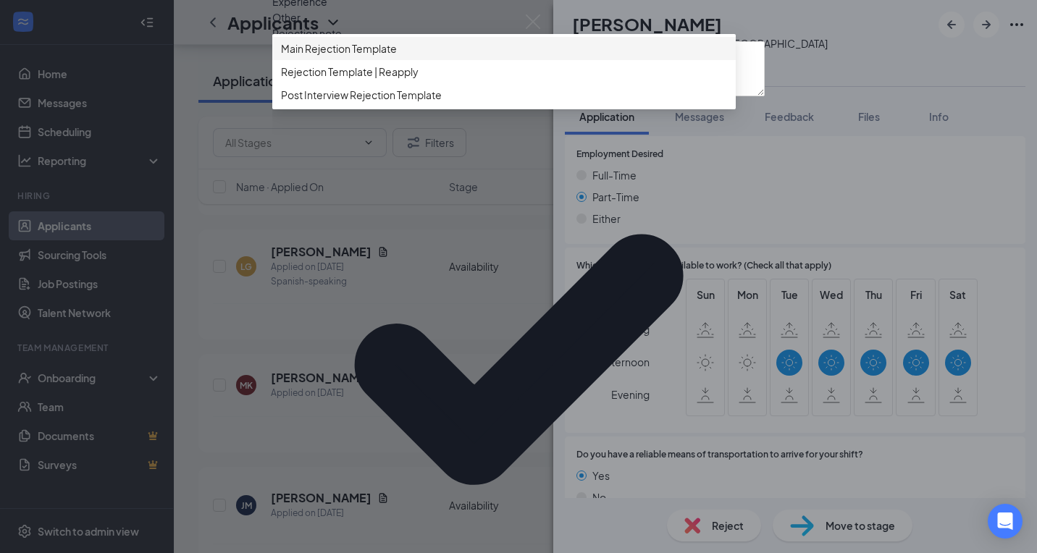
click at [382, 56] on span "Main Rejection Template" at bounding box center [339, 49] width 116 height 16
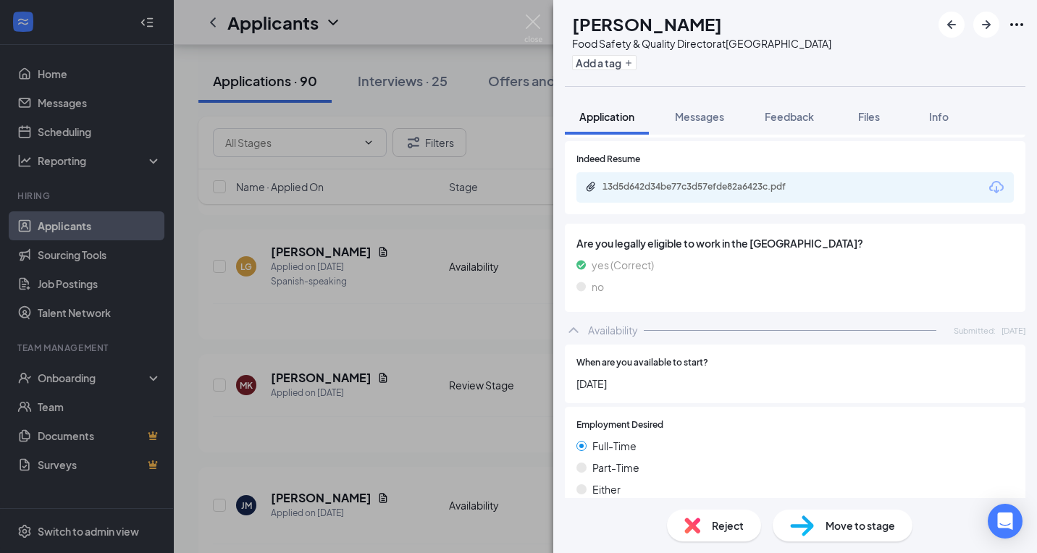
scroll to position [625, 0]
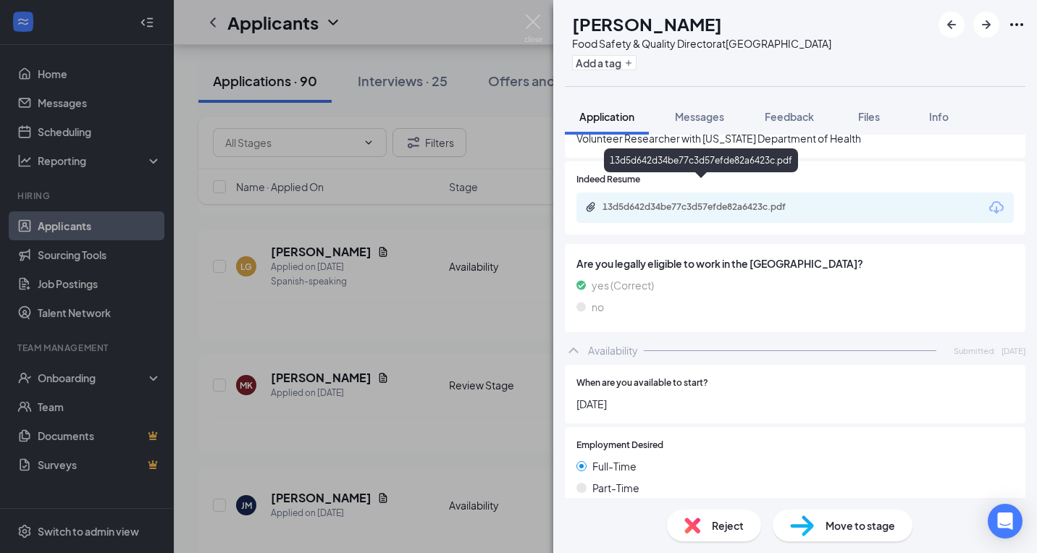
click at [738, 193] on div "13d5d642d34be77c3d57efde82a6423c.pdf" at bounding box center [795, 208] width 437 height 30
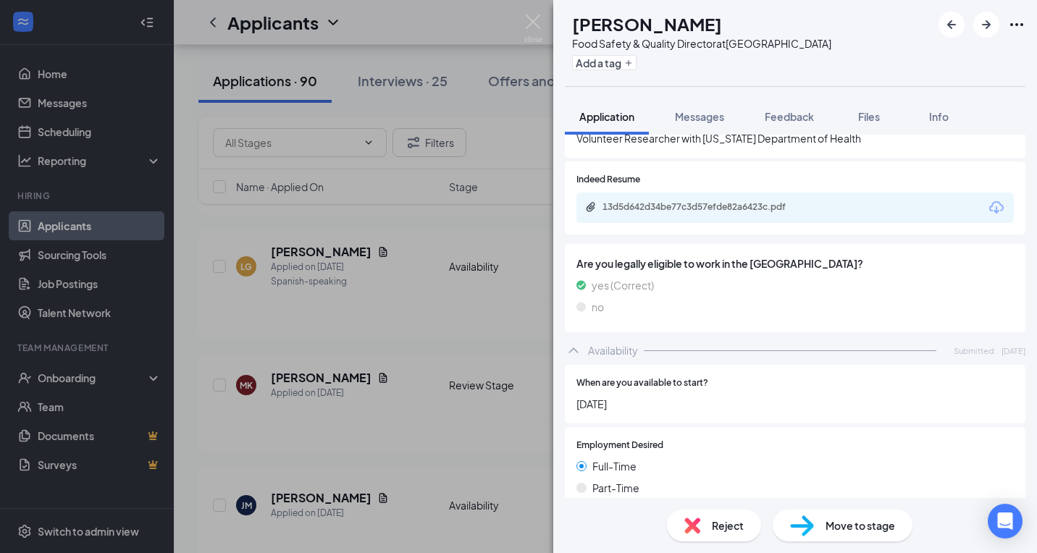
click at [727, 196] on div "13d5d642d34be77c3d57efde82a6423c.pdf" at bounding box center [795, 208] width 437 height 30
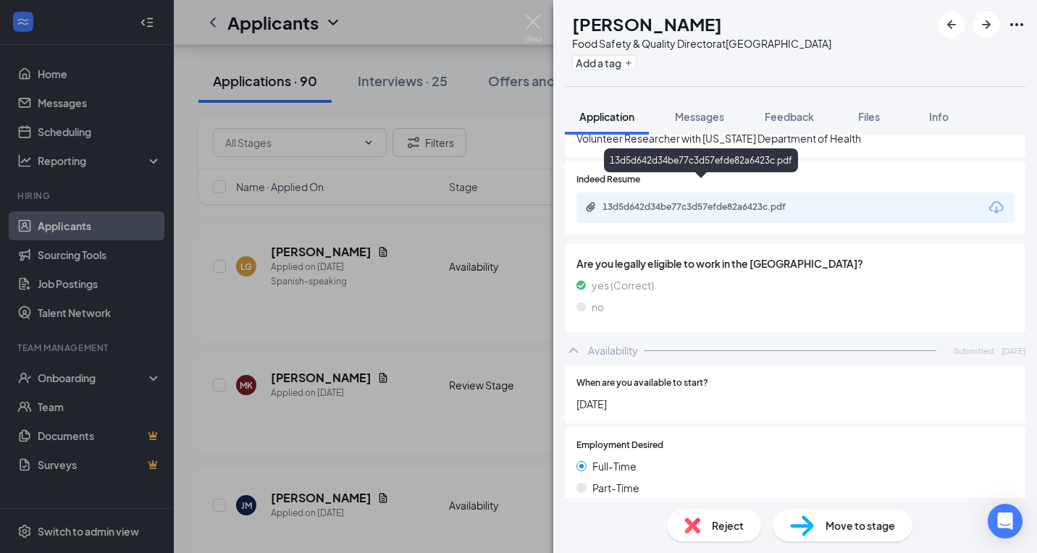
click at [727, 201] on div "13d5d642d34be77c3d57efde82a6423c.pdf" at bounding box center [702, 208] width 235 height 14
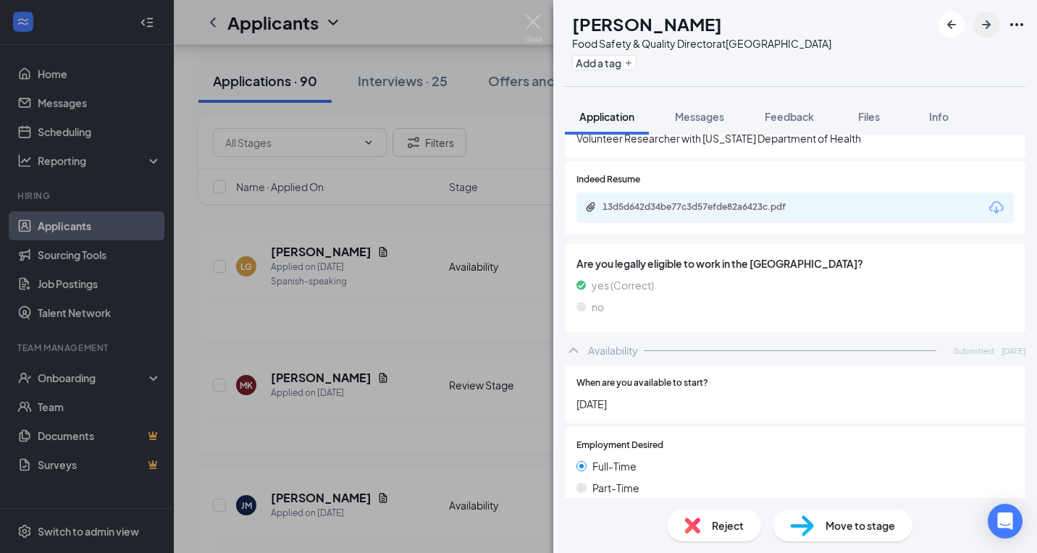
click at [994, 20] on icon "ArrowRight" at bounding box center [986, 24] width 17 height 17
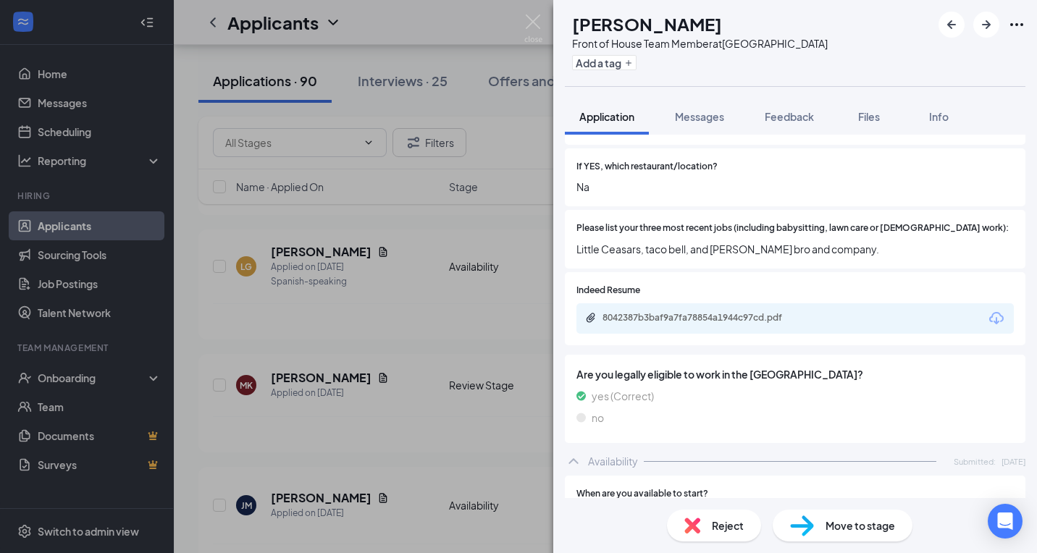
scroll to position [535, 0]
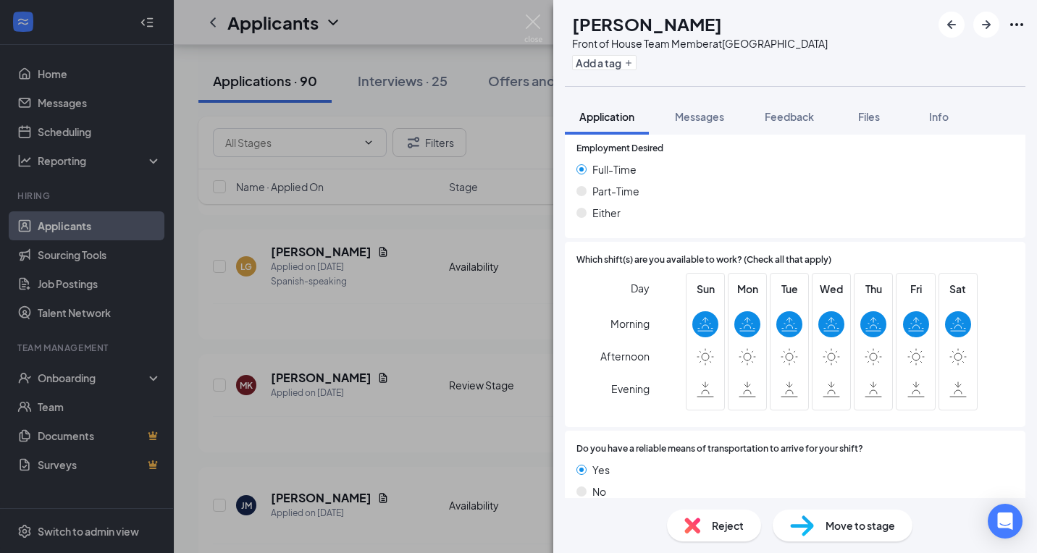
click at [729, 516] on div "Reject" at bounding box center [714, 526] width 94 height 32
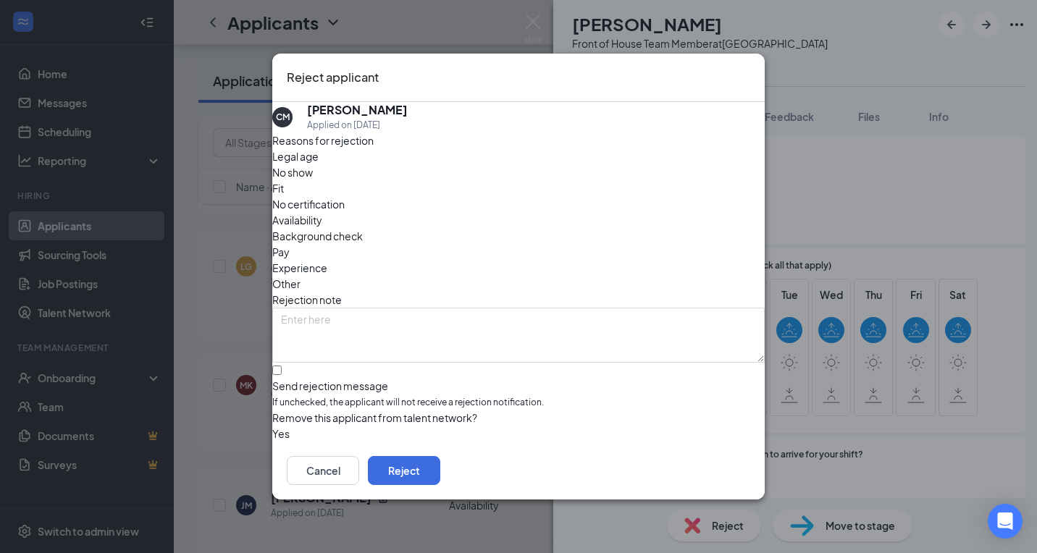
click at [403, 396] on span "If unchecked, the applicant will not receive a rejection notification." at bounding box center [518, 403] width 493 height 14
click at [282, 366] on input "Send rejection message If unchecked, the applicant will not receive a rejection…" at bounding box center [276, 370] width 9 height 9
checkbox input "true"
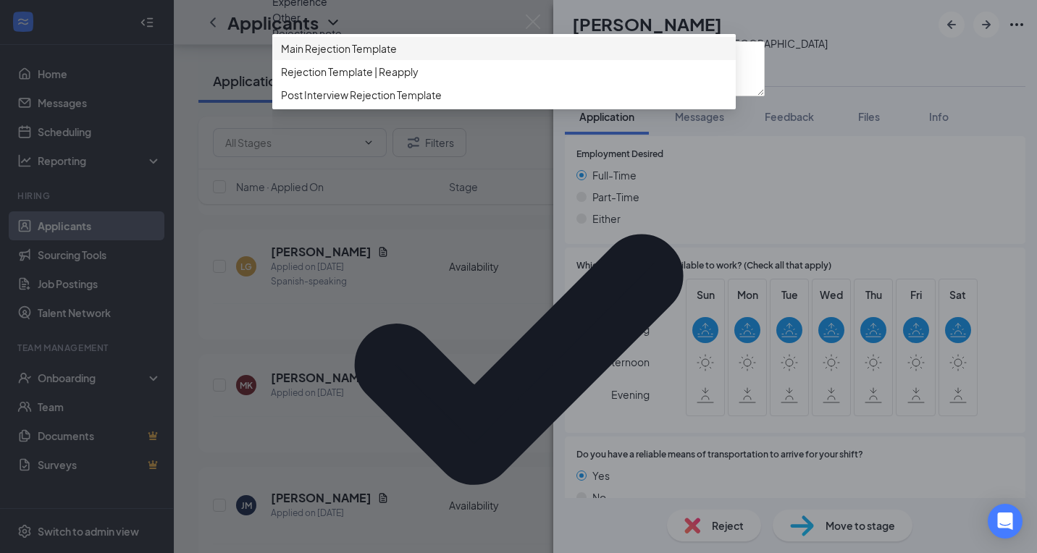
click at [425, 56] on span "Main Rejection Template" at bounding box center [504, 49] width 446 height 16
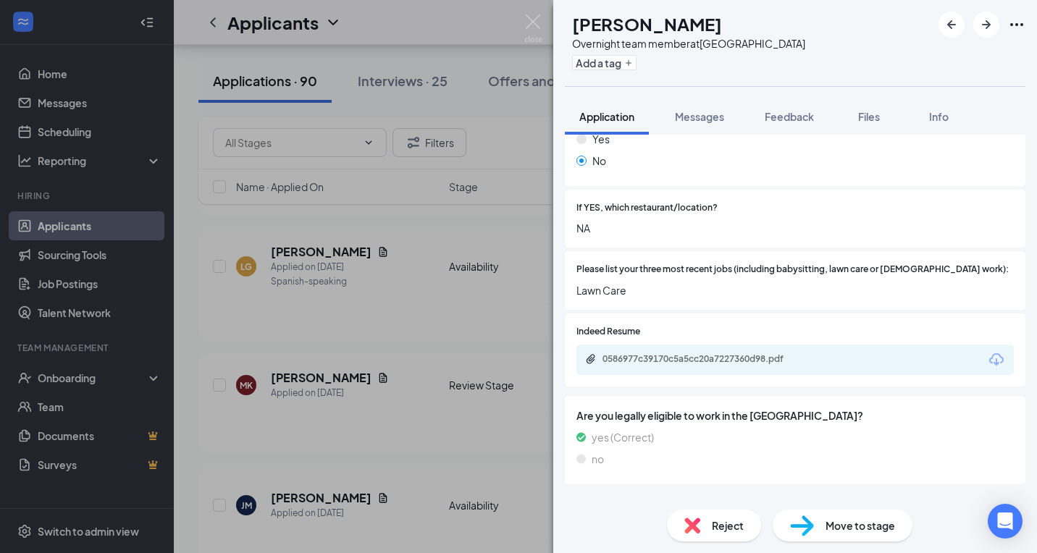
scroll to position [440, 0]
click at [730, 354] on div "0586977c39170c5a5cc20a7227360d98.pdf" at bounding box center [704, 360] width 203 height 12
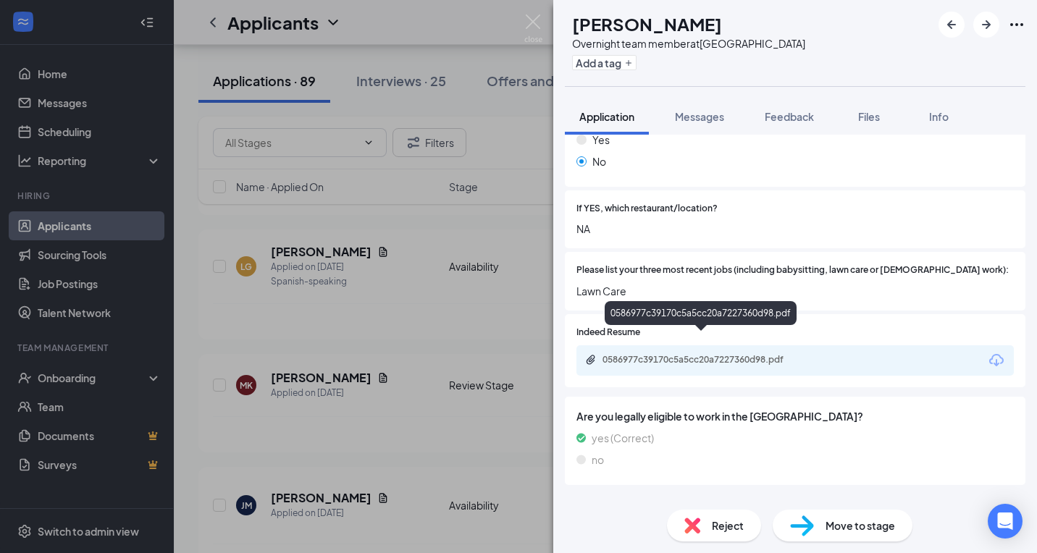
scroll to position [435, 0]
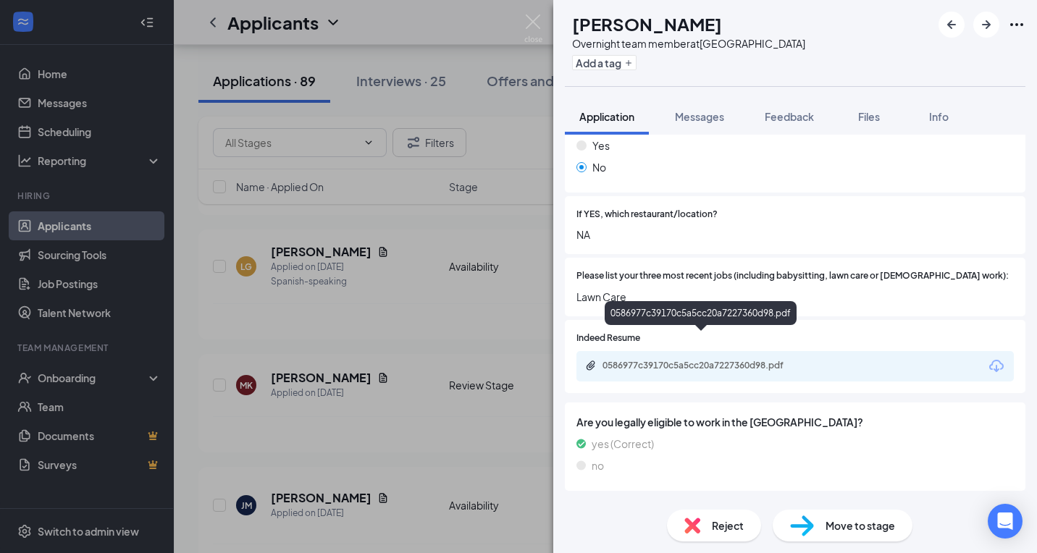
click at [725, 522] on span "Reject" at bounding box center [728, 526] width 32 height 16
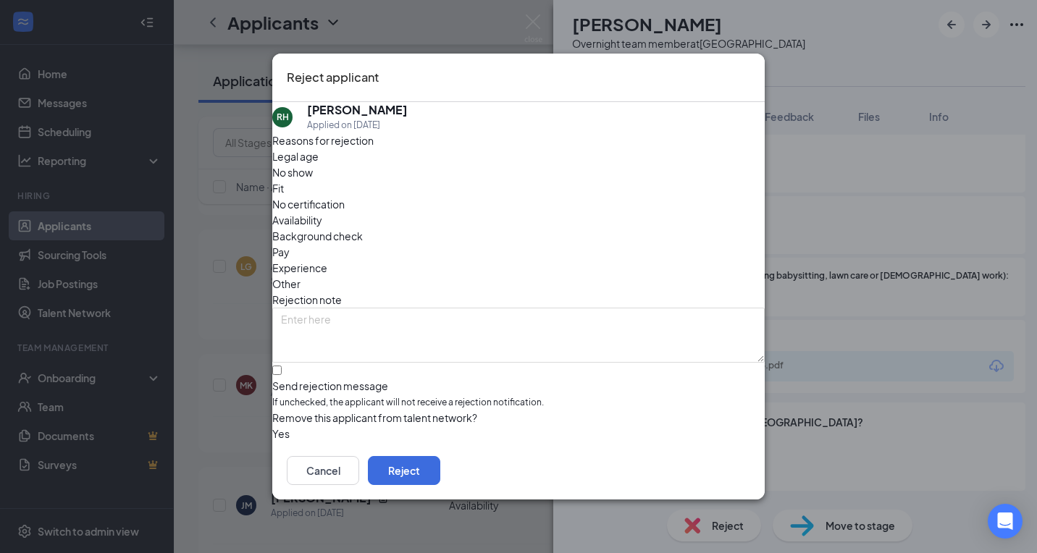
click at [395, 396] on span "If unchecked, the applicant will not receive a rejection notification." at bounding box center [518, 403] width 493 height 14
click at [282, 366] on input "Send rejection message If unchecked, the applicant will not receive a rejection…" at bounding box center [276, 370] width 9 height 9
checkbox input "true"
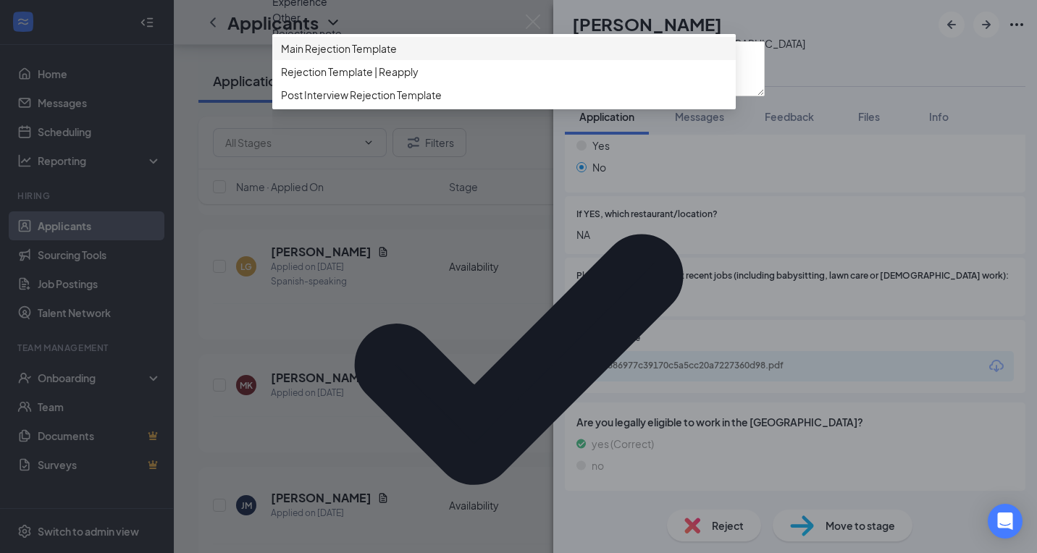
click at [396, 56] on span "Main Rejection Template" at bounding box center [339, 49] width 116 height 16
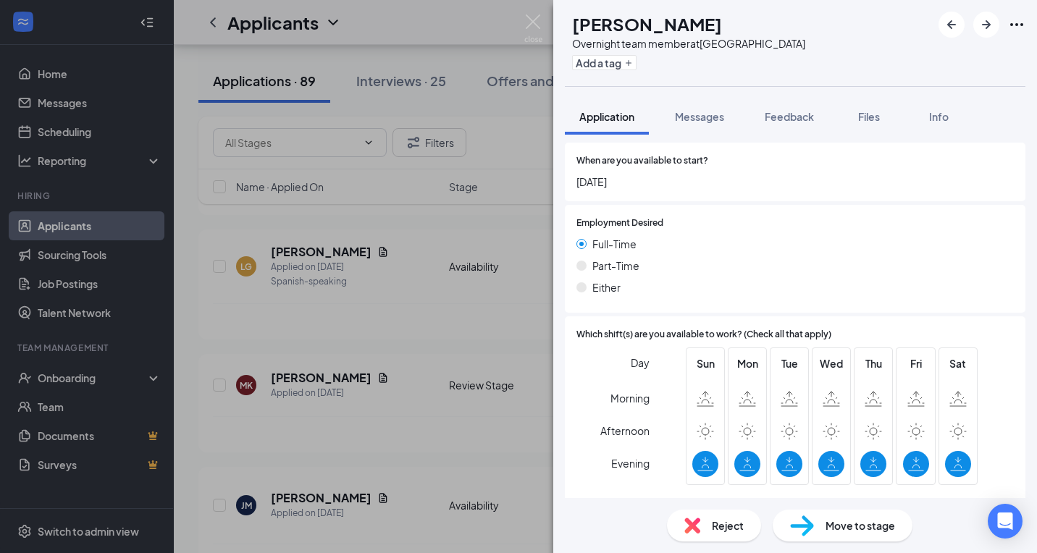
scroll to position [848, 0]
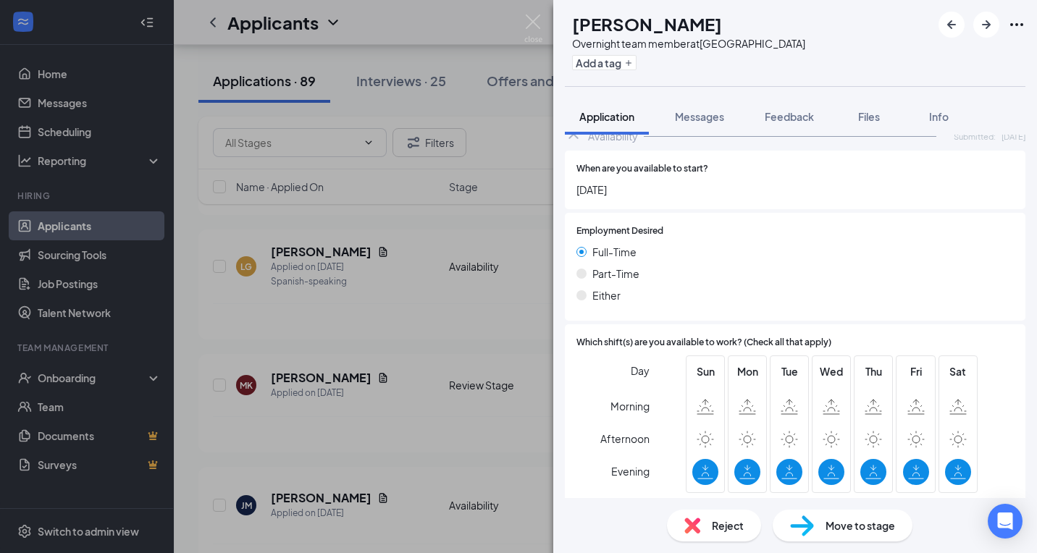
click at [716, 516] on div "Reject" at bounding box center [714, 526] width 94 height 32
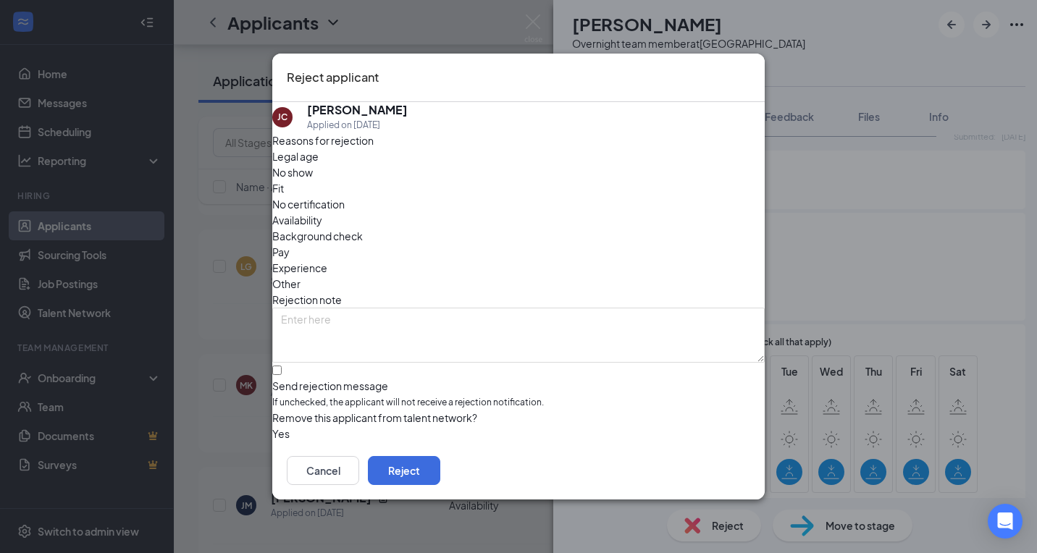
click at [418, 396] on span "If unchecked, the applicant will not receive a rejection notification." at bounding box center [518, 403] width 493 height 14
click at [282, 366] on input "Send rejection message If unchecked, the applicant will not receive a rejection…" at bounding box center [276, 370] width 9 height 9
checkbox input "true"
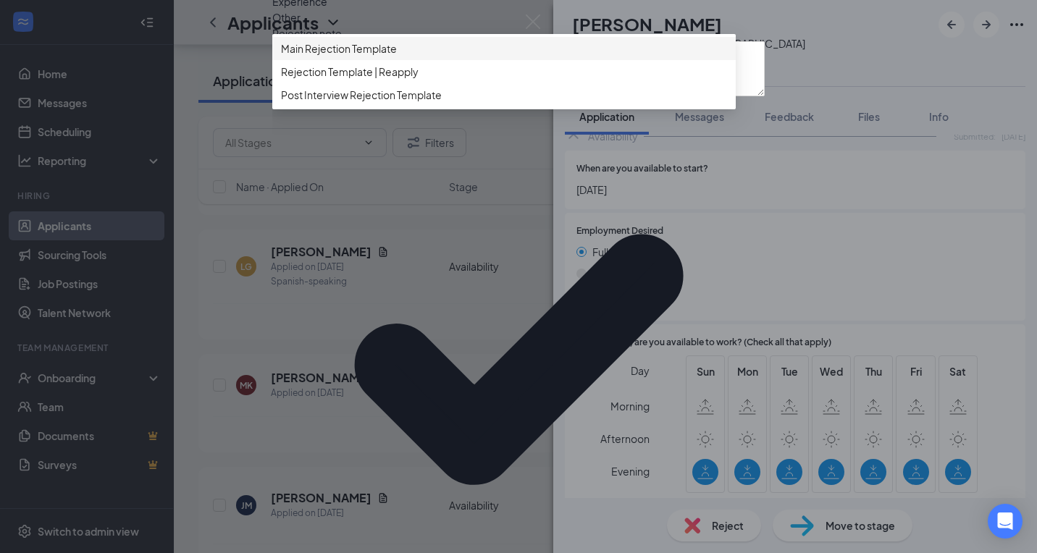
click at [418, 56] on span "Main Rejection Template" at bounding box center [504, 49] width 446 height 16
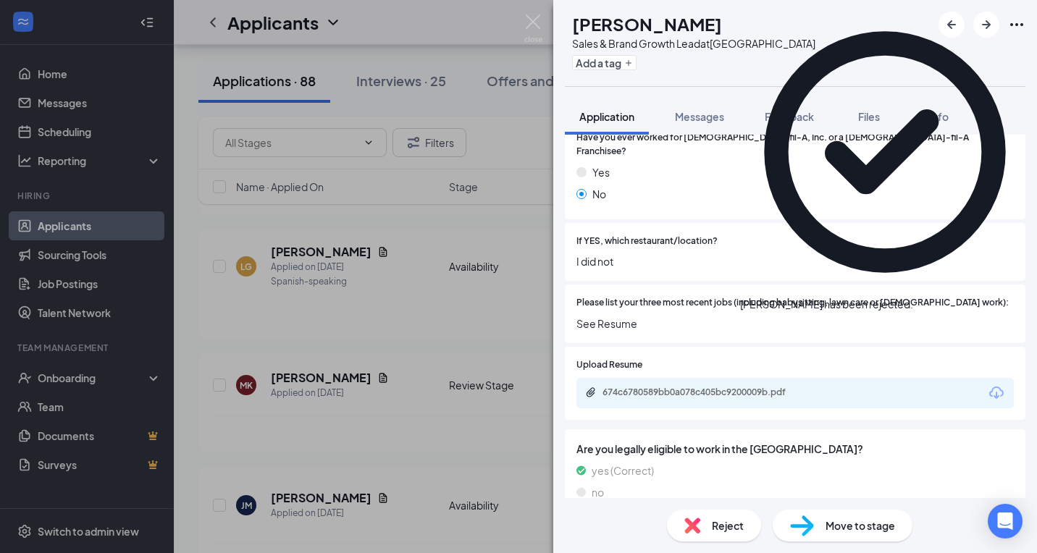
scroll to position [413, 0]
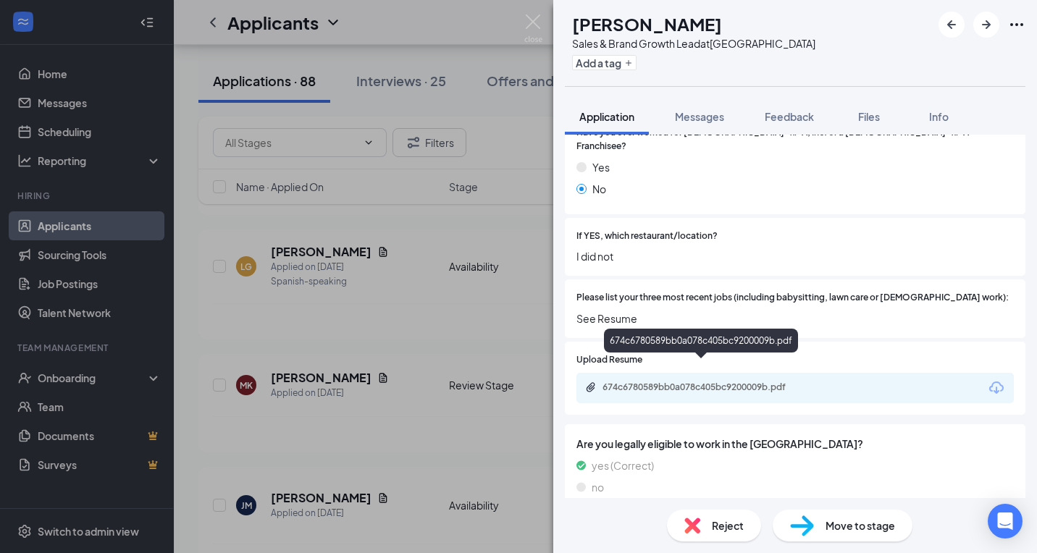
click at [700, 382] on div "674c6780589bb0a078c405bc9200009b.pdf" at bounding box center [704, 388] width 203 height 12
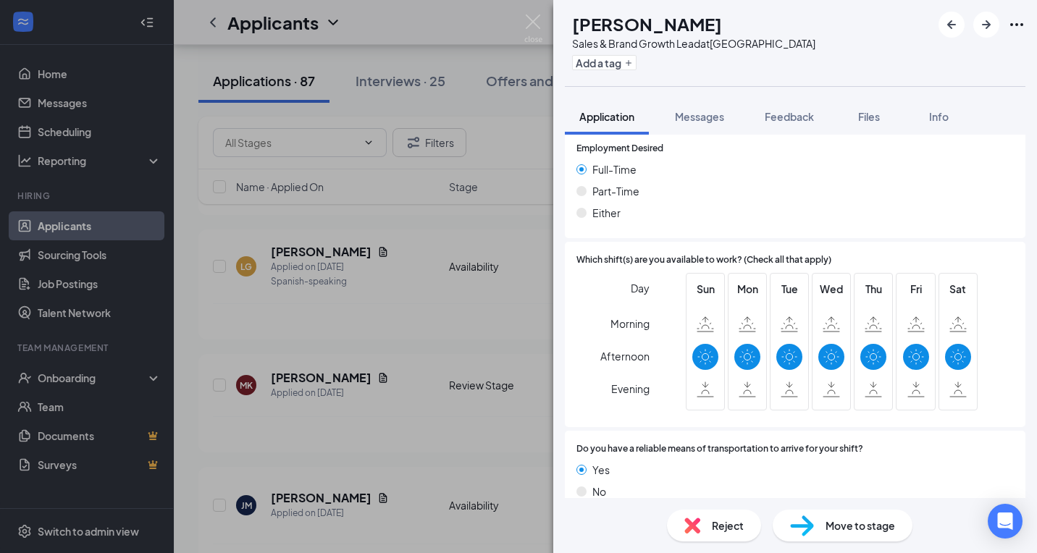
click at [730, 528] on span "Reject" at bounding box center [728, 526] width 32 height 16
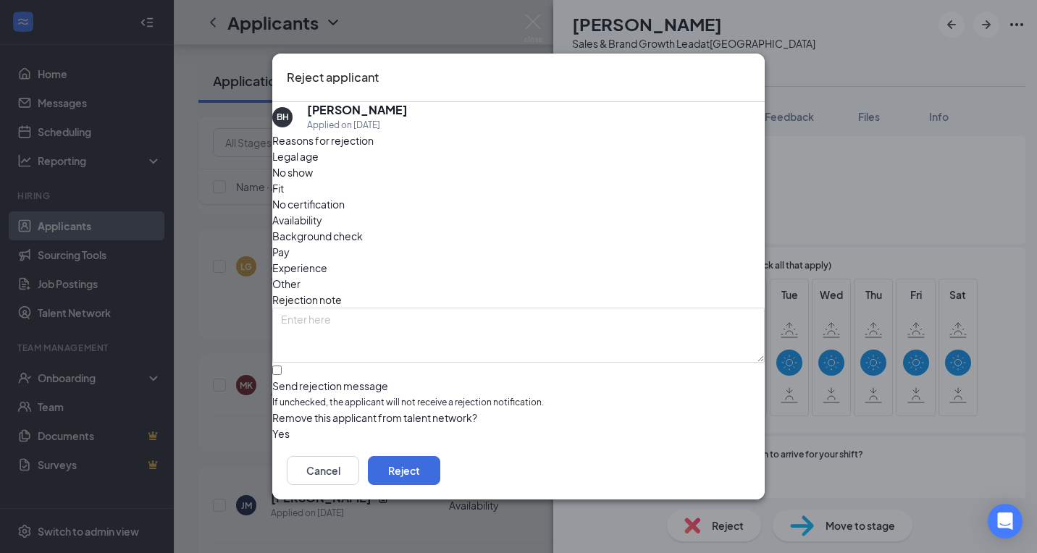
click at [404, 379] on div "Send rejection message" at bounding box center [518, 386] width 493 height 14
click at [282, 366] on input "Send rejection message If unchecked, the applicant will not receive a rejection…" at bounding box center [276, 370] width 9 height 9
checkbox input "true"
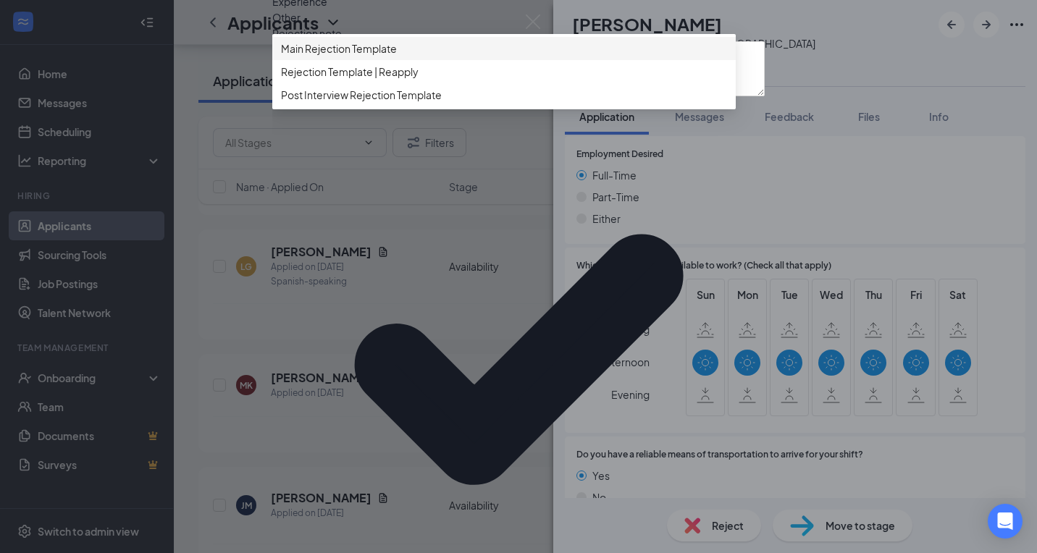
click at [397, 56] on span "Main Rejection Template" at bounding box center [339, 49] width 116 height 16
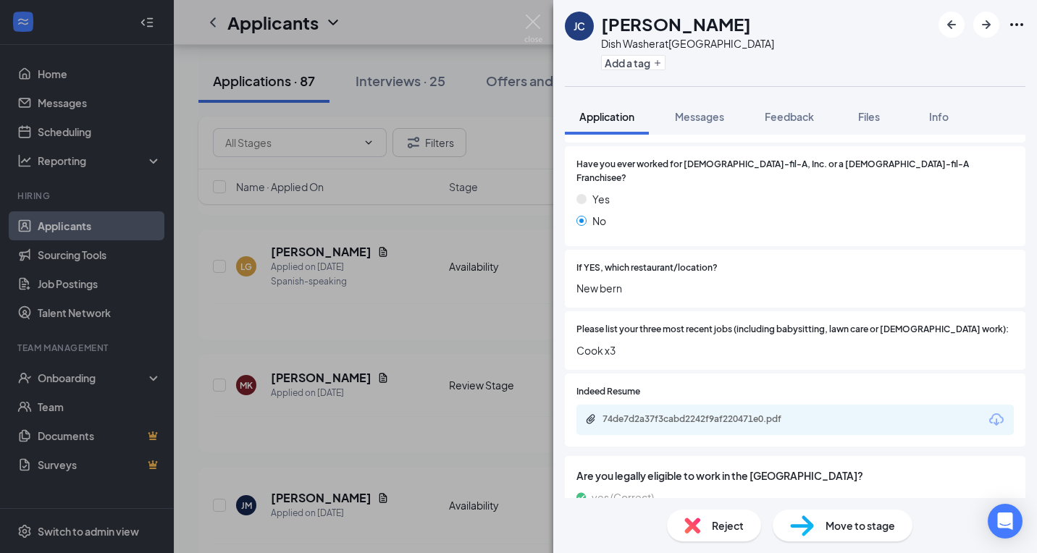
scroll to position [399, 0]
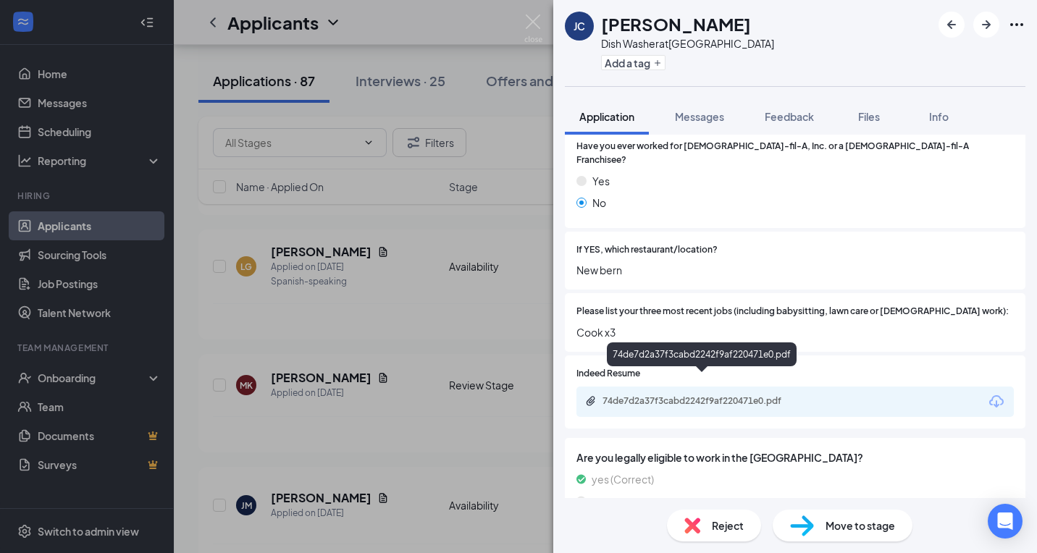
click at [716, 395] on div "74de7d2a37f3cabd2242f9af220471e0.pdf" at bounding box center [704, 401] width 203 height 12
click at [703, 530] on div "Reject" at bounding box center [714, 526] width 94 height 32
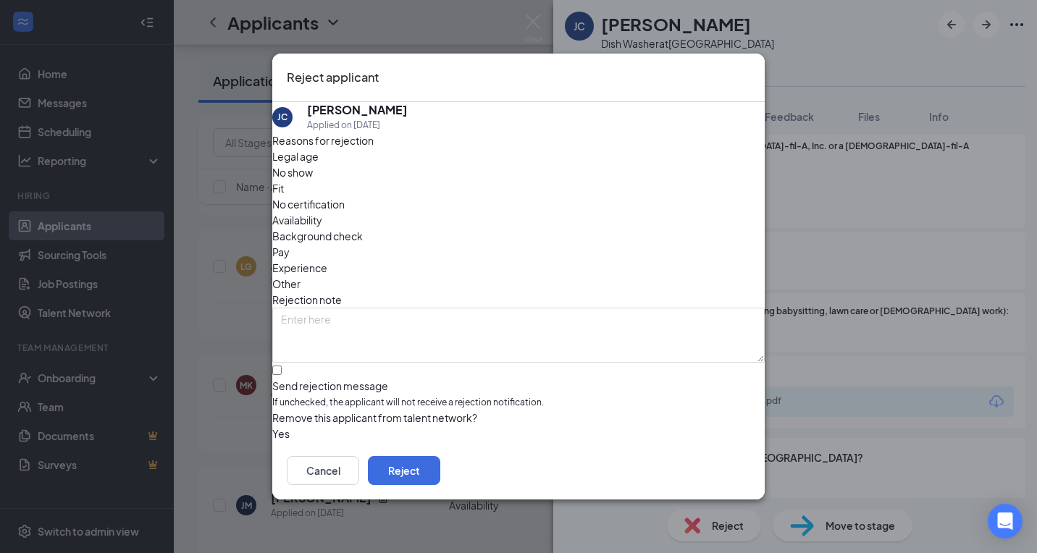
click at [334, 379] on div "Send rejection message" at bounding box center [518, 386] width 493 height 14
click at [282, 366] on input "Send rejection message If unchecked, the applicant will not receive a rejection…" at bounding box center [276, 370] width 9 height 9
checkbox input "true"
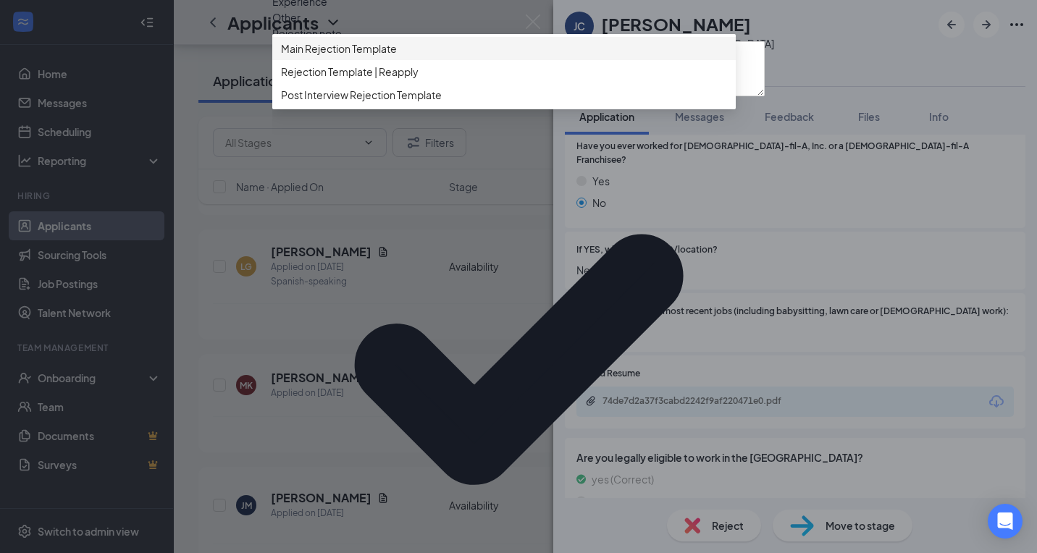
click at [361, 56] on span "Main Rejection Template" at bounding box center [339, 49] width 116 height 16
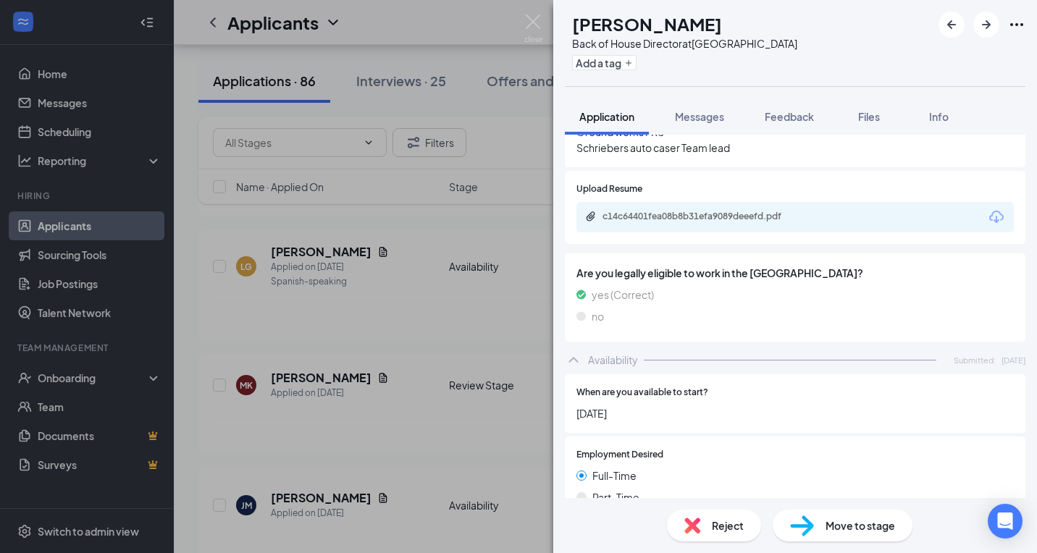
scroll to position [553, 0]
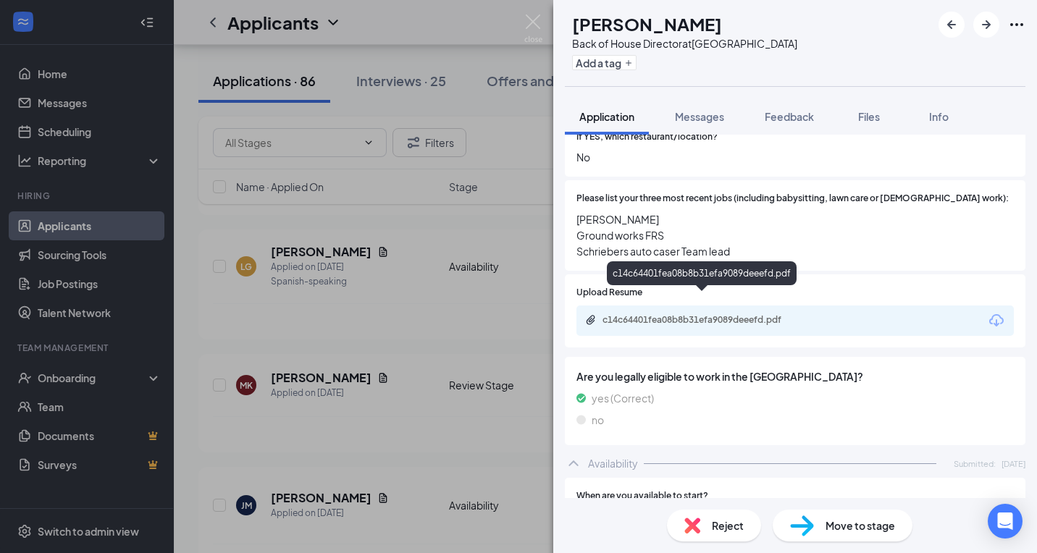
click at [710, 314] on div "c14c64401fea08b8b31efa9089deeefd.pdf" at bounding box center [704, 320] width 203 height 12
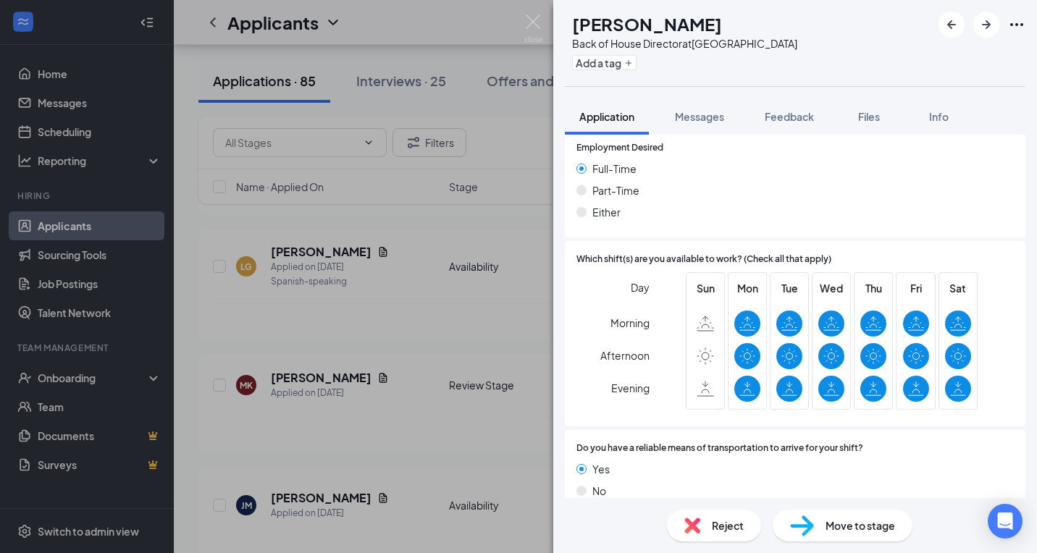
scroll to position [963, 0]
click at [728, 525] on span "Reject" at bounding box center [728, 526] width 32 height 16
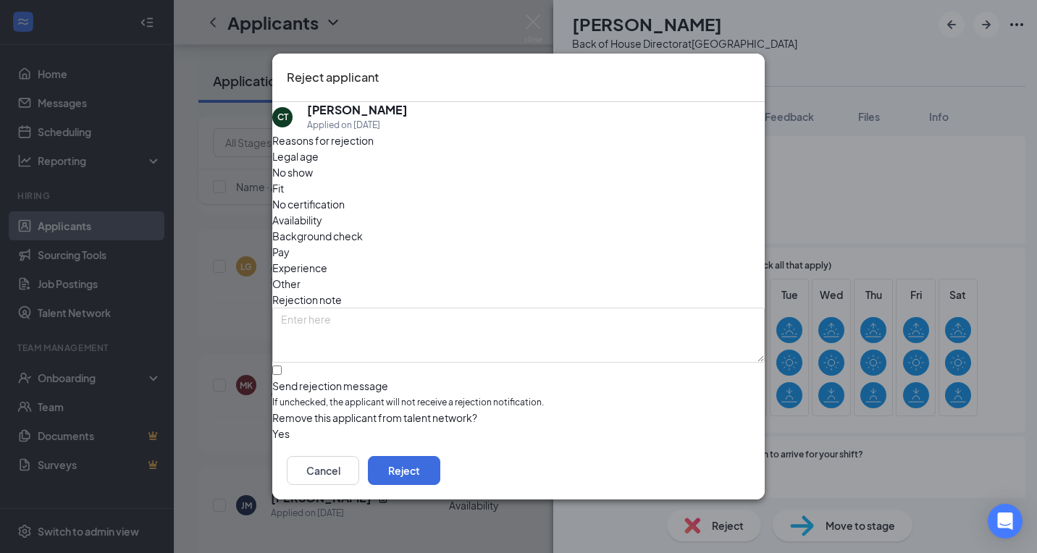
click at [988, 27] on div "Reject applicant CT [PERSON_NAME] Applied on [DATE] Reasons for rejection Legal…" at bounding box center [518, 276] width 1037 height 553
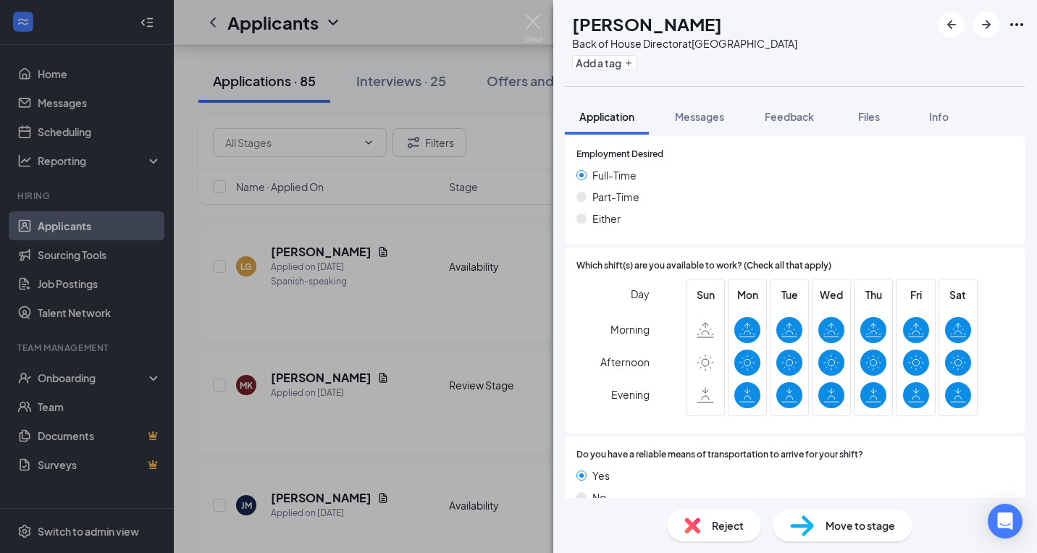
click at [708, 520] on div "Reject" at bounding box center [714, 526] width 94 height 32
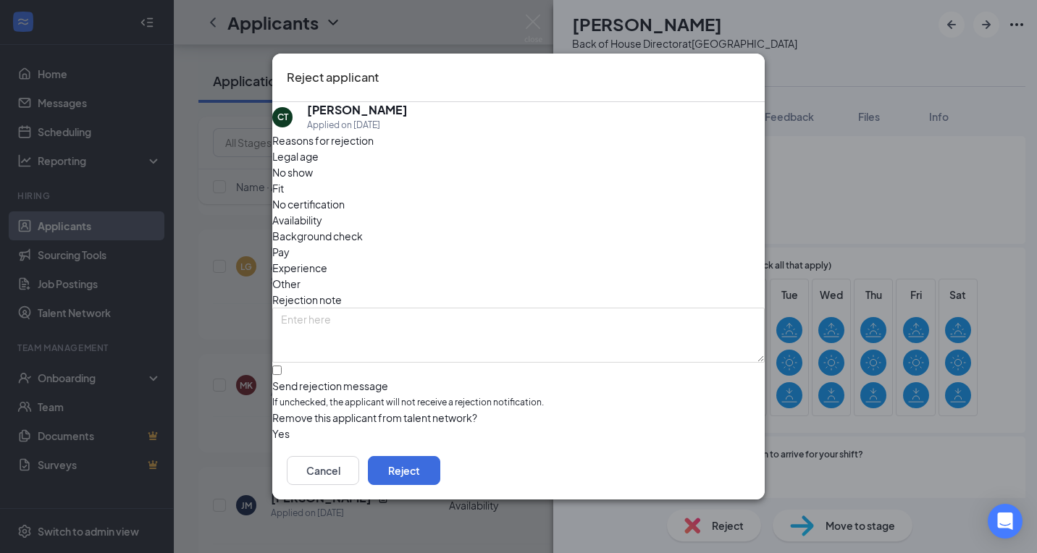
click at [338, 379] on div "Send rejection message" at bounding box center [518, 386] width 493 height 14
click at [282, 366] on input "Send rejection message If unchecked, the applicant will not receive a rejection…" at bounding box center [276, 370] width 9 height 9
checkbox input "true"
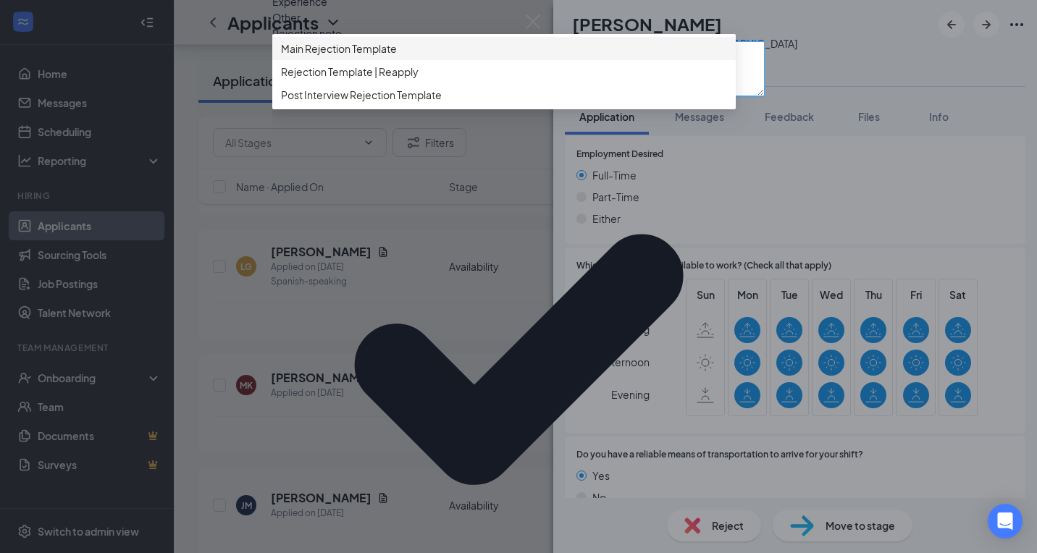
click at [370, 96] on textarea at bounding box center [518, 68] width 493 height 55
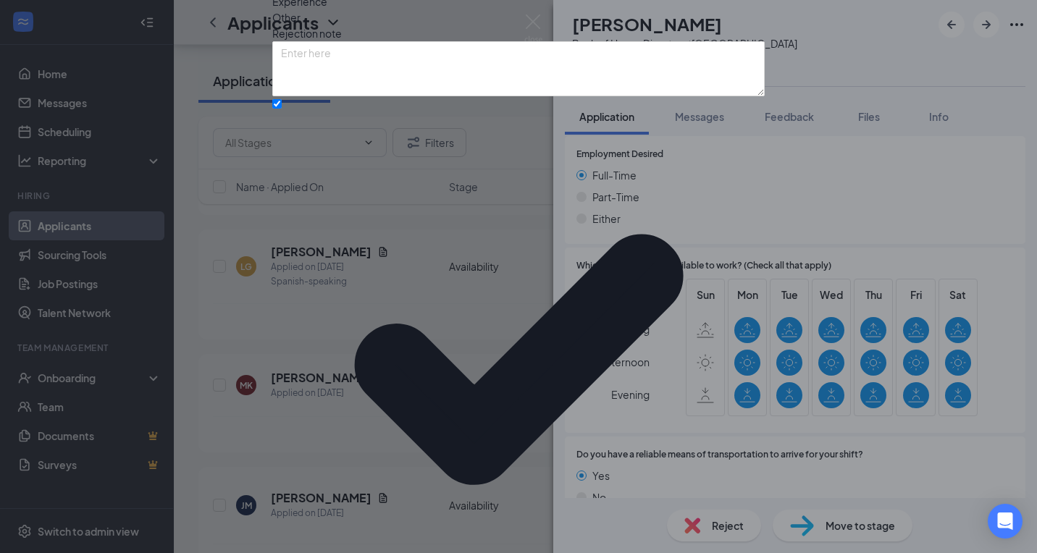
click at [357, 402] on div "Reasons for rejection Legal age No show Fit No certification Availability Backg…" at bounding box center [518, 295] width 493 height 858
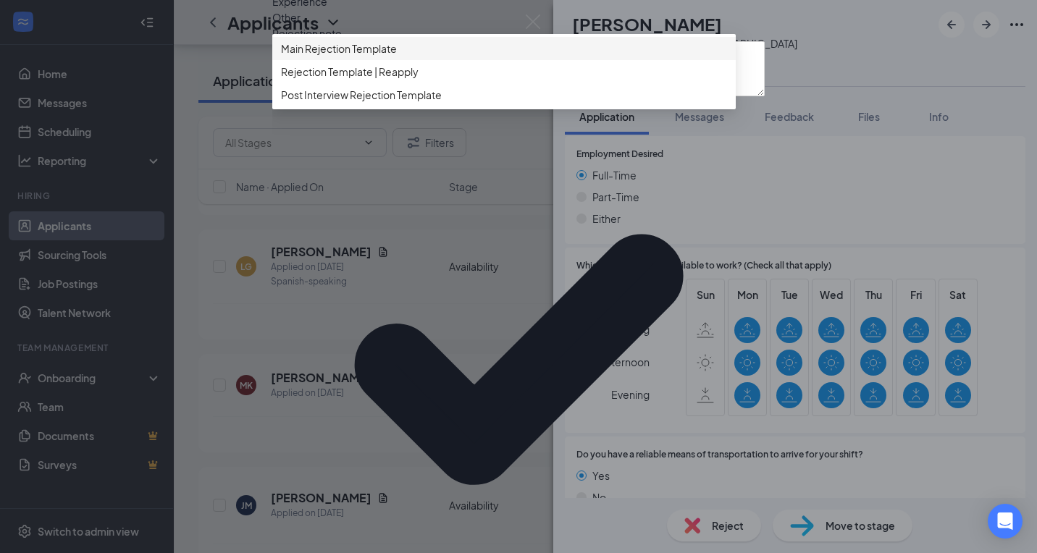
click at [368, 60] on div "Main Rejection Template" at bounding box center [504, 48] width 464 height 23
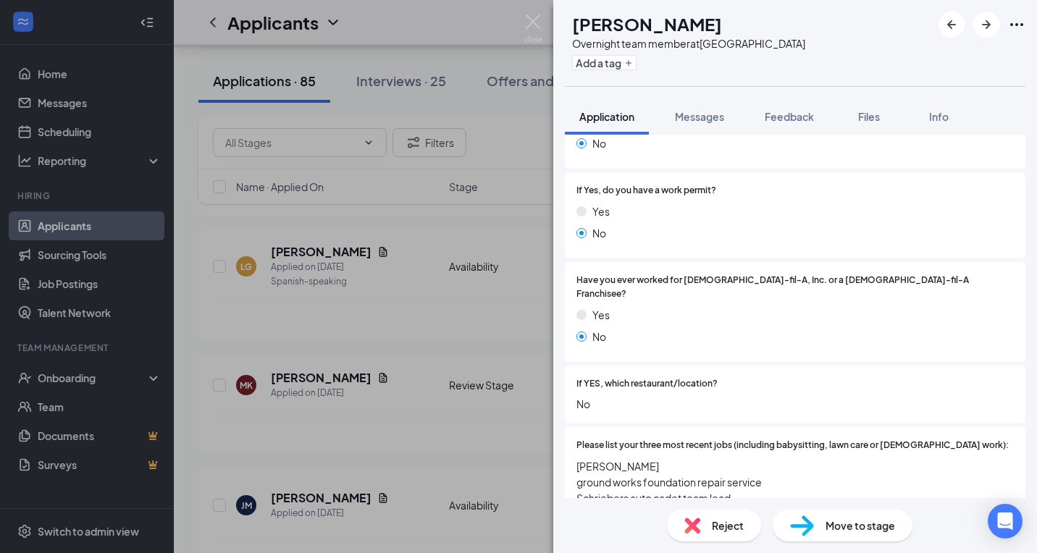
scroll to position [599, 0]
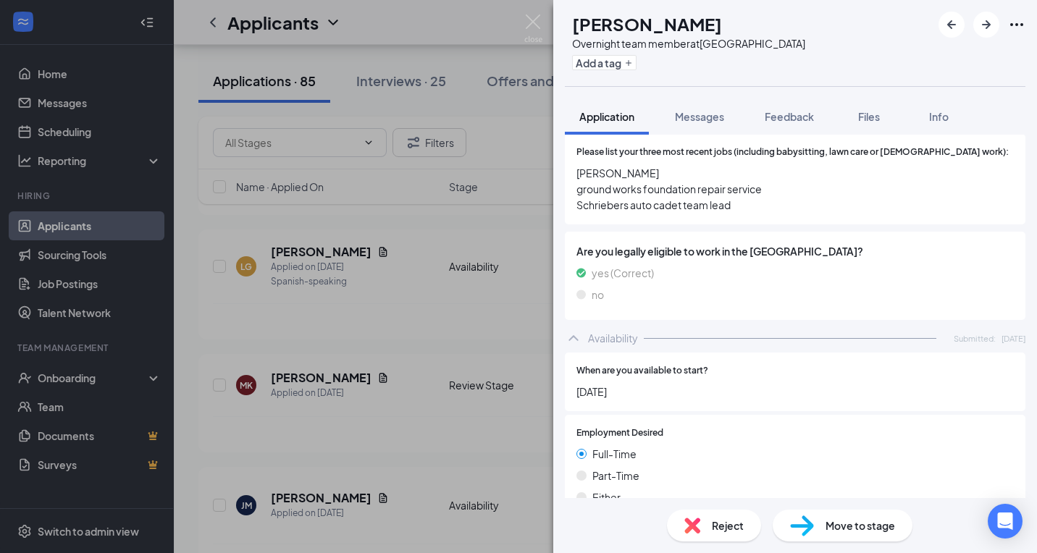
click at [713, 516] on div "Reject" at bounding box center [714, 526] width 94 height 32
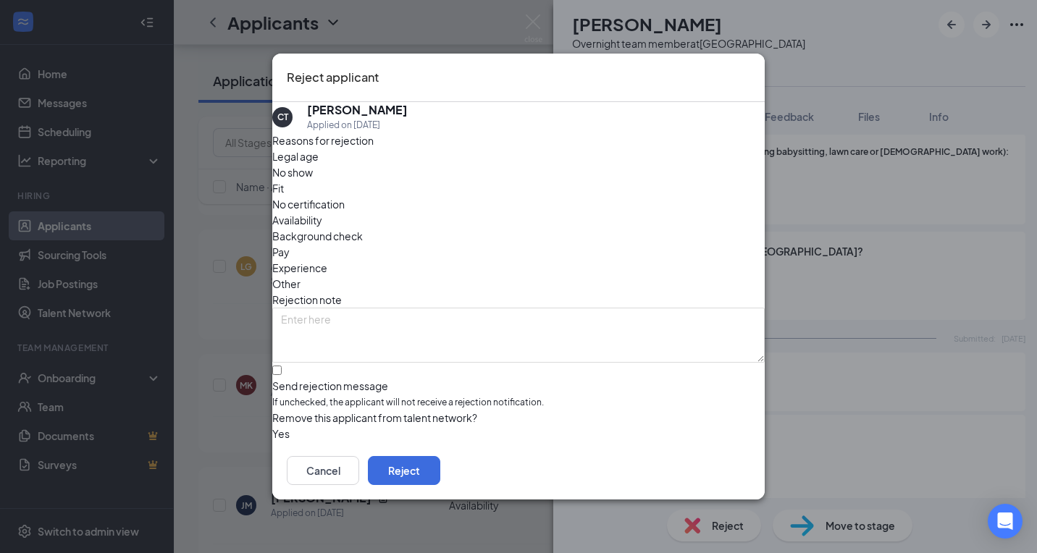
click at [359, 396] on span "If unchecked, the applicant will not receive a rejection notification." at bounding box center [518, 403] width 493 height 14
click at [282, 366] on input "Send rejection message If unchecked, the applicant will not receive a rejection…" at bounding box center [276, 370] width 9 height 9
checkbox input "true"
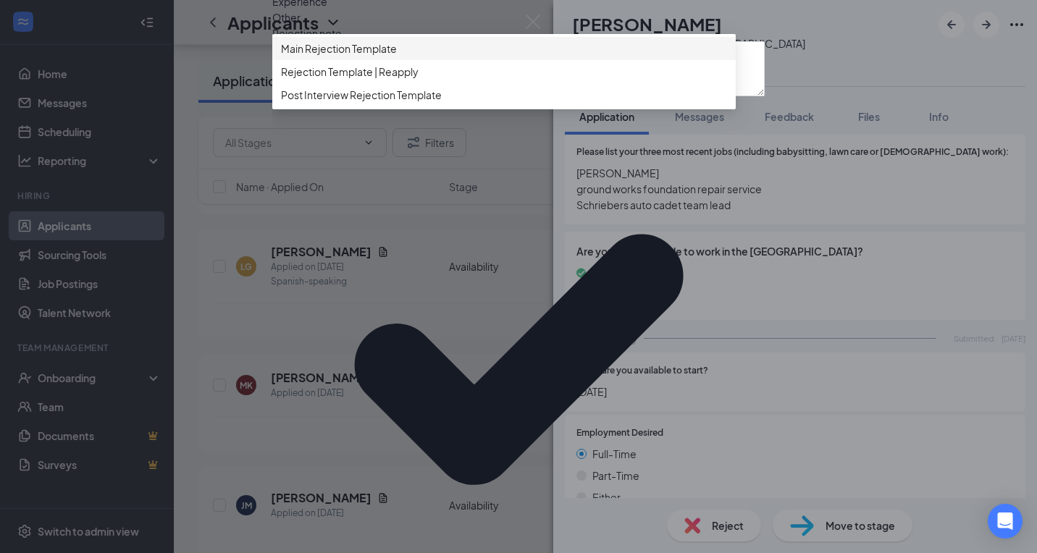
click at [385, 60] on div "Main Rejection Template" at bounding box center [504, 48] width 464 height 23
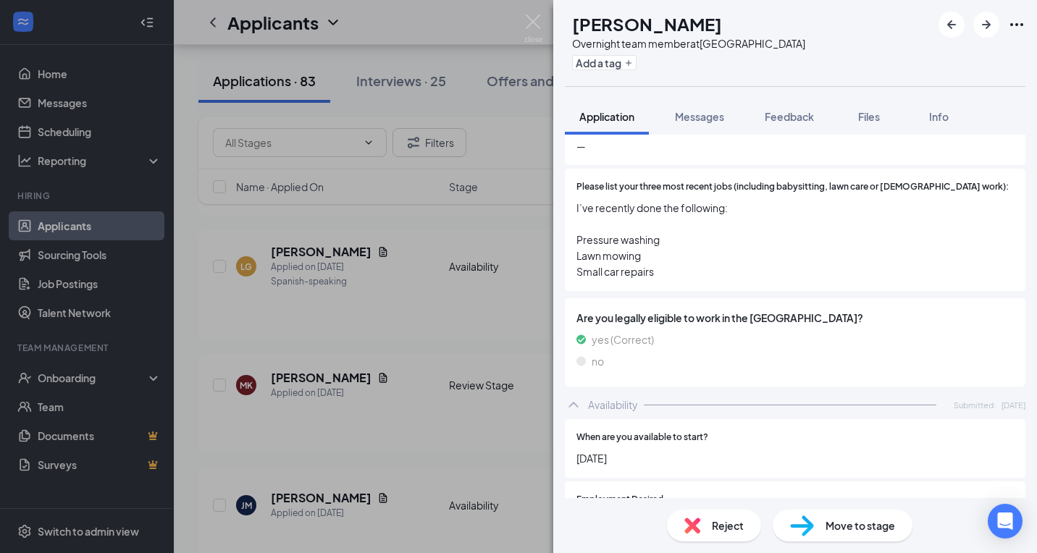
scroll to position [507, 0]
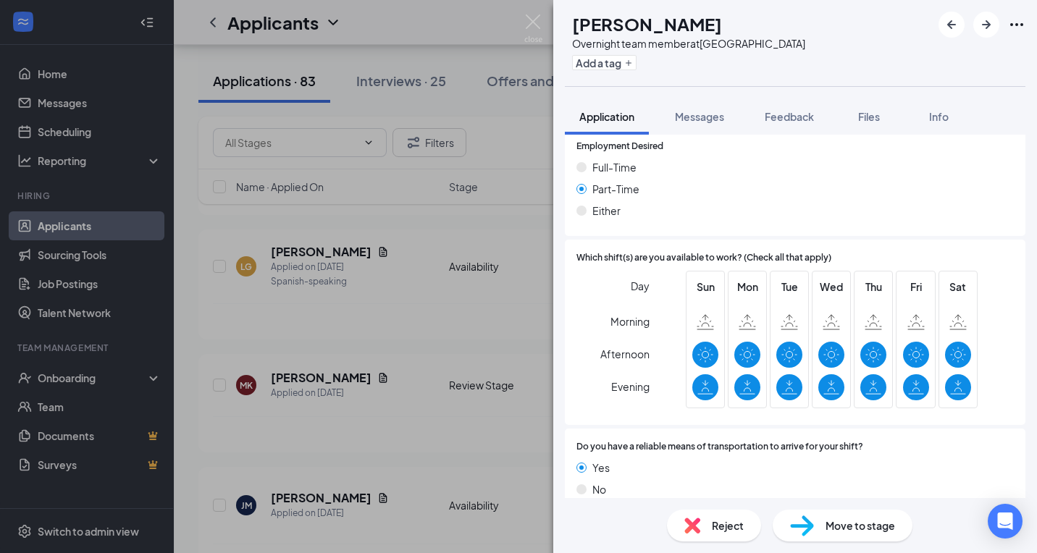
click at [698, 503] on div "Reject Move to stage" at bounding box center [795, 525] width 484 height 55
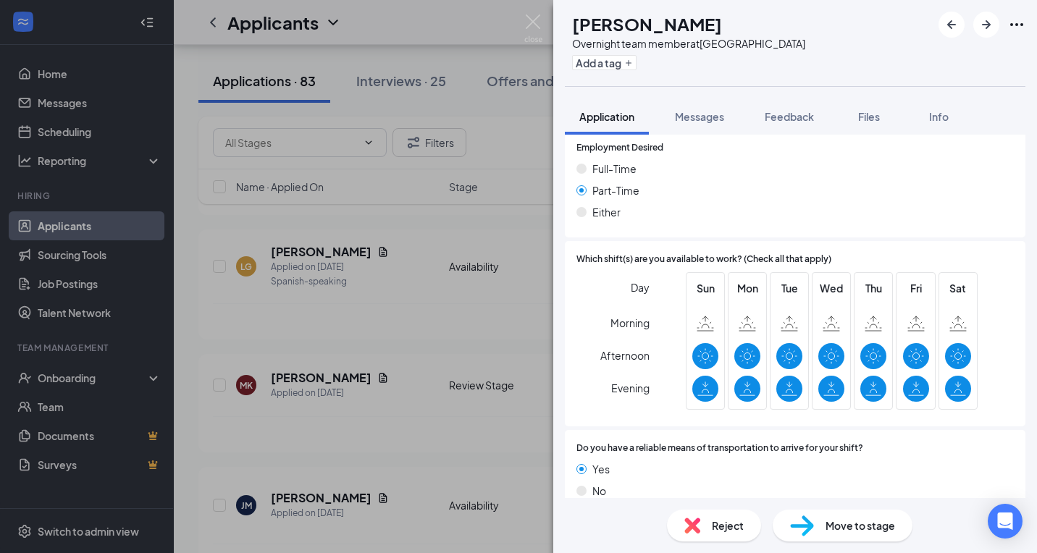
click at [698, 513] on div "Reject" at bounding box center [714, 526] width 94 height 32
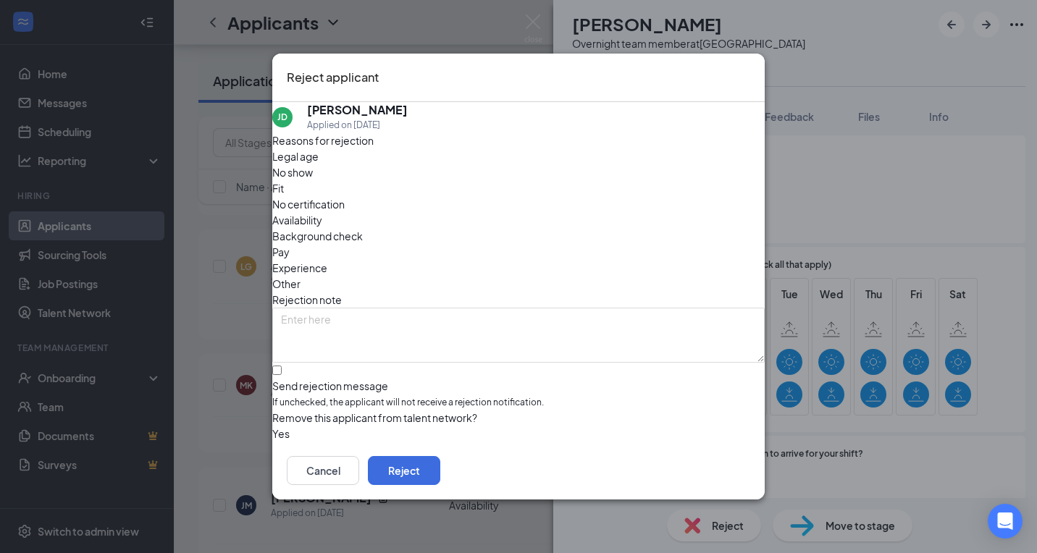
click at [364, 379] on div "Send rejection message" at bounding box center [518, 386] width 493 height 14
click at [282, 366] on input "Send rejection message If unchecked, the applicant will not receive a rejection…" at bounding box center [276, 370] width 9 height 9
checkbox input "true"
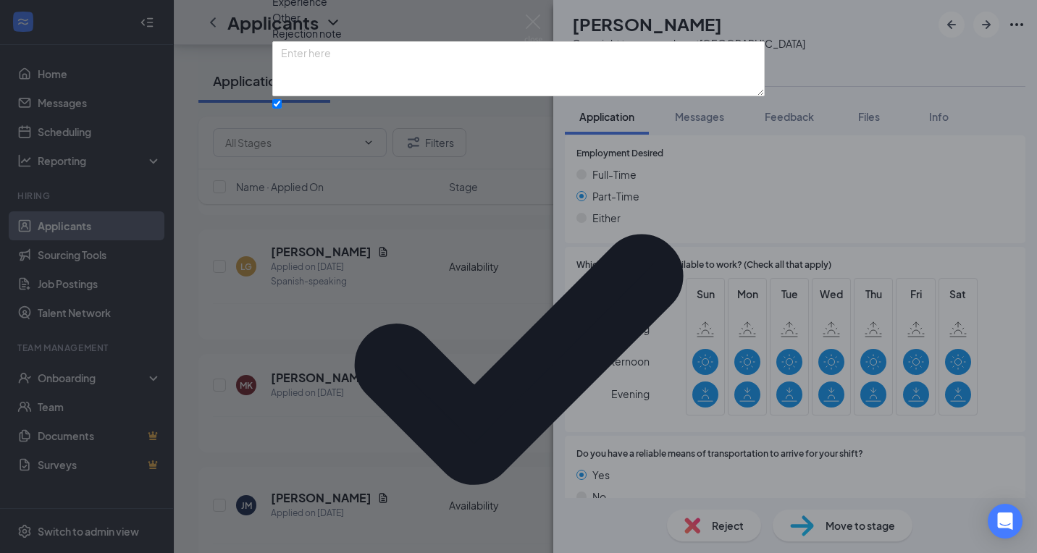
click at [363, 401] on div "Reasons for rejection Legal age No show Fit No certification Availability Backg…" at bounding box center [518, 295] width 493 height 858
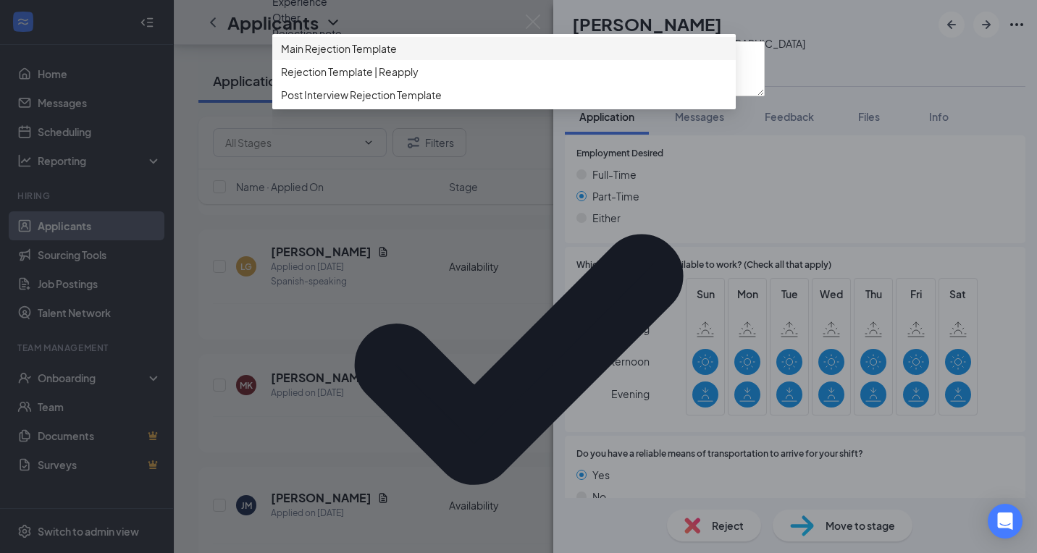
click at [372, 56] on span "Main Rejection Template" at bounding box center [339, 49] width 116 height 16
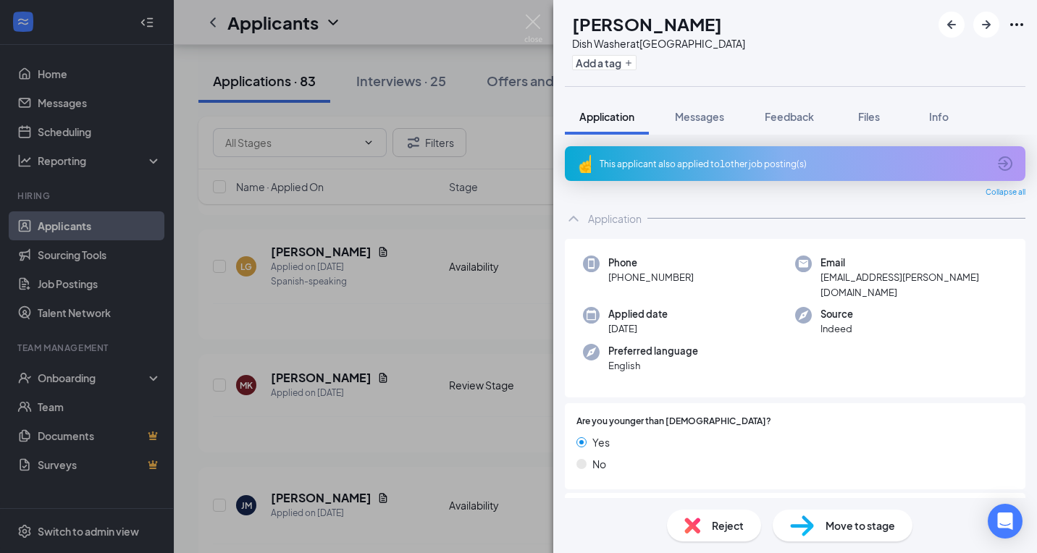
click at [714, 529] on span "Reject" at bounding box center [728, 526] width 32 height 16
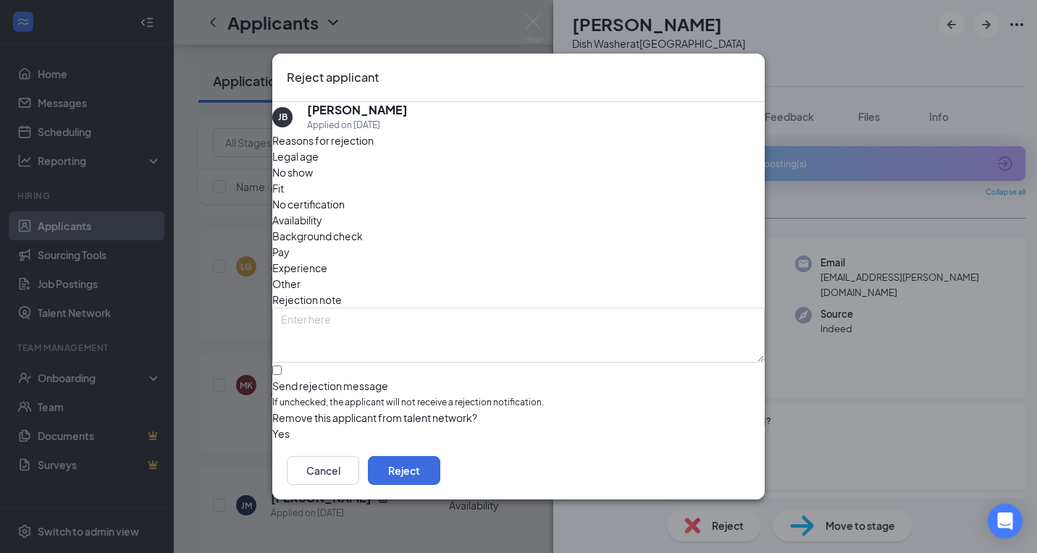
click at [285, 360] on div "[PERSON_NAME] Applied on [DATE] Reasons for rejection Legal age No show Fit No …" at bounding box center [518, 272] width 493 height 340
click at [282, 366] on input "Send rejection message If unchecked, the applicant will not receive a rejection…" at bounding box center [276, 370] width 9 height 9
checkbox input "true"
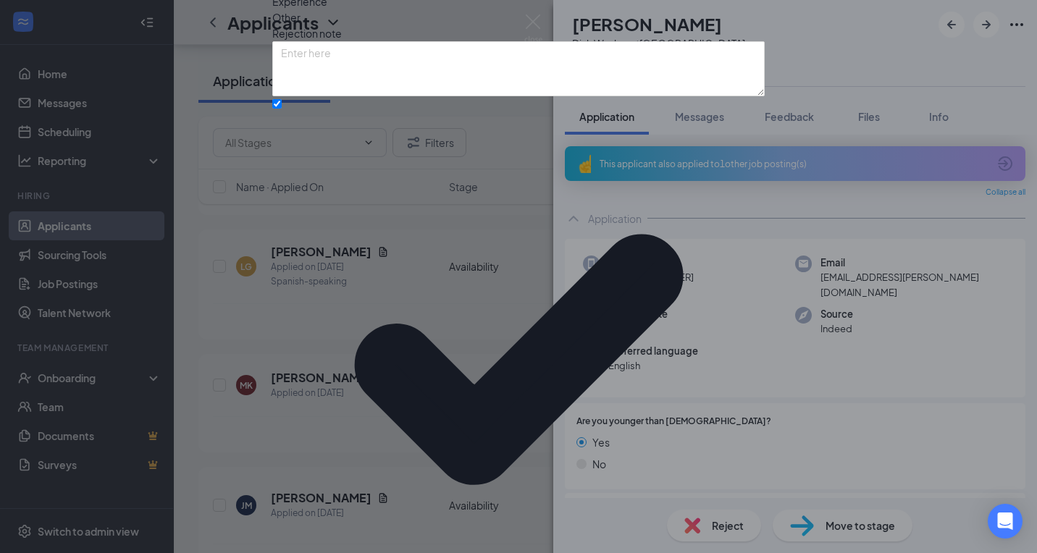
click at [348, 400] on div "Reasons for rejection Legal age No show Fit No certification Availability Backg…" at bounding box center [518, 295] width 493 height 858
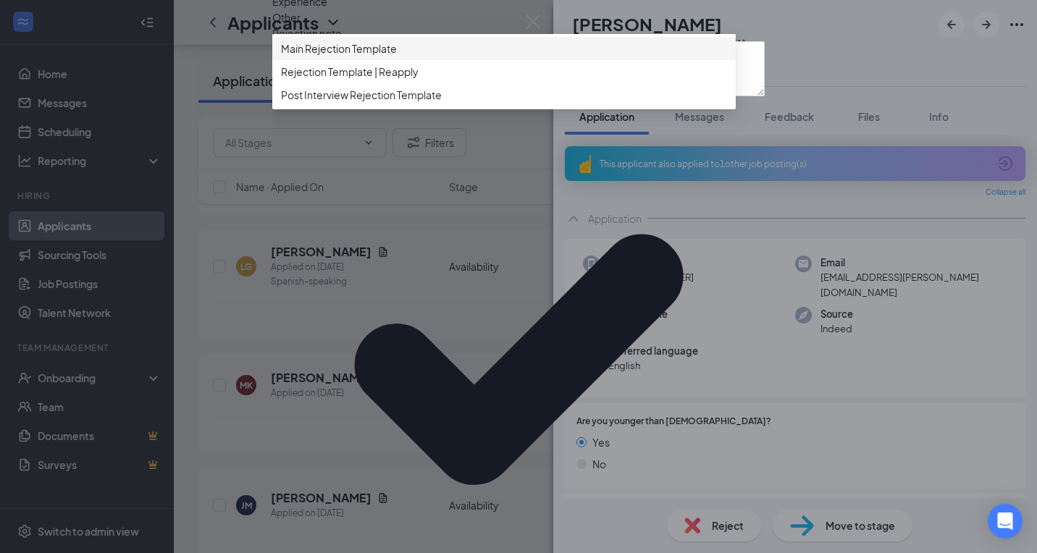
click at [340, 56] on span "Main Rejection Template" at bounding box center [339, 49] width 116 height 16
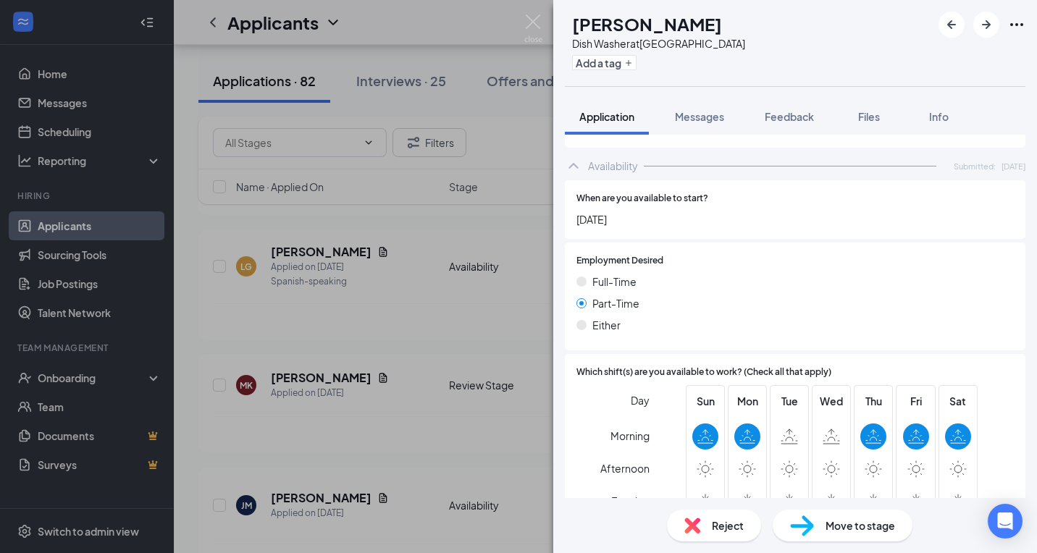
scroll to position [624, 0]
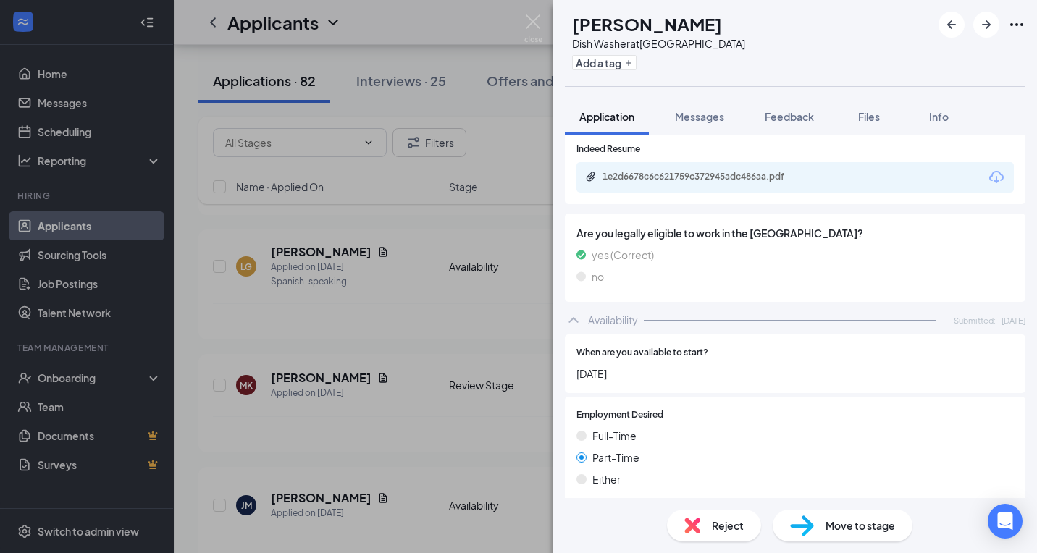
click at [705, 523] on div "Reject" at bounding box center [714, 526] width 94 height 32
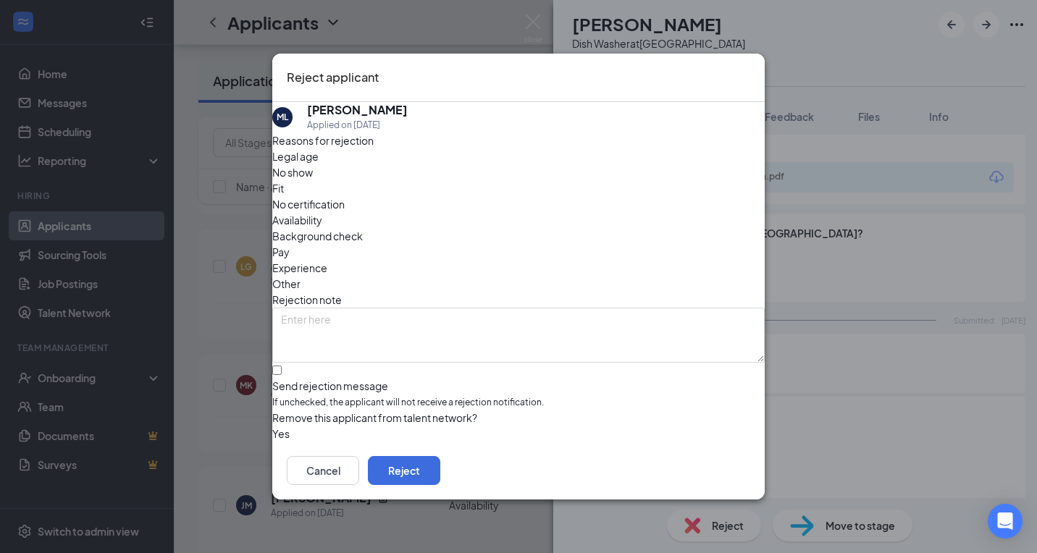
click at [350, 396] on span "If unchecked, the applicant will not receive a rejection notification." at bounding box center [518, 403] width 493 height 14
click at [282, 370] on input "Send rejection message If unchecked, the applicant will not receive a rejection…" at bounding box center [276, 370] width 9 height 9
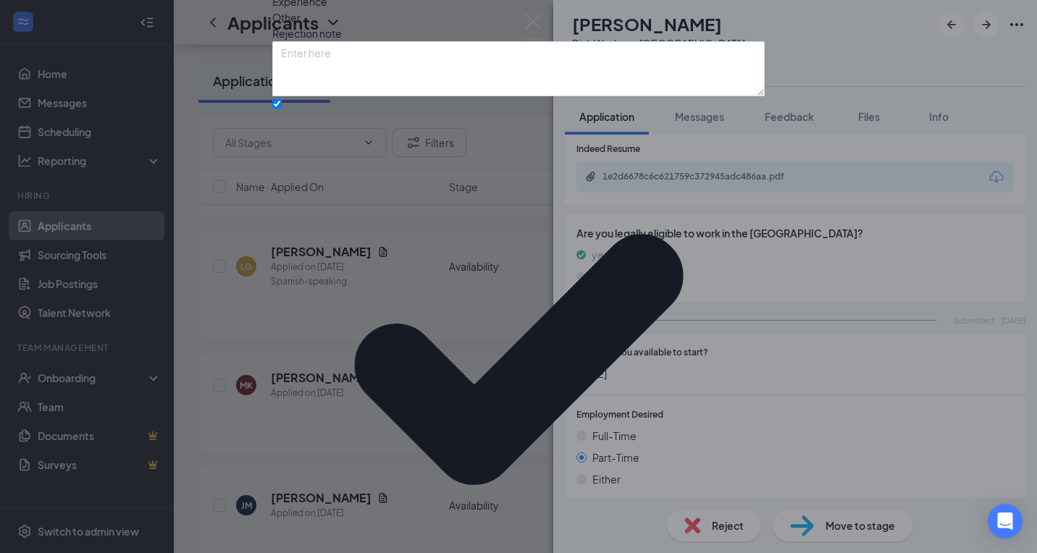
click at [282, 109] on input "Send rejection message If unchecked, the applicant will not receive a rejection…" at bounding box center [276, 103] width 9 height 9
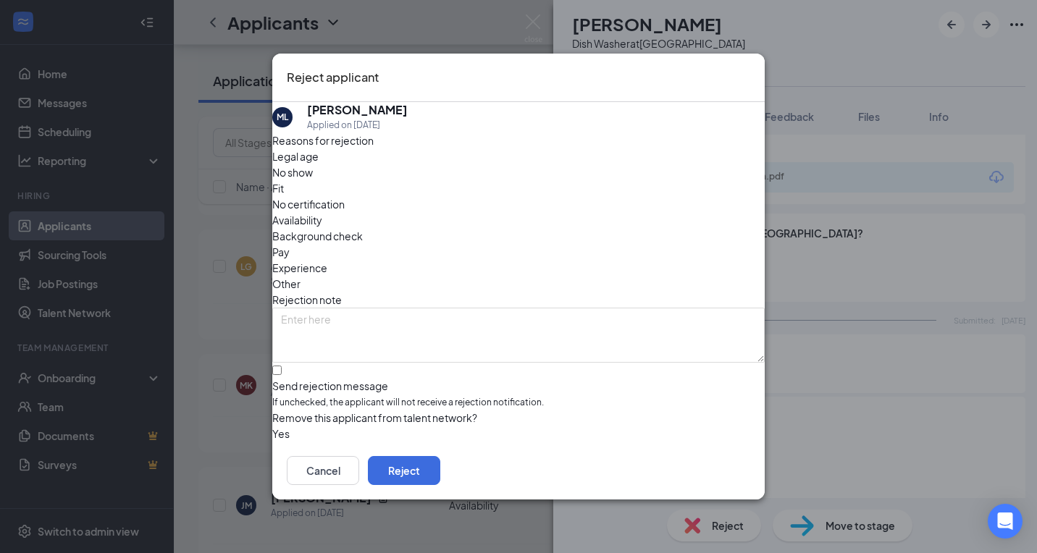
click at [340, 396] on span "If unchecked, the applicant will not receive a rejection notification." at bounding box center [518, 403] width 493 height 14
click at [282, 366] on input "Send rejection message If unchecked, the applicant will not receive a rejection…" at bounding box center [276, 370] width 9 height 9
checkbox input "true"
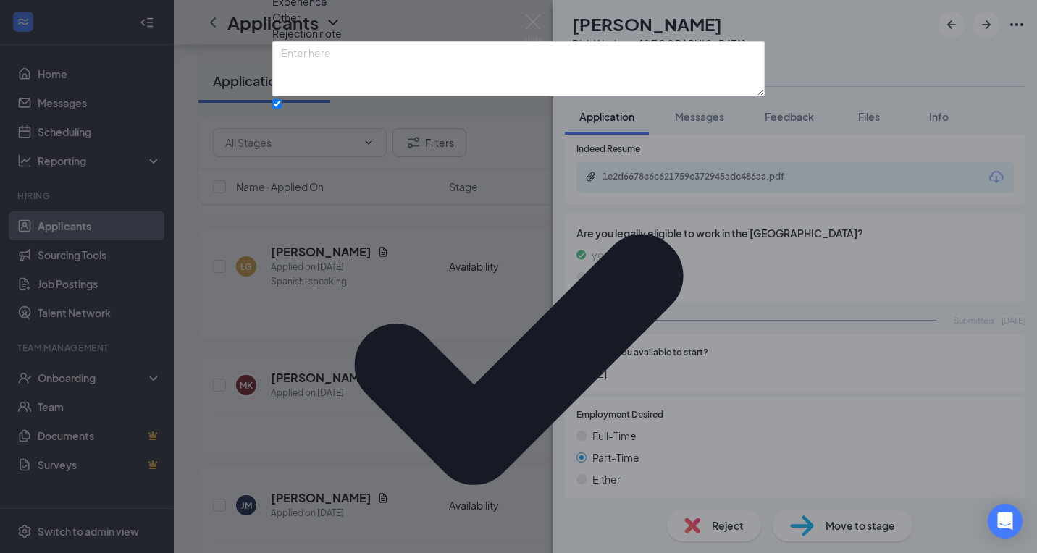
click at [335, 401] on div "Reasons for rejection Legal age No show Fit No certification Availability Backg…" at bounding box center [518, 295] width 493 height 858
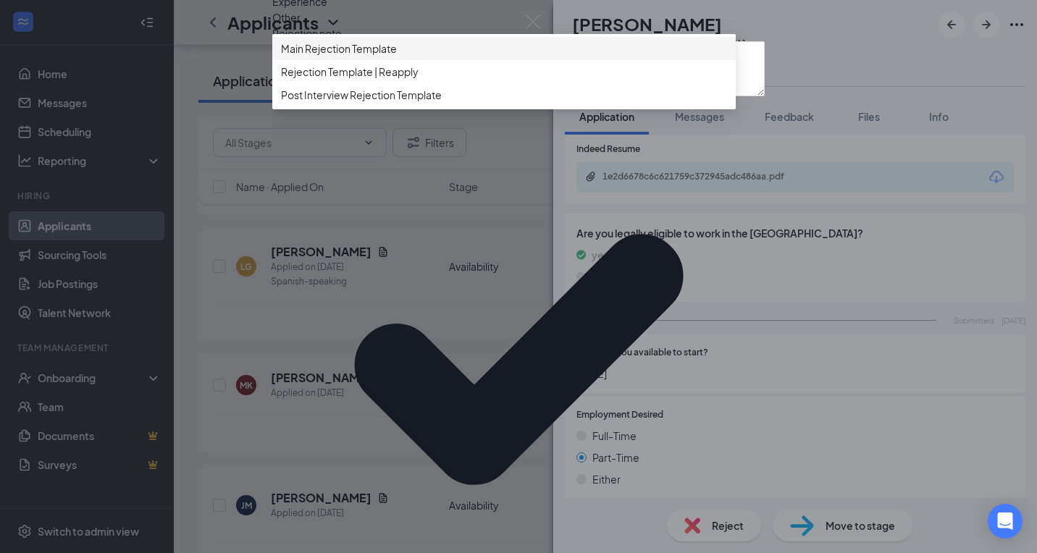
click at [356, 56] on span "Main Rejection Template" at bounding box center [339, 49] width 116 height 16
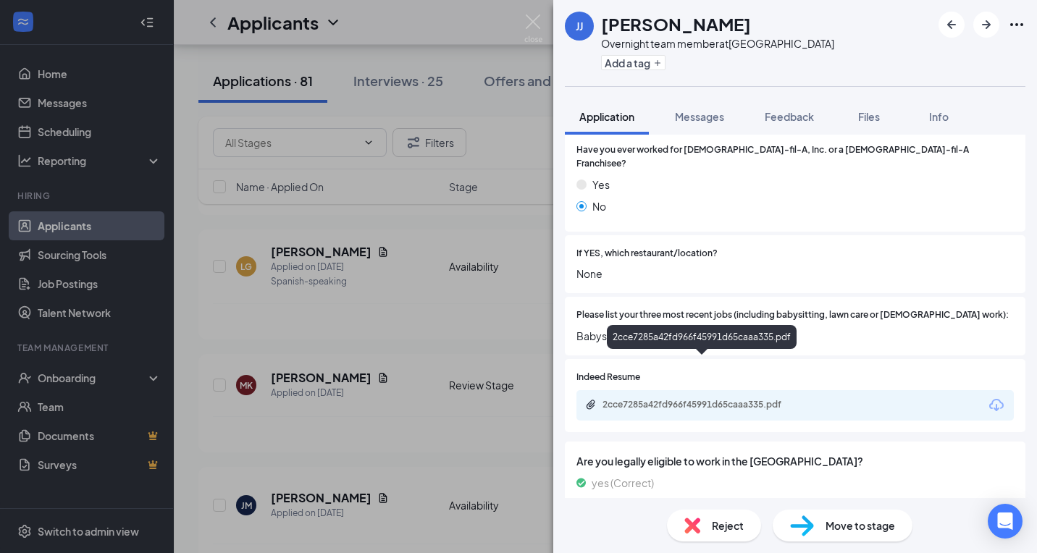
scroll to position [436, 0]
click at [684, 516] on div "Reject" at bounding box center [714, 526] width 94 height 32
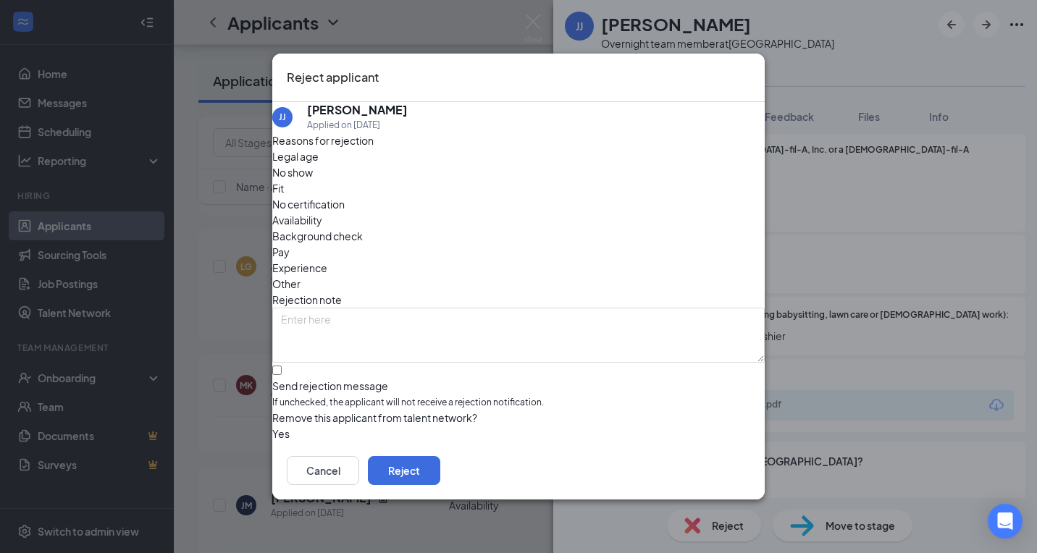
click at [449, 379] on div "Send rejection message If unchecked, the applicant will not receive a rejection…" at bounding box center [518, 394] width 493 height 31
click at [282, 366] on input "Send rejection message If unchecked, the applicant will not receive a rejection…" at bounding box center [276, 370] width 9 height 9
checkbox input "true"
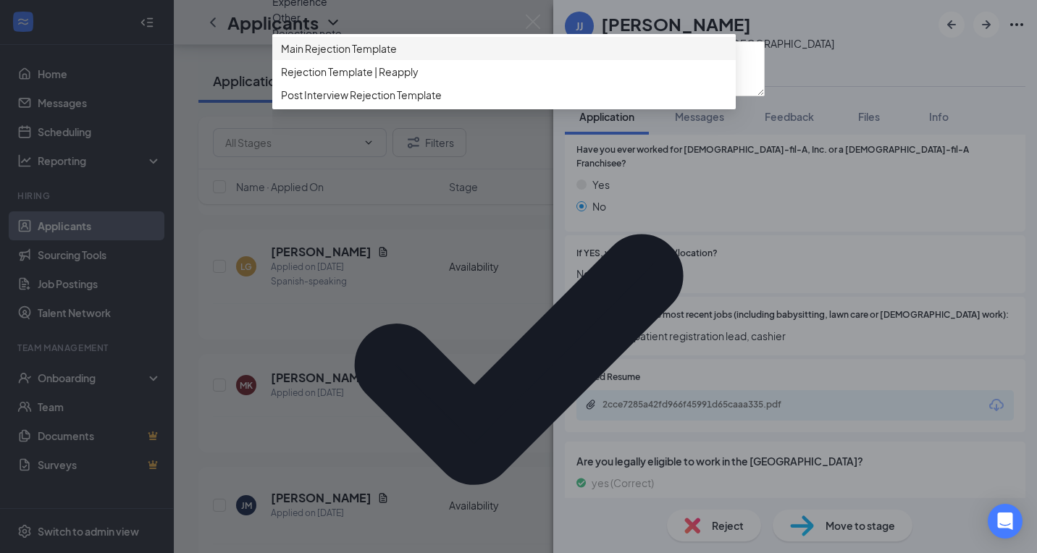
click at [422, 56] on span "Main Rejection Template" at bounding box center [504, 49] width 446 height 16
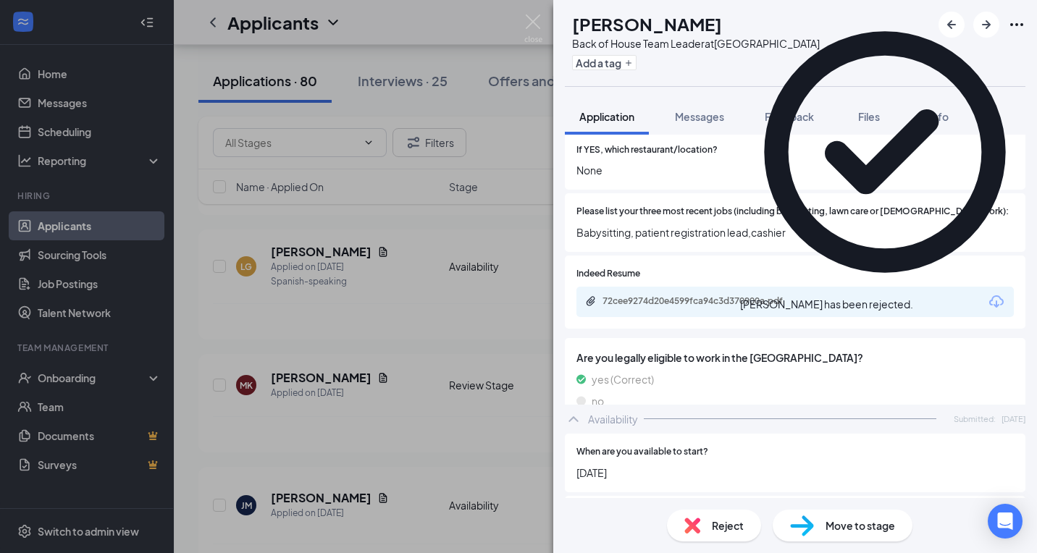
scroll to position [656, 0]
